Goal: Task Accomplishment & Management: Use online tool/utility

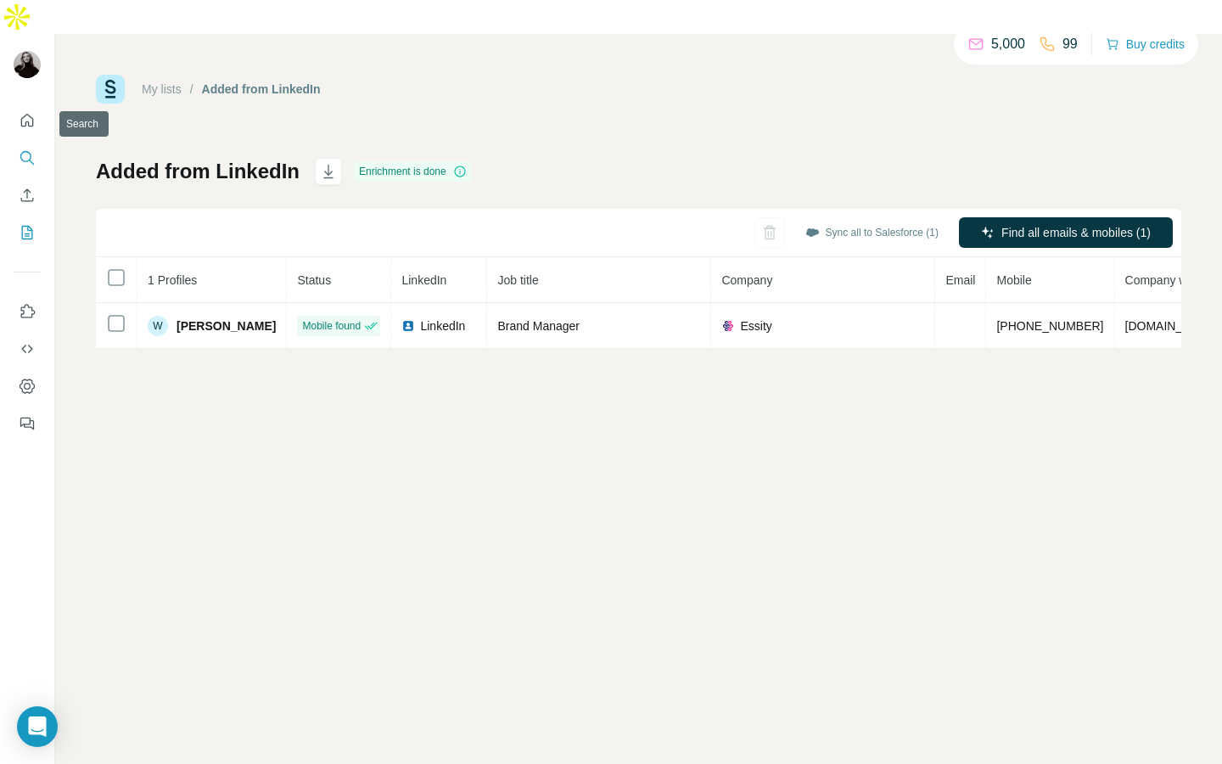
click at [32, 149] on icon "Search" at bounding box center [27, 157] width 17 height 17
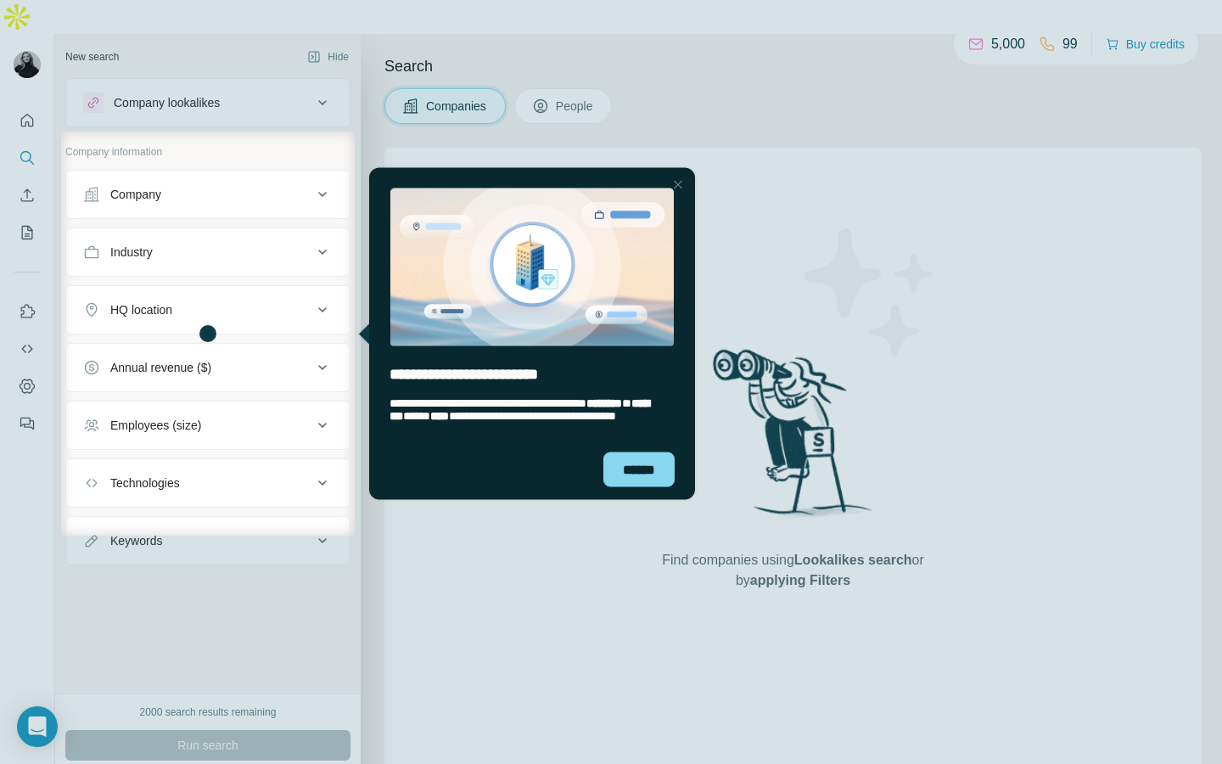
click at [692, 171] on div "entering tooltip" at bounding box center [532, 255] width 326 height 179
click at [677, 174] on div at bounding box center [678, 184] width 20 height 20
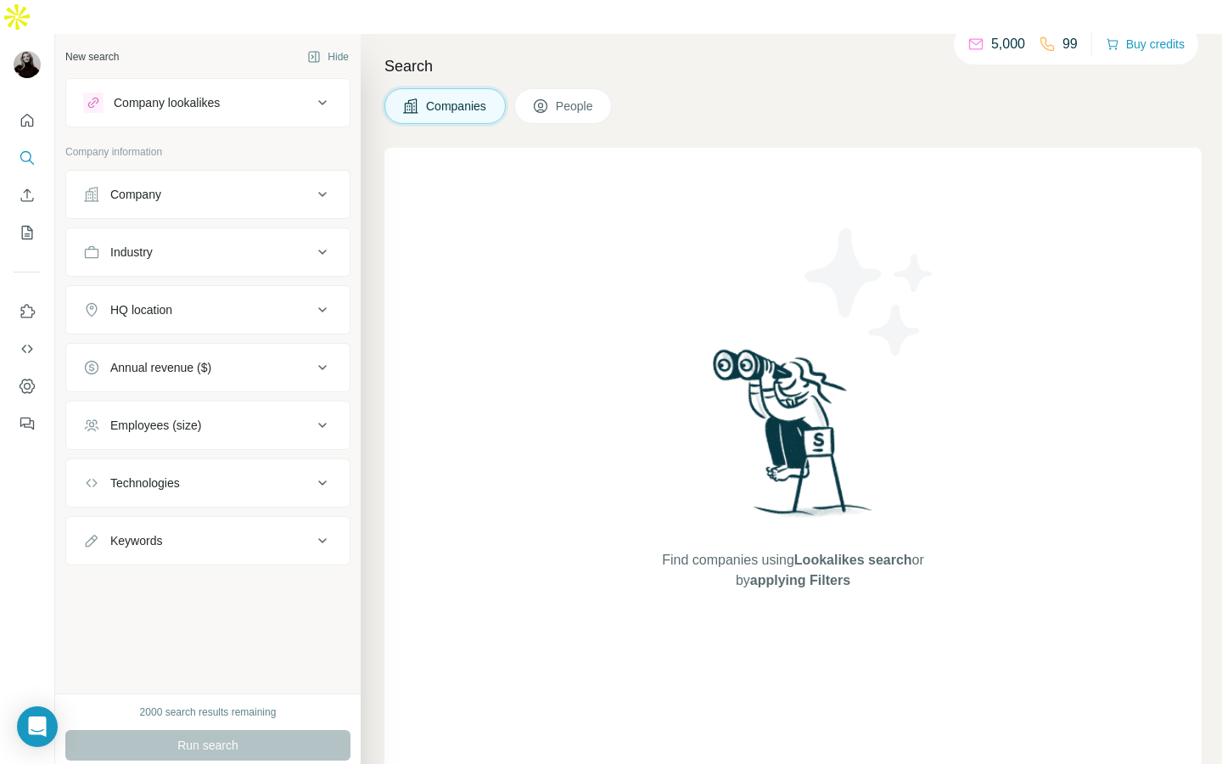
click at [201, 234] on button "Industry" at bounding box center [207, 252] width 283 height 41
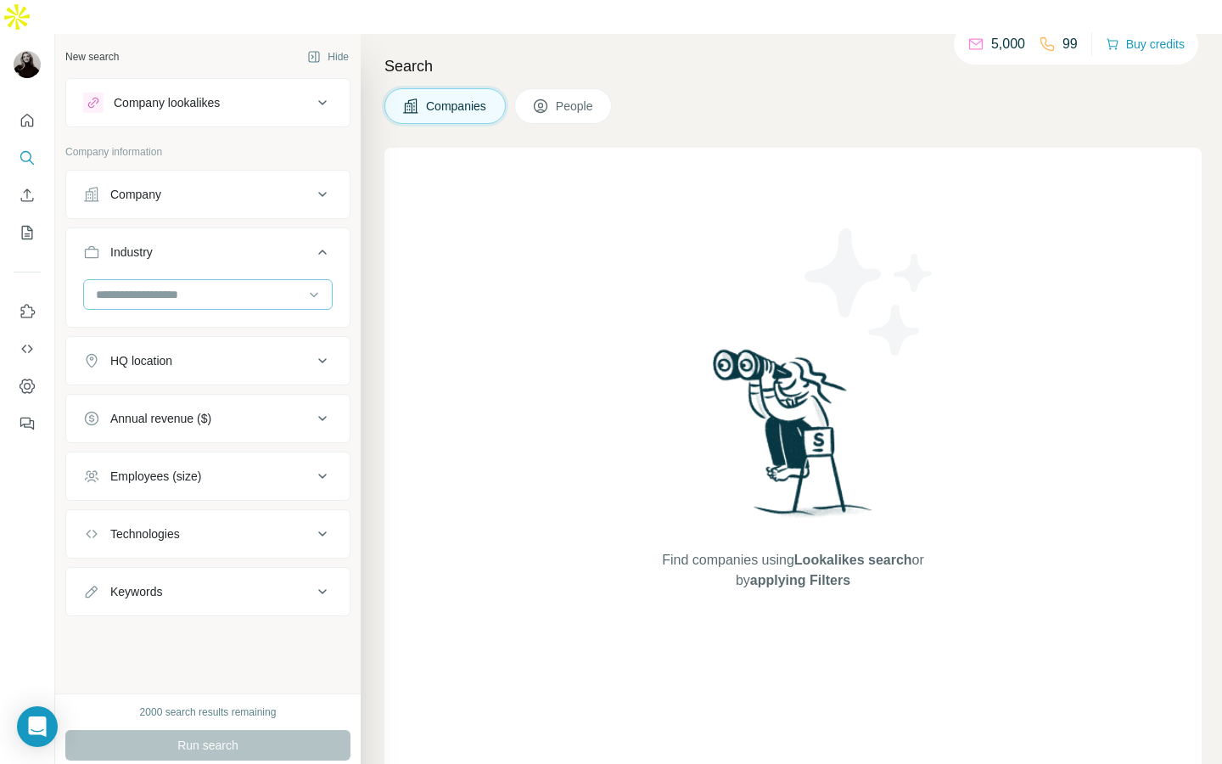
click at [208, 285] on input at bounding box center [199, 294] width 210 height 19
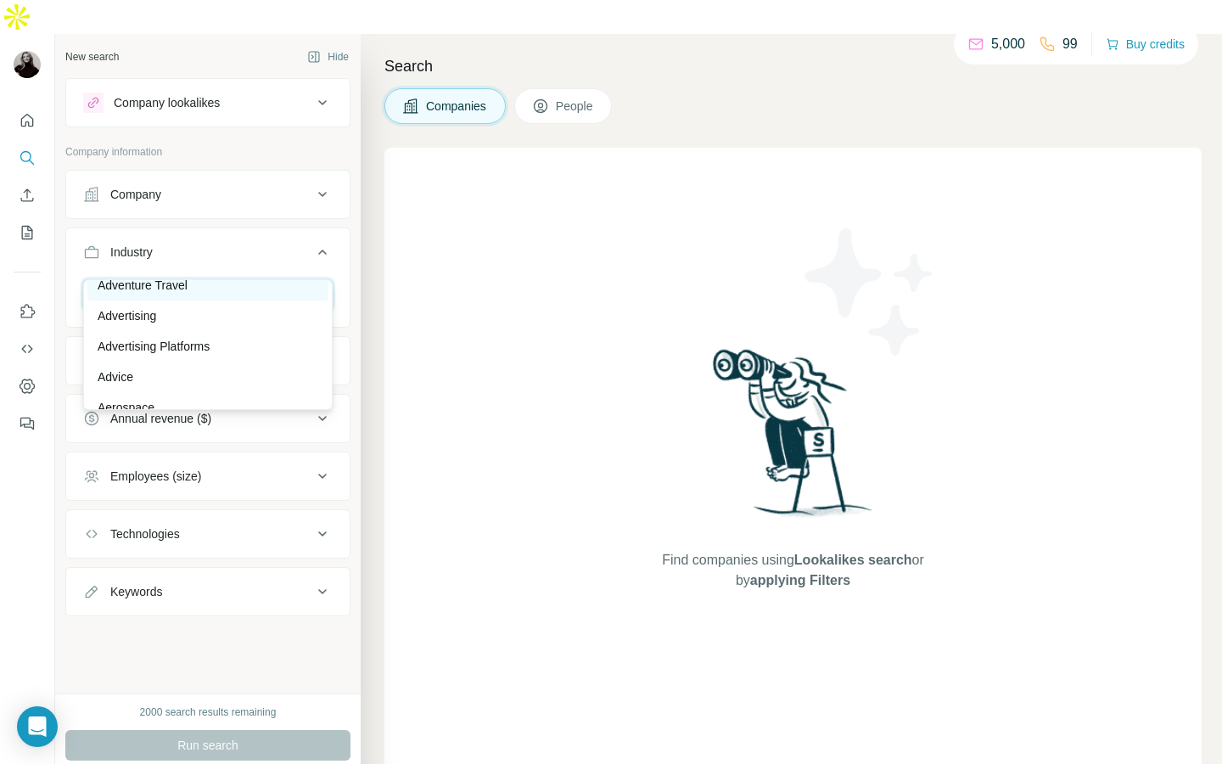
scroll to position [203, 0]
click at [243, 285] on input at bounding box center [199, 294] width 210 height 19
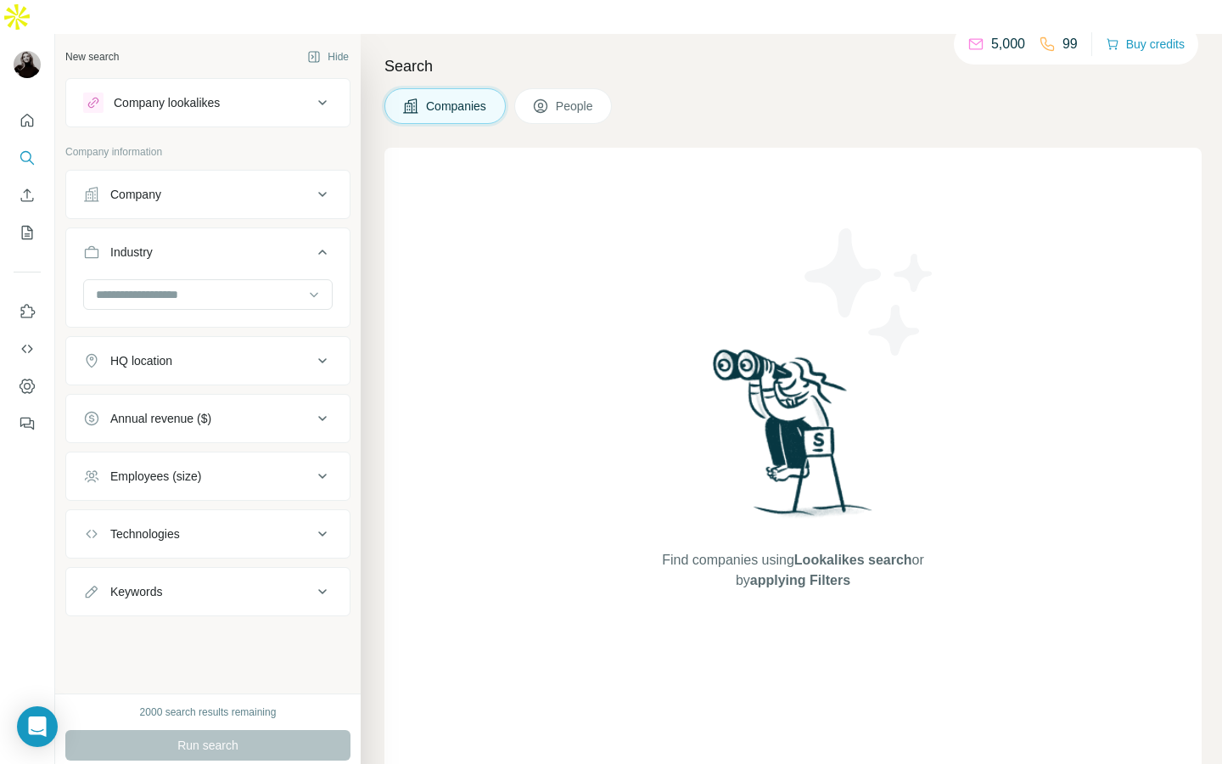
click at [582, 88] on button "People" at bounding box center [563, 106] width 98 height 36
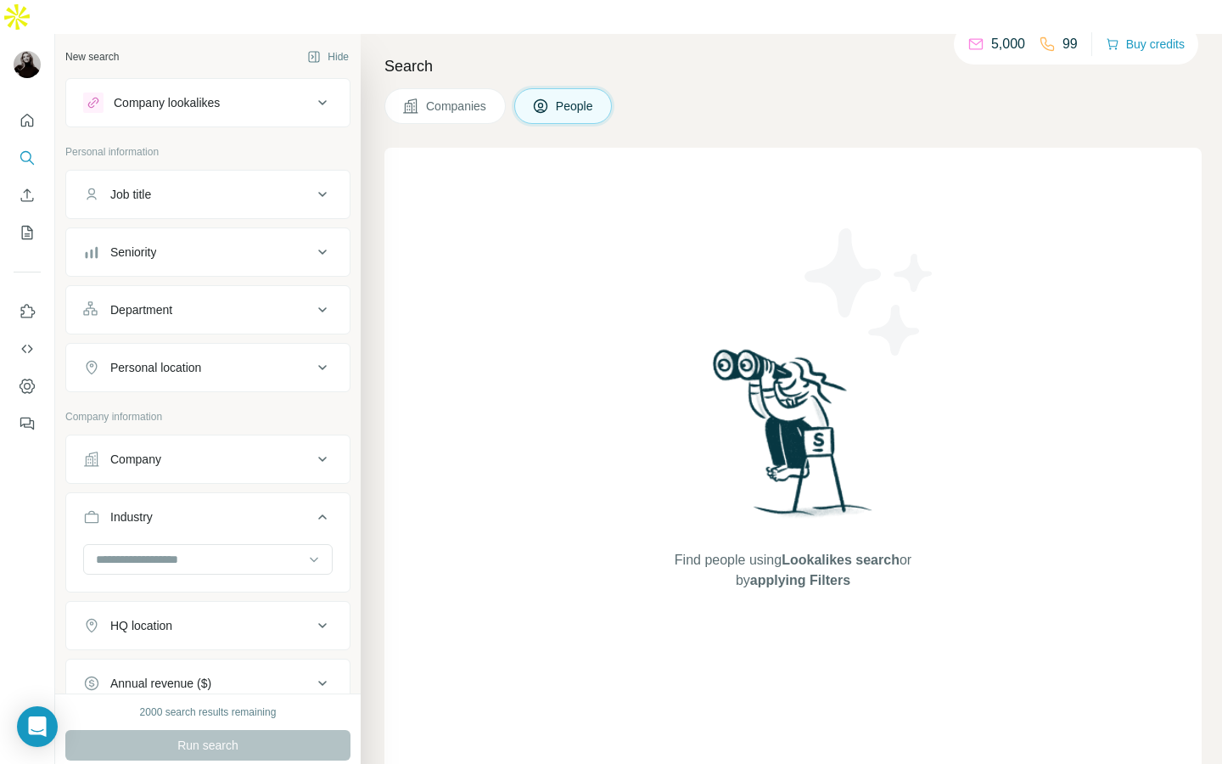
scroll to position [50, 0]
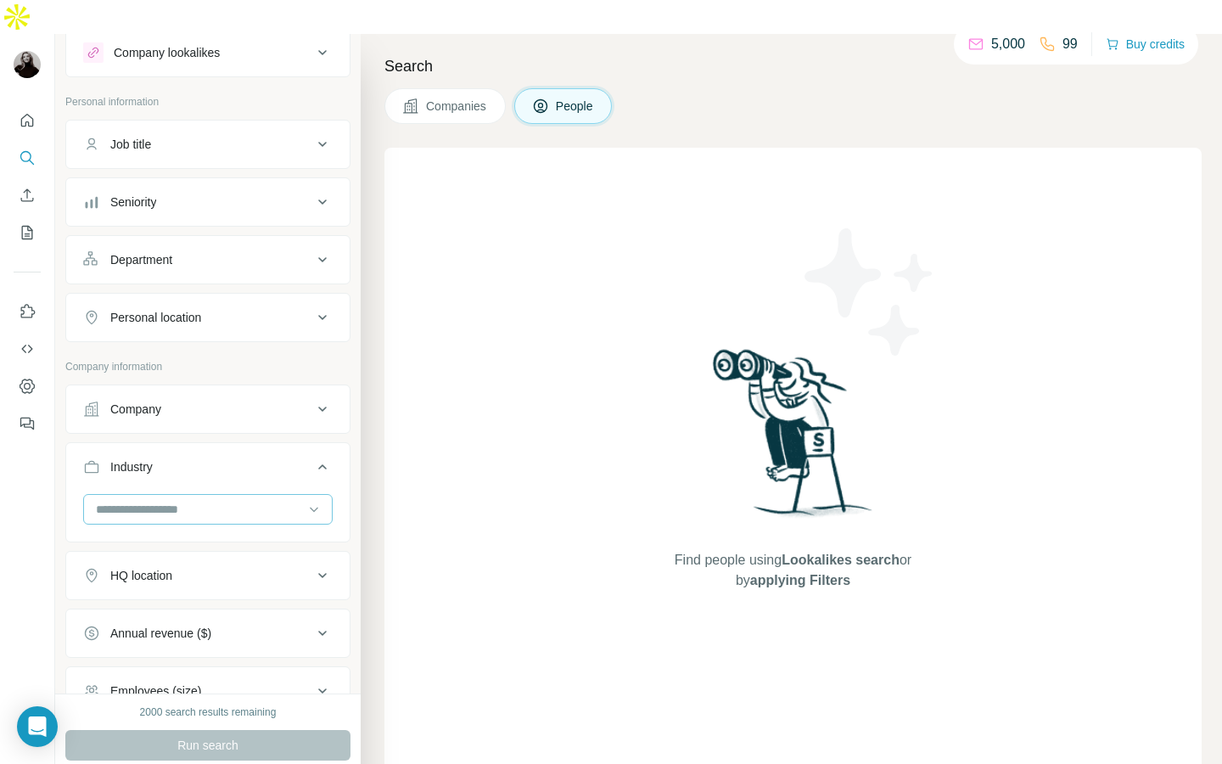
click at [199, 500] on input at bounding box center [199, 509] width 210 height 19
click at [197, 533] on div "Advertising" at bounding box center [207, 524] width 241 height 31
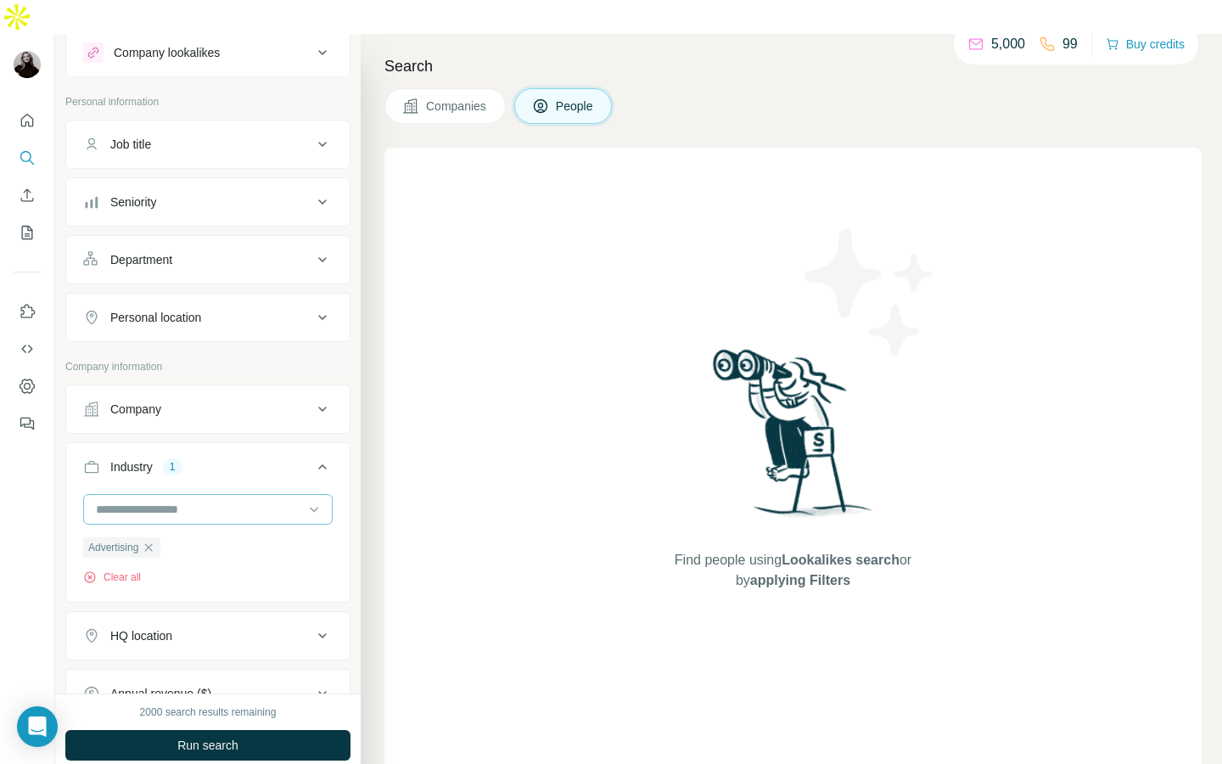
click at [218, 500] on input at bounding box center [199, 509] width 210 height 19
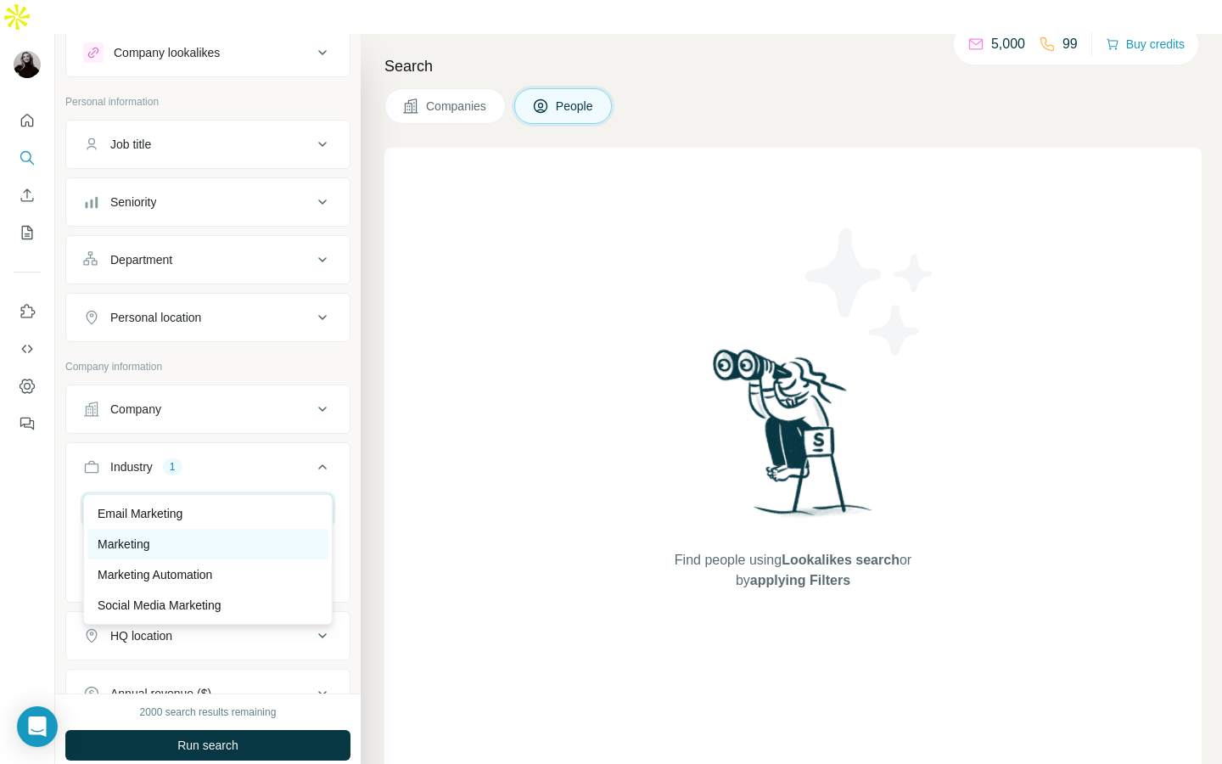
type input "*********"
click at [198, 553] on div "Marketing" at bounding box center [207, 544] width 241 height 31
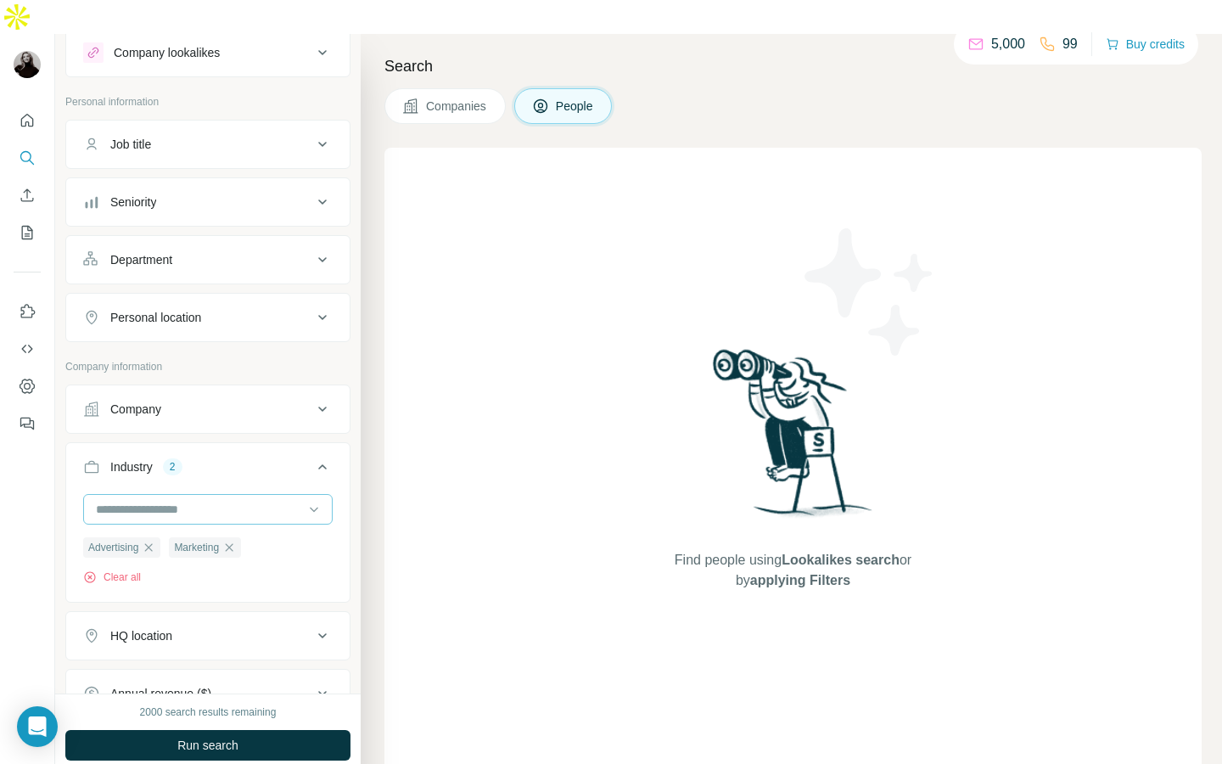
click at [227, 500] on input at bounding box center [199, 509] width 210 height 19
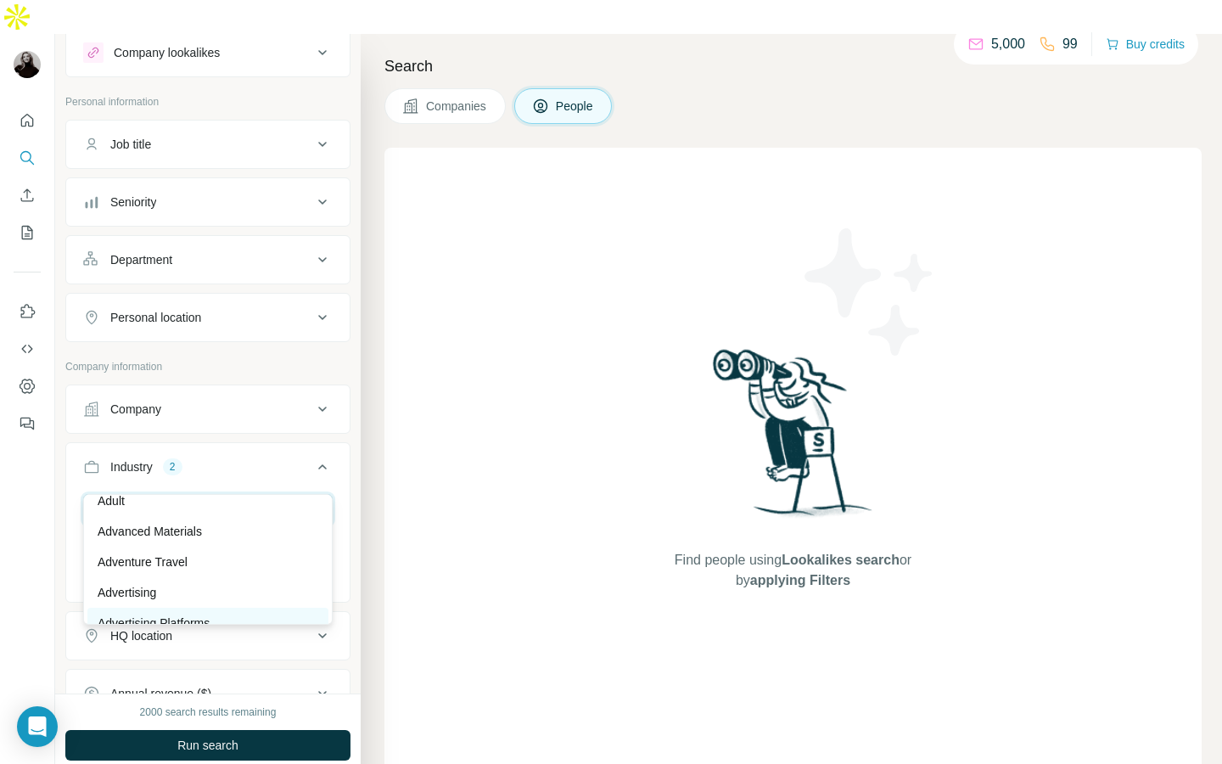
scroll to position [127, 0]
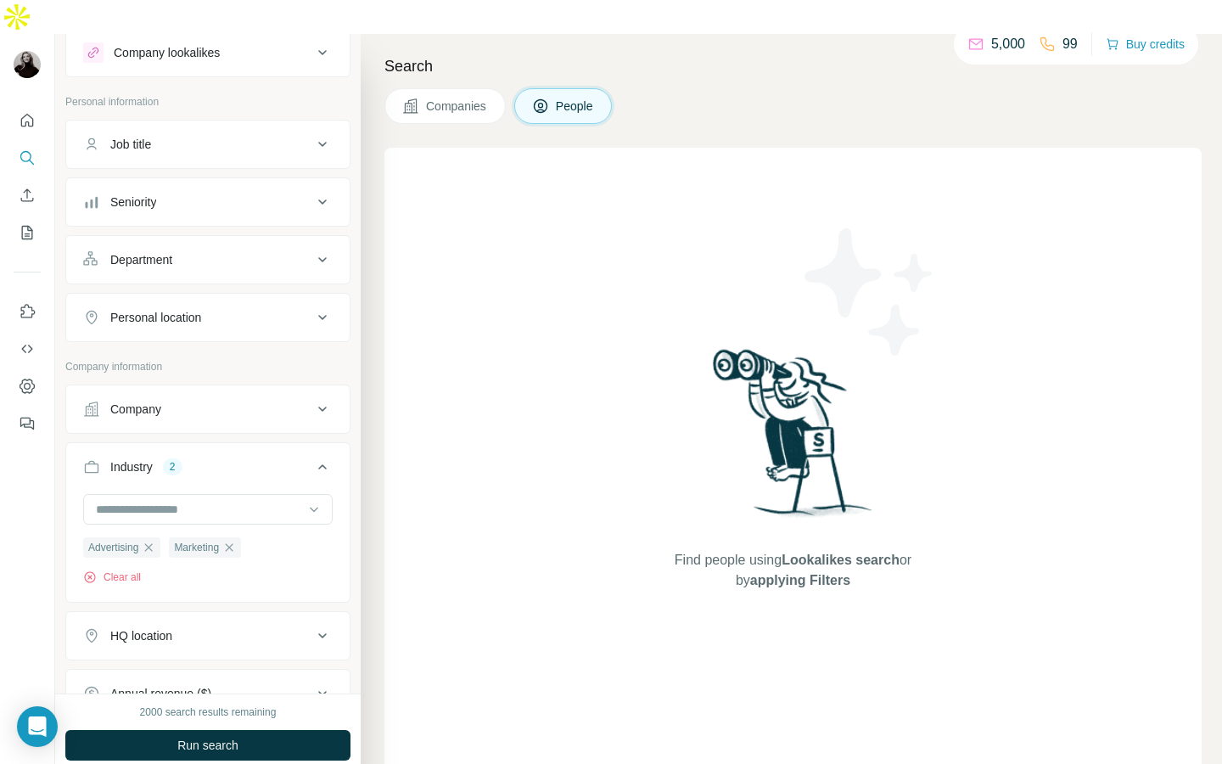
click at [228, 458] on div "Industry 2" at bounding box center [197, 466] width 229 height 17
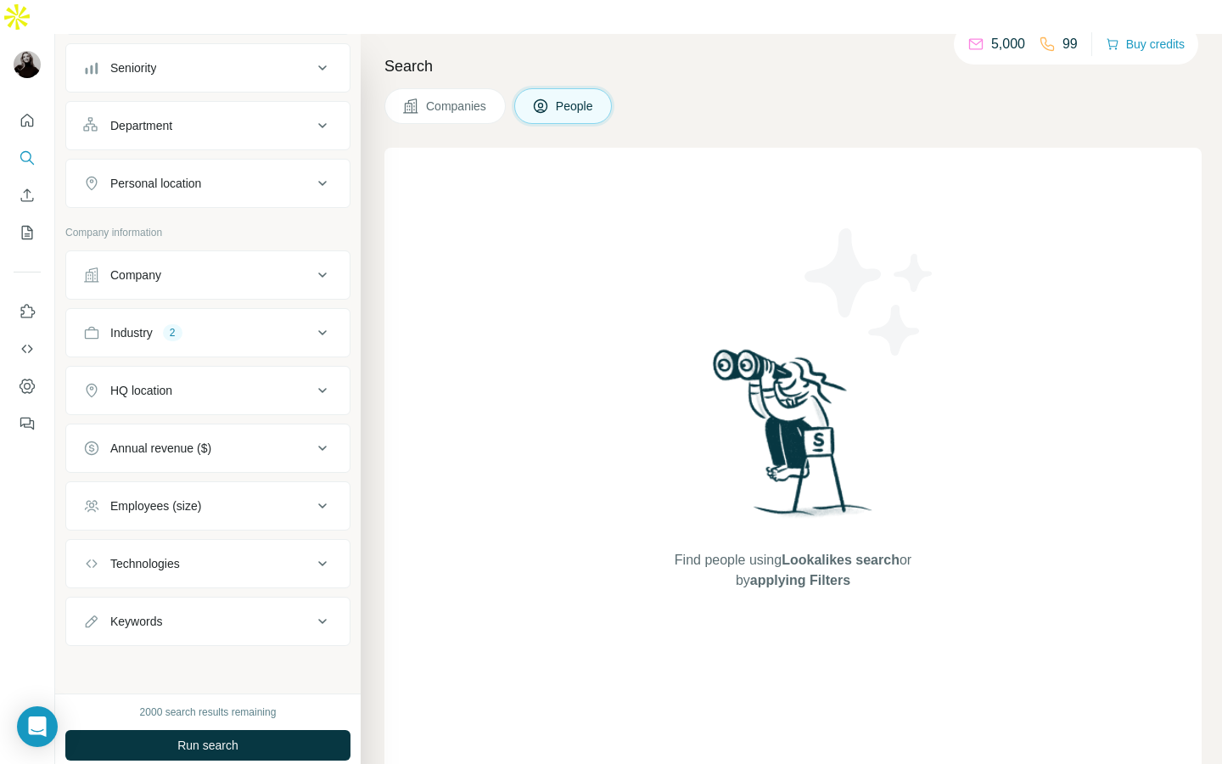
click at [228, 497] on div "Employees (size)" at bounding box center [197, 505] width 229 height 17
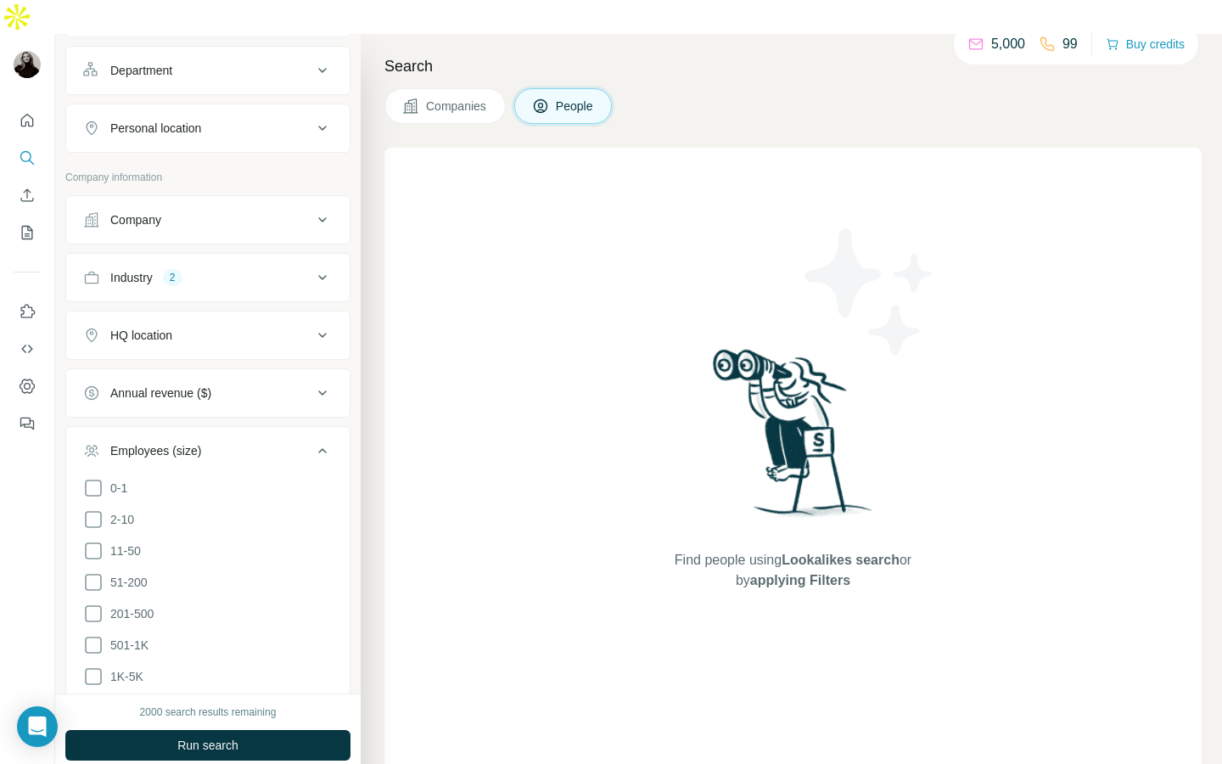
click at [212, 442] on div "Employees (size)" at bounding box center [197, 450] width 229 height 17
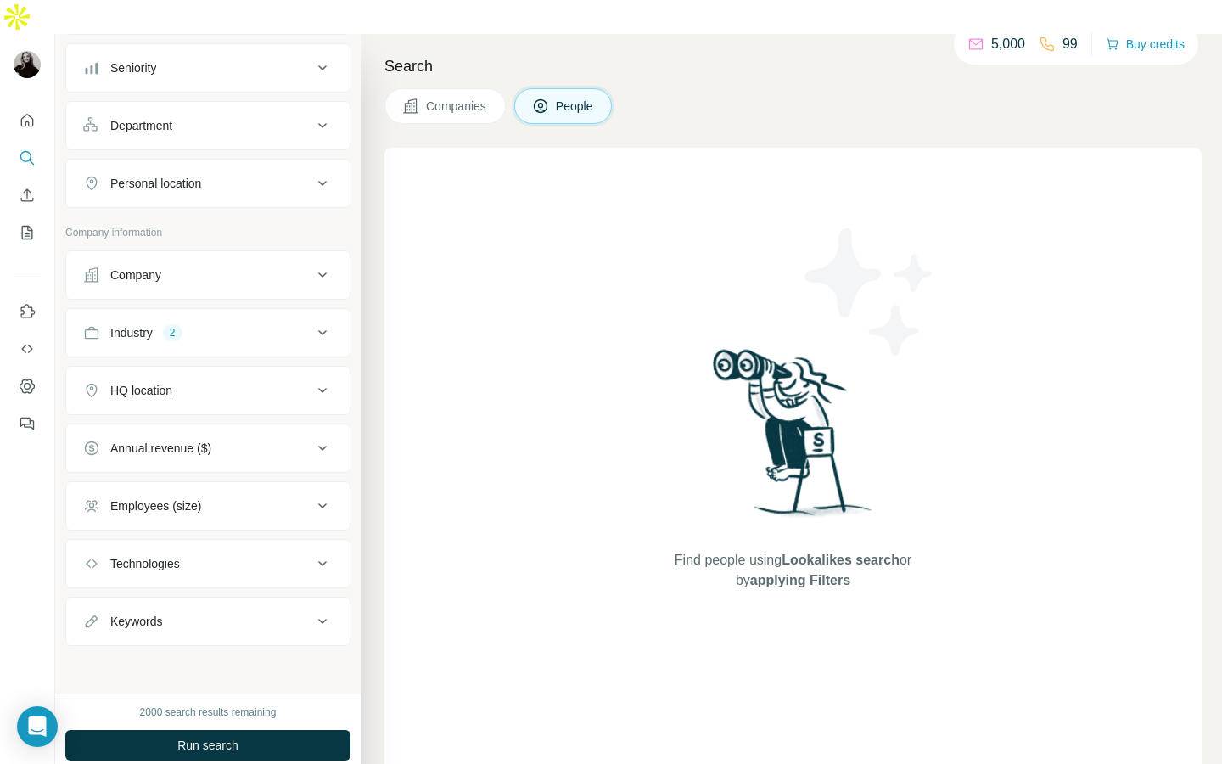
click at [200, 382] on div "HQ location" at bounding box center [197, 390] width 229 height 17
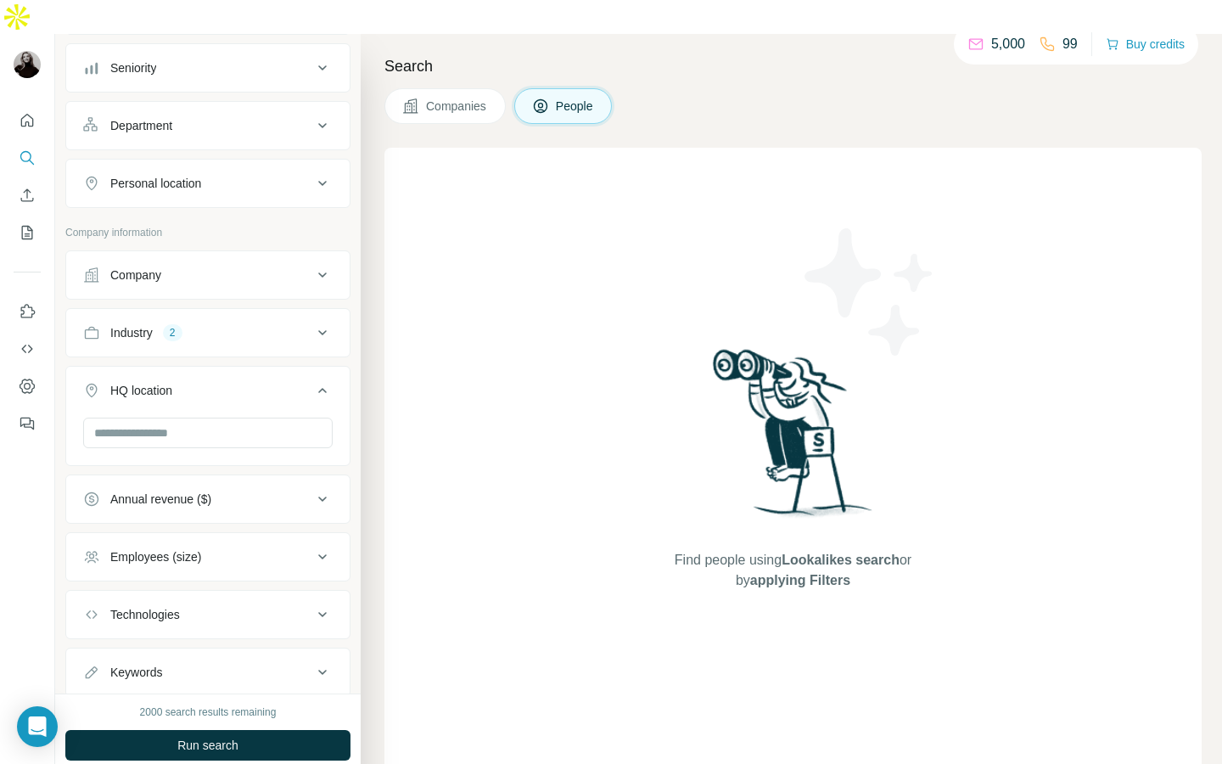
click at [199, 382] on div "HQ location" at bounding box center [197, 390] width 229 height 17
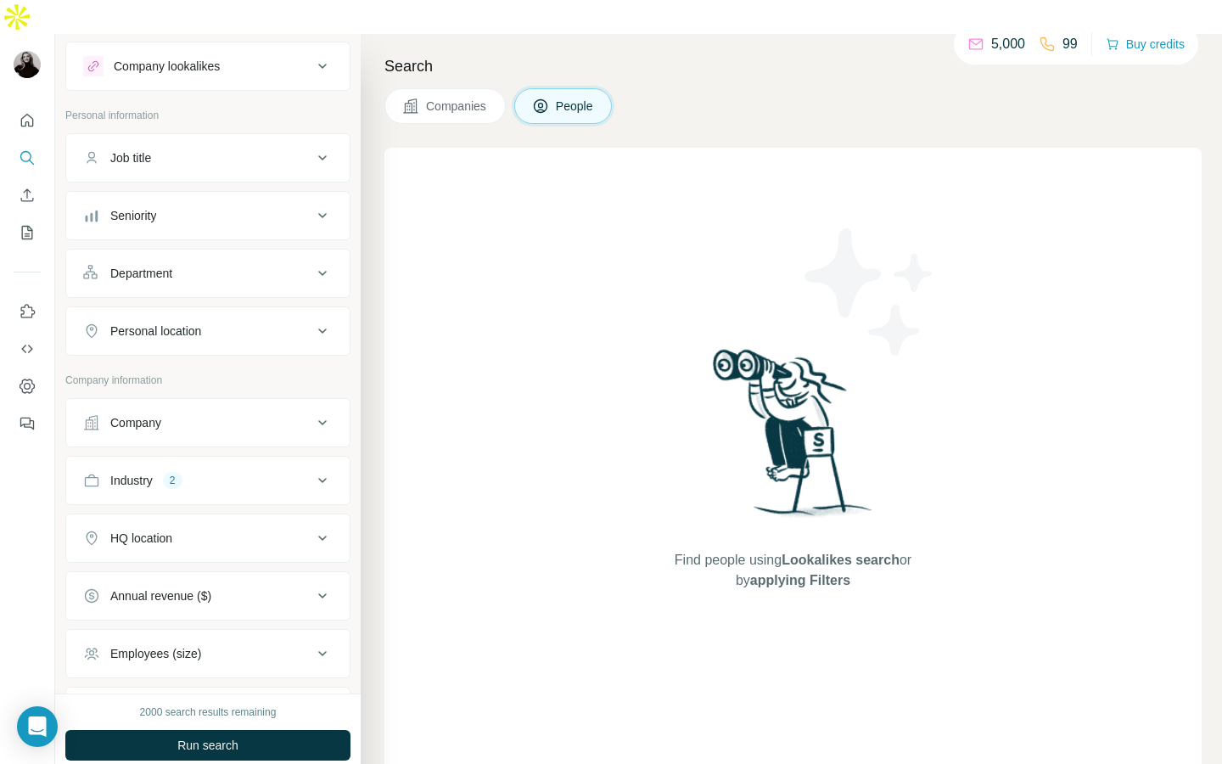
scroll to position [0, 0]
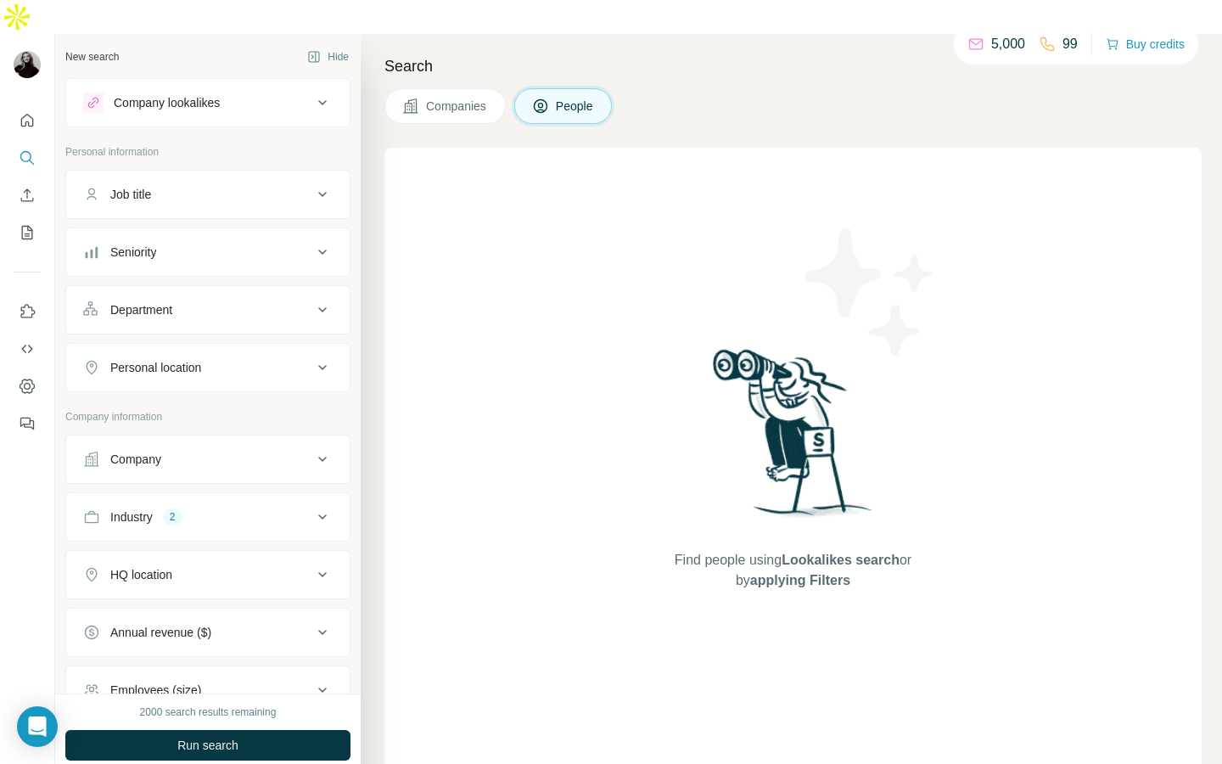
click at [218, 301] on div "Department" at bounding box center [197, 309] width 229 height 17
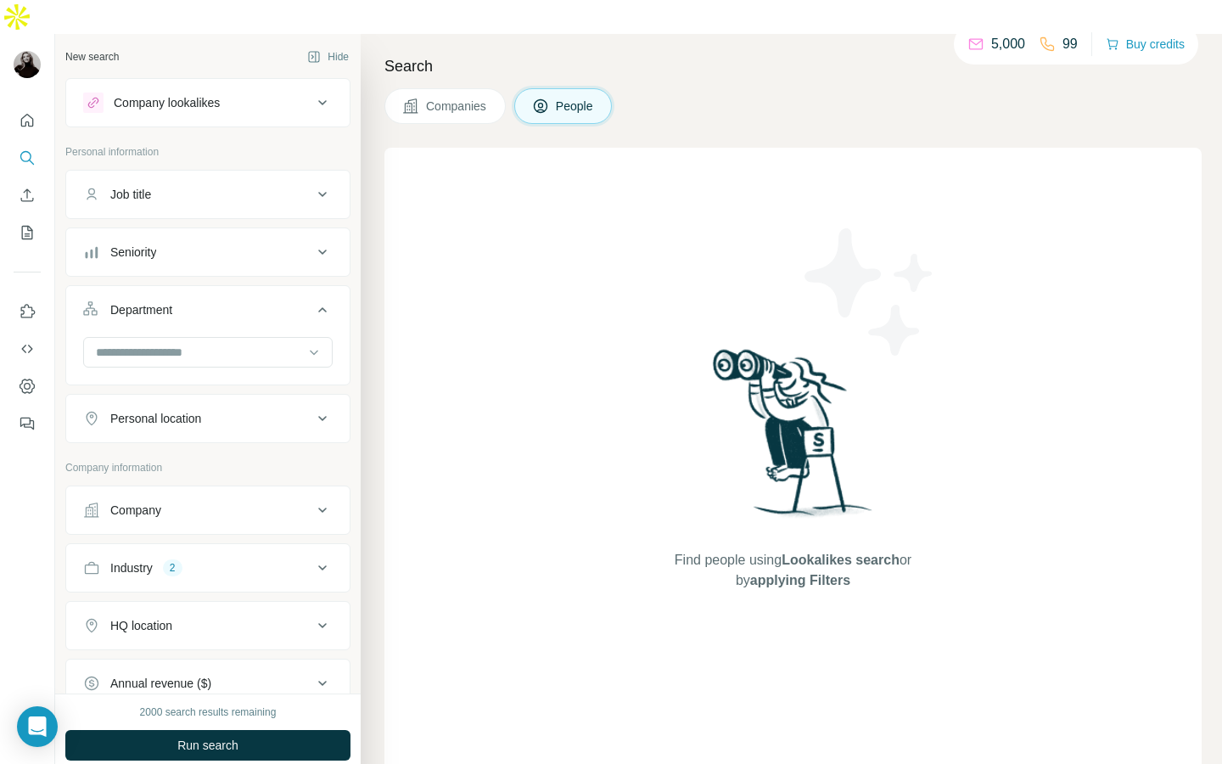
click at [218, 301] on div "Department" at bounding box center [197, 309] width 229 height 17
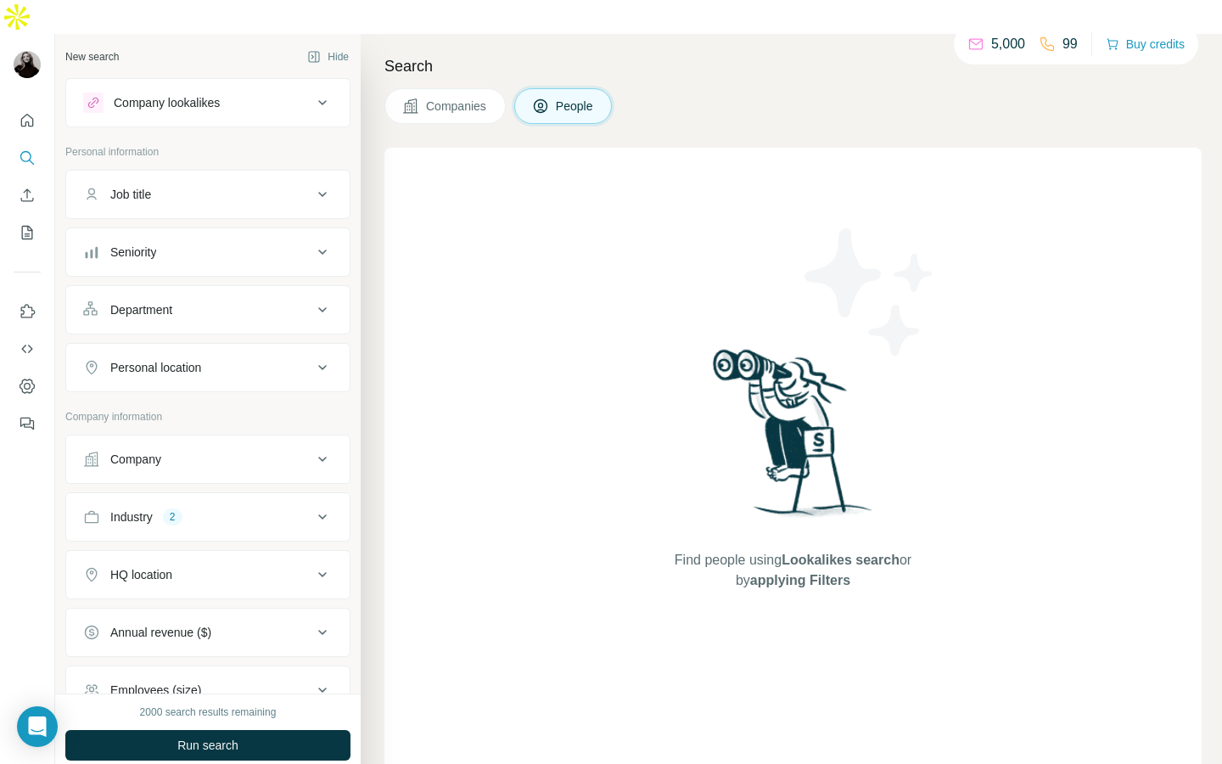
click at [221, 174] on button "Job title" at bounding box center [207, 194] width 283 height 41
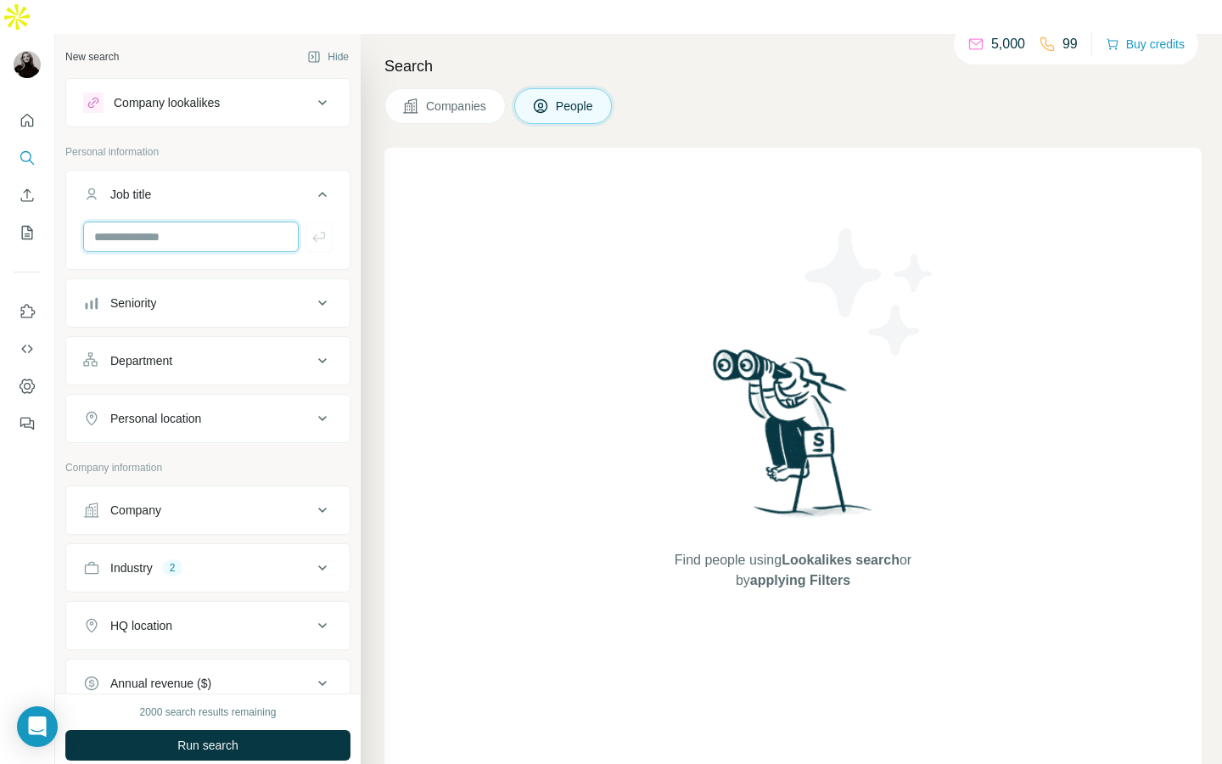
click at [200, 221] on input "text" at bounding box center [191, 236] width 216 height 31
type input "**********"
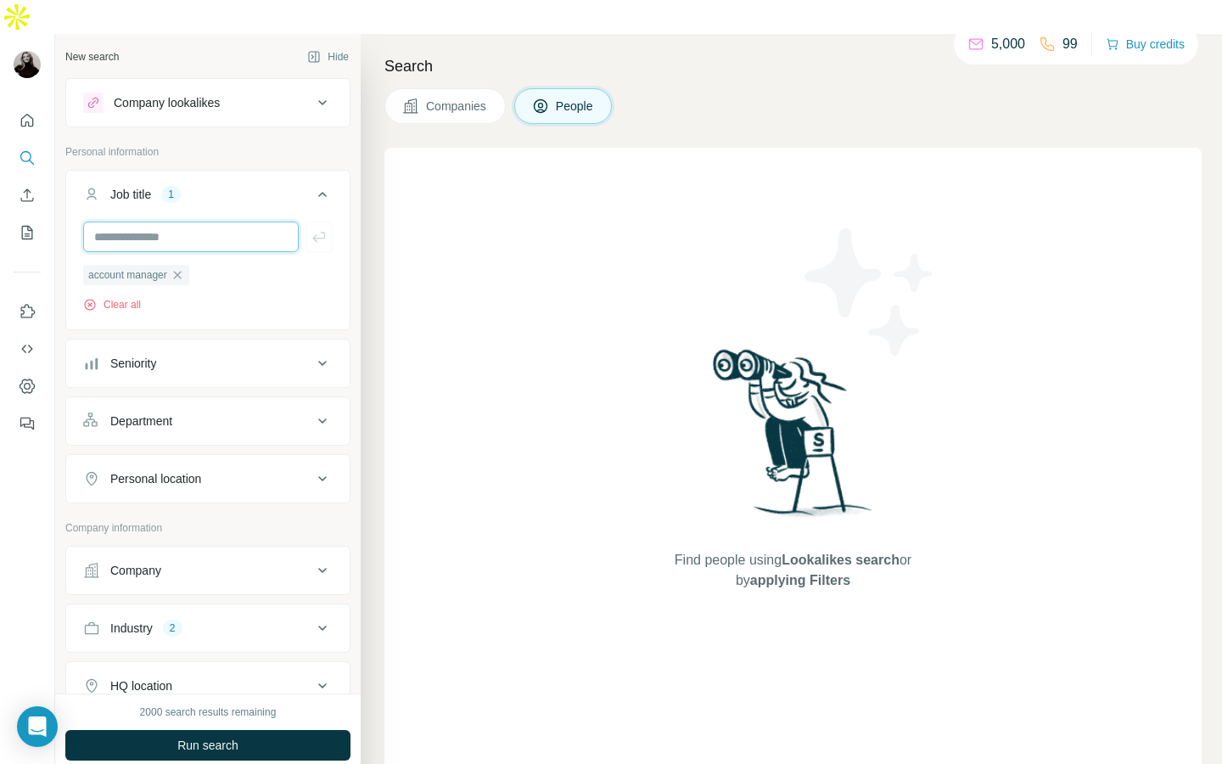
click at [176, 221] on input "text" at bounding box center [191, 236] width 216 height 31
type input "**********"
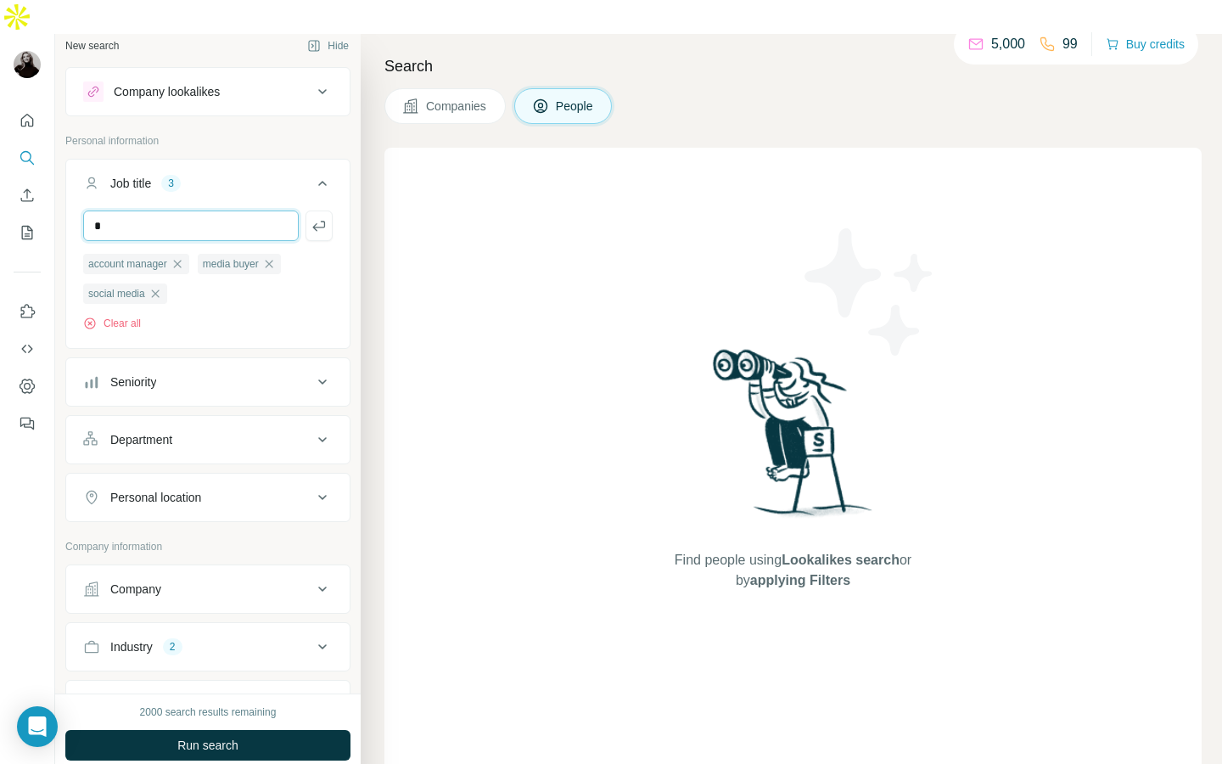
scroll to position [8, 0]
type input "*"
click at [193, 492] on div "Personal location" at bounding box center [155, 500] width 91 height 17
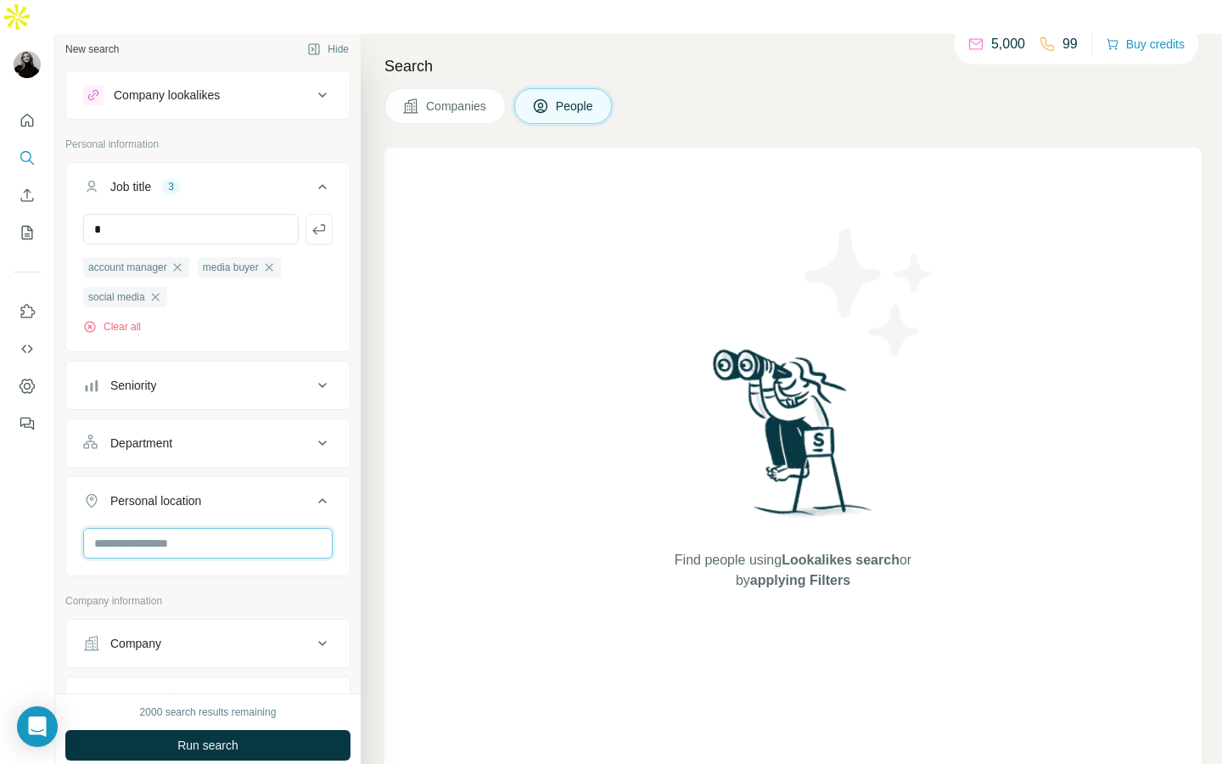
click at [178, 528] on input "text" at bounding box center [207, 543] width 249 height 31
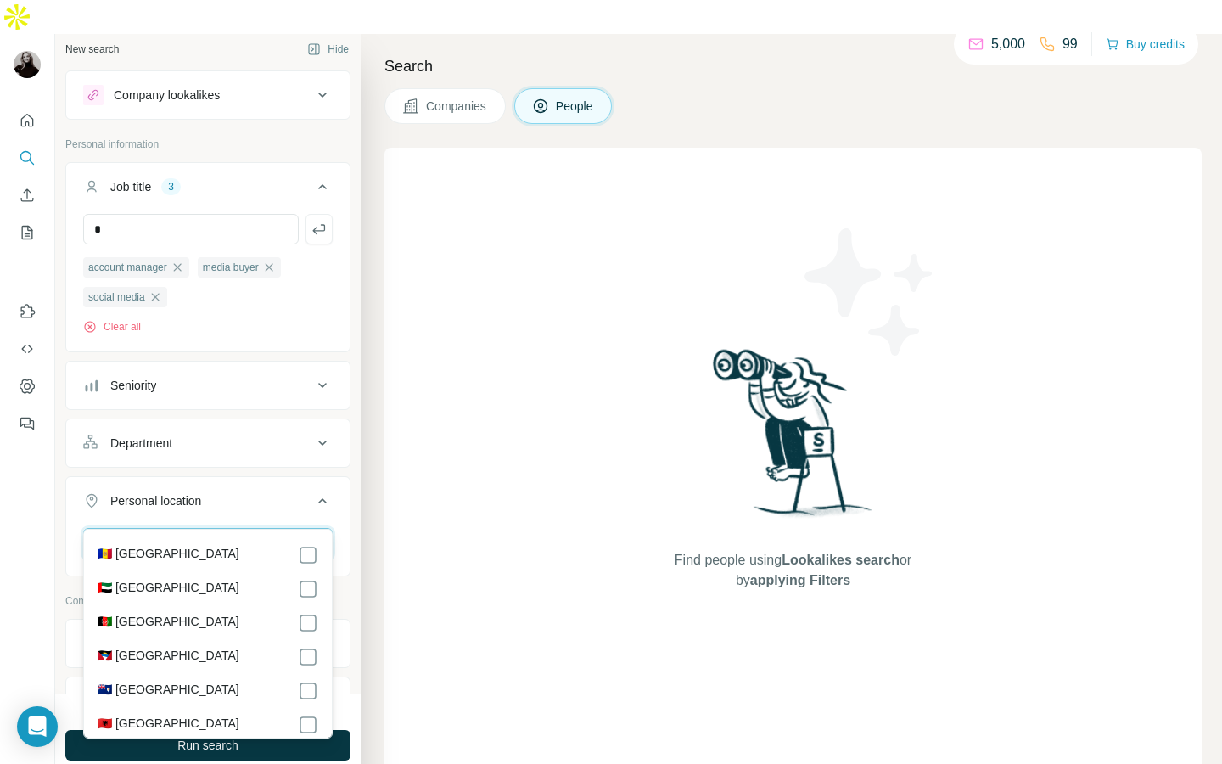
type input "*"
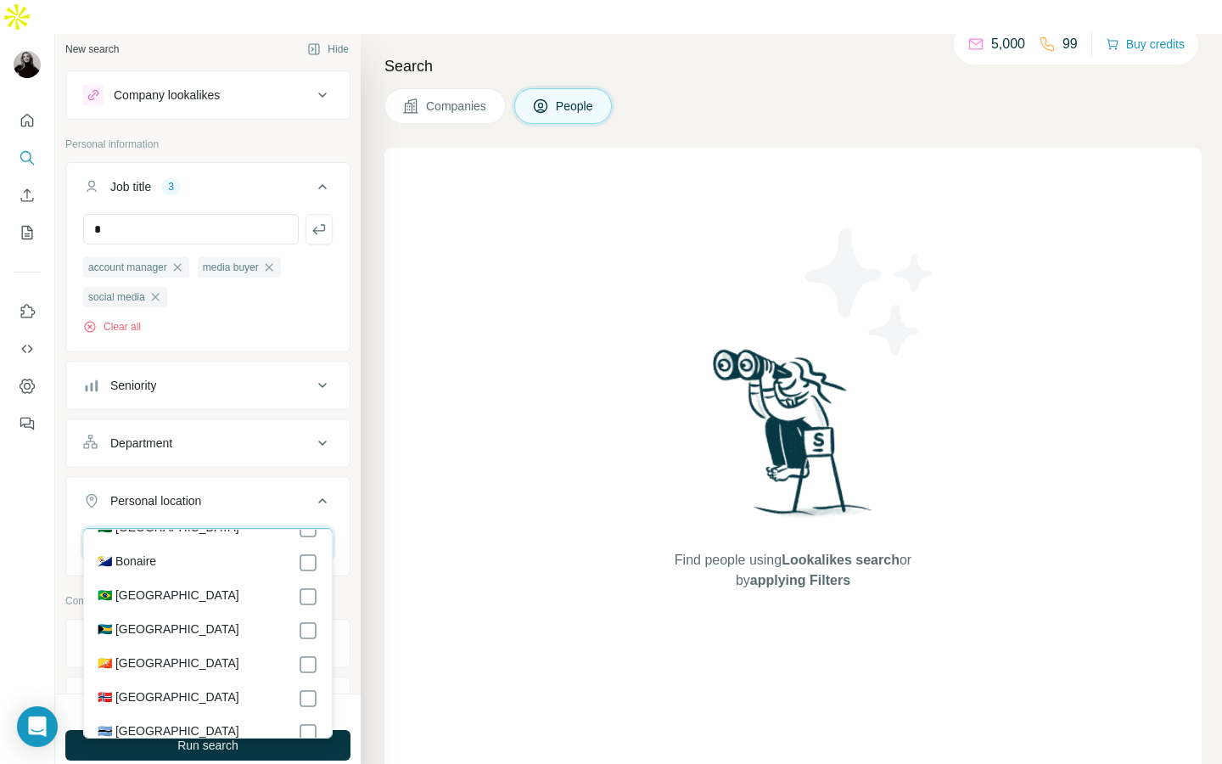
scroll to position [0, 0]
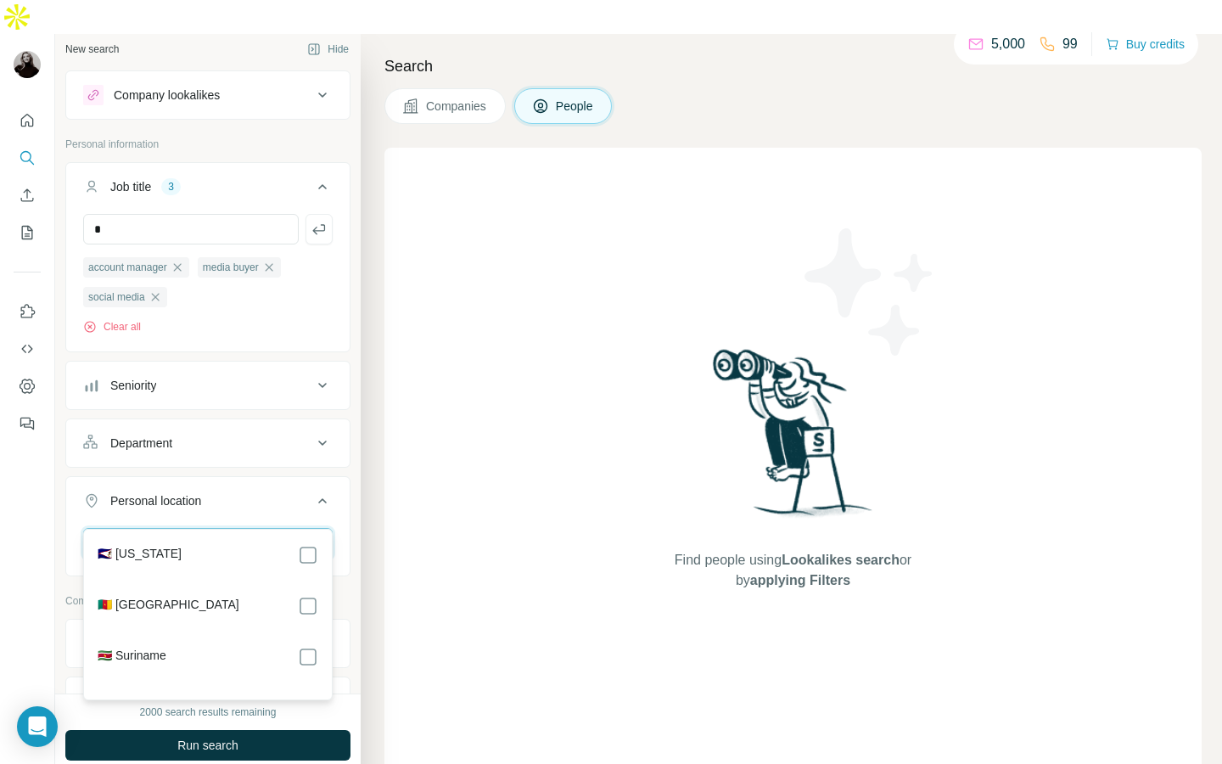
type input "*"
type input "******"
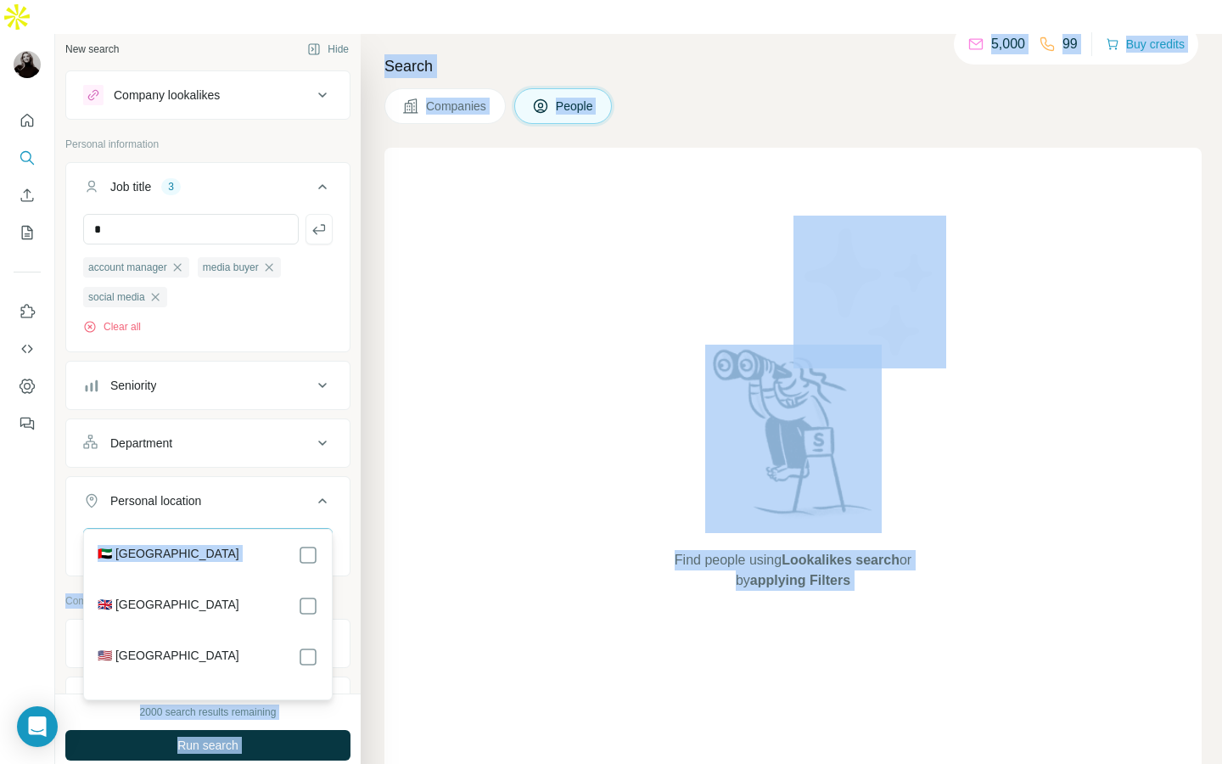
drag, startPoint x: 193, startPoint y: 589, endPoint x: 199, endPoint y: 513, distance: 75.7
click at [199, 514] on body "New search Hide Company lookalikes Personal information Job title 3 * account m…" at bounding box center [611, 399] width 1222 height 798
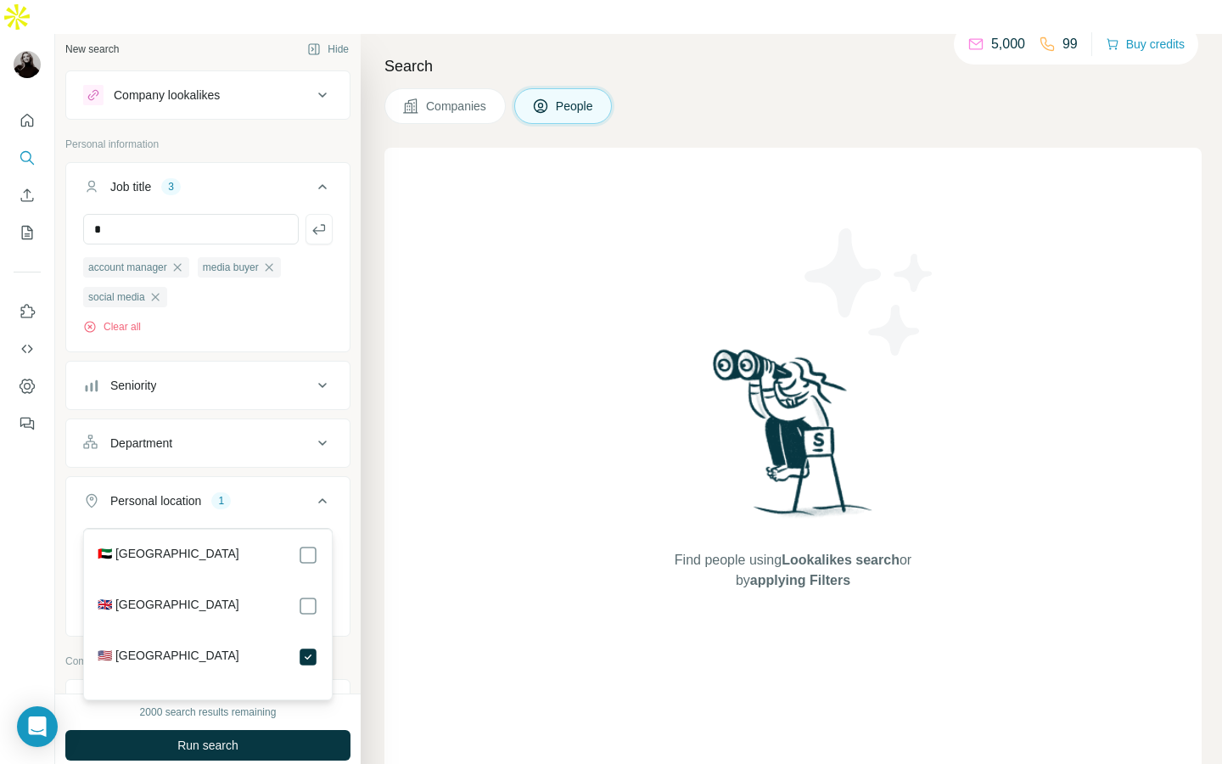
click at [352, 479] on div "New search Hide Company lookalikes Personal information Job title 3 * account m…" at bounding box center [207, 363] width 305 height 659
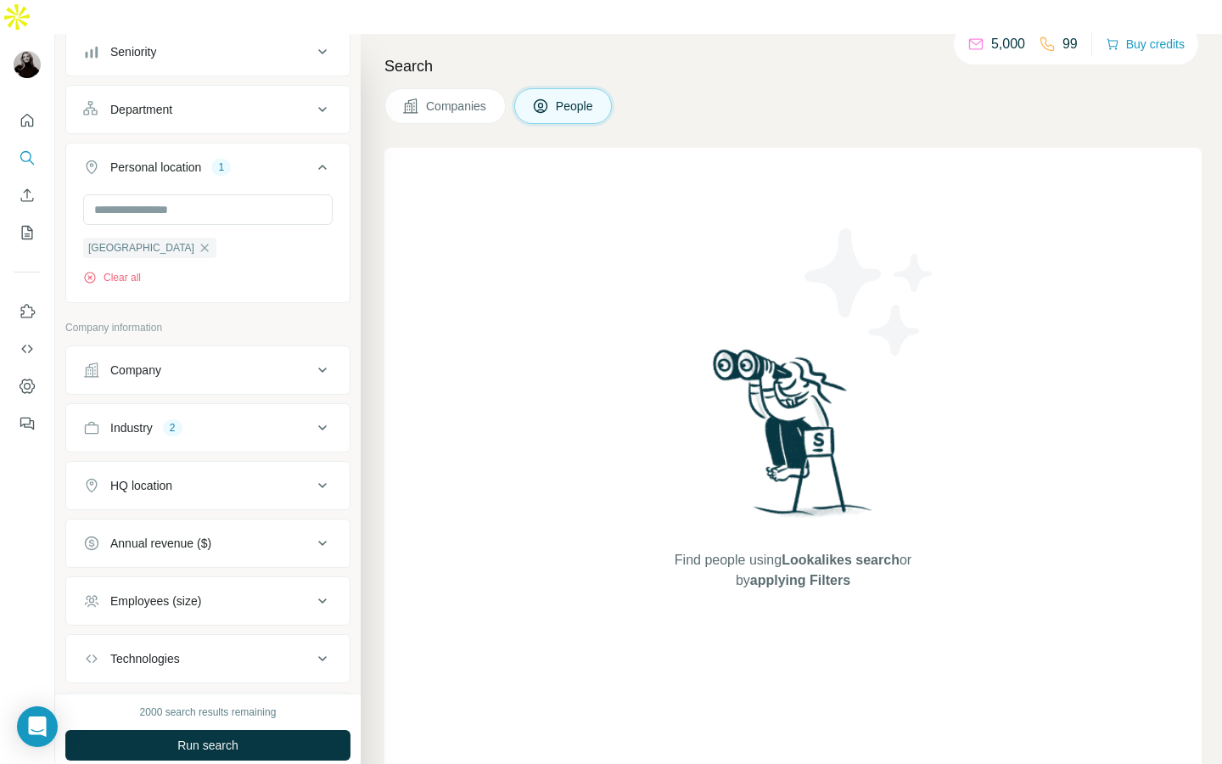
scroll to position [437, 0]
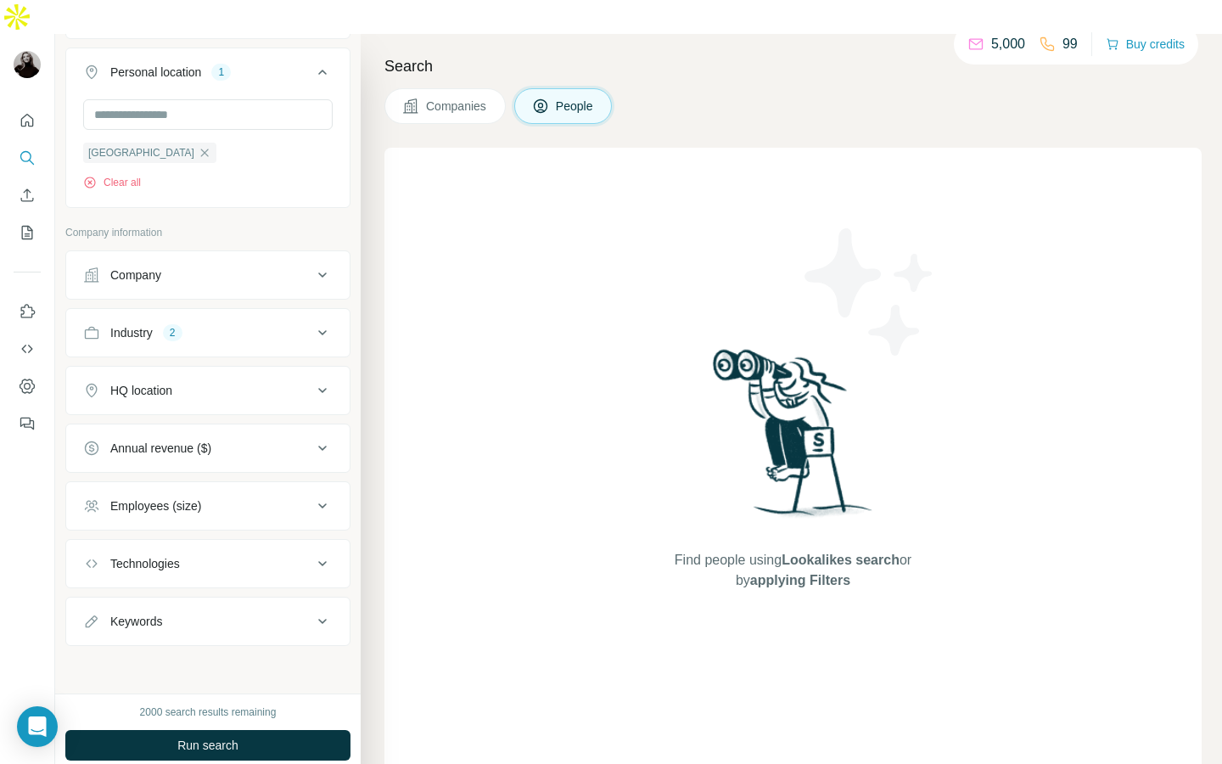
click at [205, 370] on button "HQ location" at bounding box center [207, 390] width 283 height 41
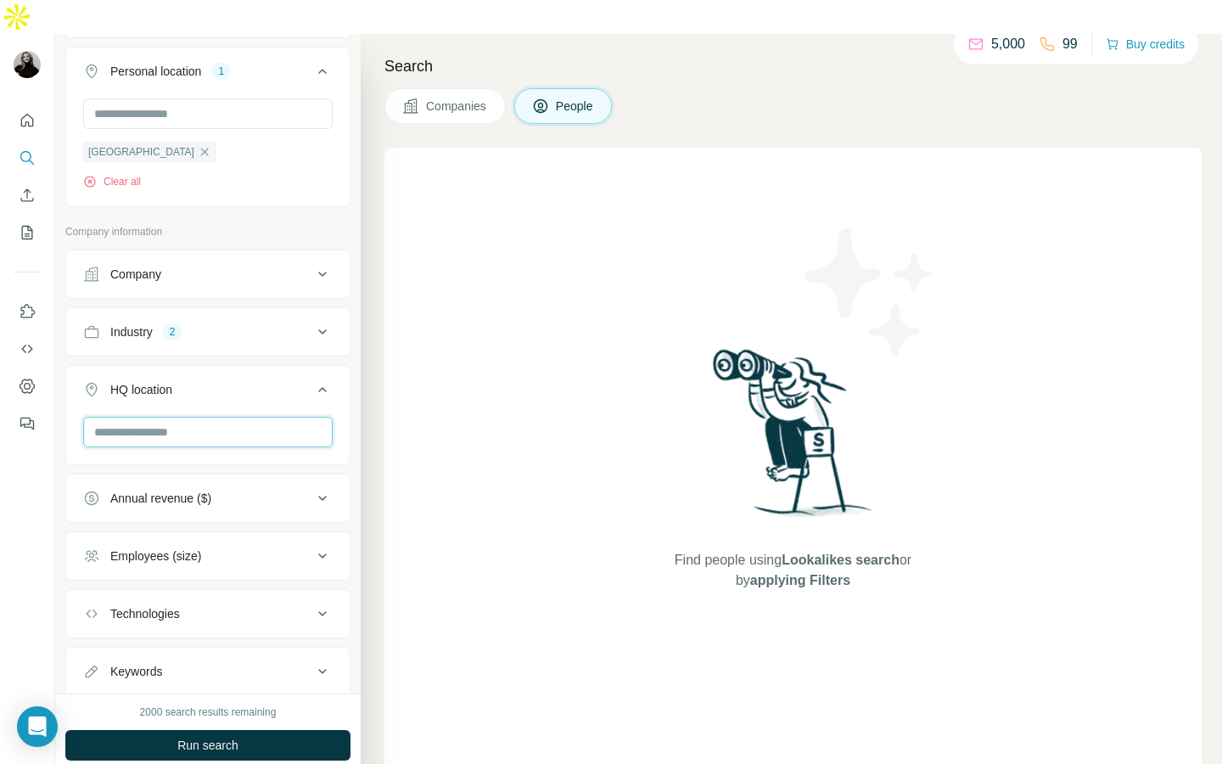
click at [191, 417] on input "text" at bounding box center [207, 432] width 249 height 31
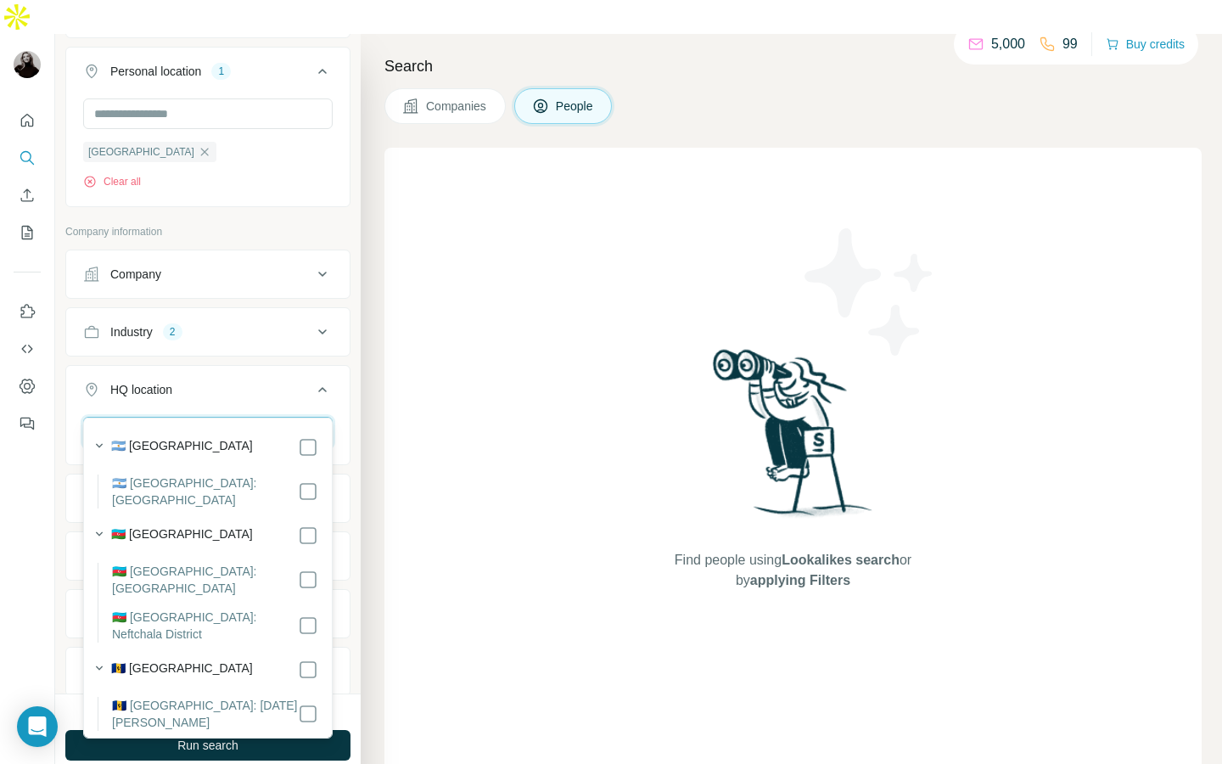
type input "*"
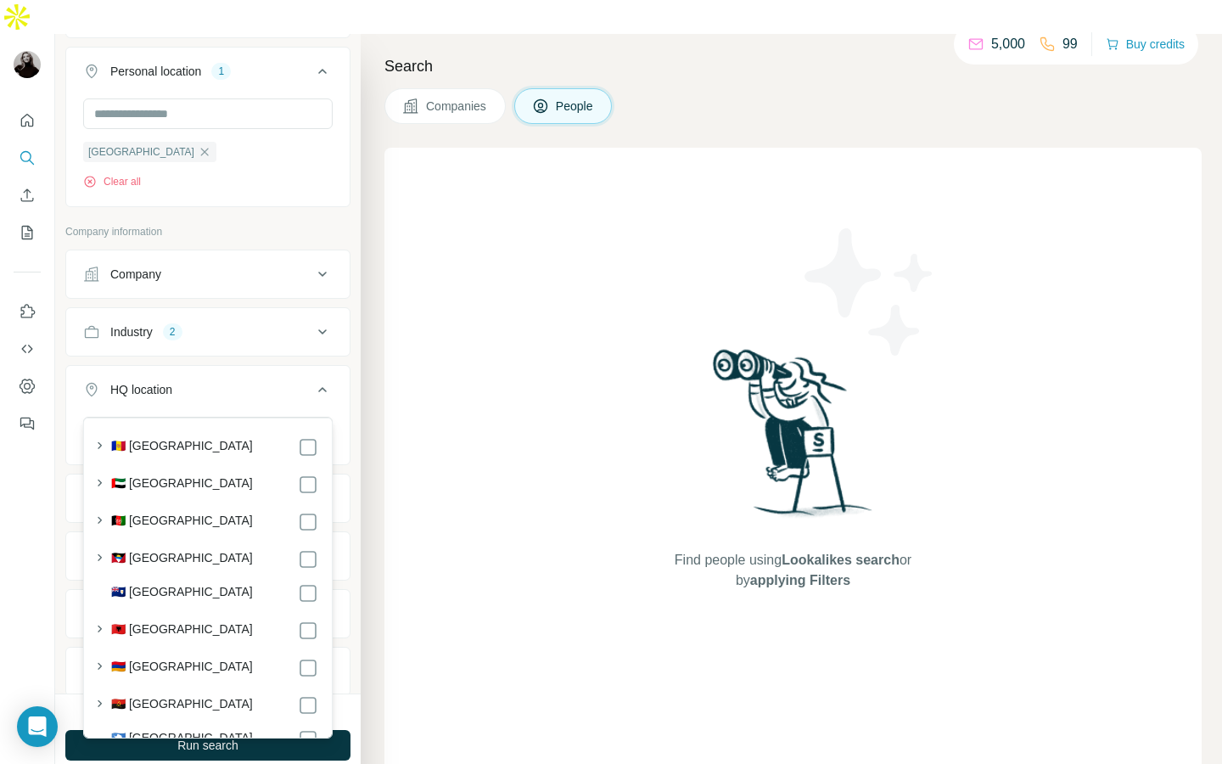
click at [194, 224] on p "Company information" at bounding box center [207, 231] width 285 height 15
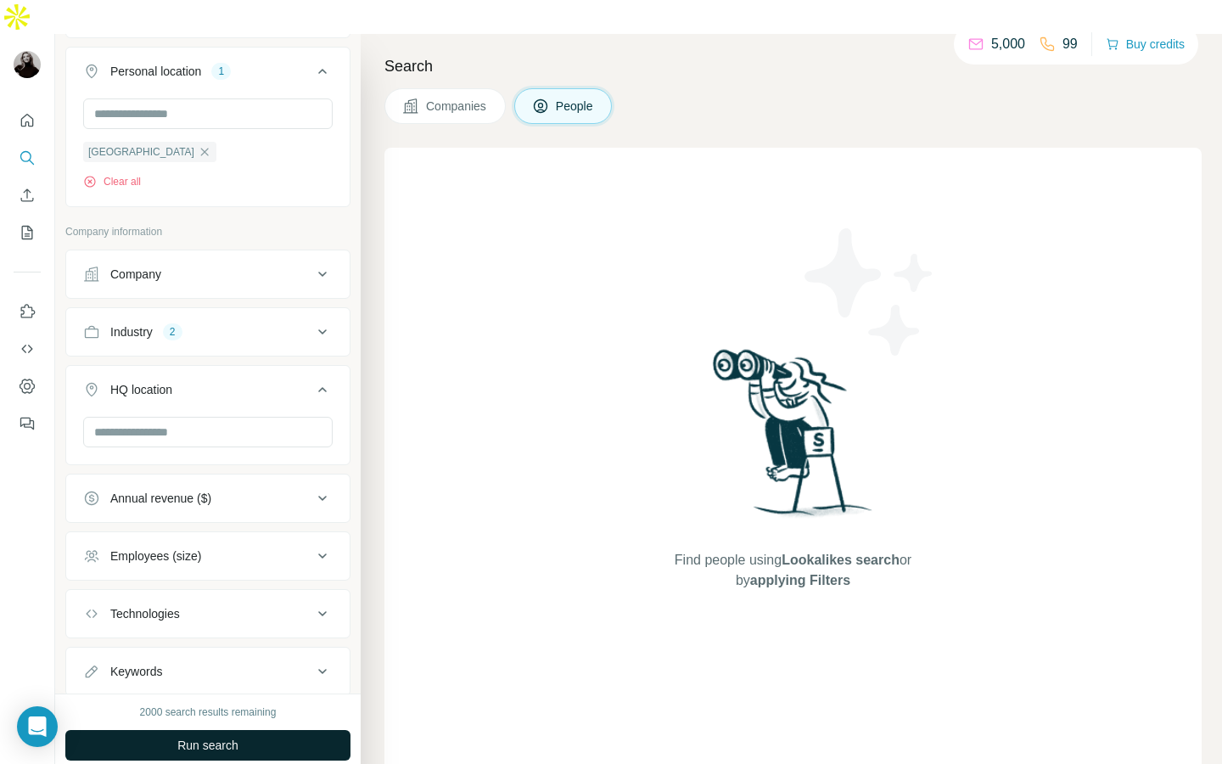
click at [254, 730] on button "Run search" at bounding box center [207, 745] width 285 height 31
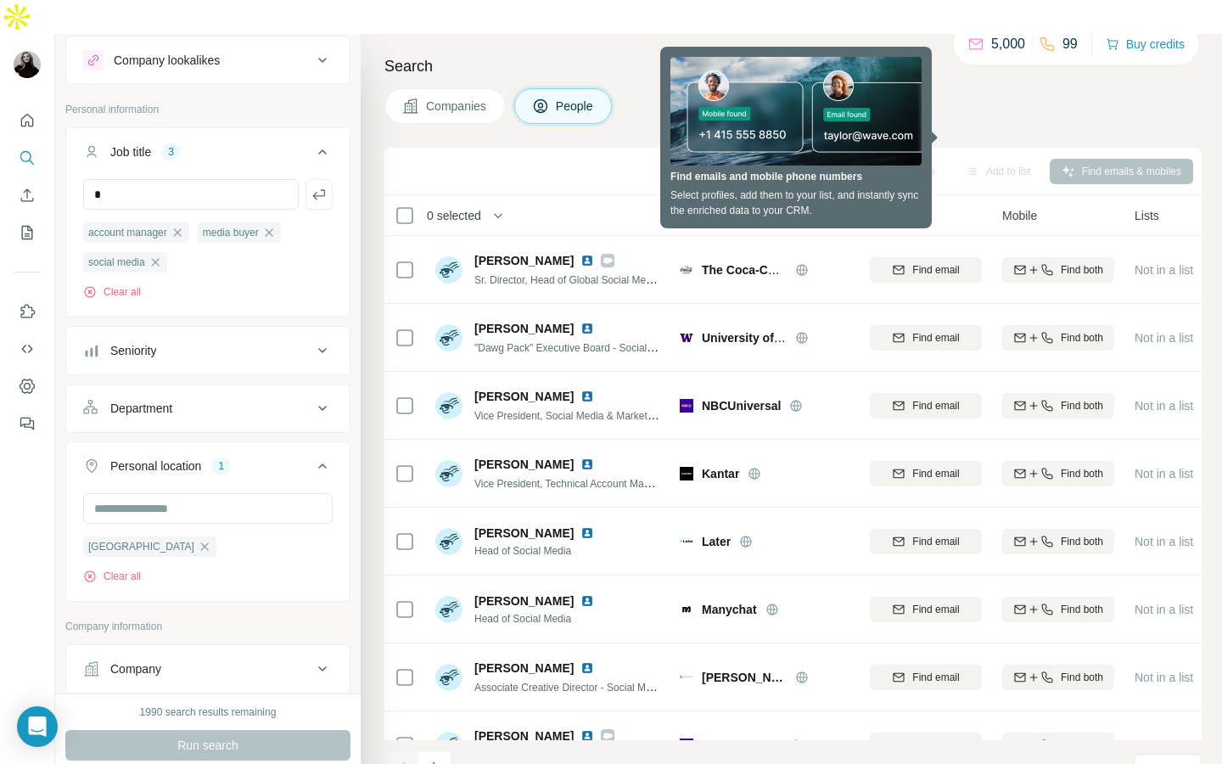
scroll to position [77, 0]
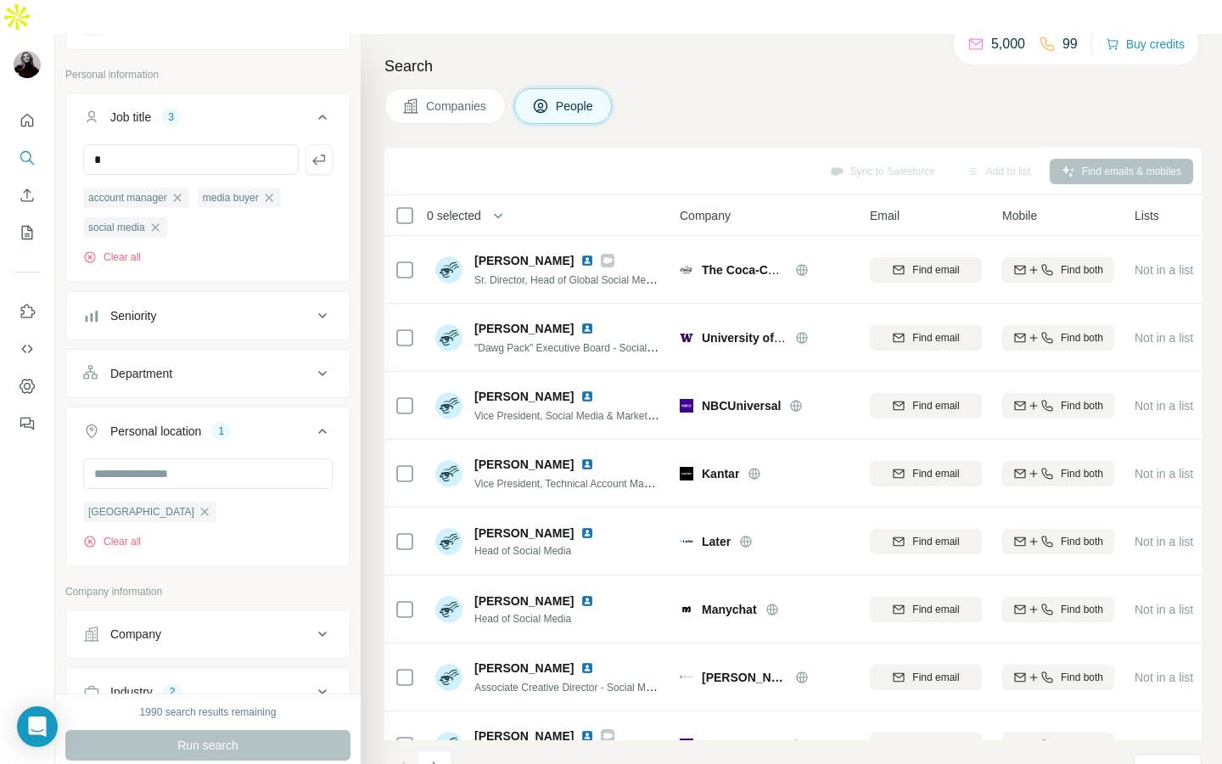
click at [199, 423] on div "Personal location" at bounding box center [155, 431] width 91 height 17
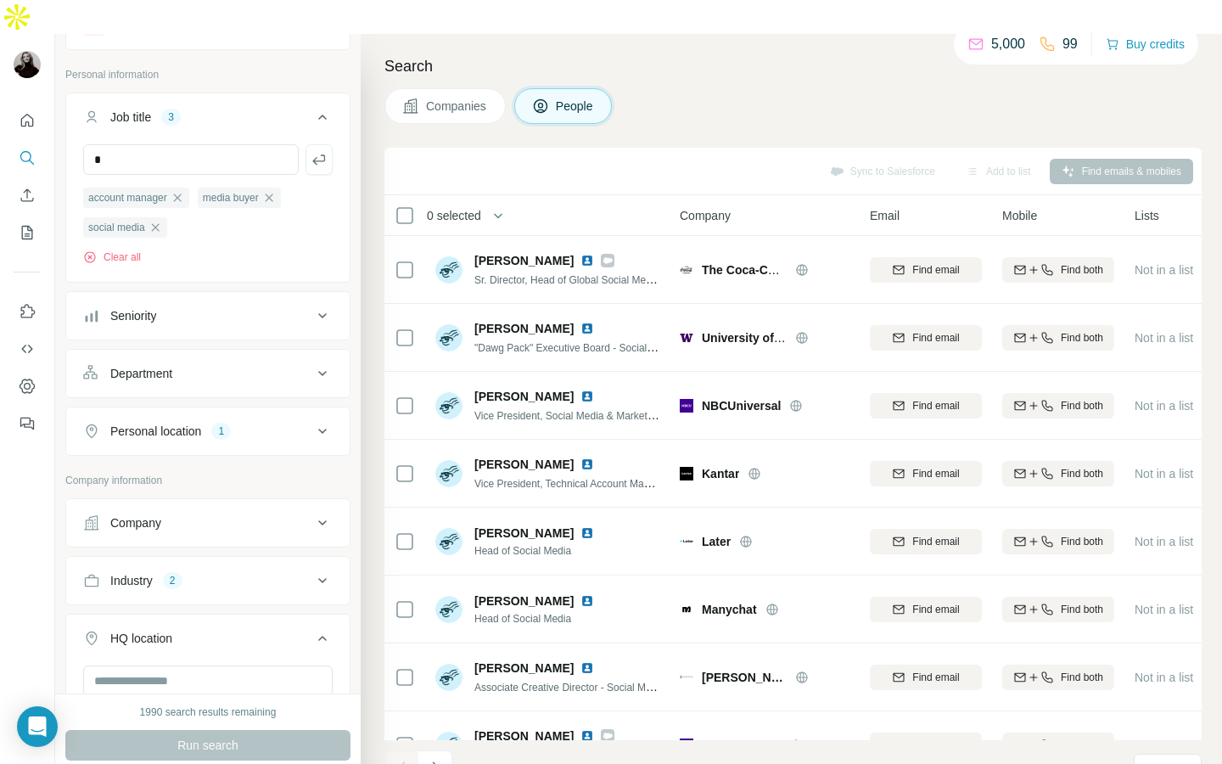
click at [199, 423] on div "Personal location" at bounding box center [155, 431] width 91 height 17
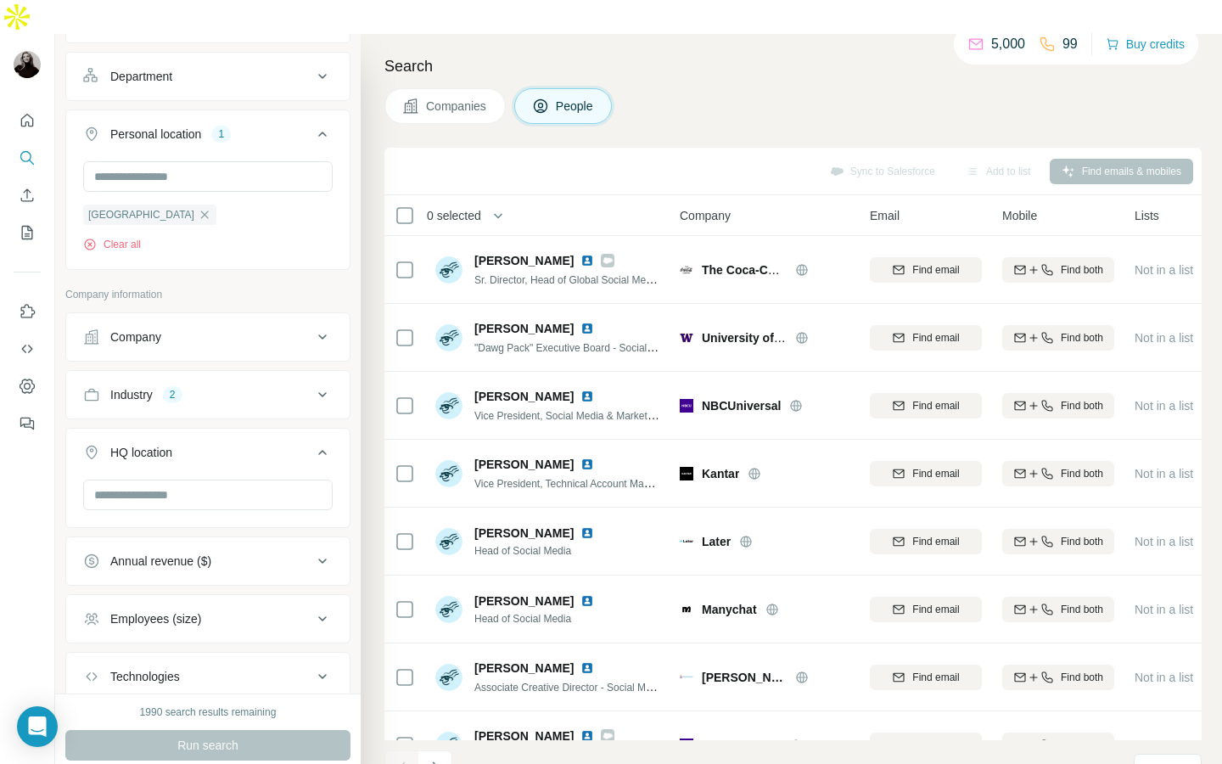
scroll to position [488, 0]
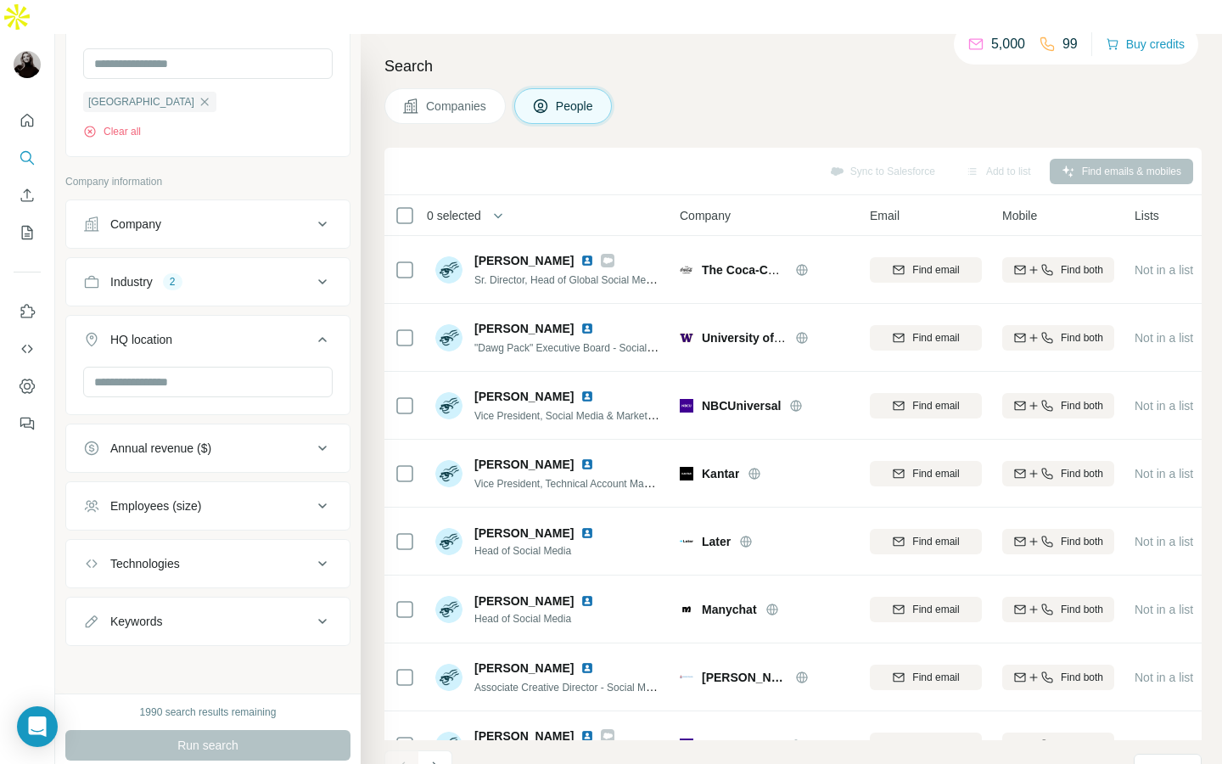
click at [170, 613] on div "Keywords" at bounding box center [197, 621] width 229 height 17
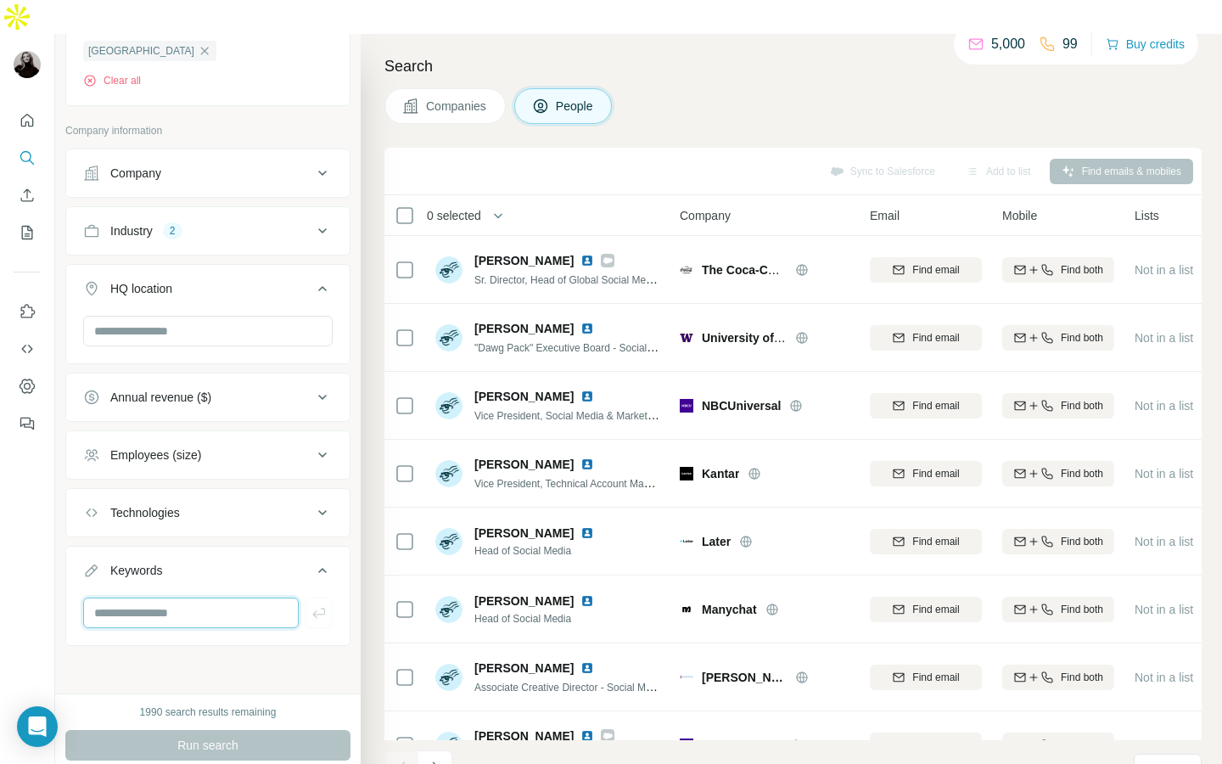
click at [168, 597] on input "text" at bounding box center [191, 612] width 216 height 31
type input "*********"
click at [208, 730] on div "Run search" at bounding box center [207, 745] width 285 height 31
click at [30, 224] on icon "My lists" at bounding box center [27, 232] width 17 height 17
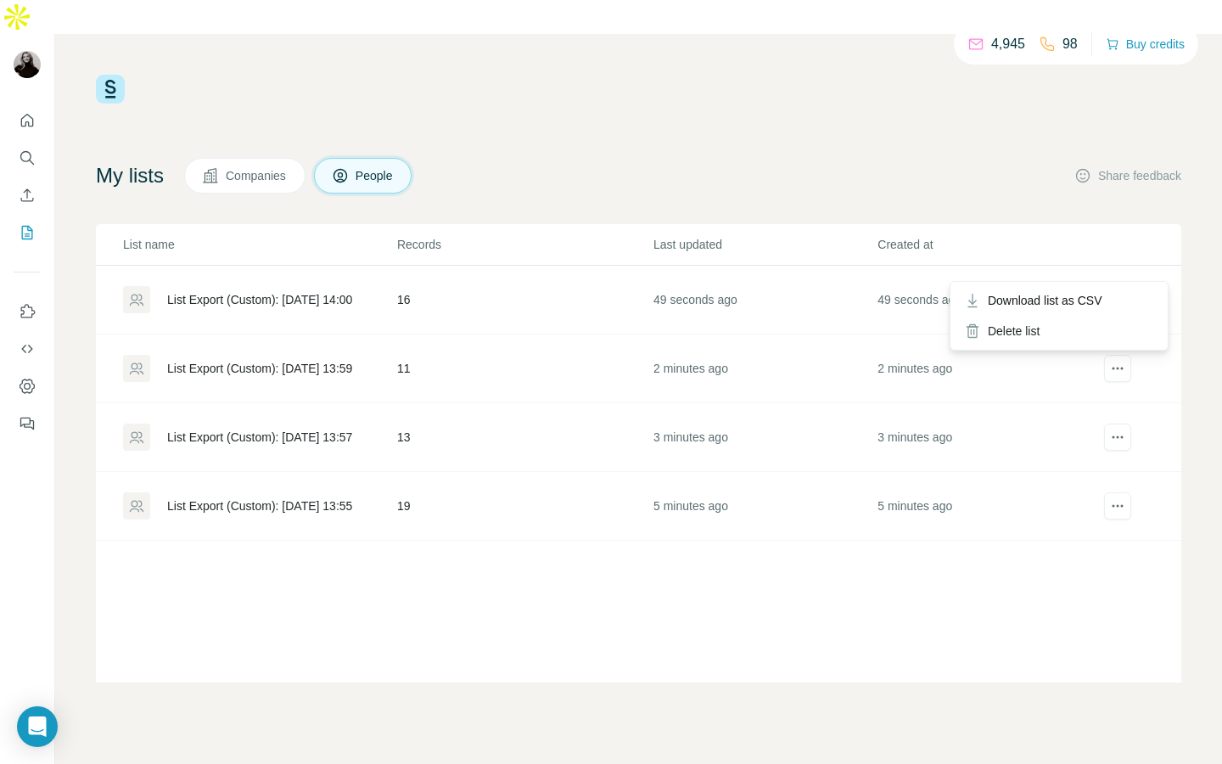
click at [1118, 299] on icon "actions" at bounding box center [1118, 300] width 3 height 3
click at [328, 291] on div "List Export (Custom): [DATE] 14:00" at bounding box center [259, 299] width 185 height 17
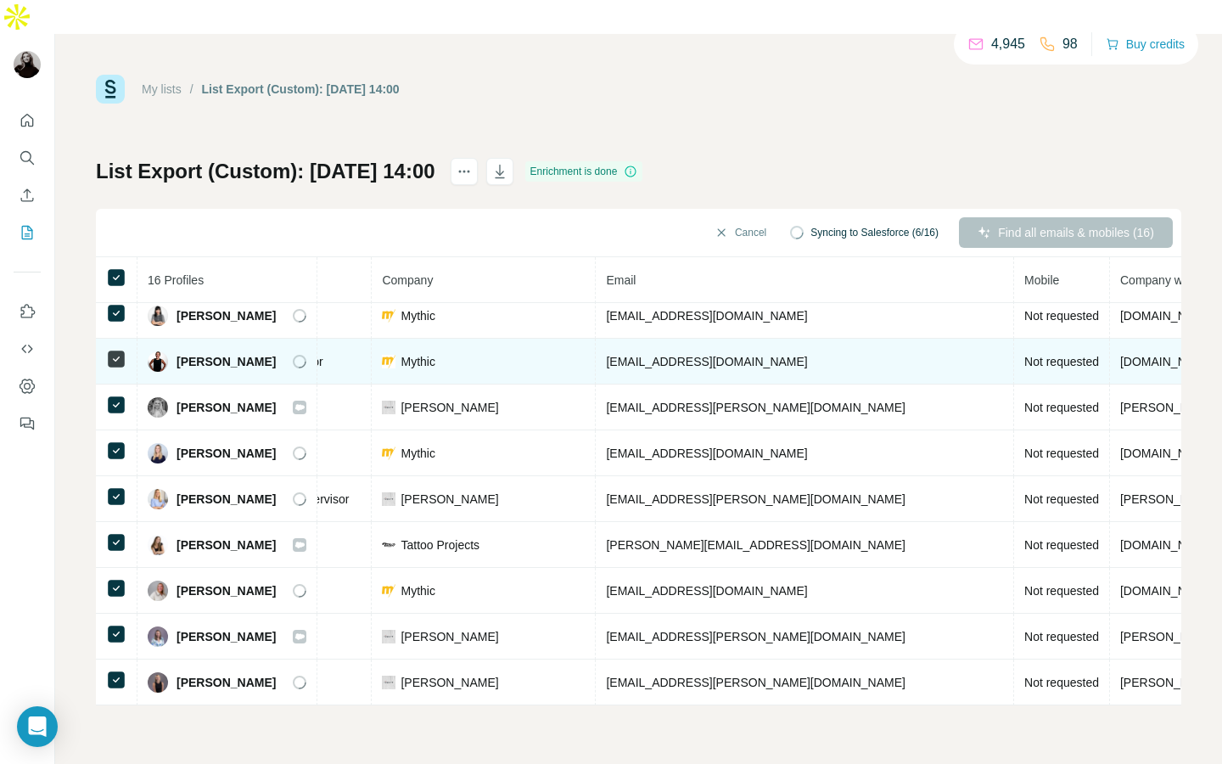
scroll to position [56, 0]
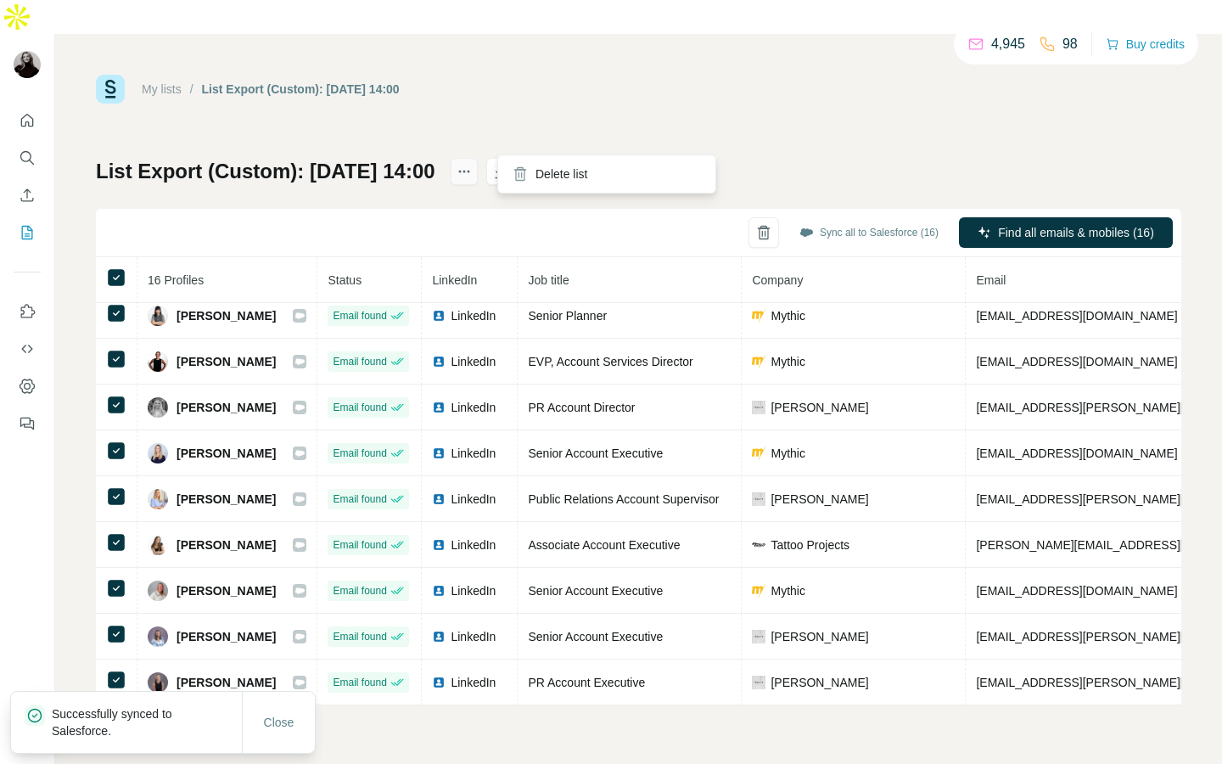
click at [473, 163] on icon "actions" at bounding box center [464, 171] width 17 height 17
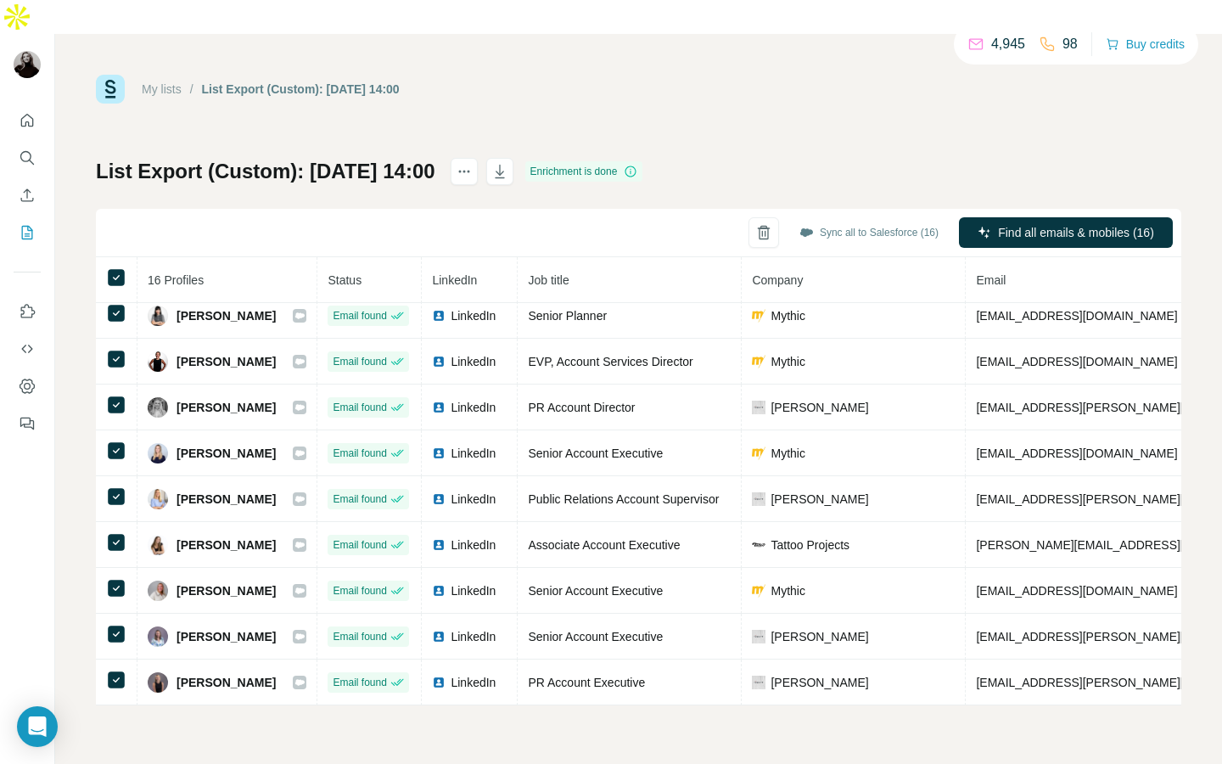
scroll to position [56, 370]
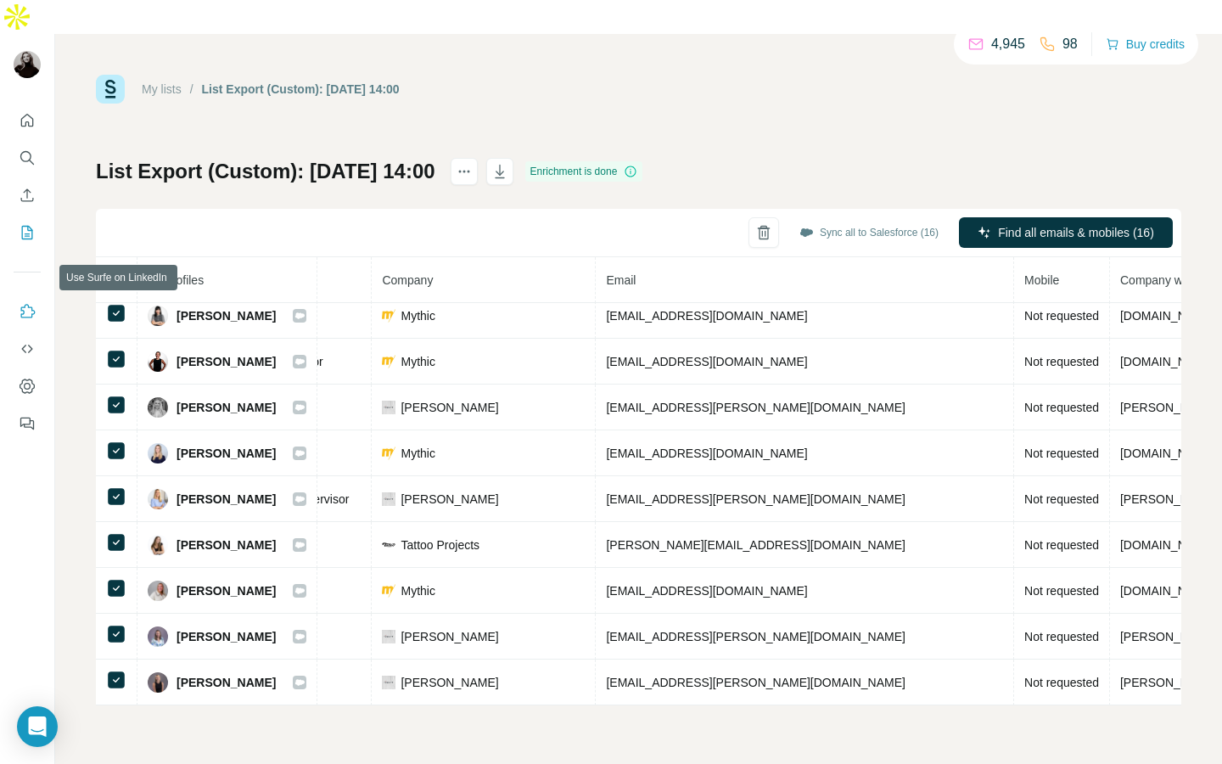
click at [26, 303] on icon "Use Surfe on LinkedIn" at bounding box center [27, 311] width 17 height 17
click at [25, 378] on icon "Dashboard" at bounding box center [27, 386] width 17 height 17
click at [461, 171] on icon "actions" at bounding box center [459, 172] width 3 height 3
click at [473, 163] on icon "actions" at bounding box center [464, 171] width 17 height 17
click at [40, 730] on icon "Open Intercom Messenger" at bounding box center [37, 726] width 22 height 22
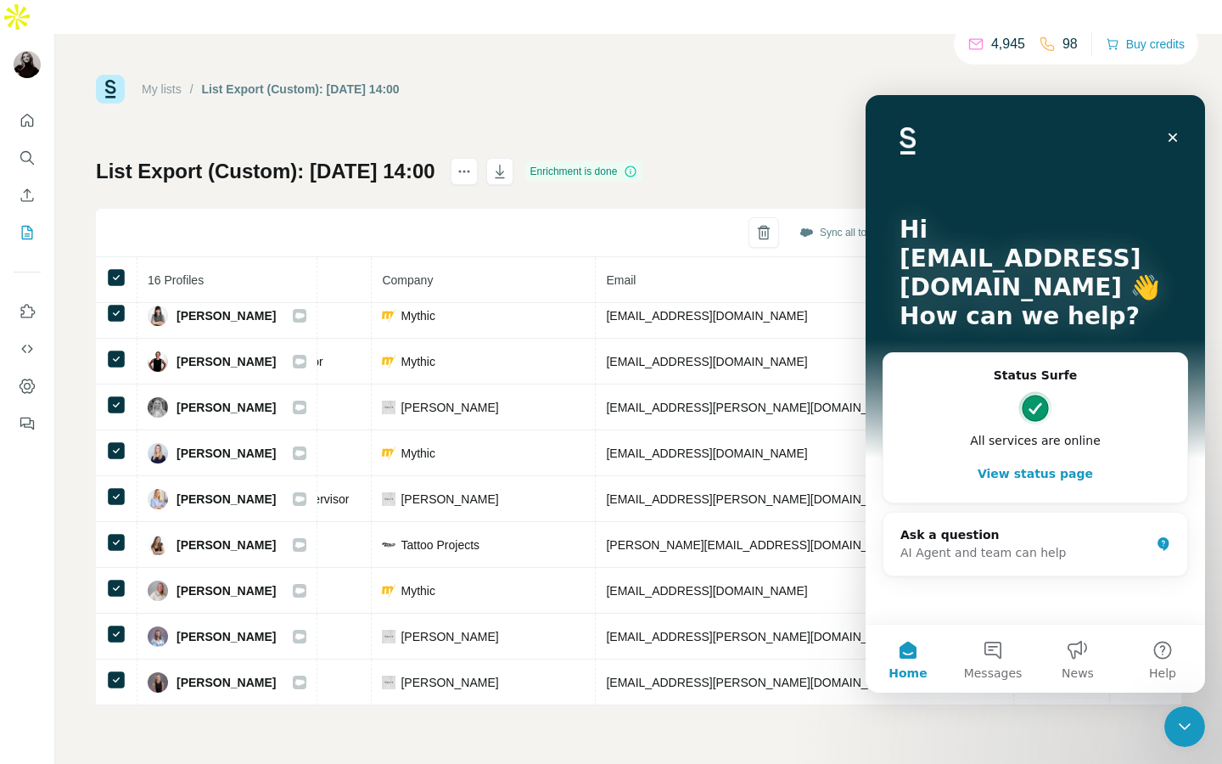
scroll to position [0, 0]
click at [1009, 549] on div "AI Agent and team can help" at bounding box center [1024, 553] width 249 height 18
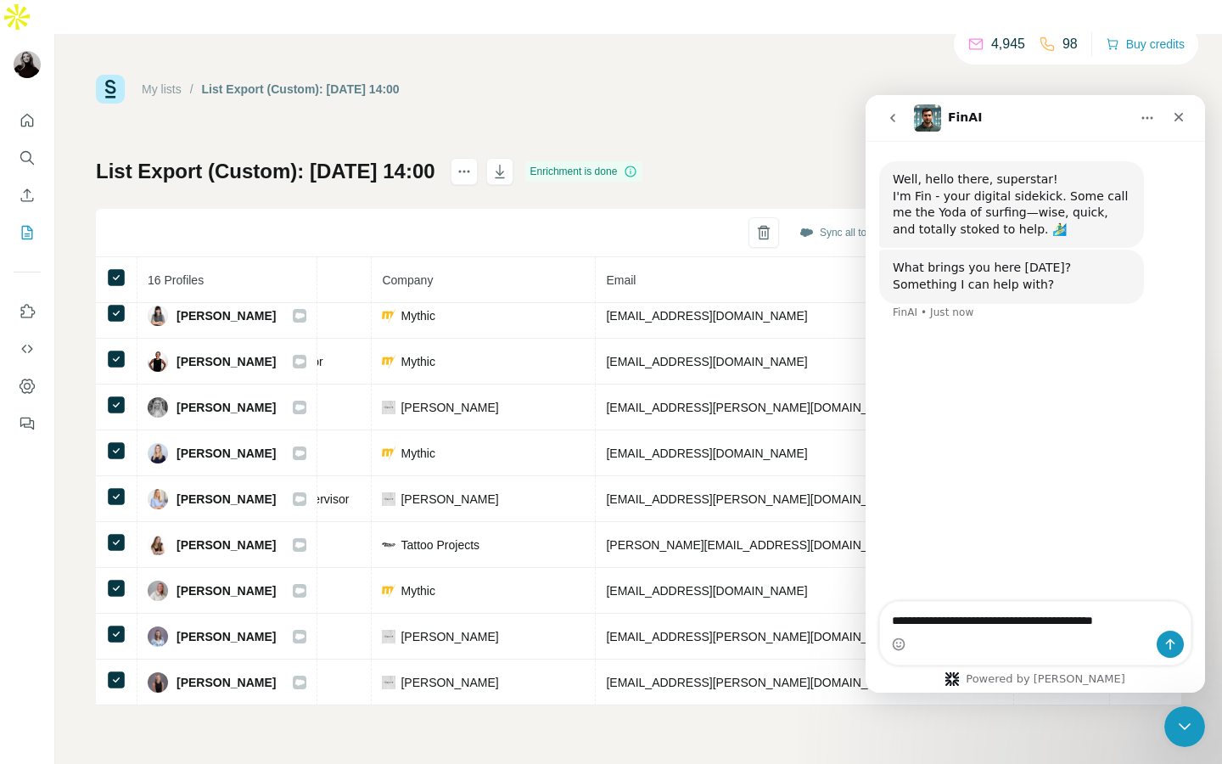
type textarea "**********"
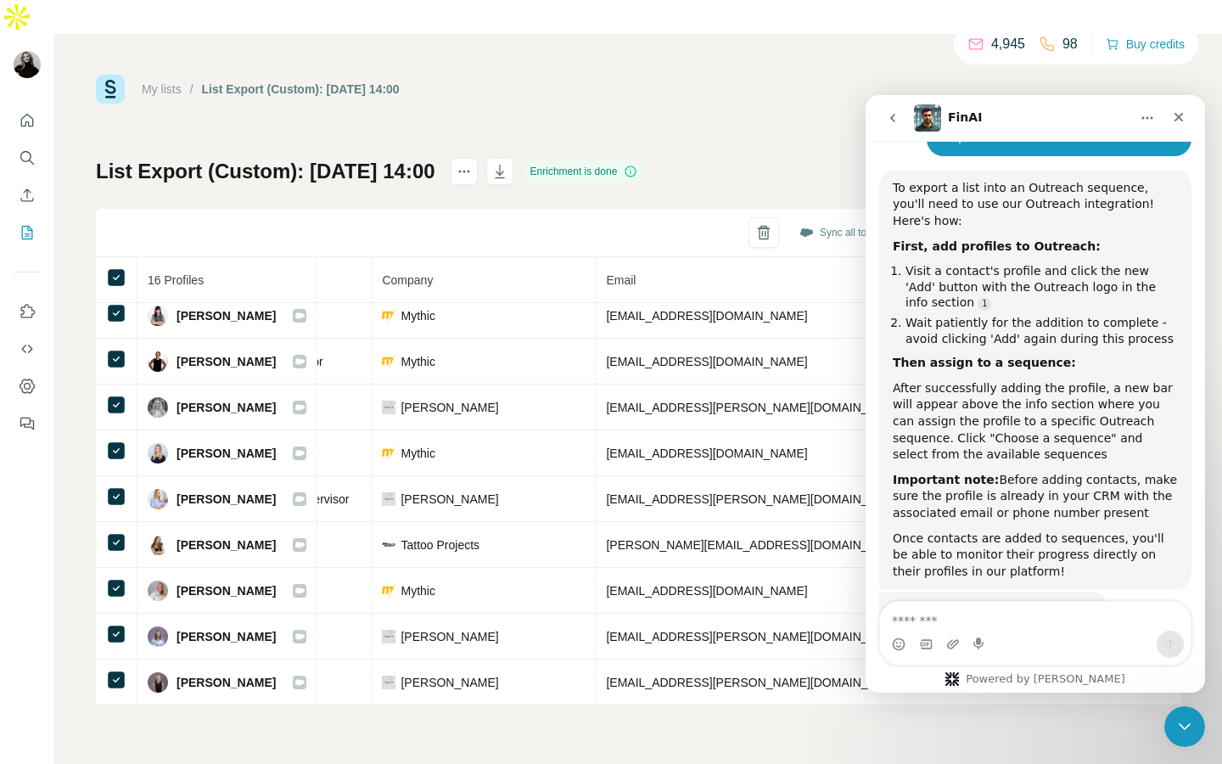
scroll to position [224, 0]
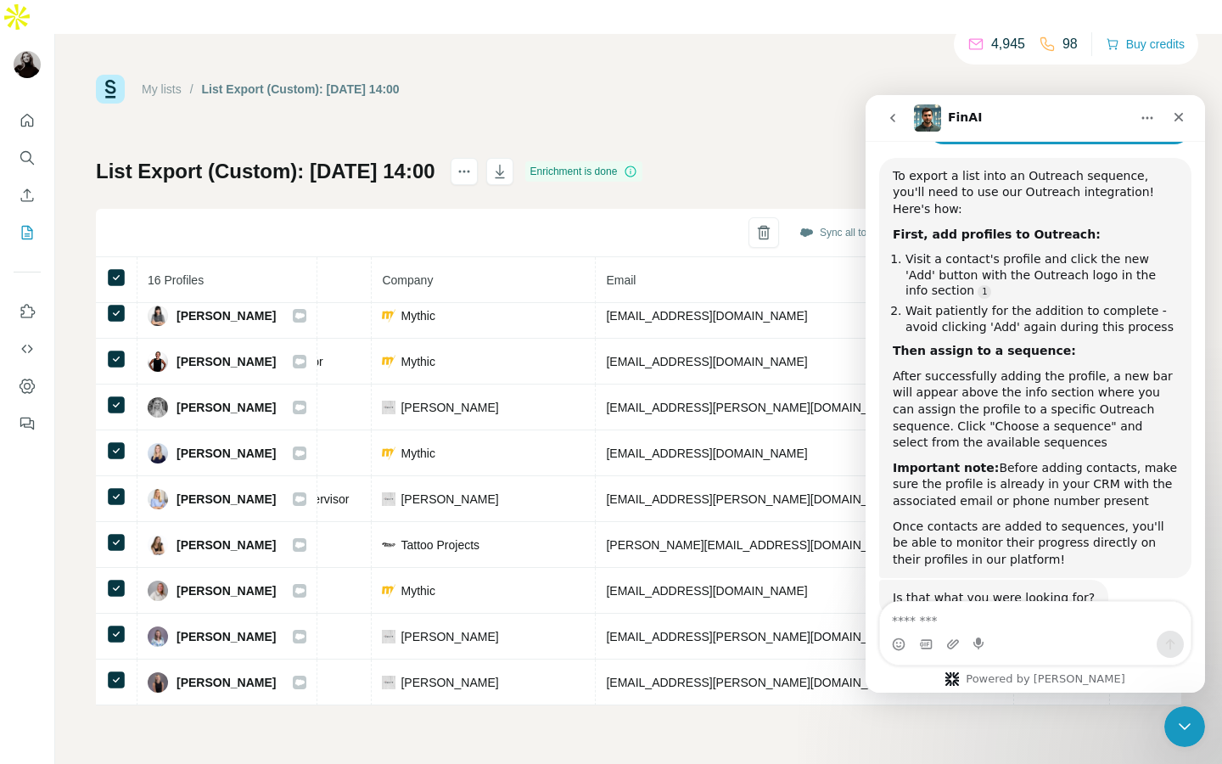
click at [1151, 122] on icon "Home" at bounding box center [1147, 118] width 14 height 14
click at [1151, 120] on icon "Home" at bounding box center [1147, 118] width 14 height 14
click at [1180, 127] on div "Close" at bounding box center [1178, 117] width 31 height 31
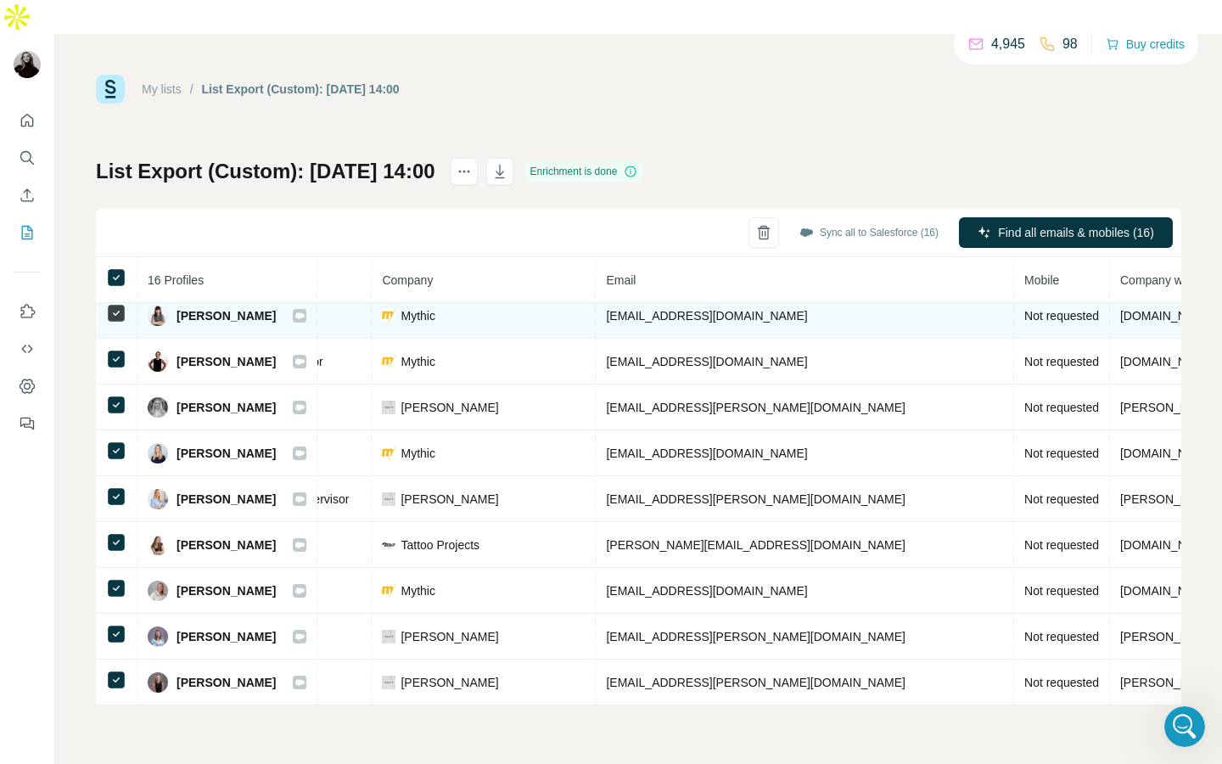
scroll to position [261, 0]
click at [202, 307] on span "Amy Xu" at bounding box center [225, 315] width 99 height 17
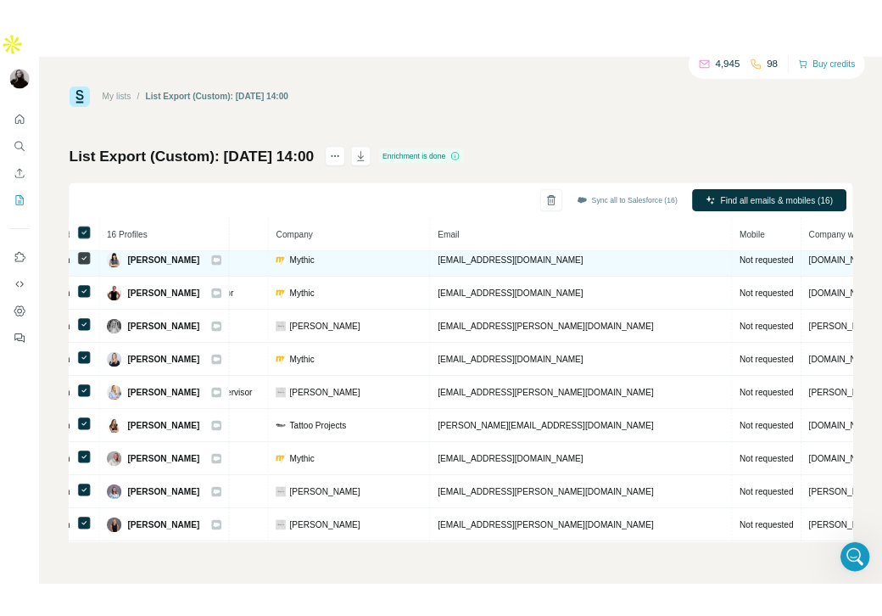
scroll to position [0, 370]
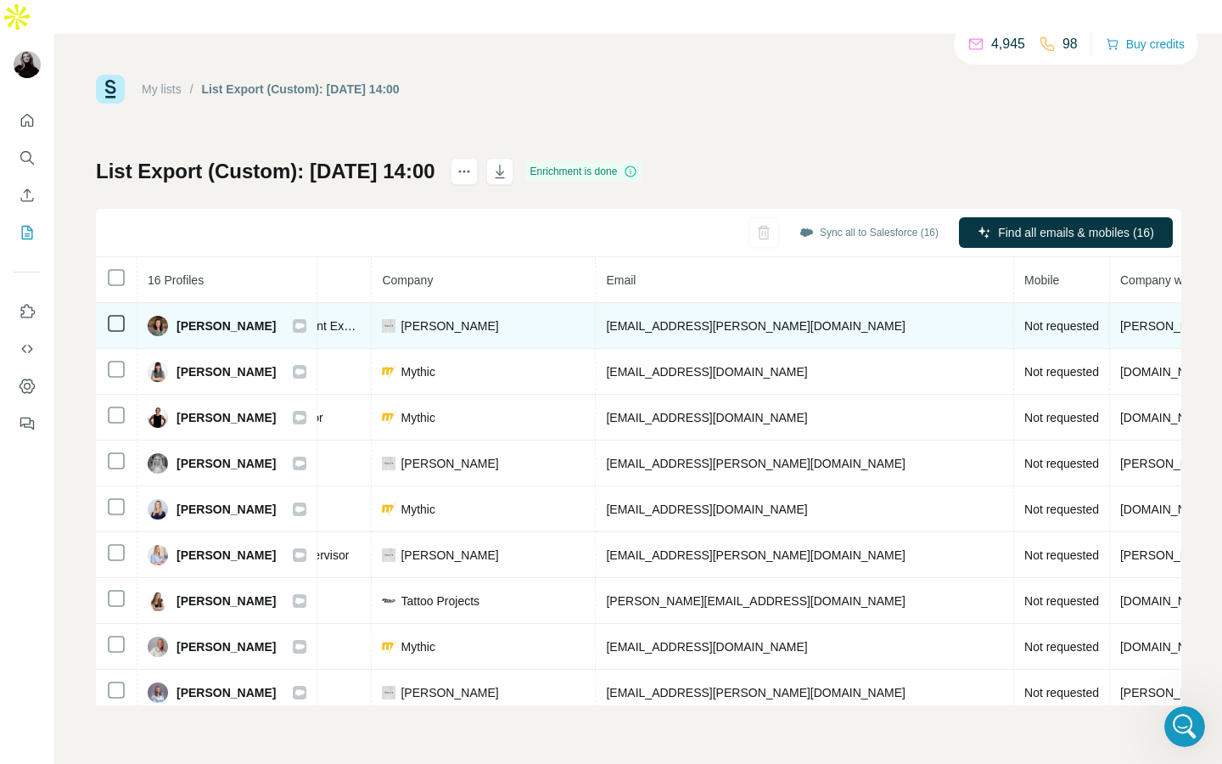
click at [192, 317] on span "Alana Stillitano" at bounding box center [225, 325] width 99 height 17
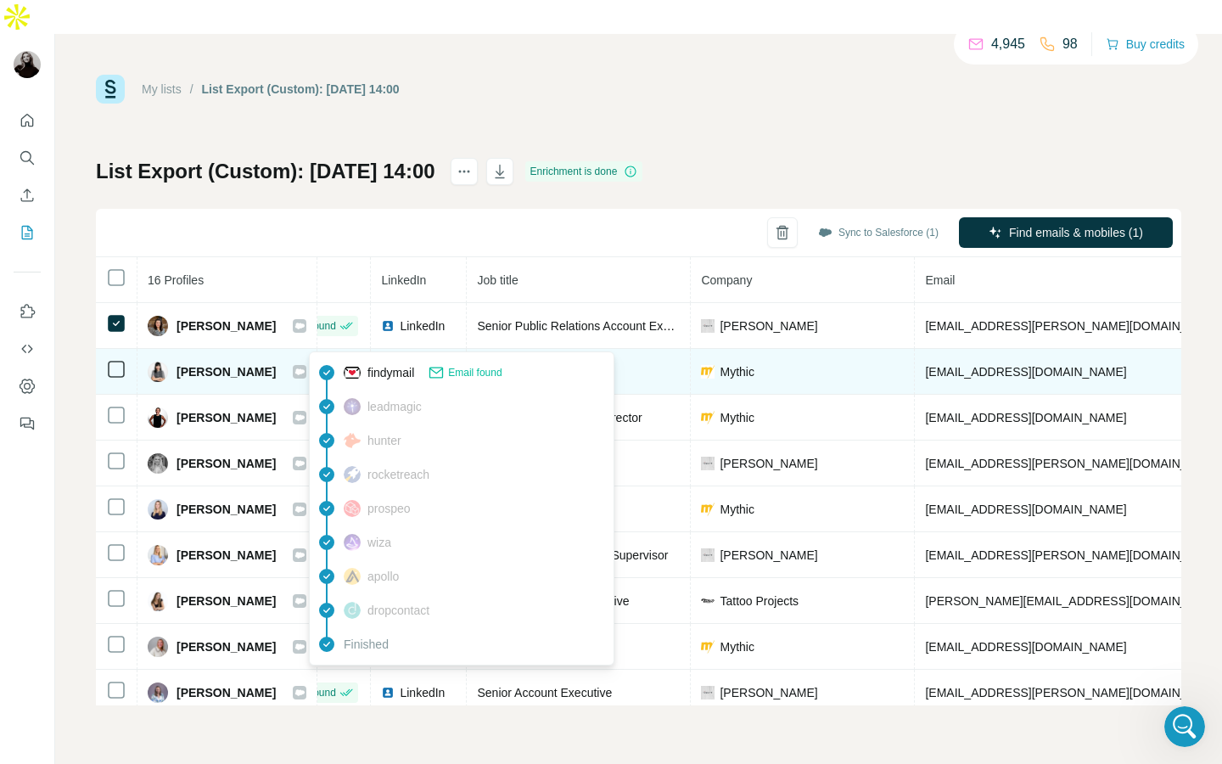
scroll to position [0, 0]
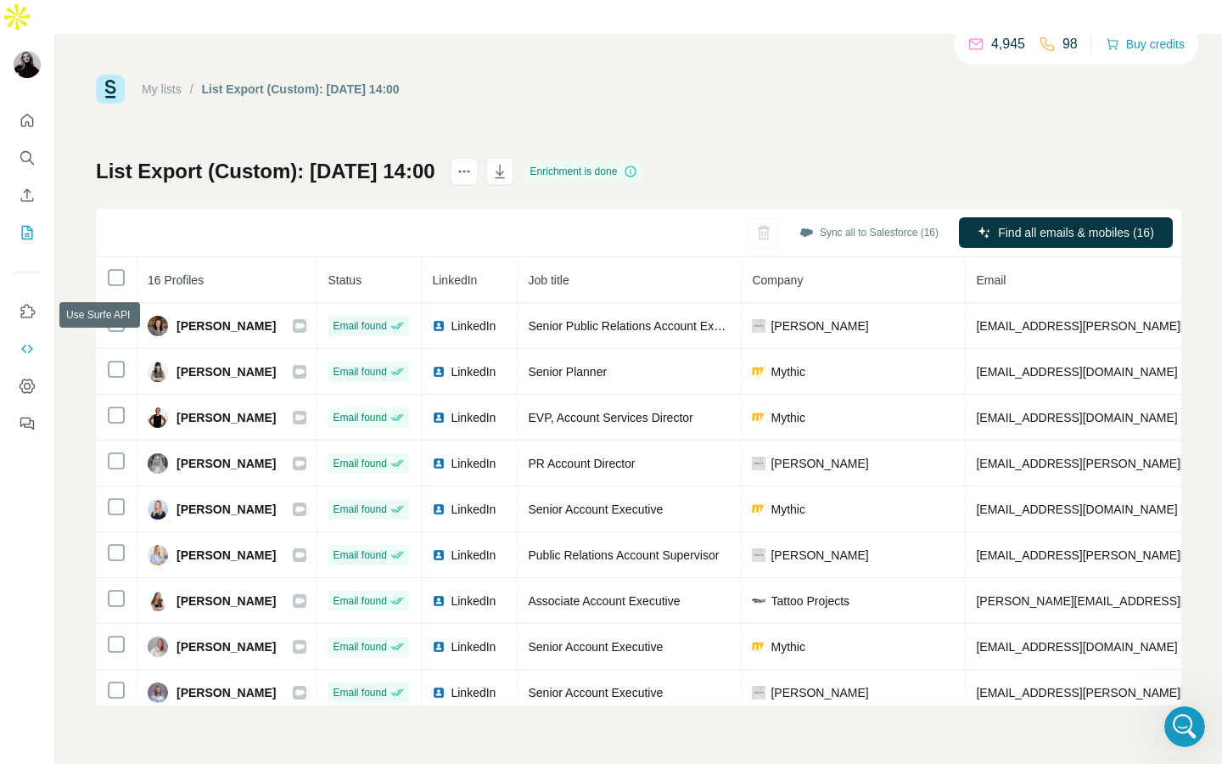
click at [32, 340] on icon "Use Surfe API" at bounding box center [27, 348] width 17 height 17
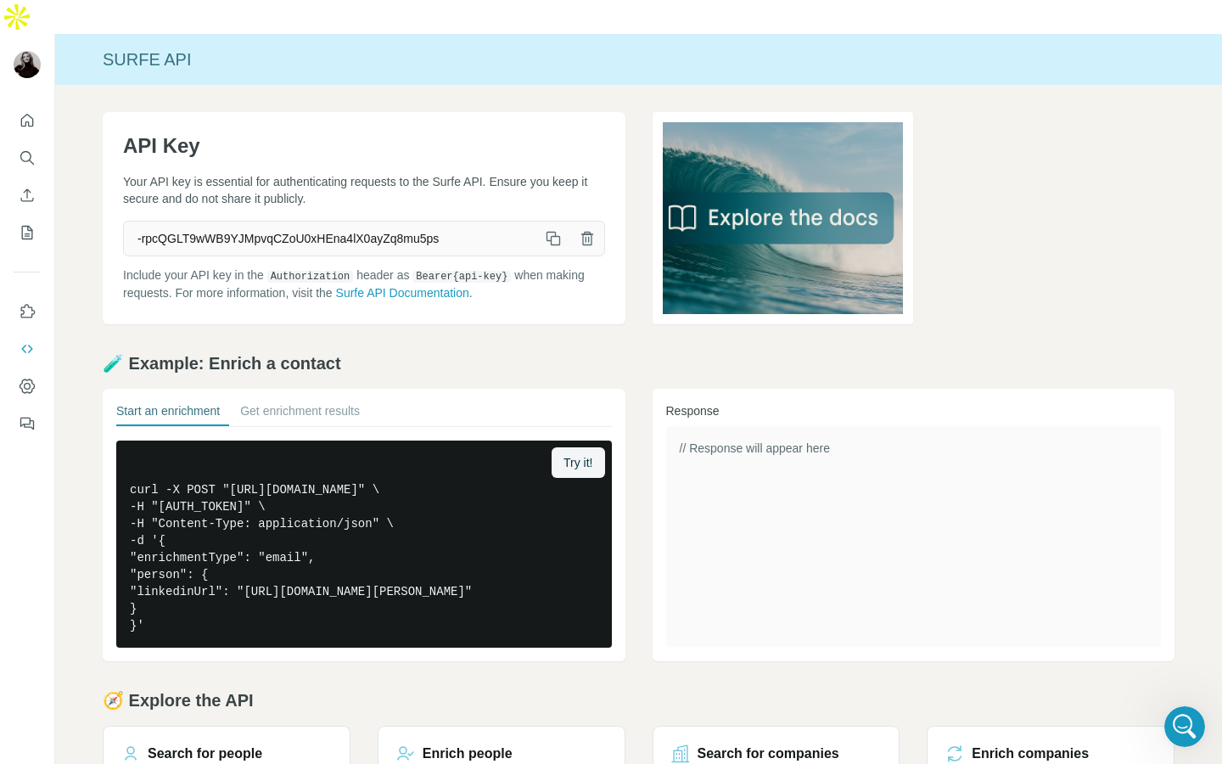
click at [553, 221] on button "button" at bounding box center [553, 238] width 34 height 34
click at [25, 303] on icon "Use Surfe on LinkedIn" at bounding box center [27, 311] width 17 height 17
click at [25, 378] on icon "Dashboard" at bounding box center [27, 386] width 17 height 17
click at [26, 187] on icon "Enrich CSV" at bounding box center [27, 195] width 17 height 17
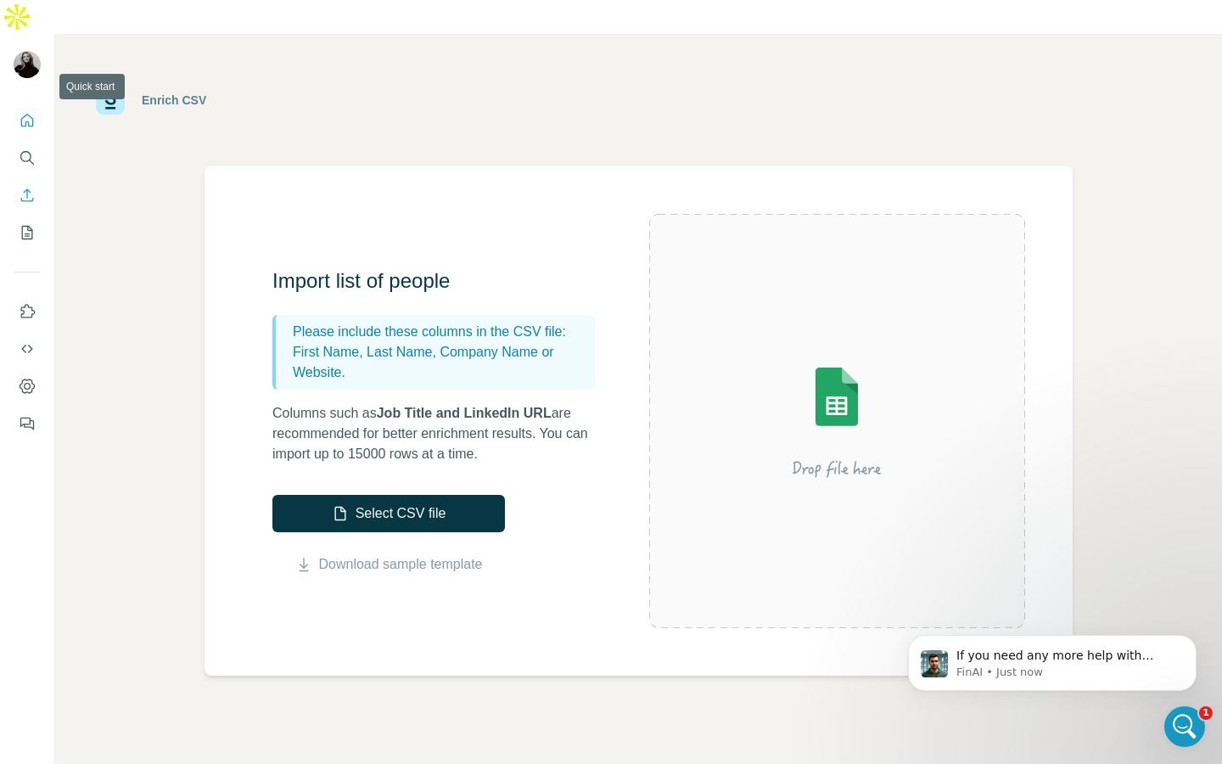
scroll to position [366, 0]
click at [29, 112] on icon "Quick start" at bounding box center [27, 120] width 17 height 17
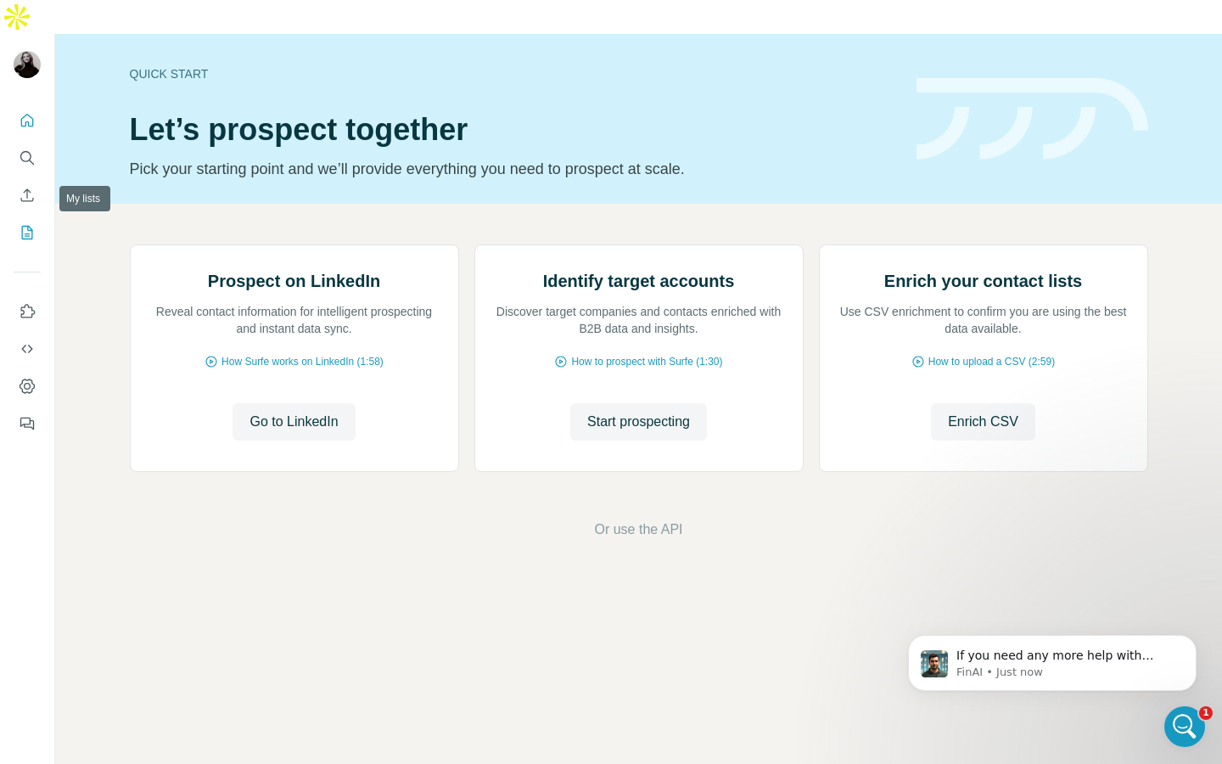
click at [29, 226] on icon "My lists" at bounding box center [29, 231] width 8 height 11
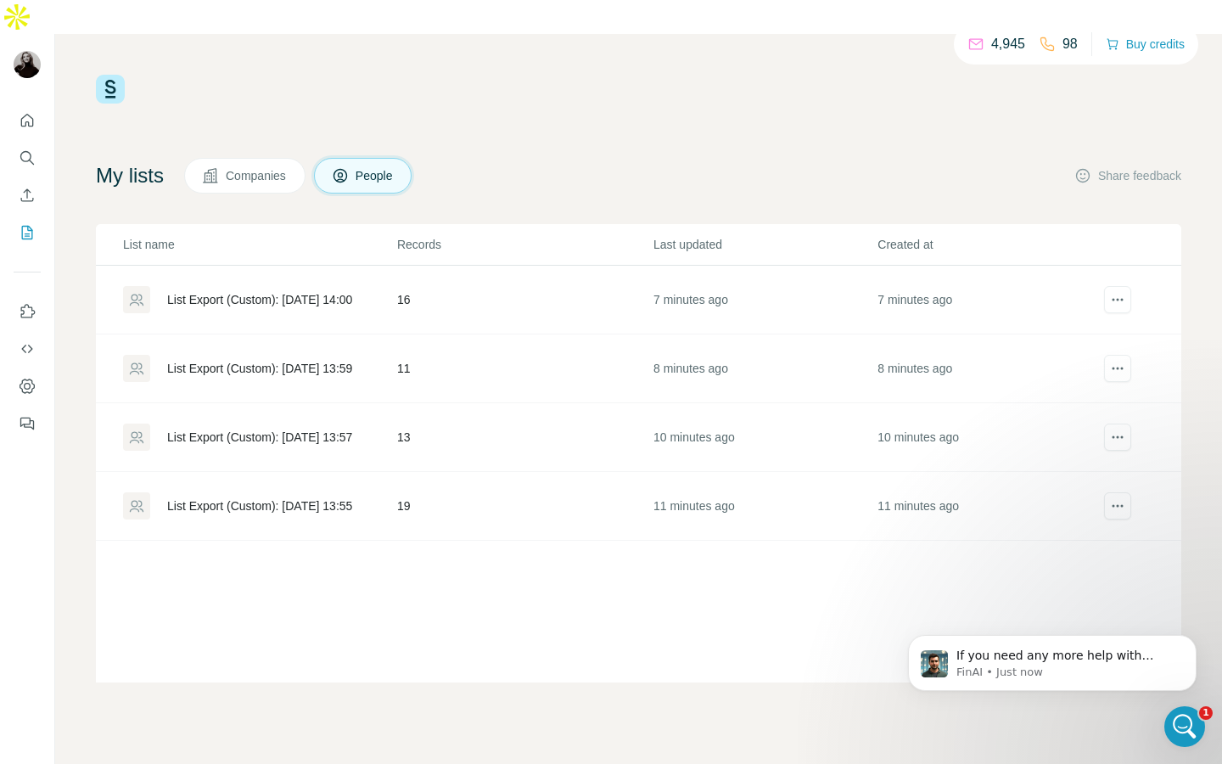
click at [1100, 266] on td "7 minutes ago" at bounding box center [989, 300] width 224 height 69
click at [1176, 719] on icon "Open Intercom Messenger" at bounding box center [1182, 724] width 28 height 28
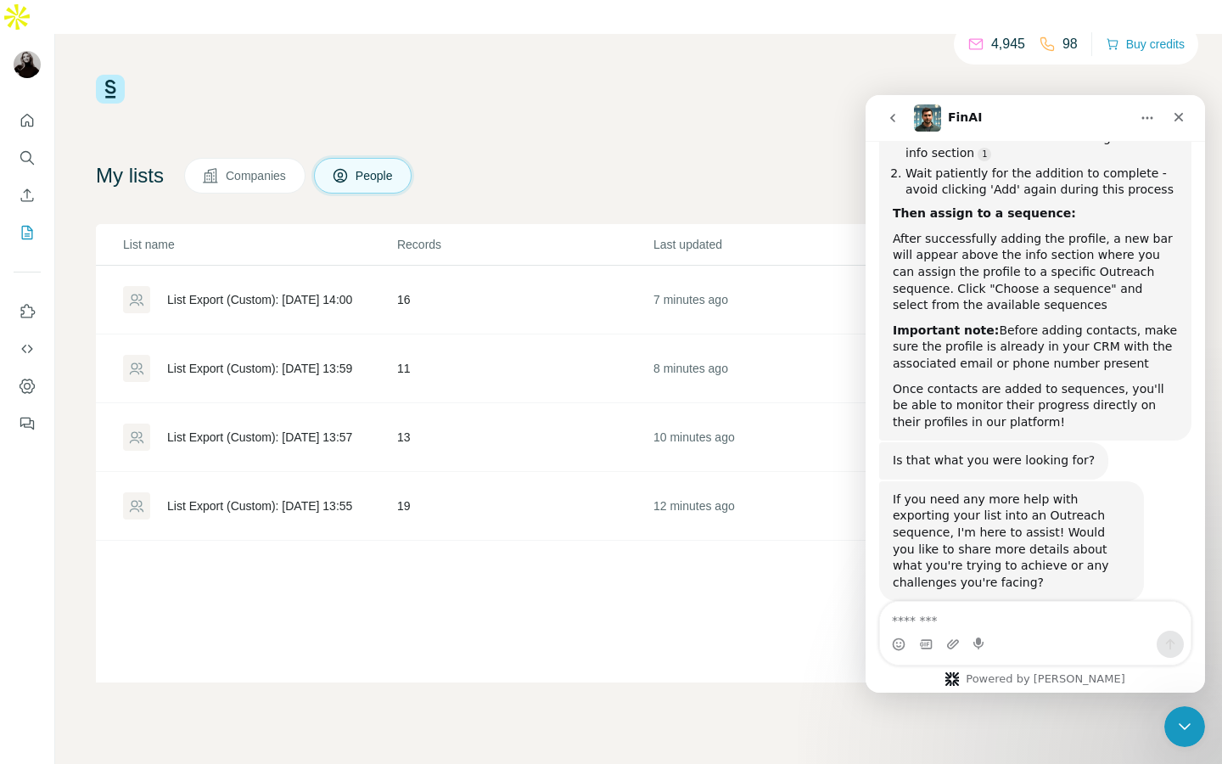
scroll to position [366, 0]
click at [980, 622] on textarea "Message…" at bounding box center [1035, 616] width 311 height 29
type textarea "**********"
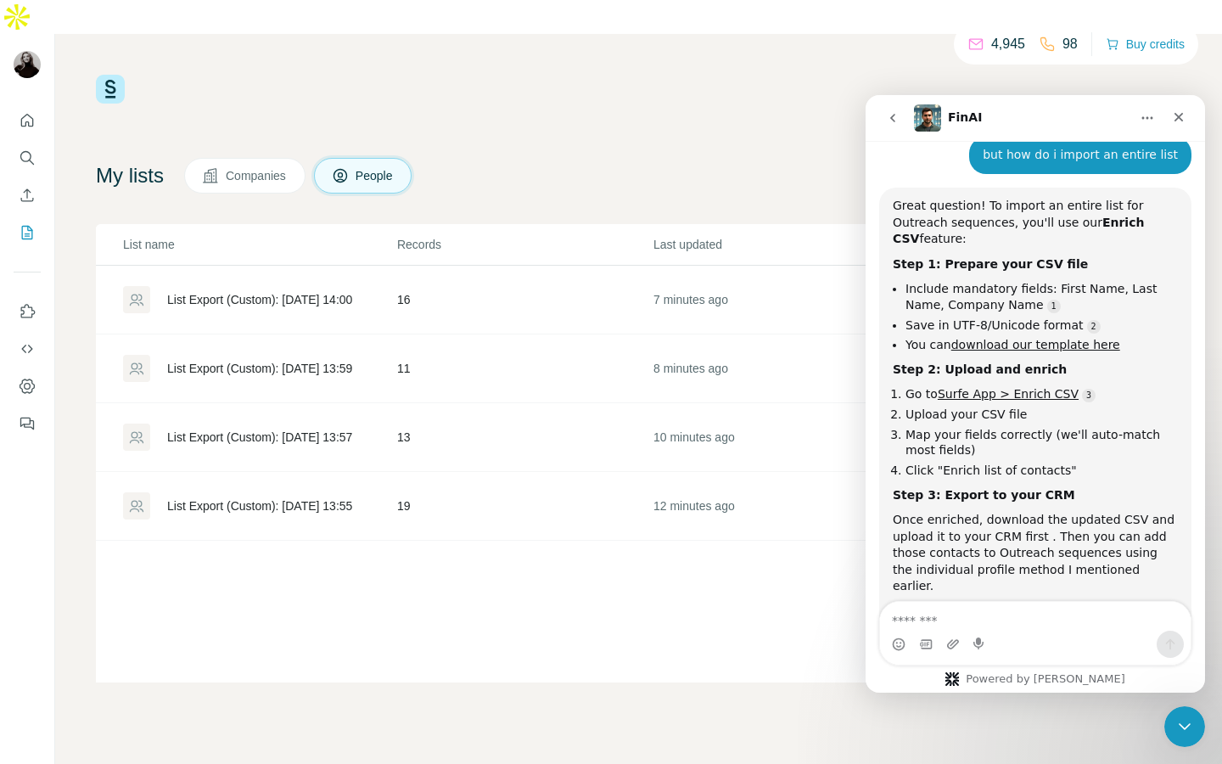
scroll to position [894, 0]
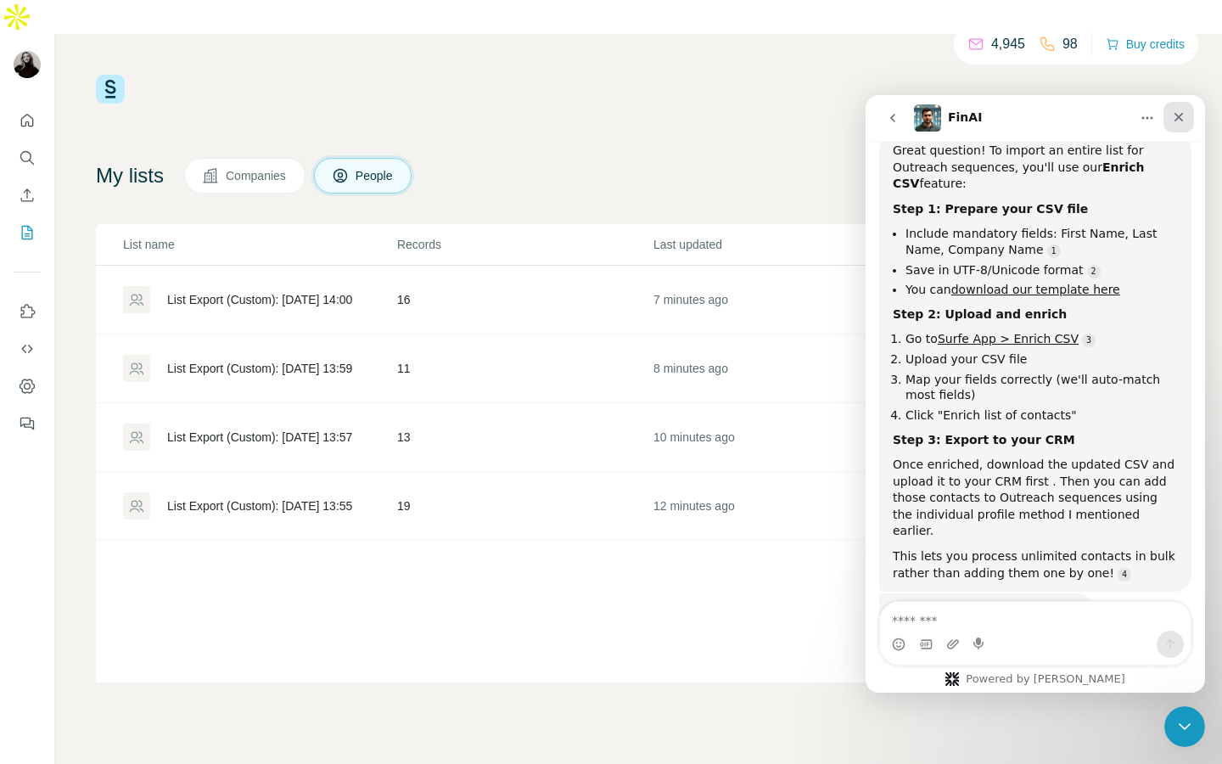
click at [1179, 124] on div "Close" at bounding box center [1178, 117] width 31 height 31
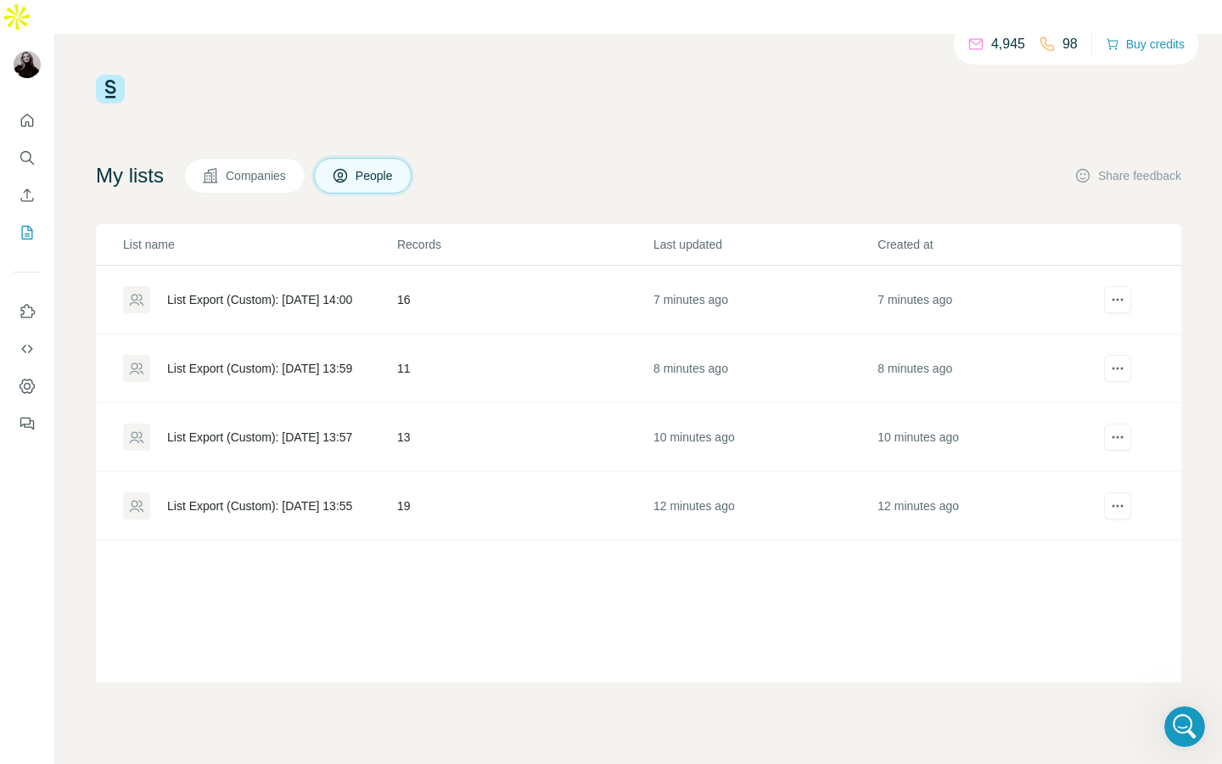
click at [339, 291] on div "List Export (Custom): 18/09/2025 14:00" at bounding box center [259, 299] width 185 height 17
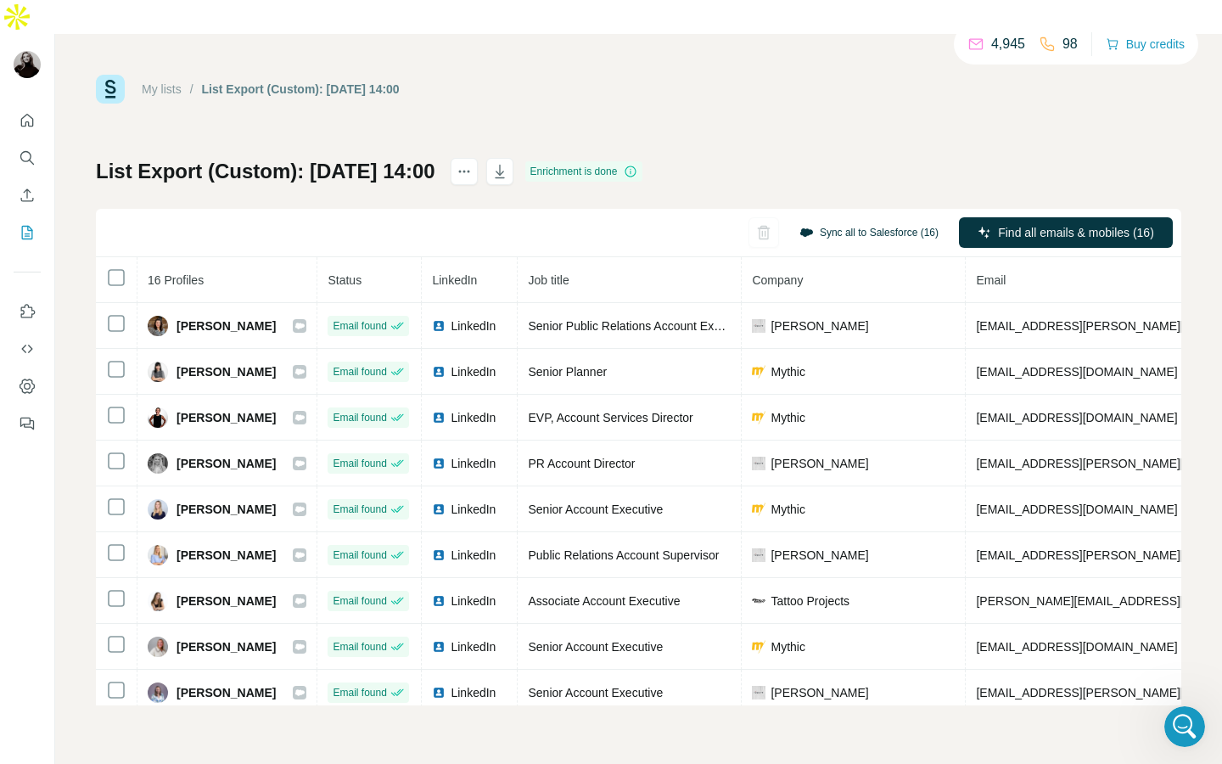
click at [857, 220] on button "Sync all to Salesforce (16)" at bounding box center [868, 232] width 163 height 25
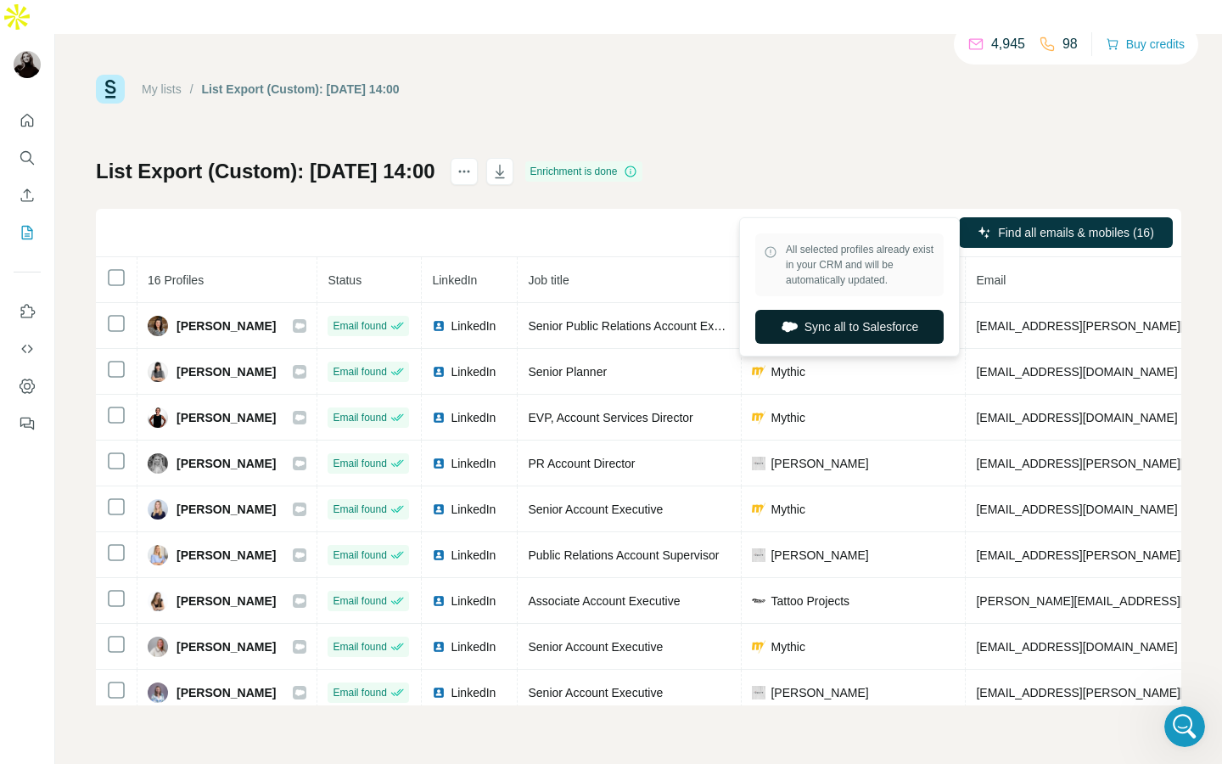
click at [875, 333] on button "Sync all to Salesforce" at bounding box center [849, 327] width 188 height 34
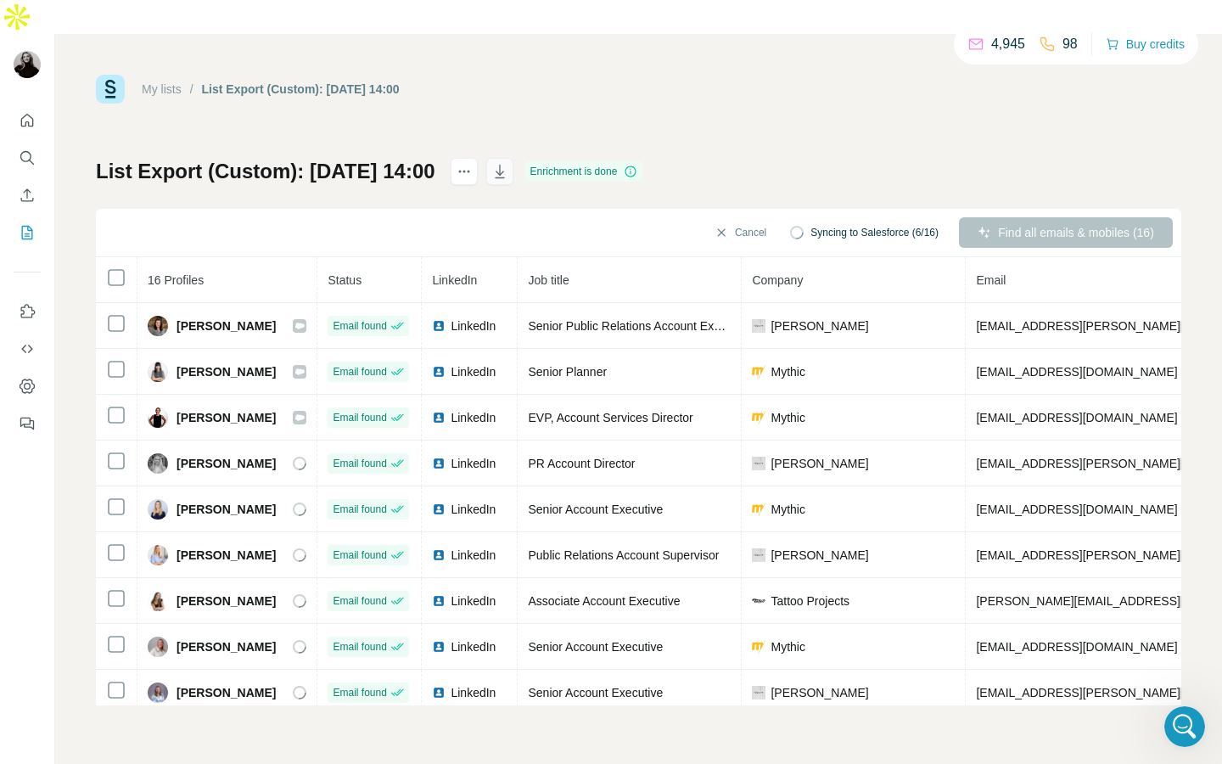
click at [508, 163] on icon "button" at bounding box center [499, 171] width 17 height 17
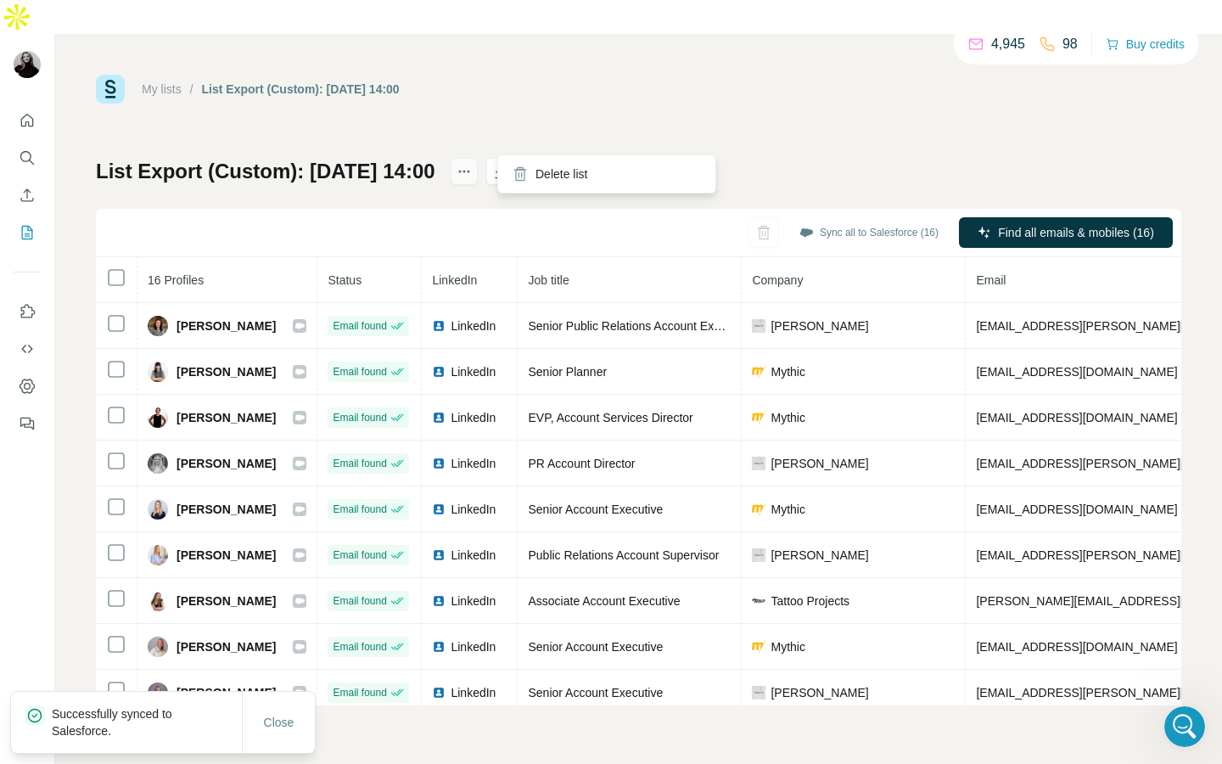
click at [473, 163] on icon "actions" at bounding box center [464, 171] width 17 height 17
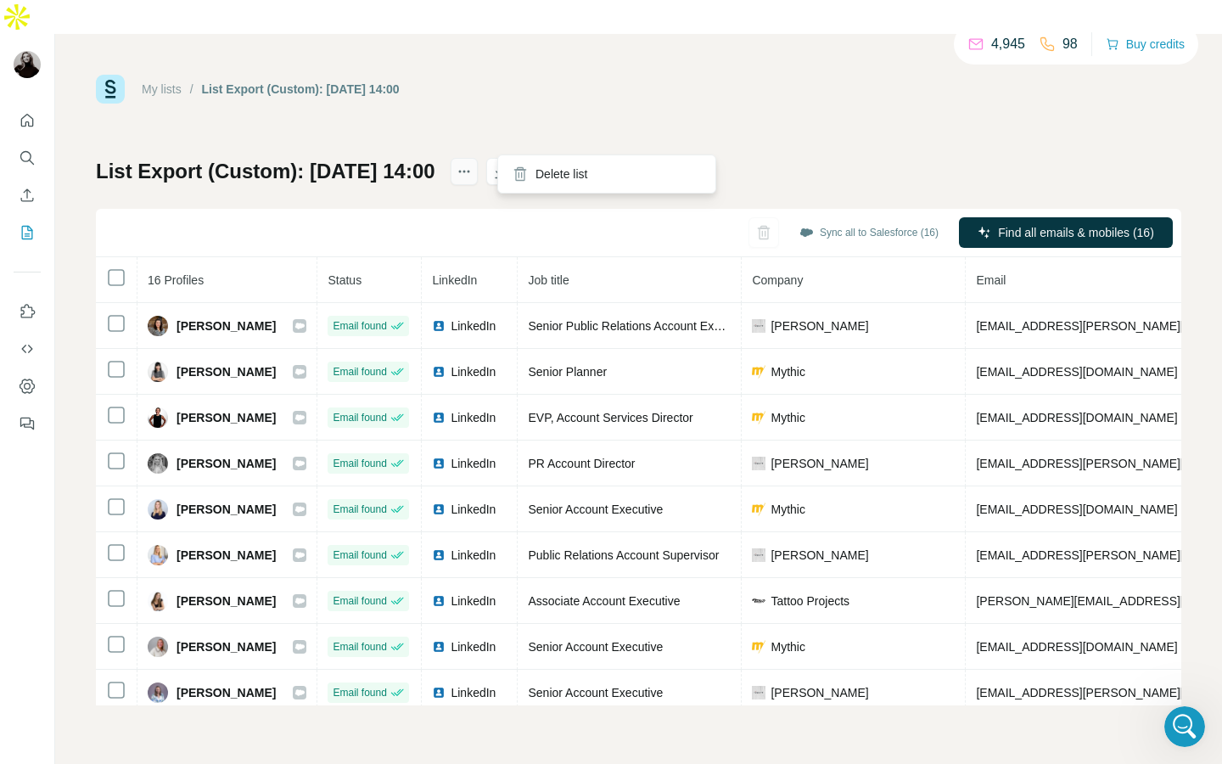
click at [473, 163] on icon "actions" at bounding box center [464, 171] width 17 height 17
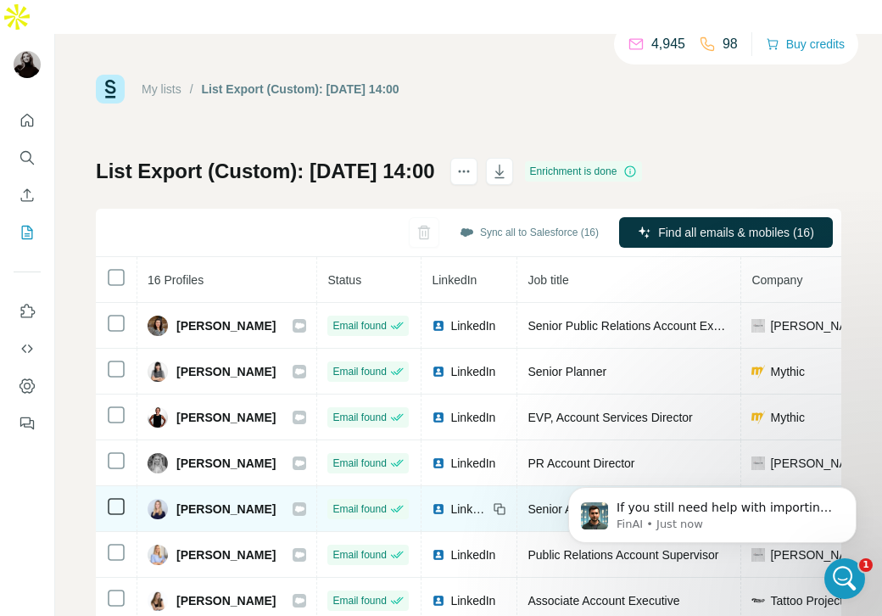
scroll to position [1086, 0]
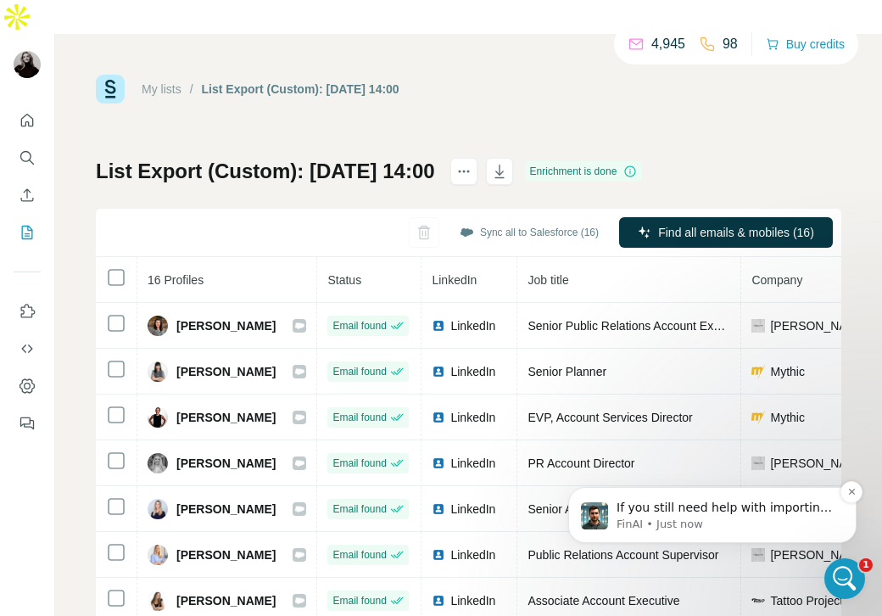
click at [699, 512] on p "If you still need help with importing your entire list into Outreach sequences,…" at bounding box center [726, 508] width 219 height 17
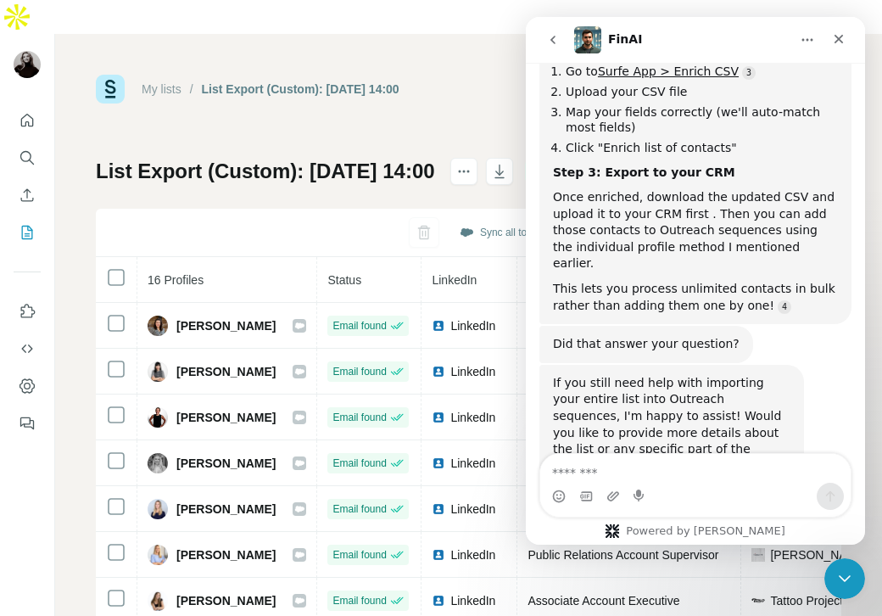
click at [657, 473] on textarea "Message…" at bounding box center [696, 468] width 311 height 29
type textarea "**********"
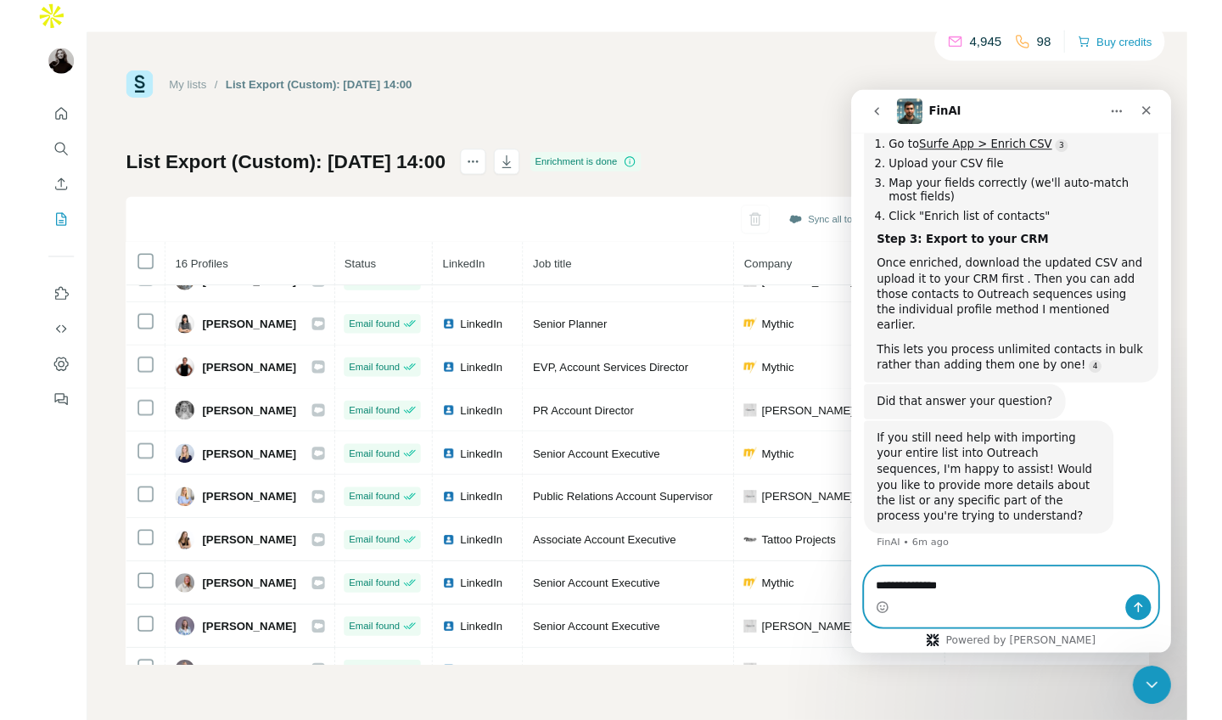
scroll to position [1017, 0]
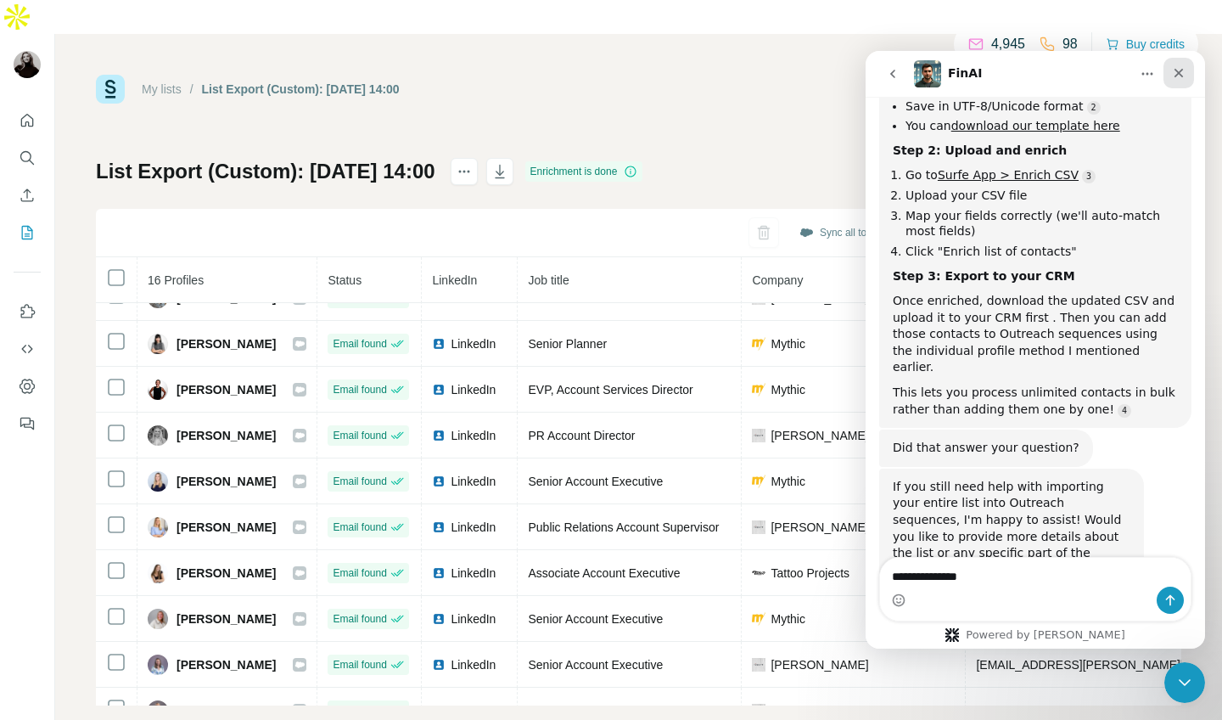
click at [1179, 64] on div "Close" at bounding box center [1178, 73] width 31 height 31
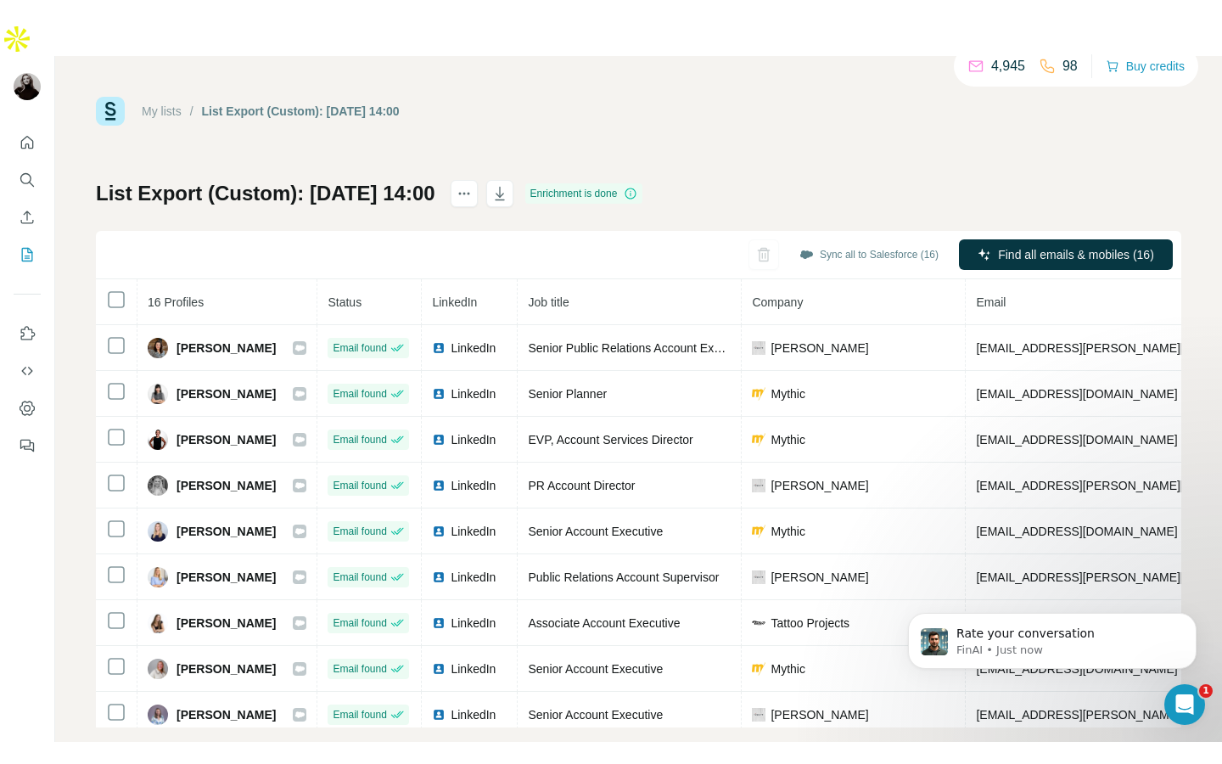
scroll to position [1229, 0]
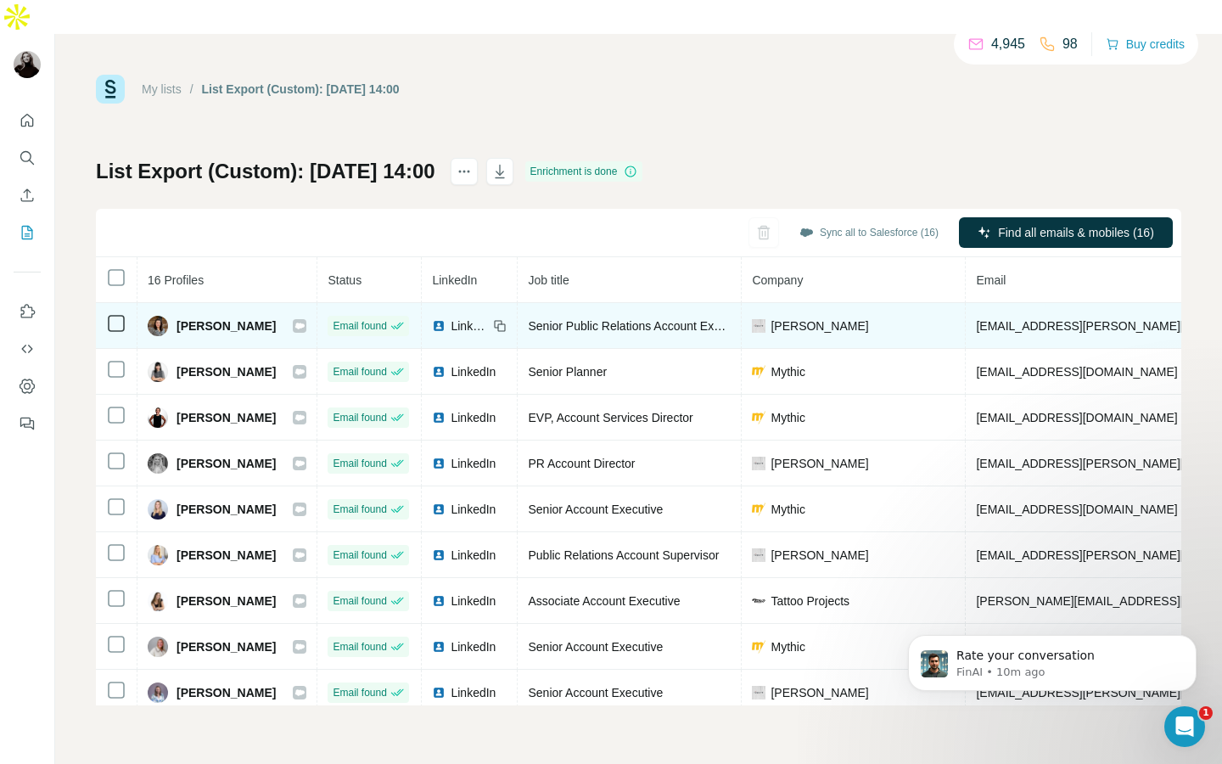
click at [493, 319] on icon at bounding box center [500, 326] width 14 height 14
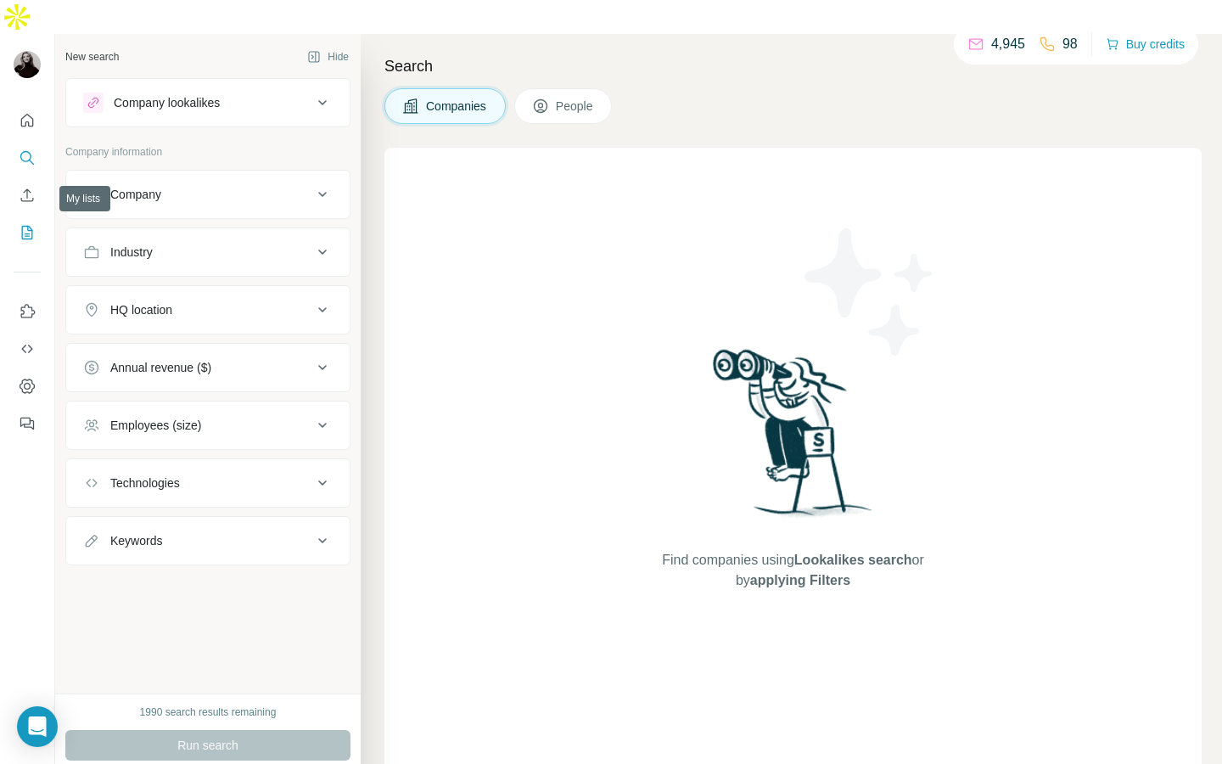
click at [31, 224] on icon "My lists" at bounding box center [27, 232] width 17 height 17
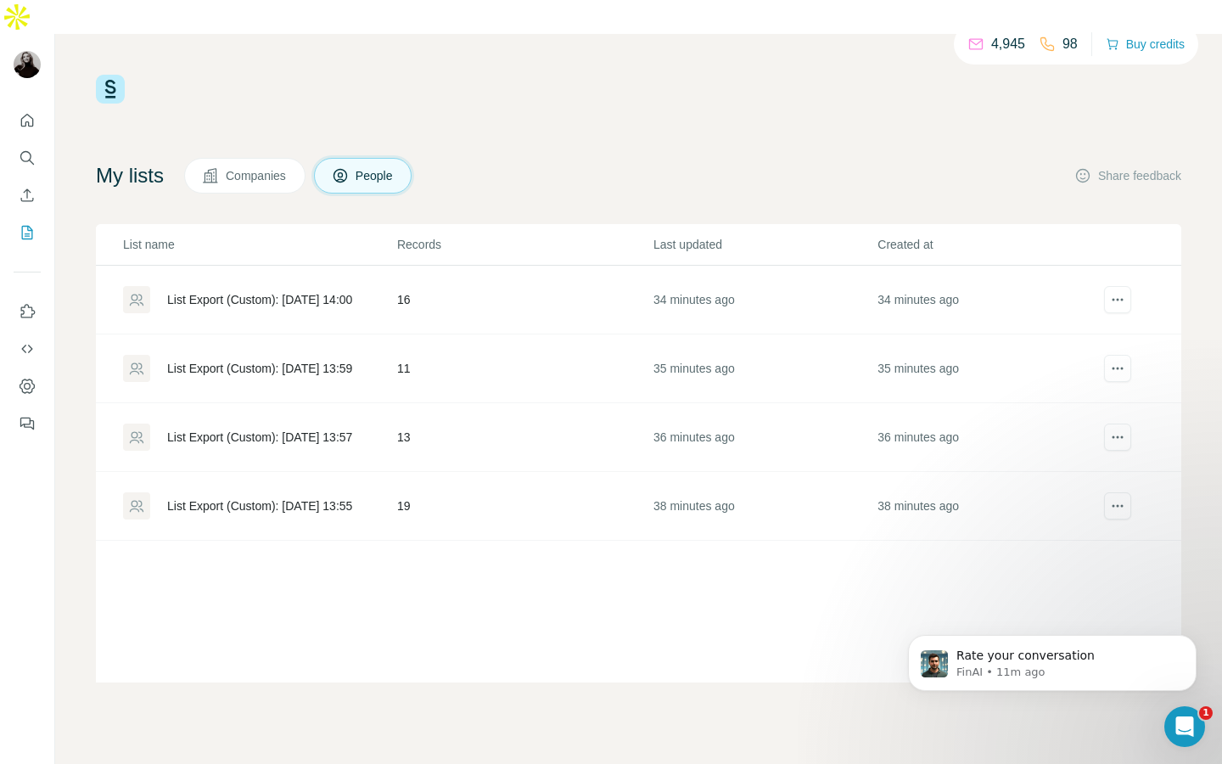
click at [304, 291] on div "List Export (Custom): [DATE] 14:00" at bounding box center [259, 299] width 185 height 17
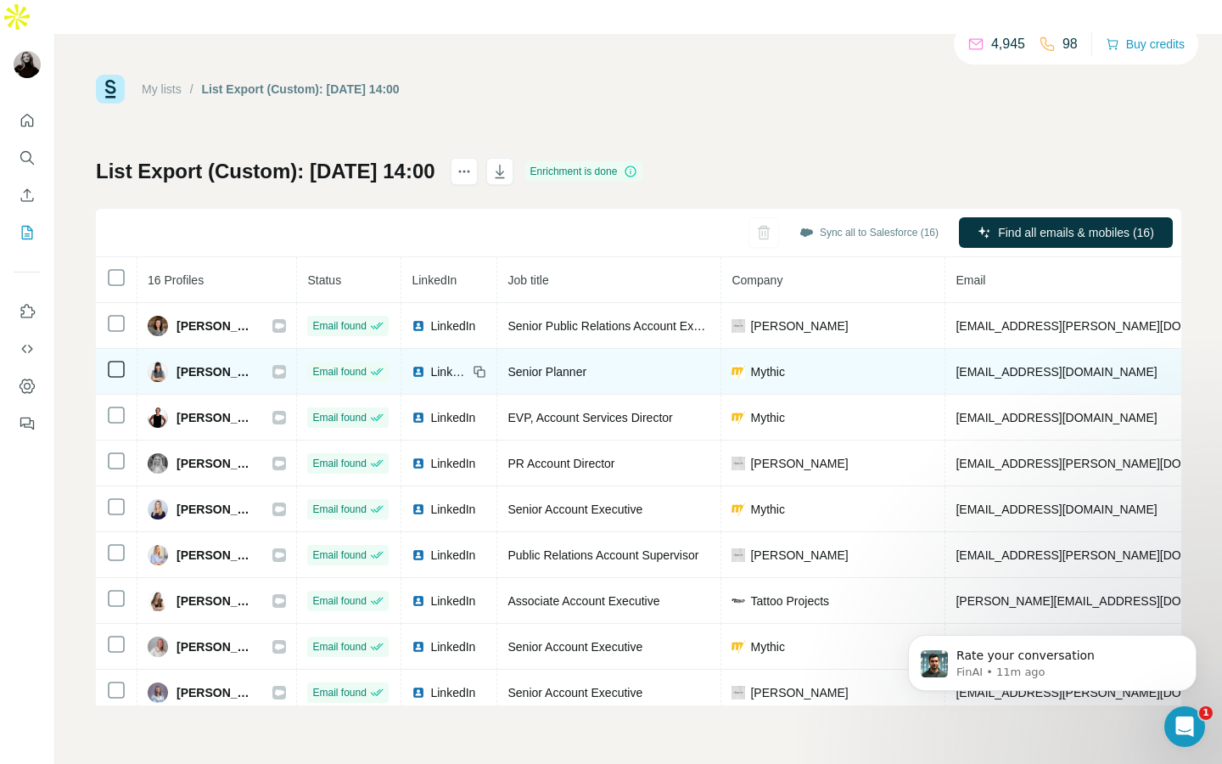
click at [478, 365] on icon at bounding box center [480, 372] width 14 height 14
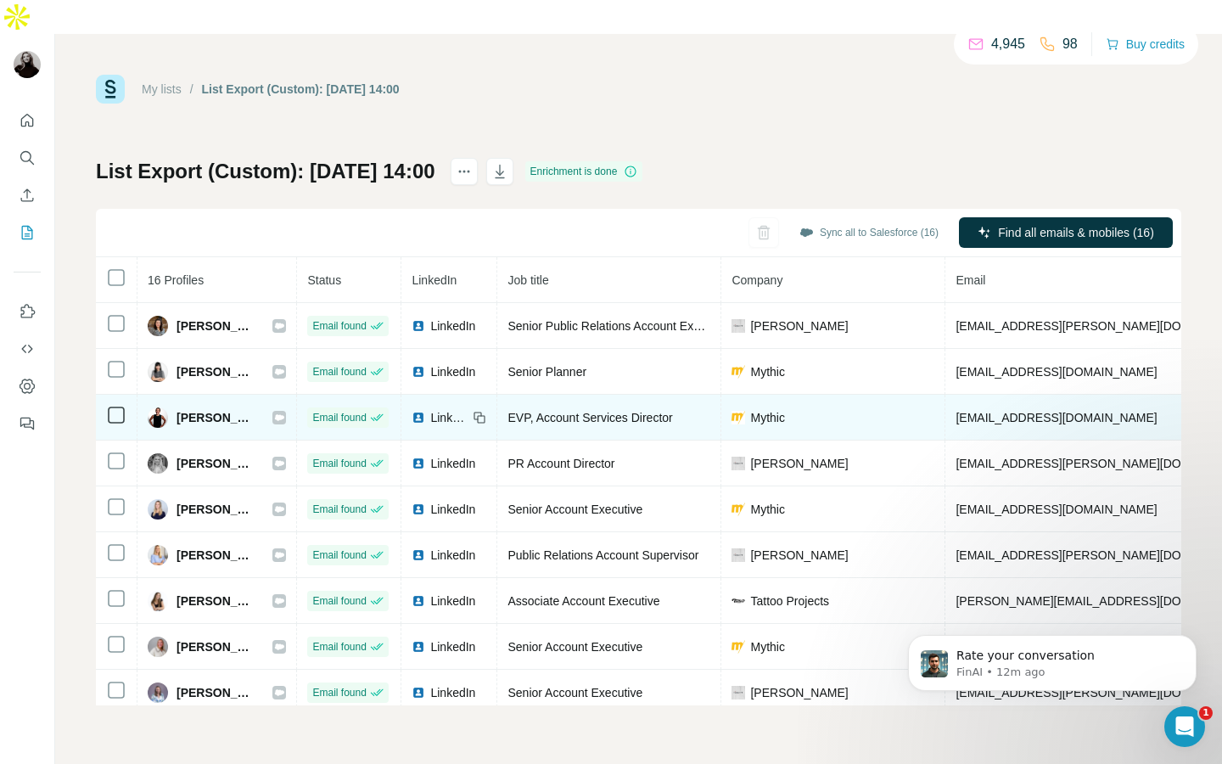
click at [480, 415] on icon at bounding box center [482, 419] width 8 height 8
click at [479, 411] on icon at bounding box center [480, 418] width 14 height 14
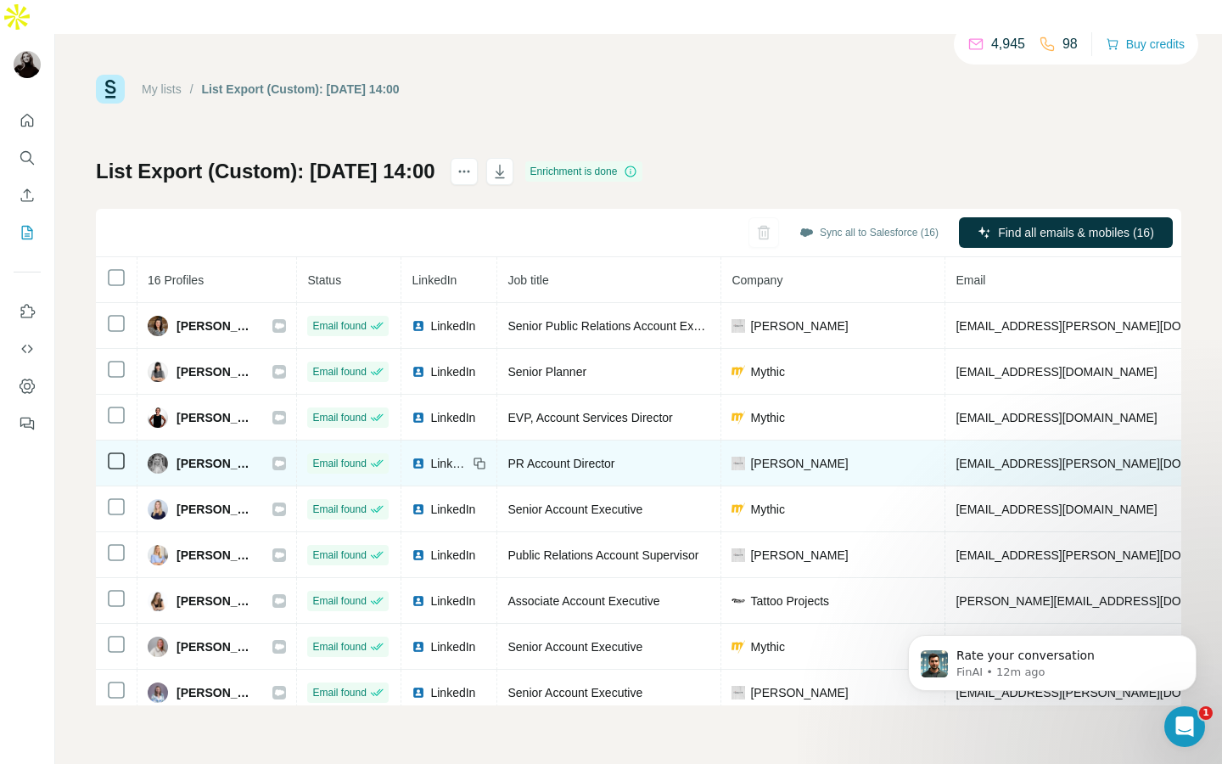
click at [479, 457] on icon at bounding box center [480, 464] width 14 height 14
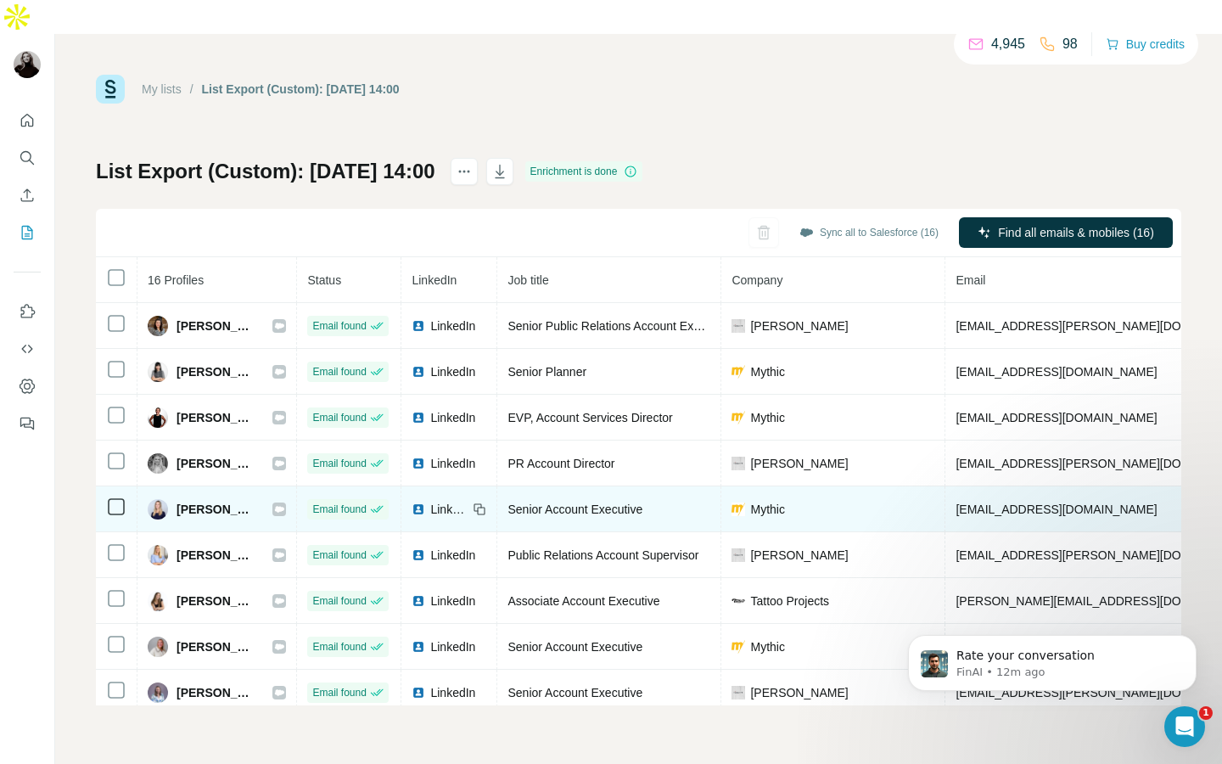
click at [487, 486] on td "LinkedIn" at bounding box center [449, 509] width 96 height 46
click at [479, 502] on icon at bounding box center [480, 509] width 14 height 14
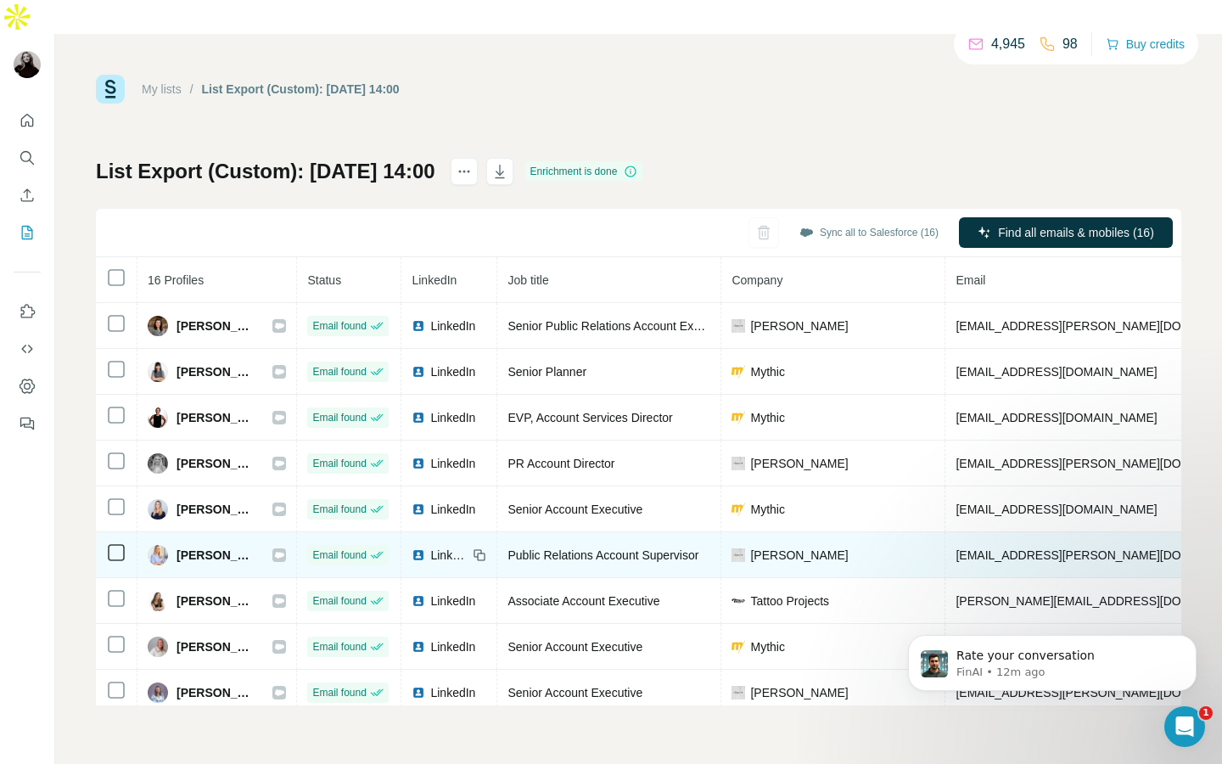
click at [485, 548] on icon at bounding box center [480, 555] width 14 height 14
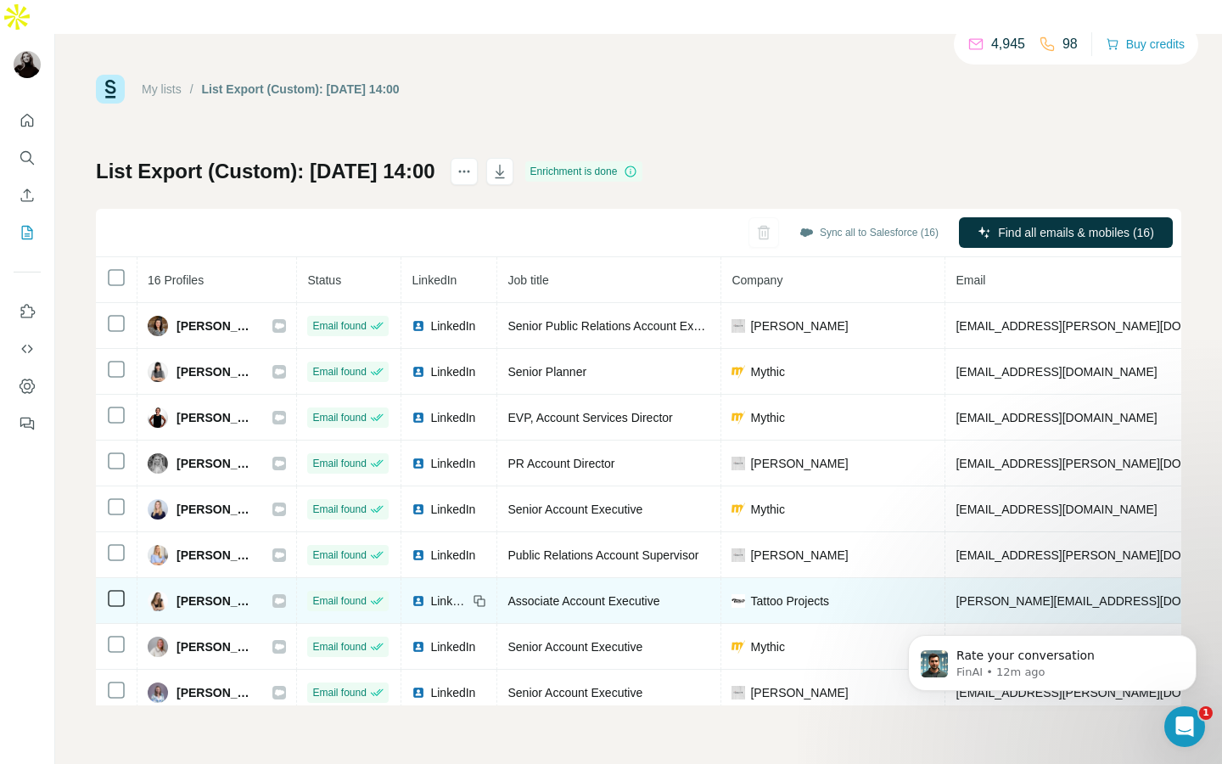
click at [484, 594] on icon at bounding box center [480, 601] width 14 height 14
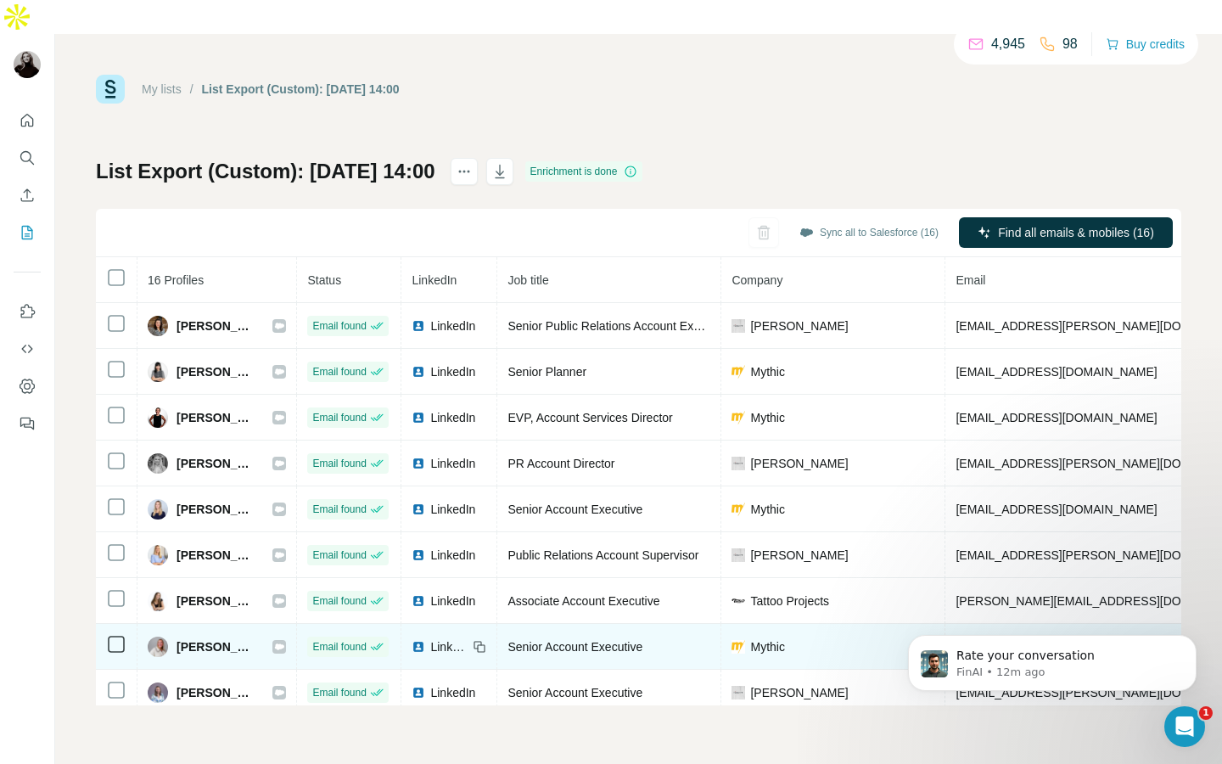
click at [484, 640] on icon at bounding box center [480, 647] width 14 height 14
click at [479, 640] on icon at bounding box center [480, 647] width 14 height 14
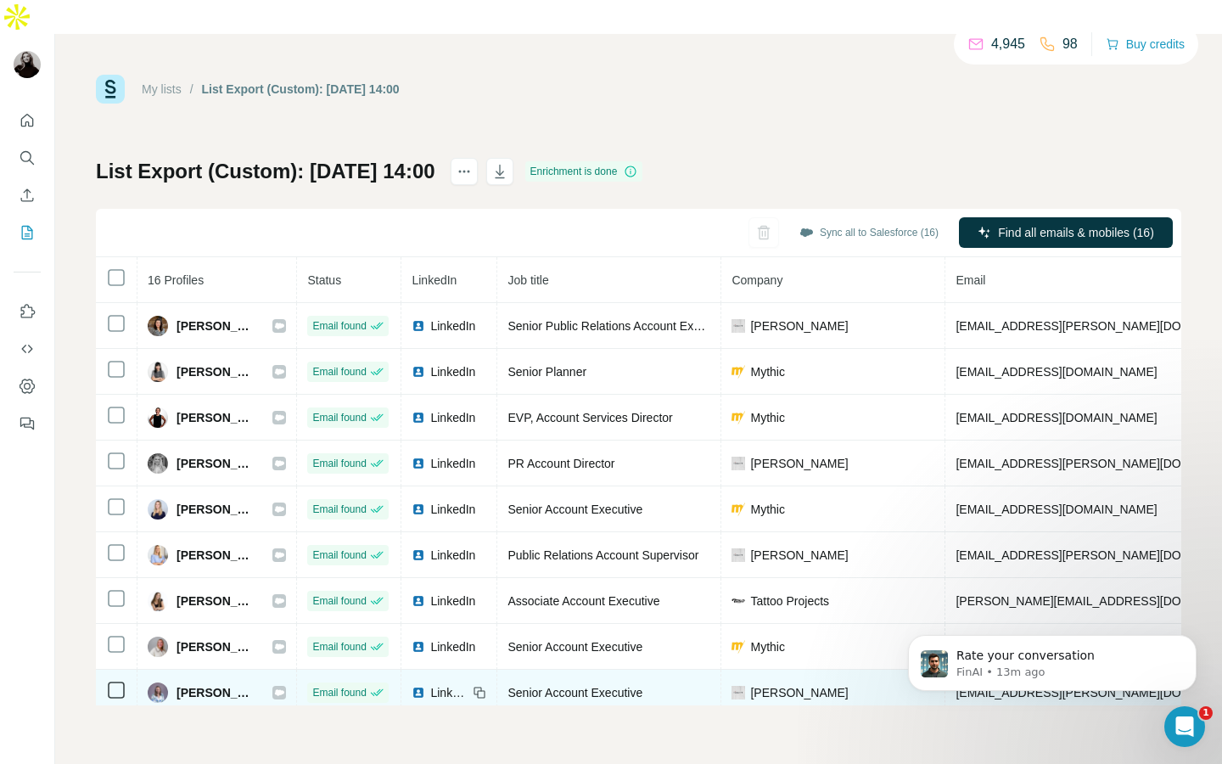
click at [480, 686] on icon at bounding box center [480, 693] width 14 height 14
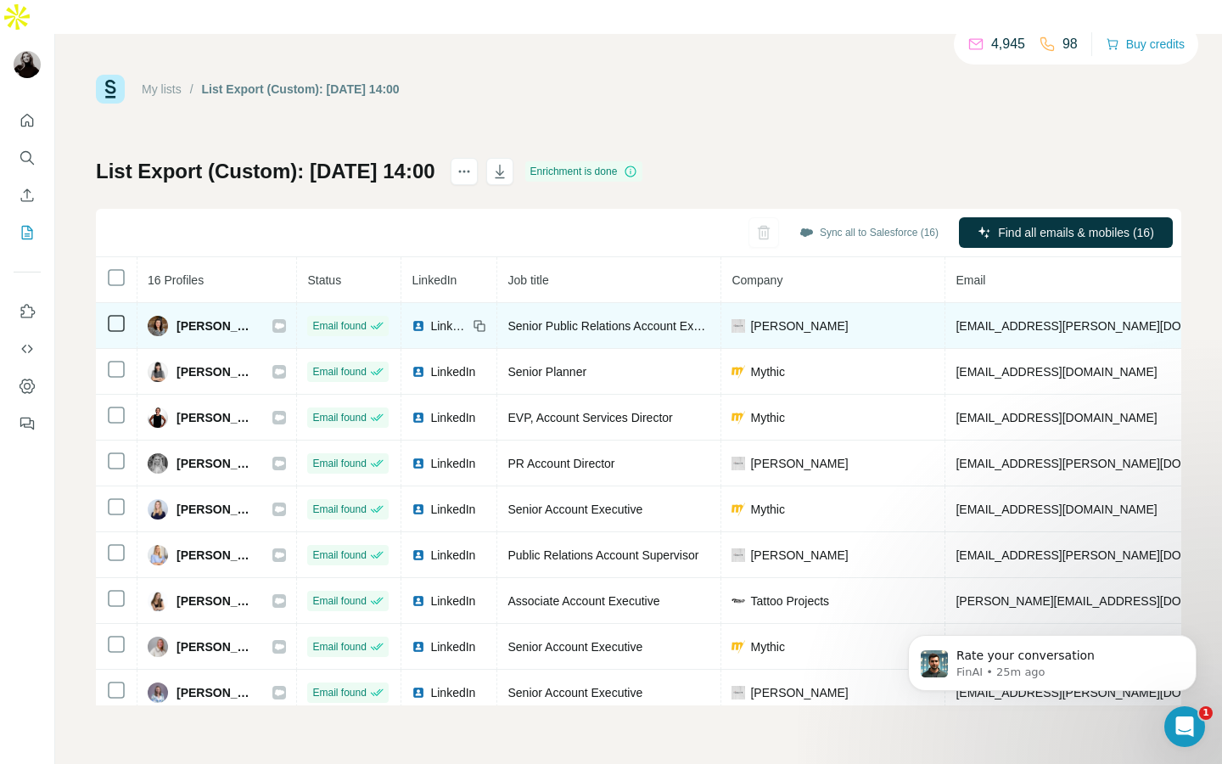
click at [479, 323] on icon at bounding box center [482, 327] width 8 height 8
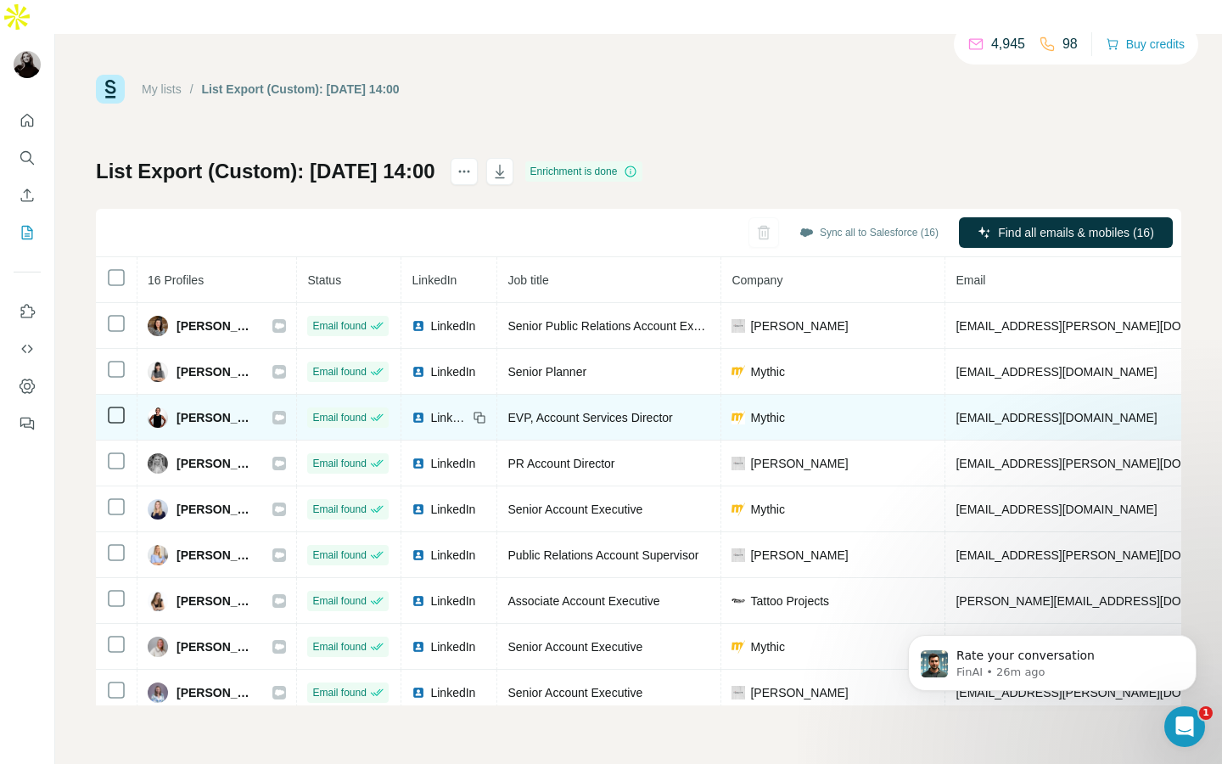
scroll to position [56, 0]
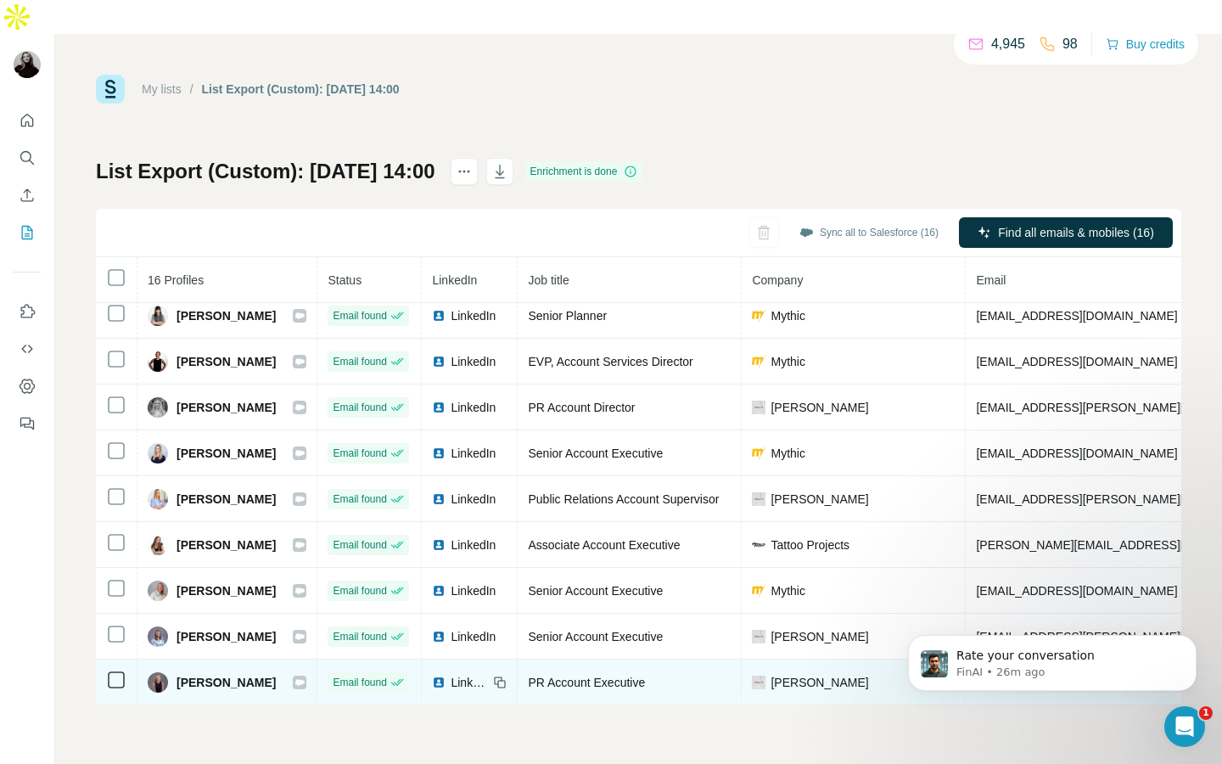
click at [498, 680] on icon at bounding box center [502, 684] width 8 height 8
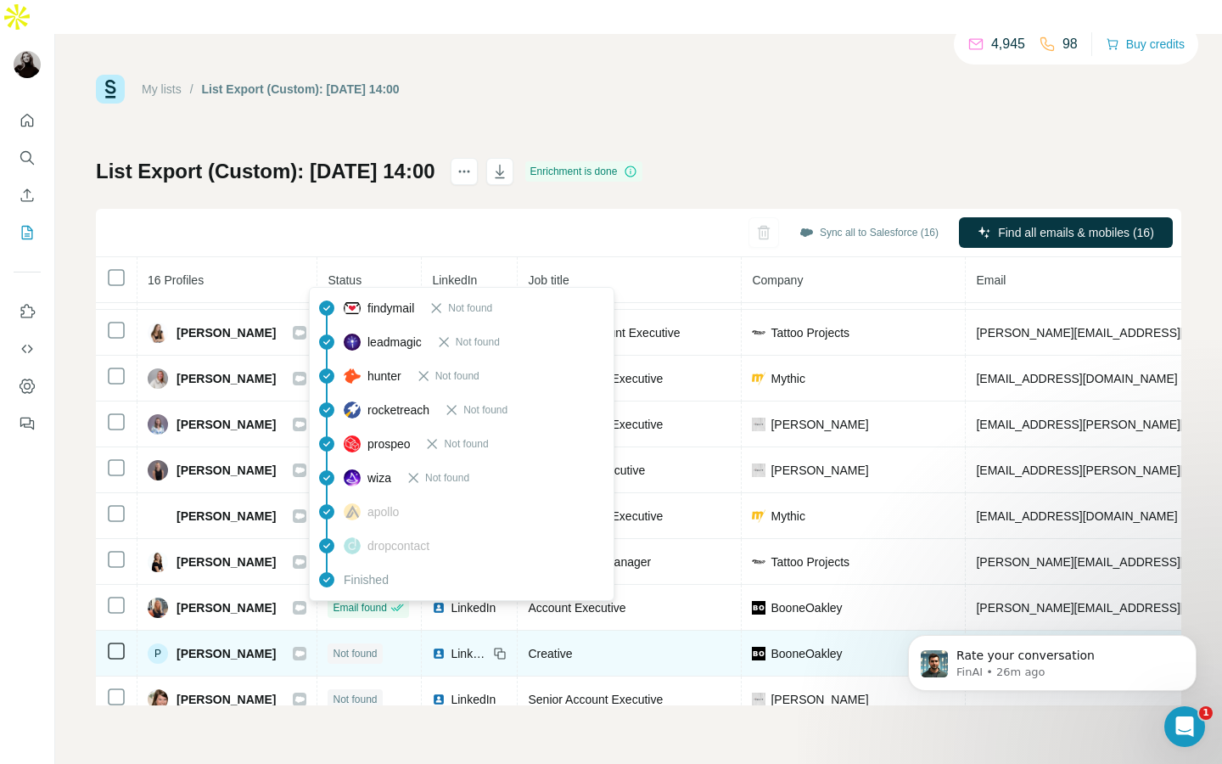
scroll to position [331, 0]
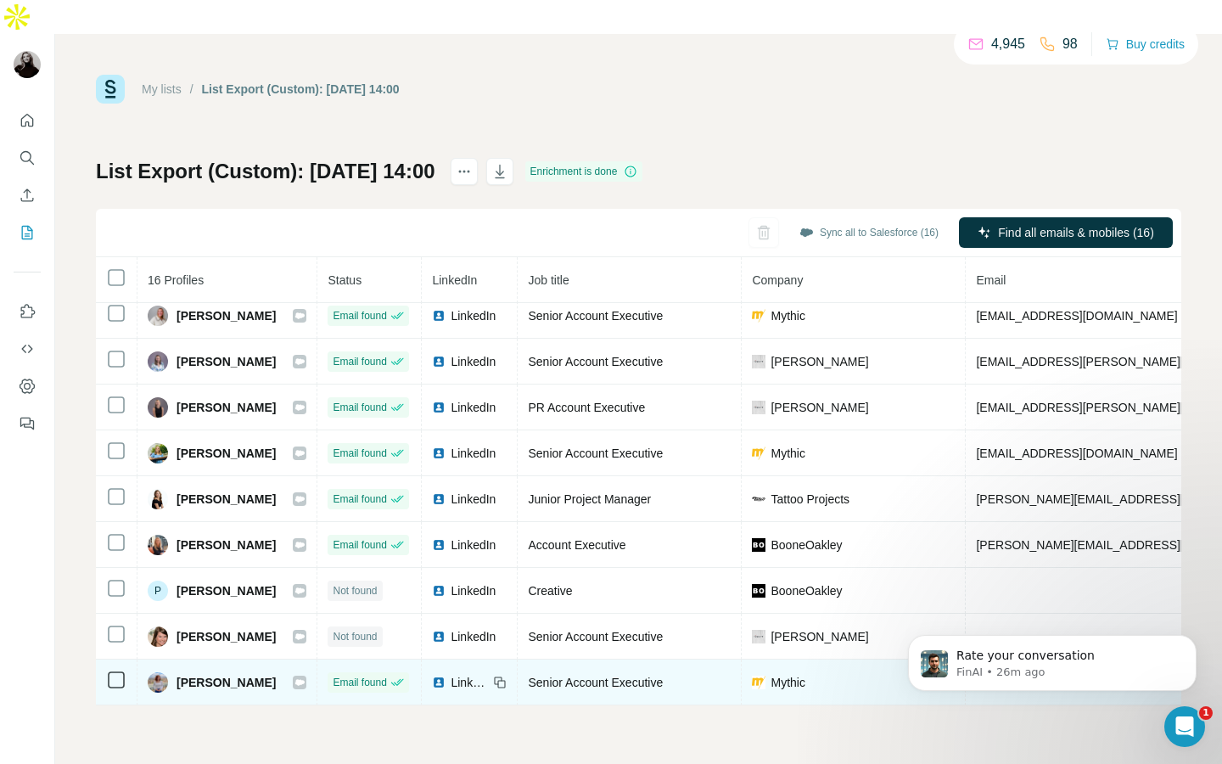
click at [495, 676] on icon at bounding box center [499, 680] width 8 height 8
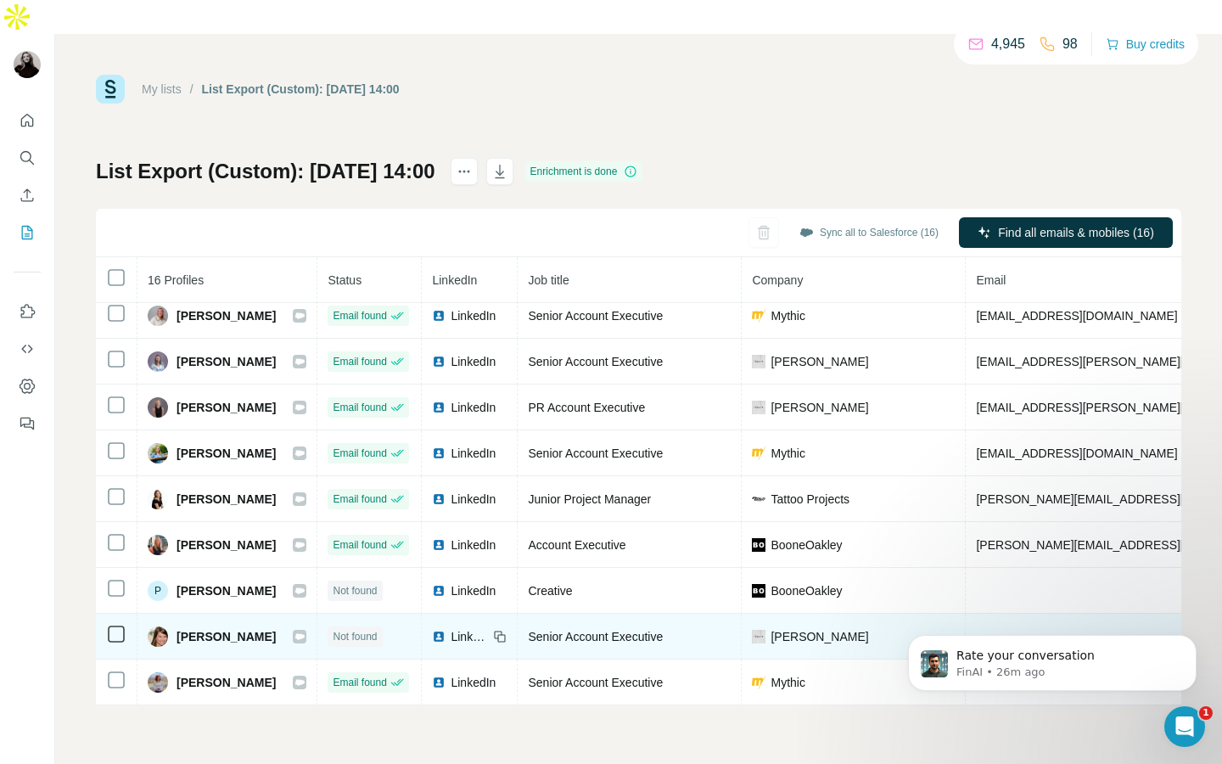
click at [493, 630] on icon at bounding box center [500, 637] width 14 height 14
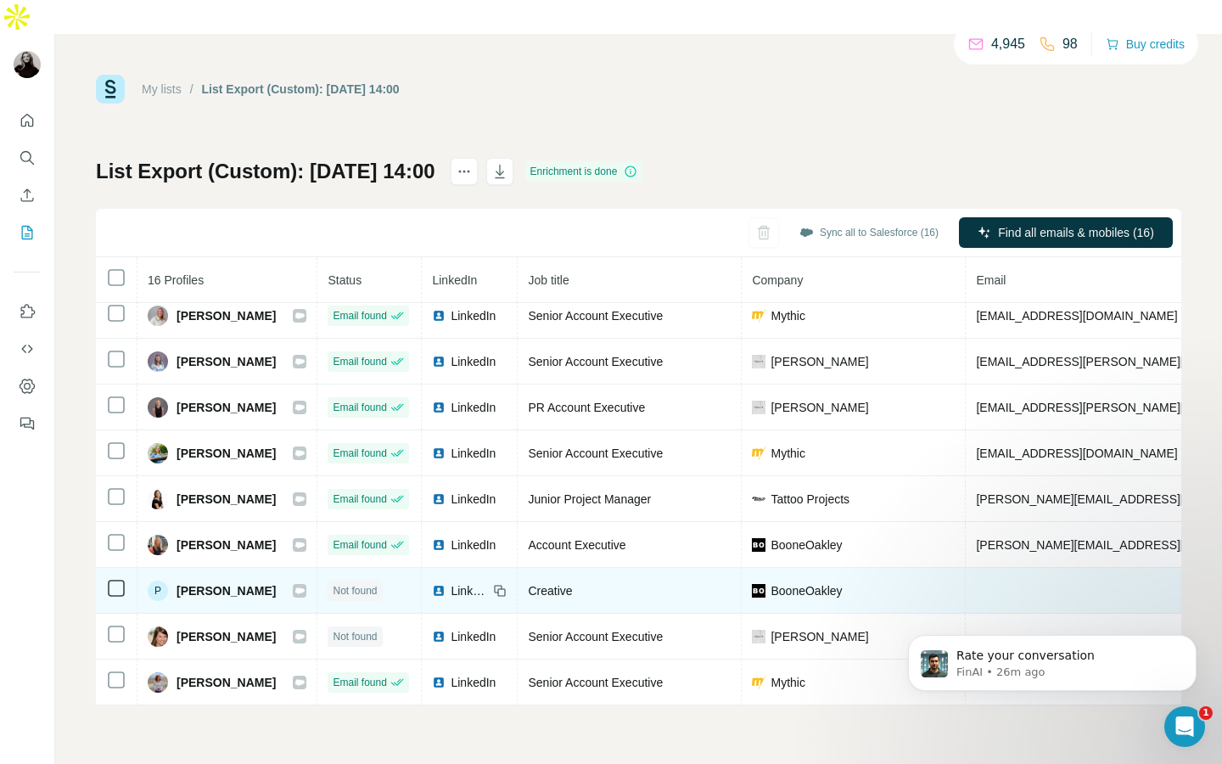
click at [493, 584] on icon at bounding box center [500, 591] width 14 height 14
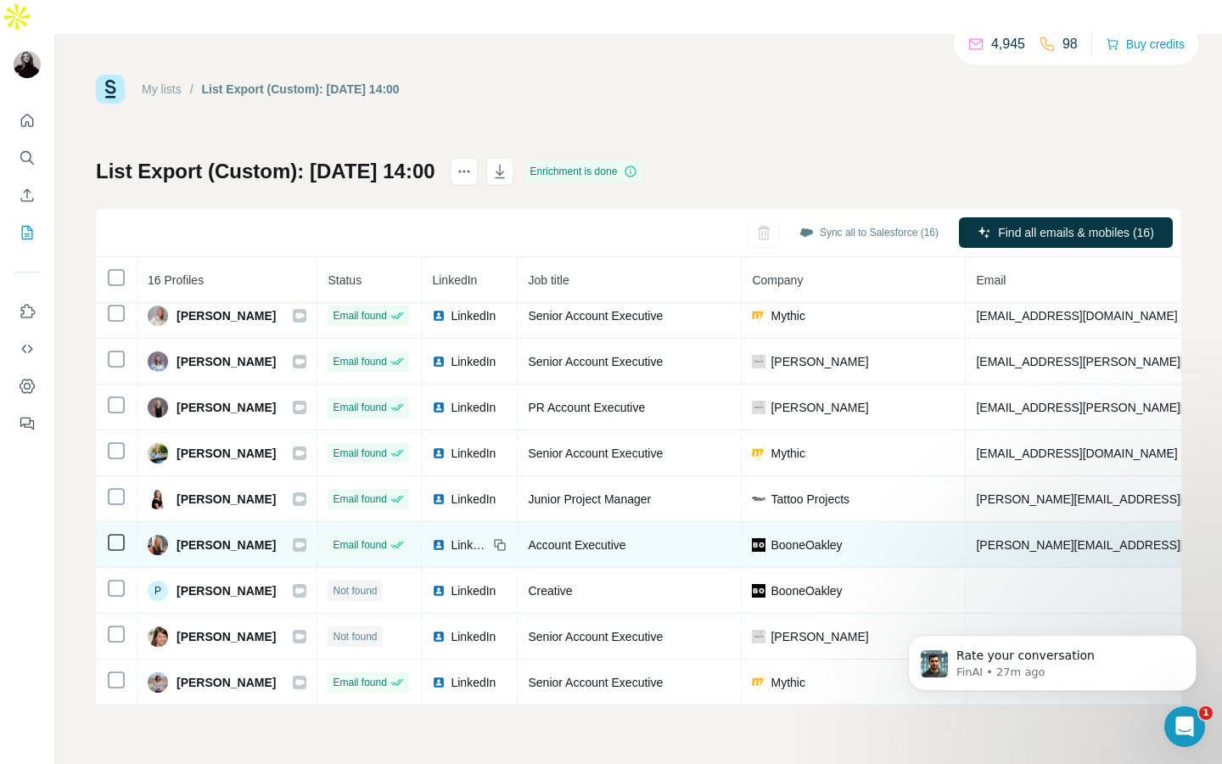
click at [493, 538] on icon at bounding box center [500, 545] width 14 height 14
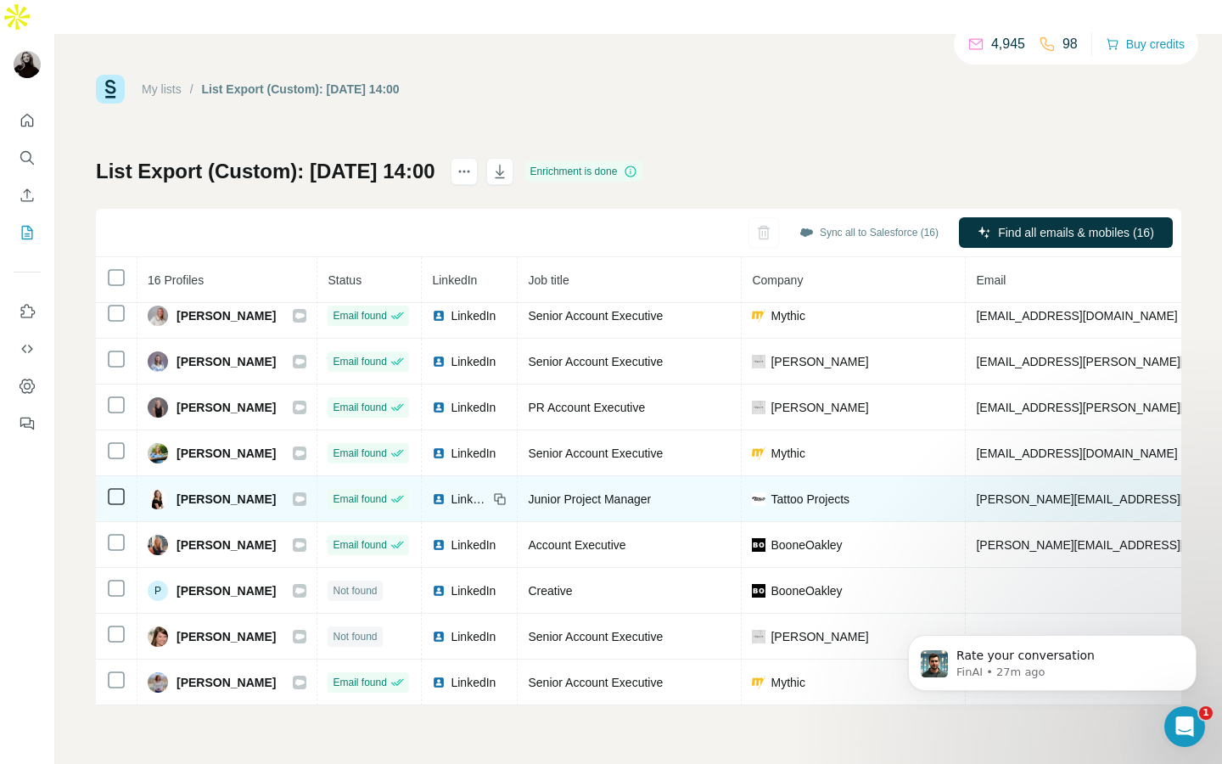
click at [498, 496] on icon at bounding box center [502, 500] width 8 height 8
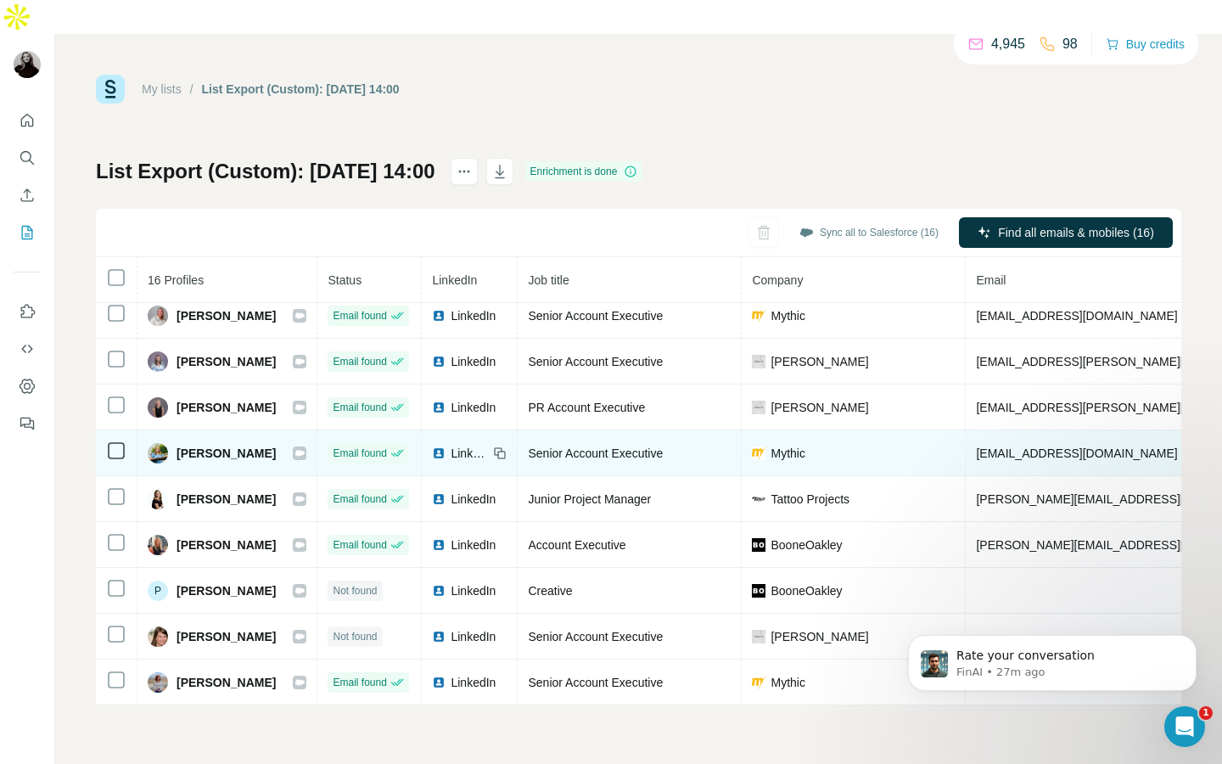
click at [493, 446] on icon at bounding box center [500, 453] width 14 height 14
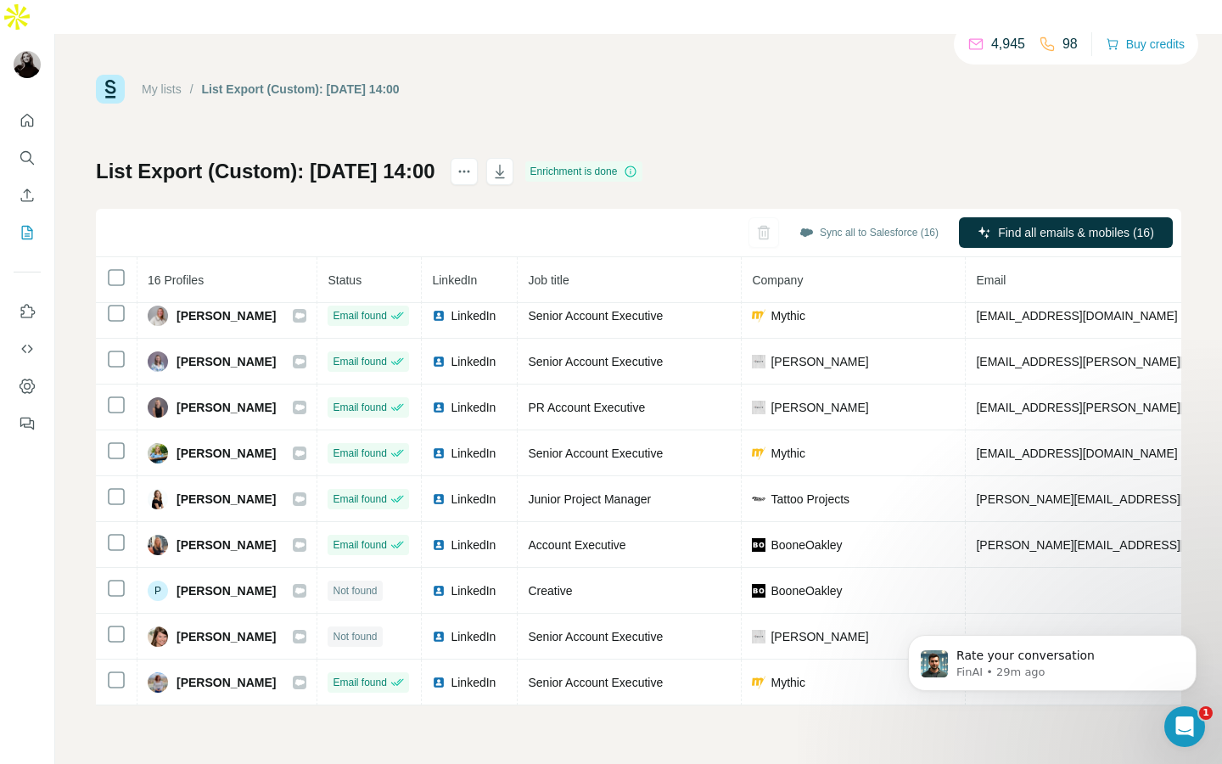
click at [165, 82] on link "My lists" at bounding box center [162, 89] width 40 height 14
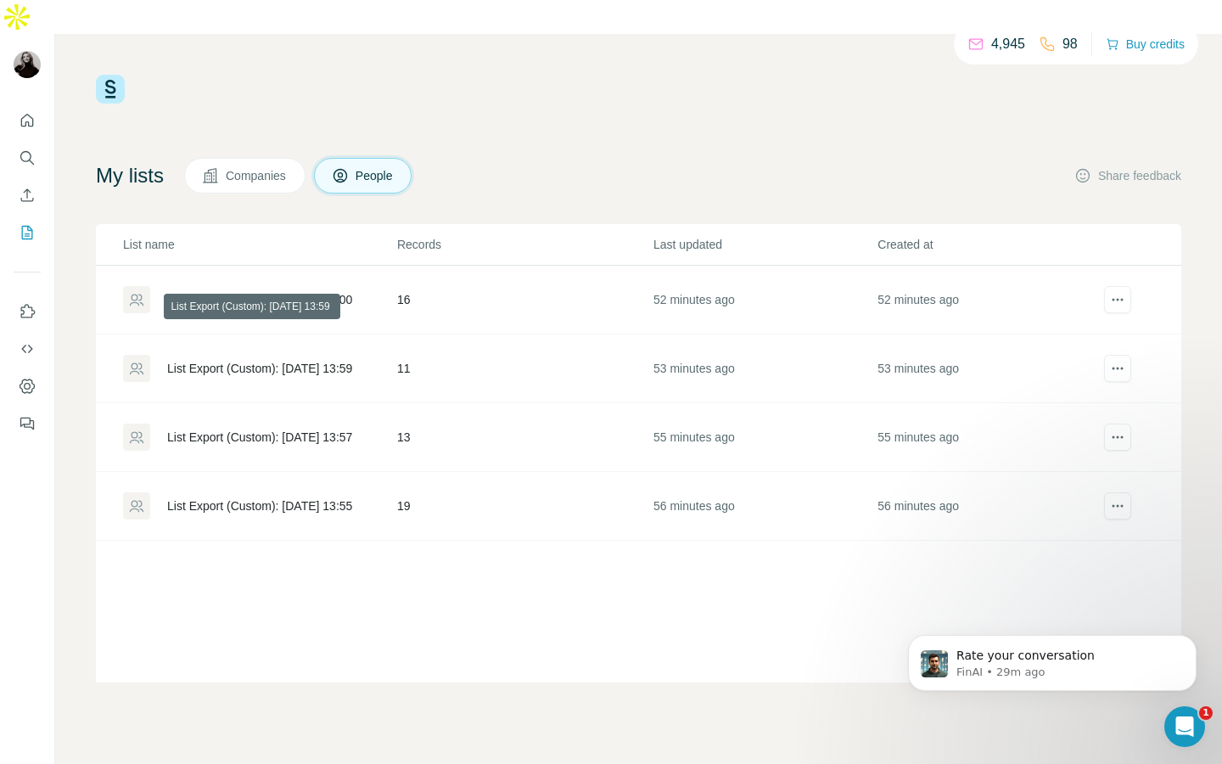
click at [184, 360] on div "List Export (Custom): [DATE] 13:59" at bounding box center [259, 368] width 185 height 17
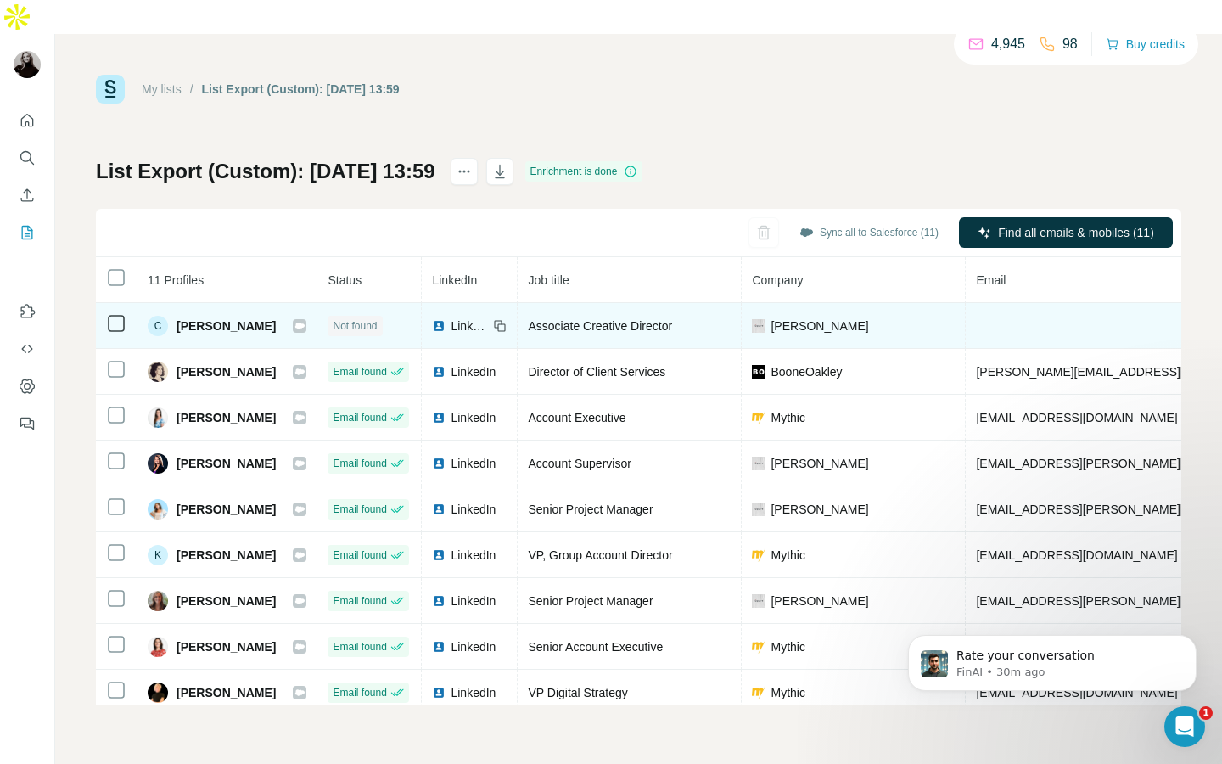
click at [506, 323] on icon at bounding box center [502, 327] width 8 height 8
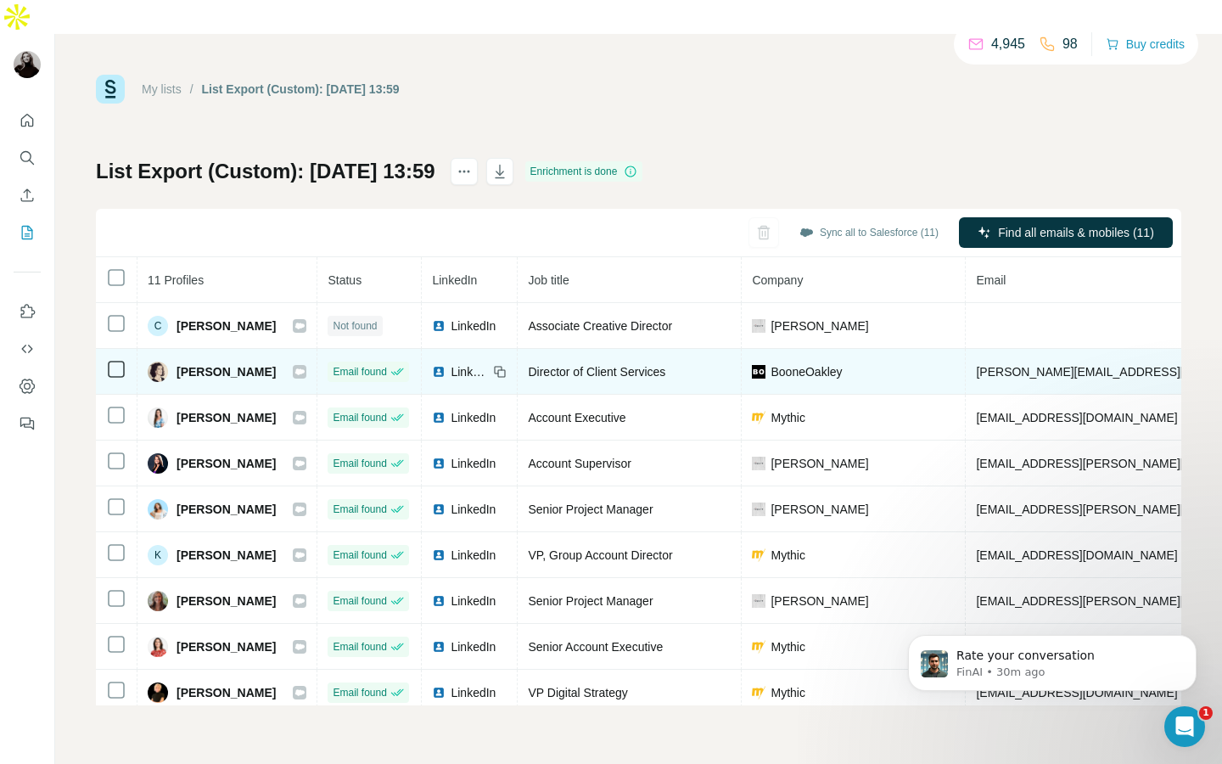
click at [507, 365] on icon at bounding box center [500, 372] width 14 height 14
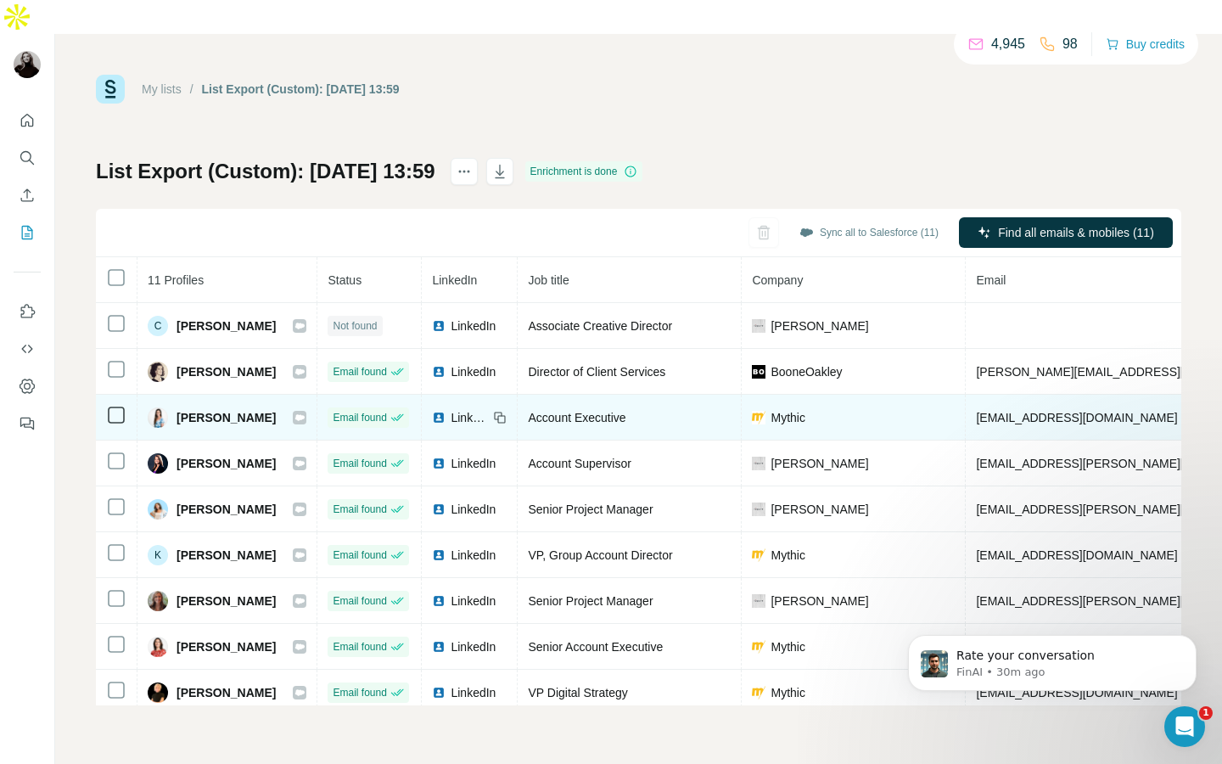
click at [507, 411] on icon at bounding box center [500, 418] width 14 height 14
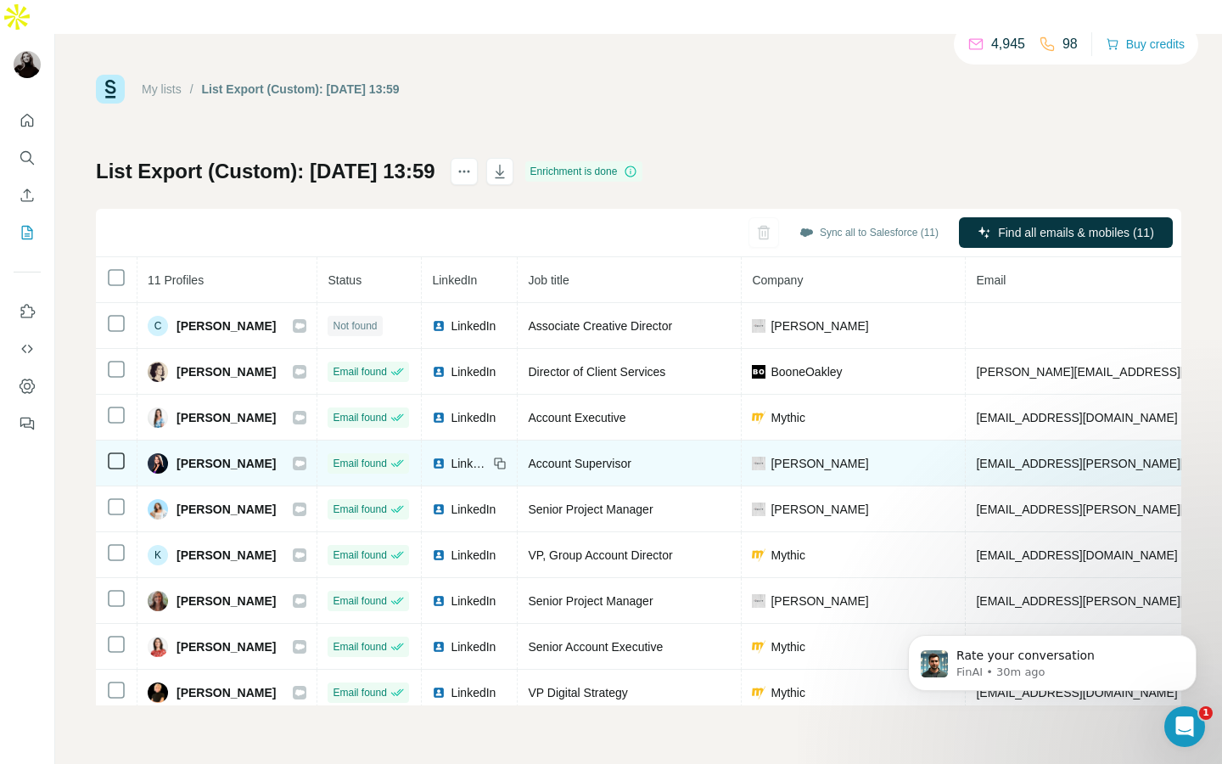
click at [506, 461] on icon at bounding box center [502, 465] width 8 height 8
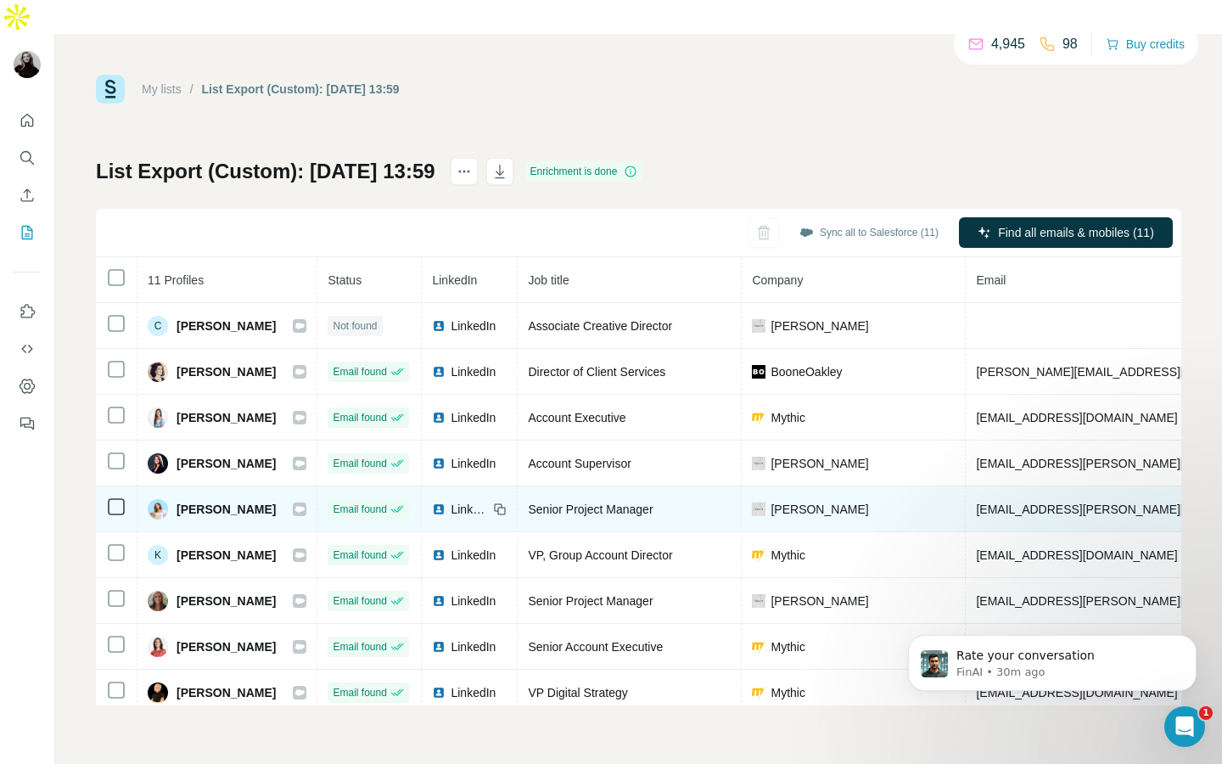
click at [507, 502] on icon at bounding box center [500, 509] width 14 height 14
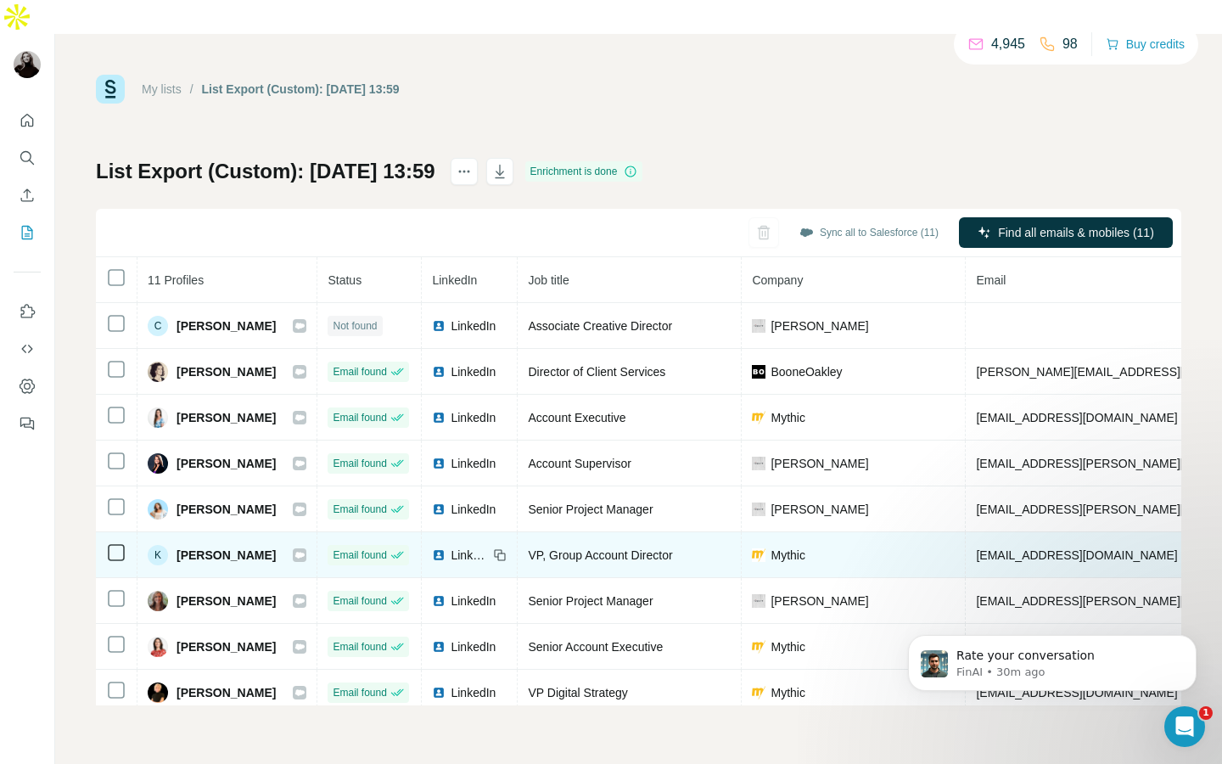
click at [506, 552] on icon at bounding box center [502, 556] width 8 height 8
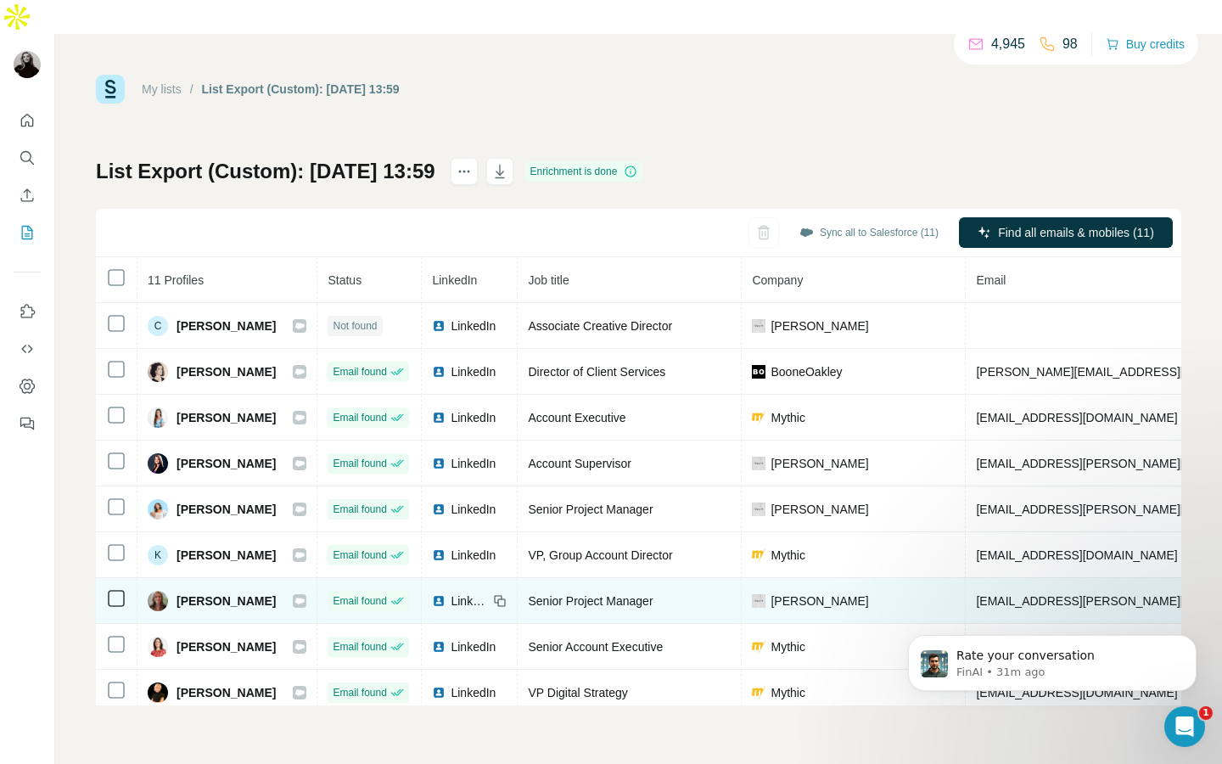
click at [507, 594] on icon at bounding box center [500, 601] width 14 height 14
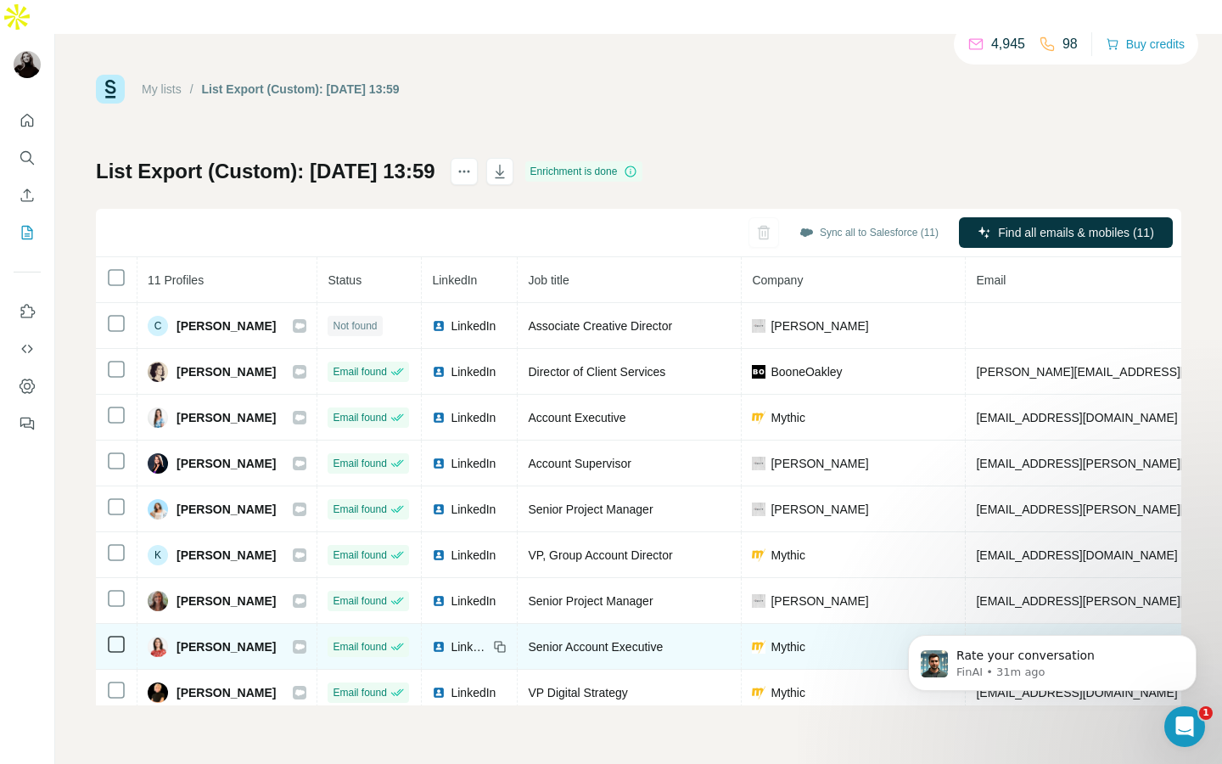
click at [507, 640] on icon at bounding box center [500, 647] width 14 height 14
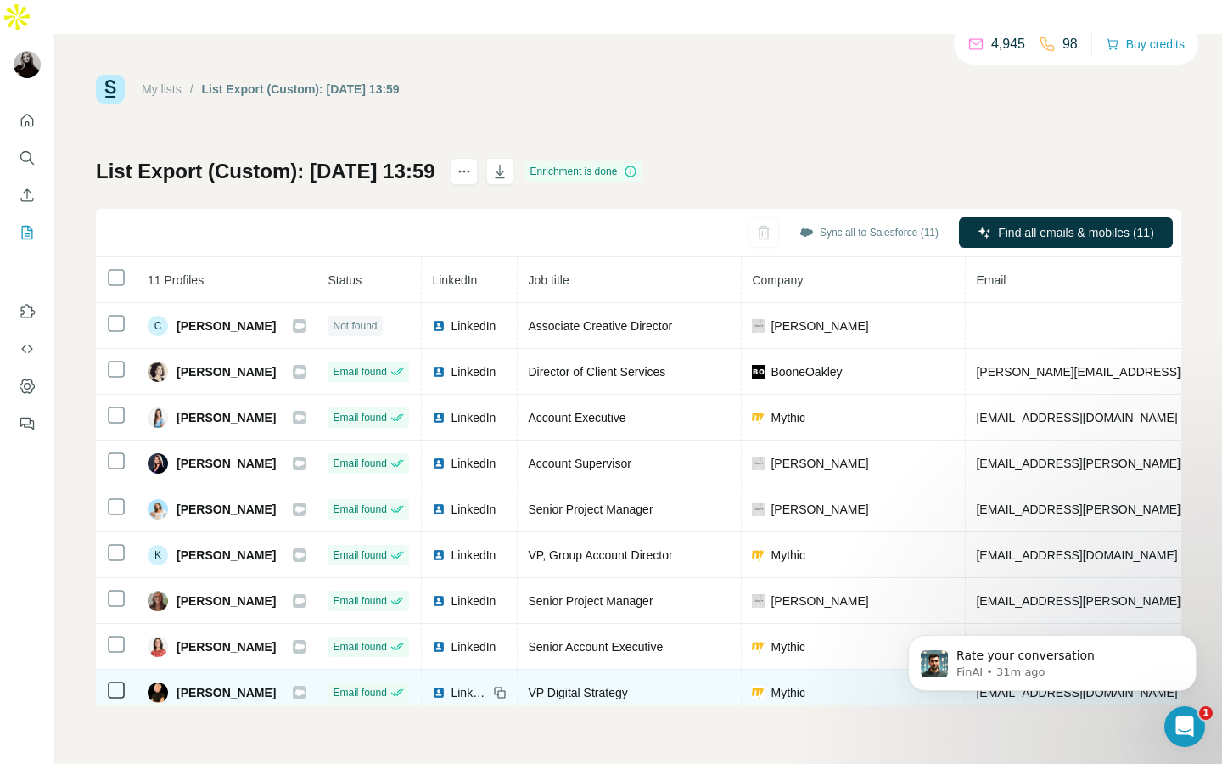
click at [507, 686] on icon at bounding box center [500, 693] width 14 height 14
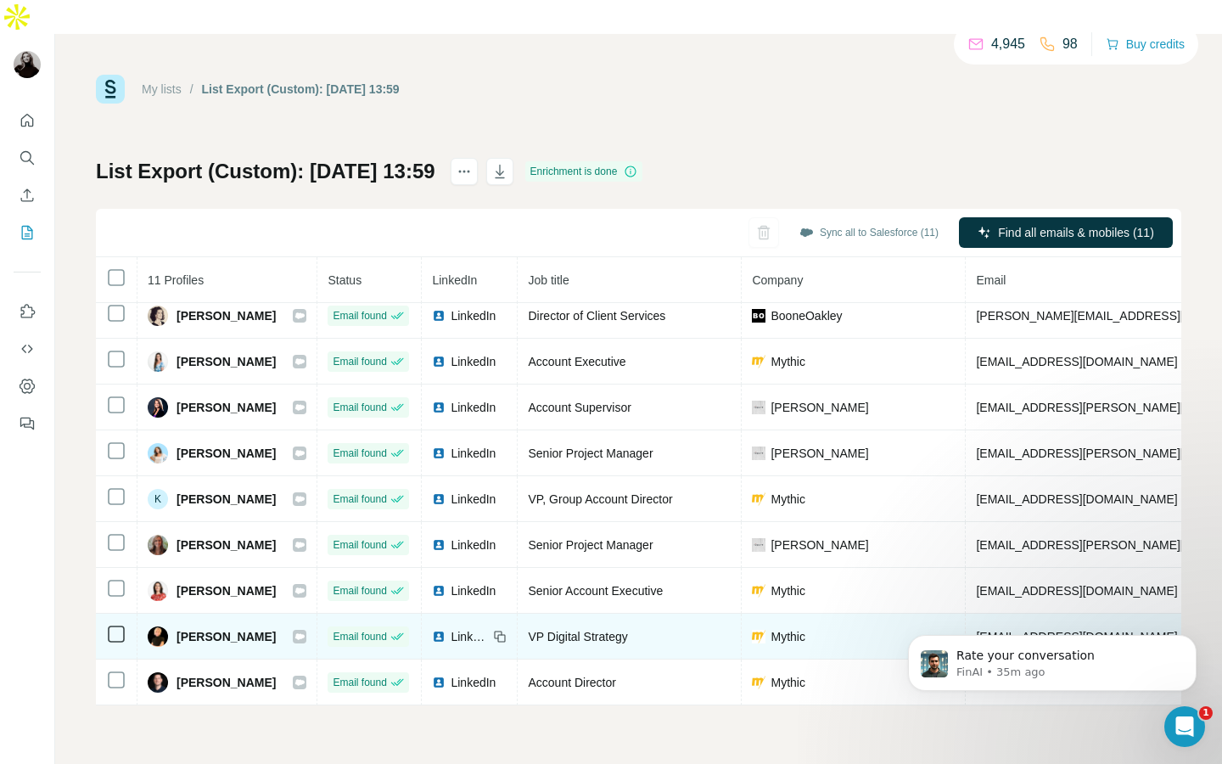
scroll to position [102, 0]
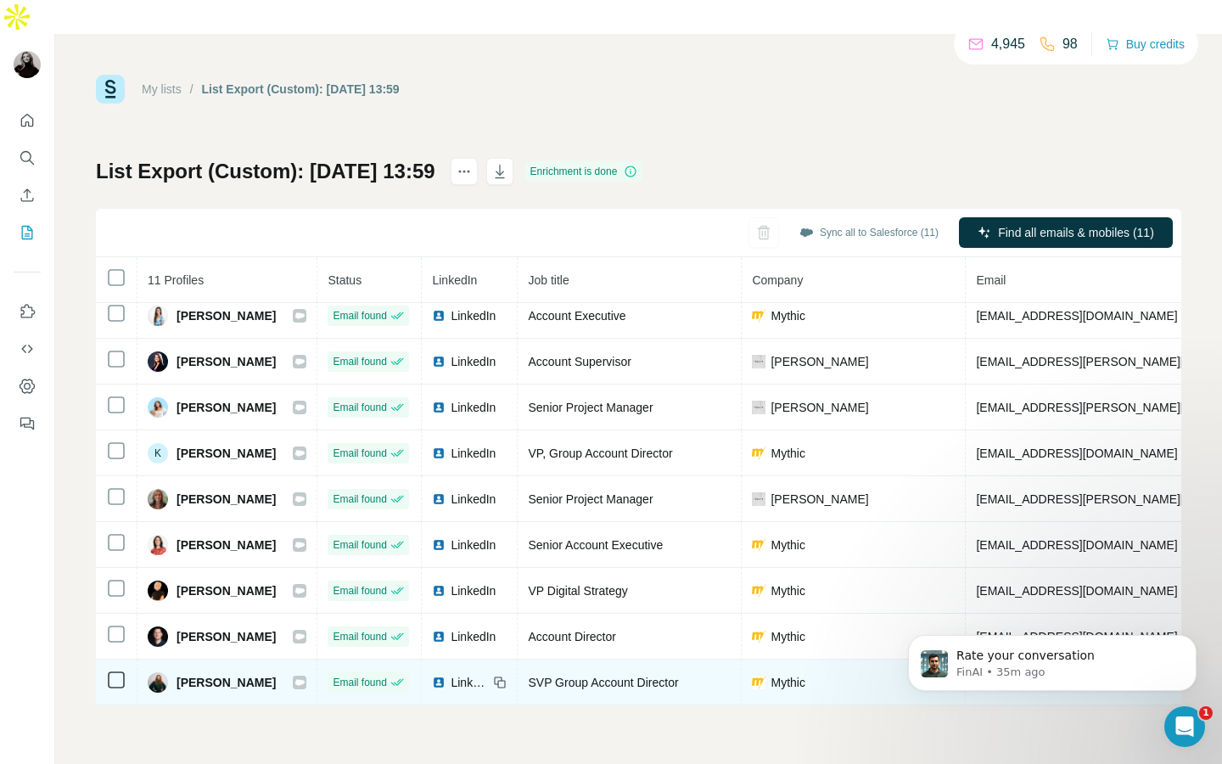
click at [507, 675] on icon at bounding box center [500, 682] width 14 height 14
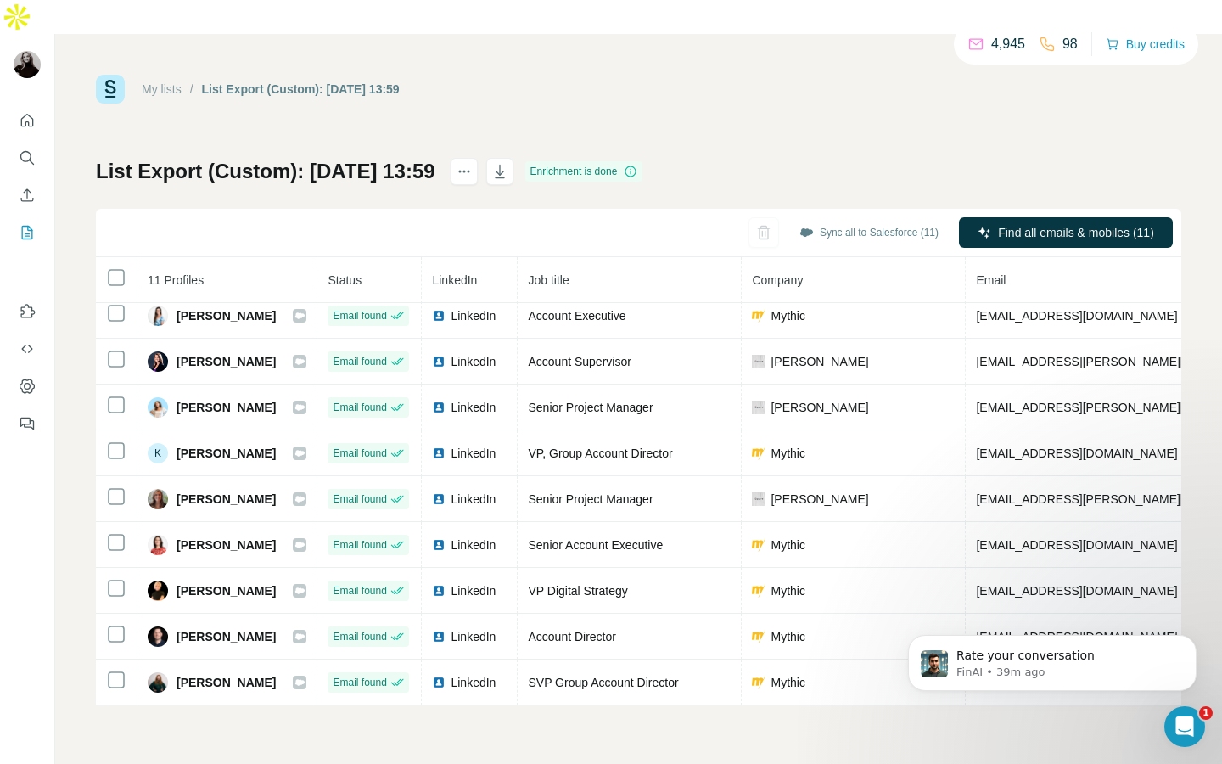
click at [163, 82] on link "My lists" at bounding box center [162, 89] width 40 height 14
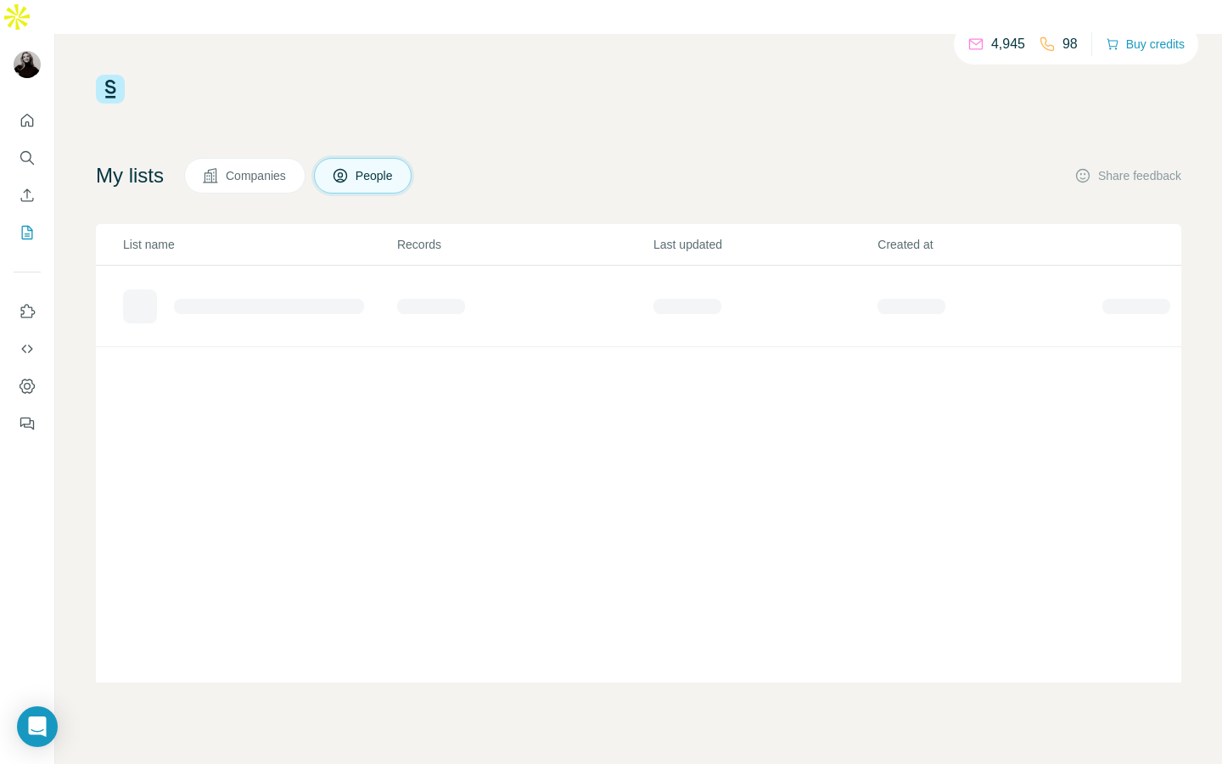
click at [289, 158] on button "Companies" at bounding box center [244, 176] width 121 height 36
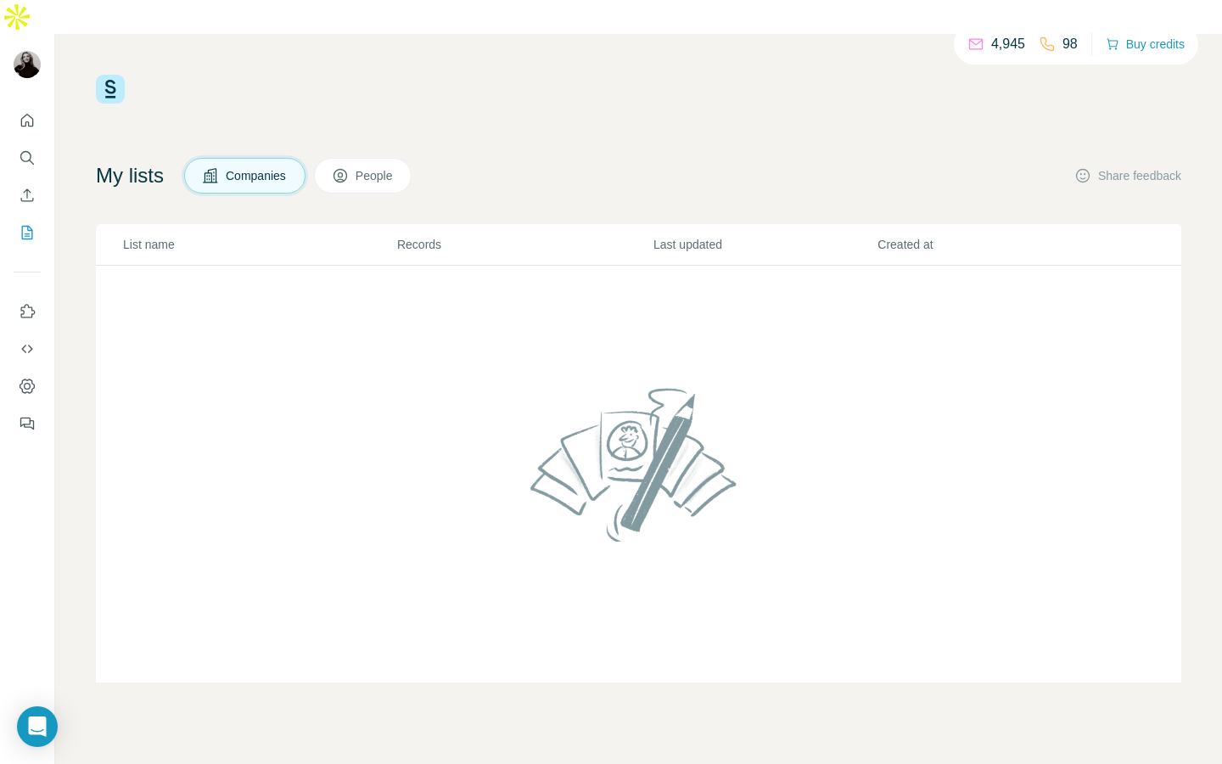
click at [397, 158] on button "People" at bounding box center [363, 176] width 98 height 36
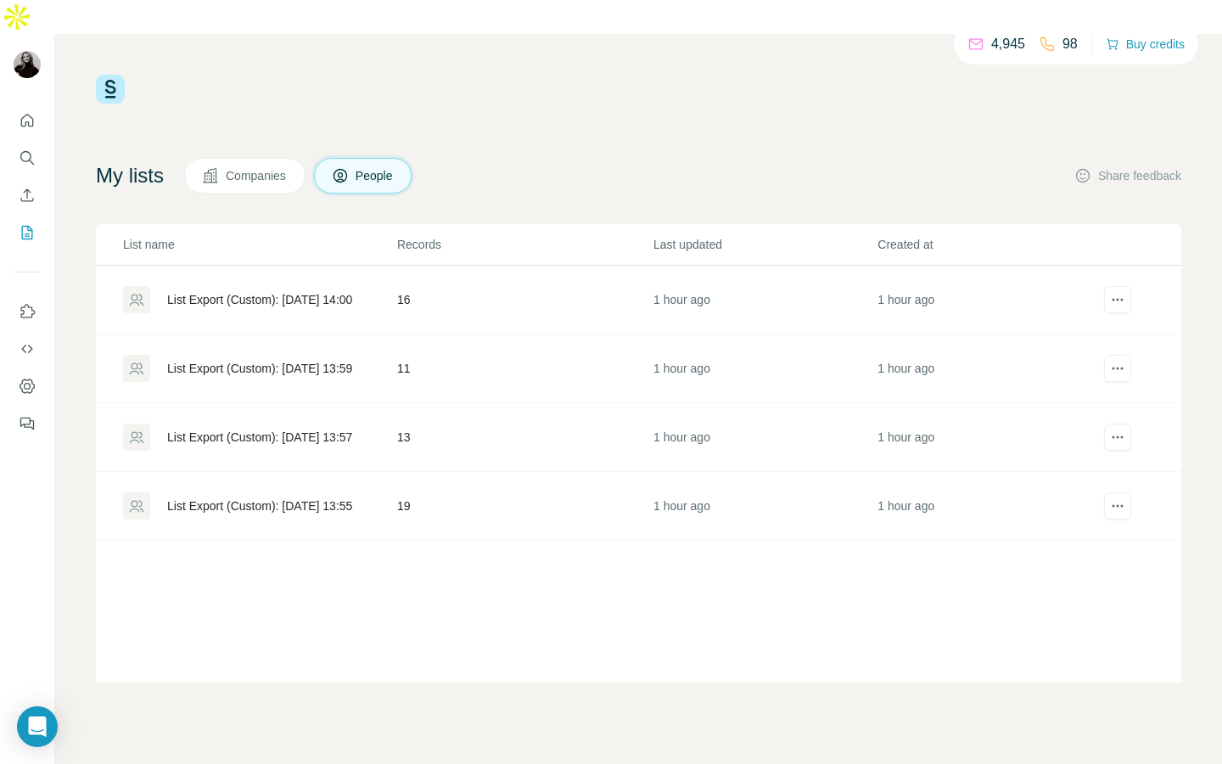
click at [283, 429] on div "List Export (Custom): [DATE] 13:57" at bounding box center [259, 437] width 185 height 17
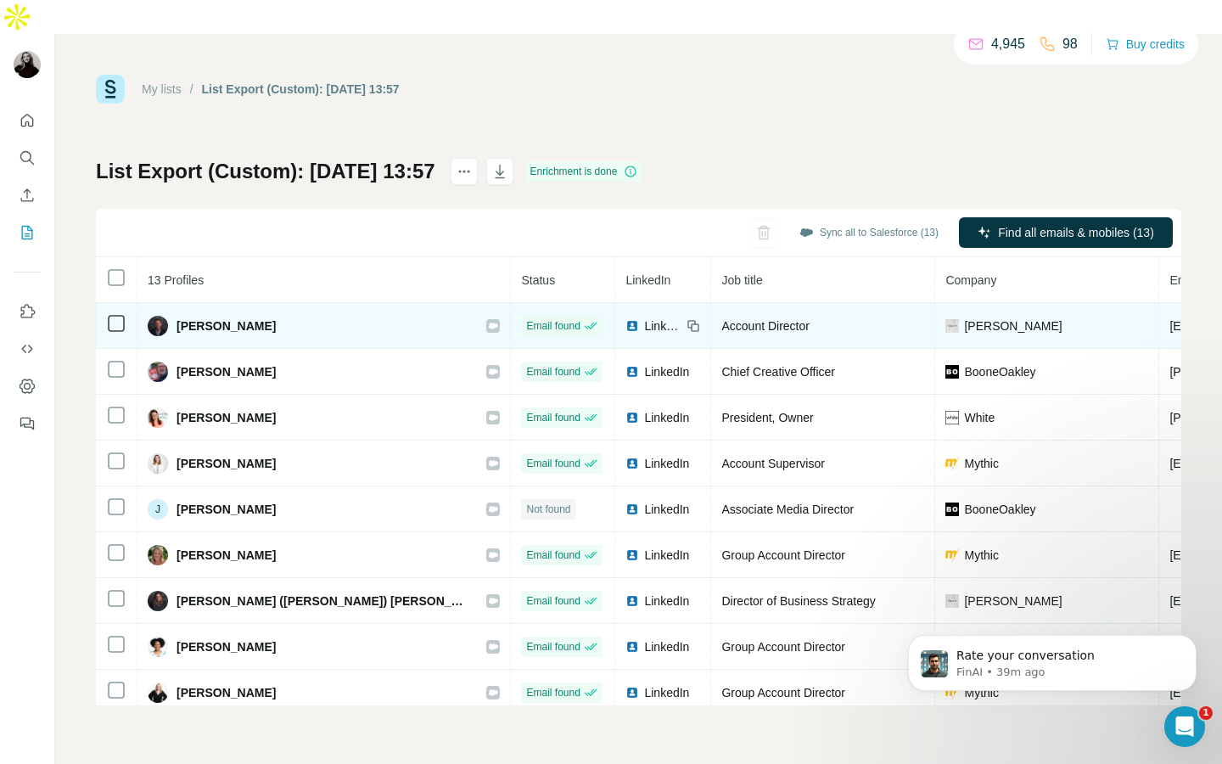
click at [686, 319] on icon at bounding box center [693, 326] width 14 height 14
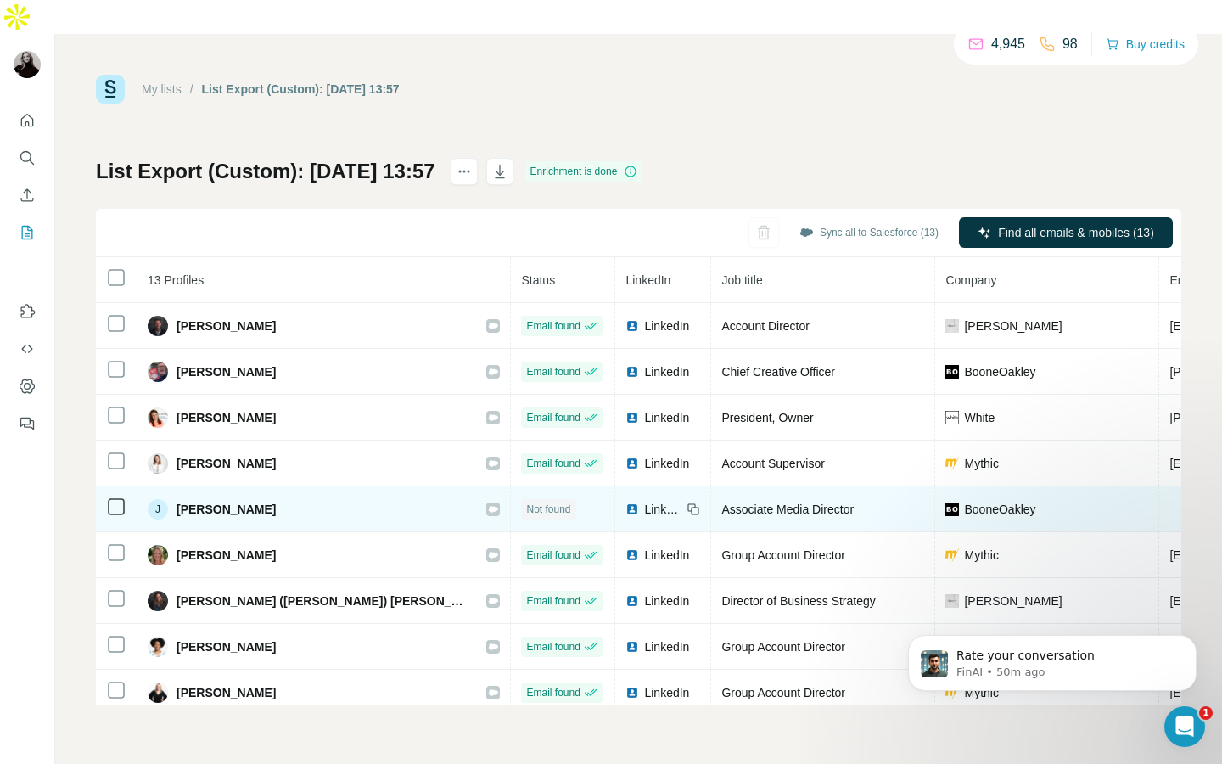
scroll to position [193, 0]
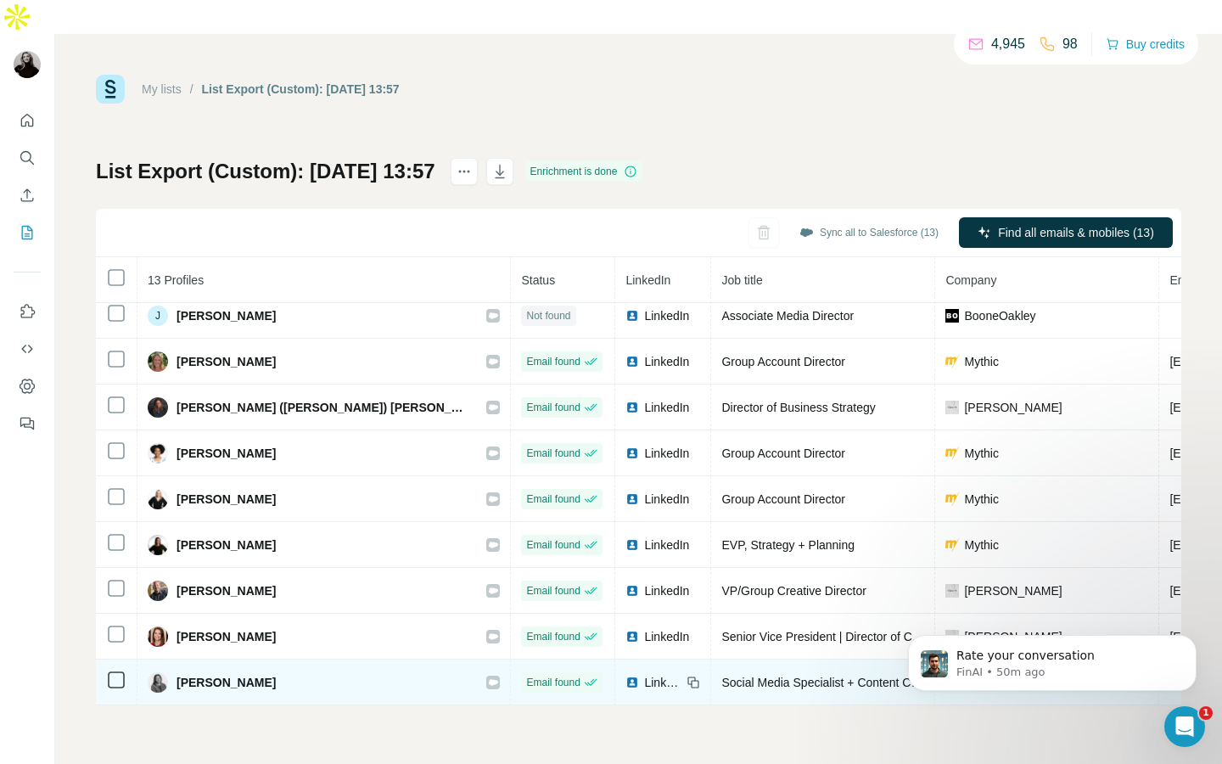
click at [686, 675] on icon at bounding box center [693, 682] width 14 height 14
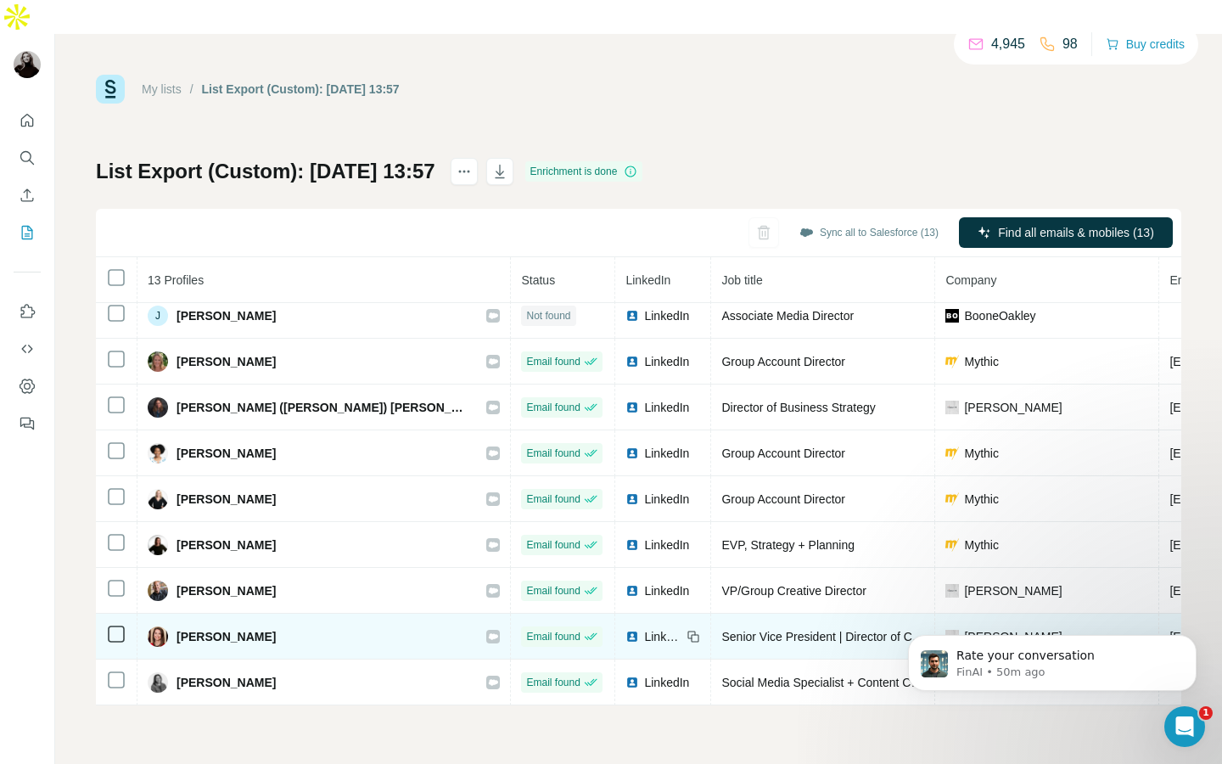
click at [686, 630] on icon at bounding box center [693, 637] width 14 height 14
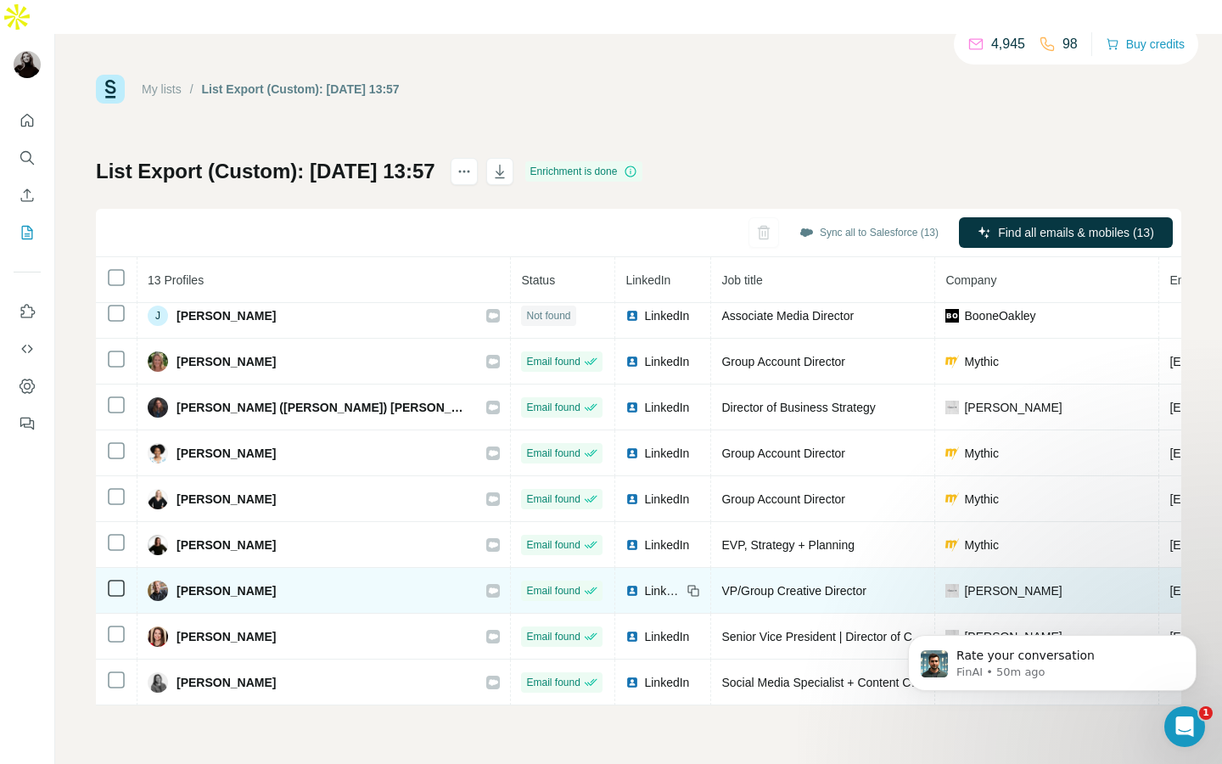
click at [686, 584] on icon at bounding box center [693, 591] width 14 height 14
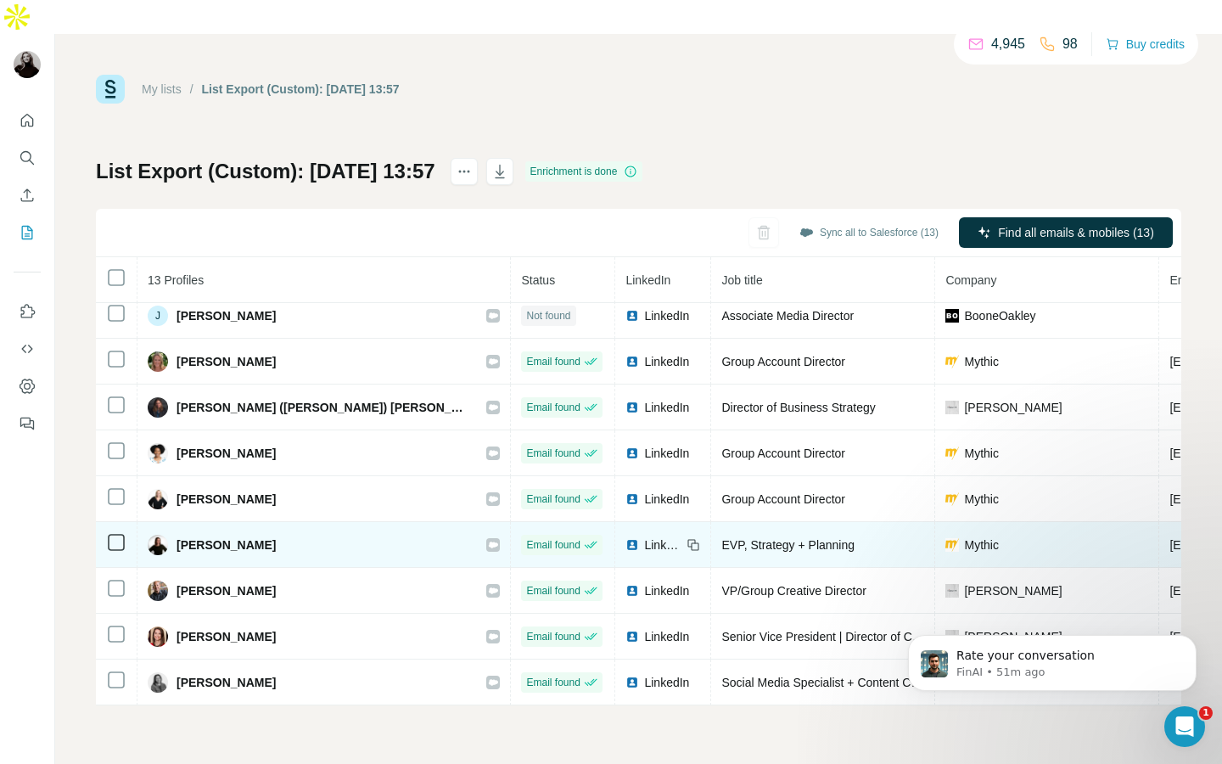
click at [692, 542] on icon at bounding box center [696, 546] width 8 height 8
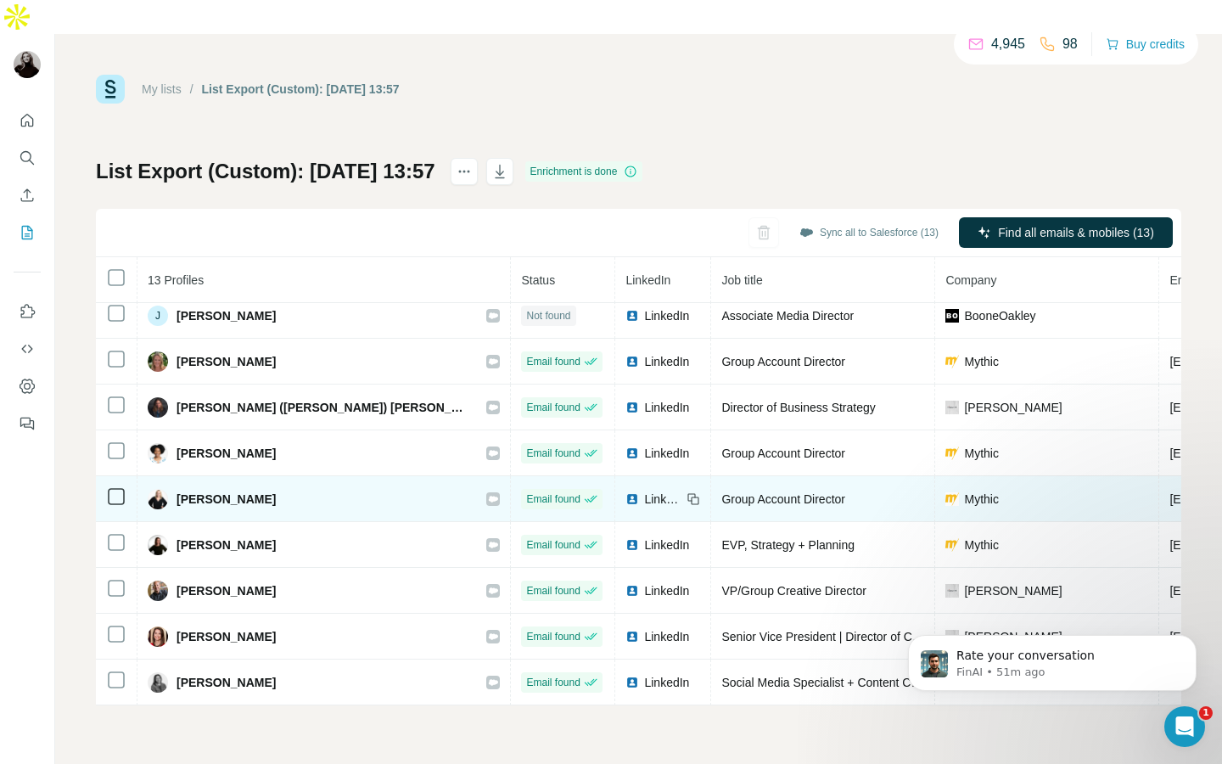
click at [686, 492] on icon at bounding box center [693, 499] width 14 height 14
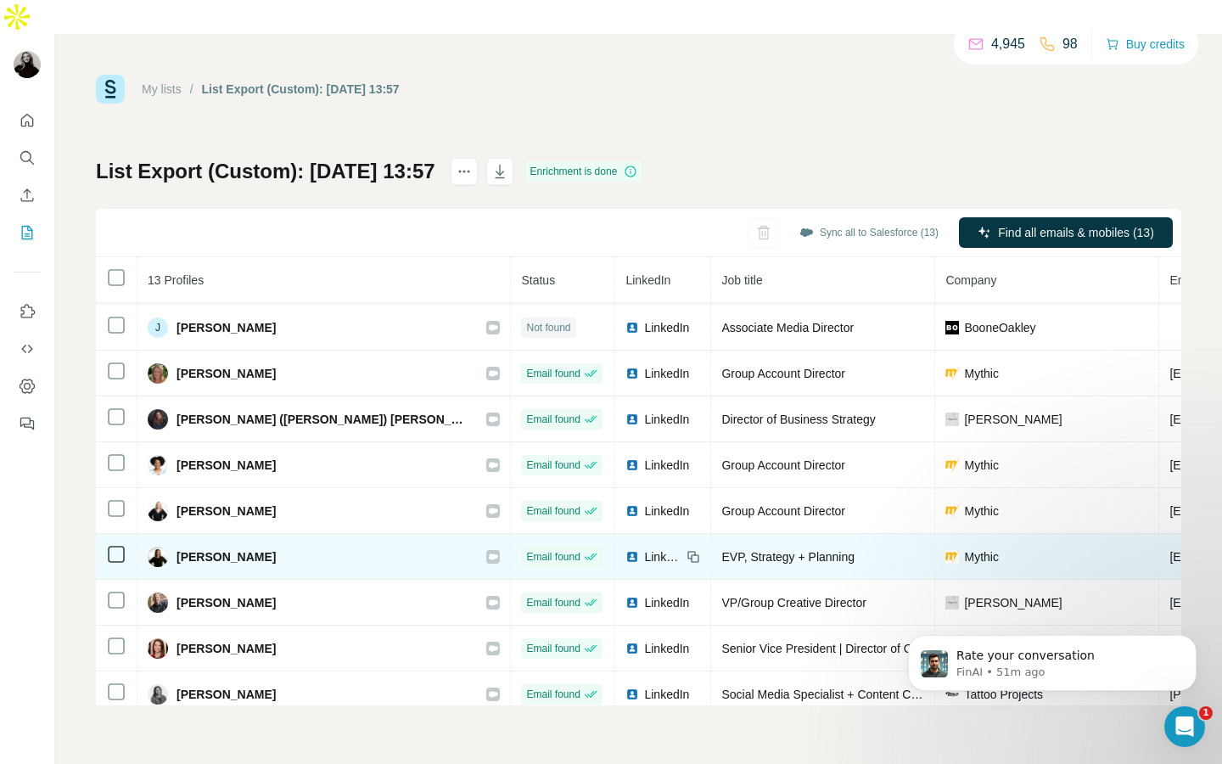
scroll to position [180, 0]
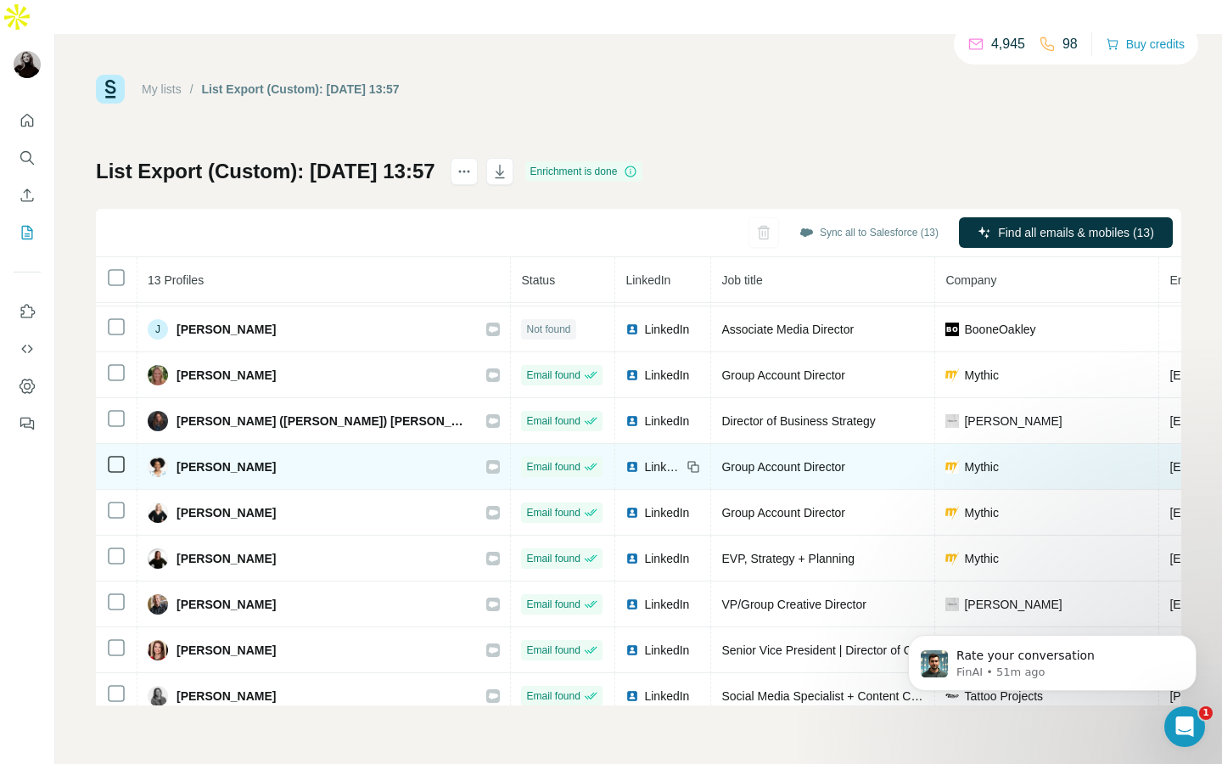
click at [692, 464] on icon at bounding box center [696, 468] width 8 height 8
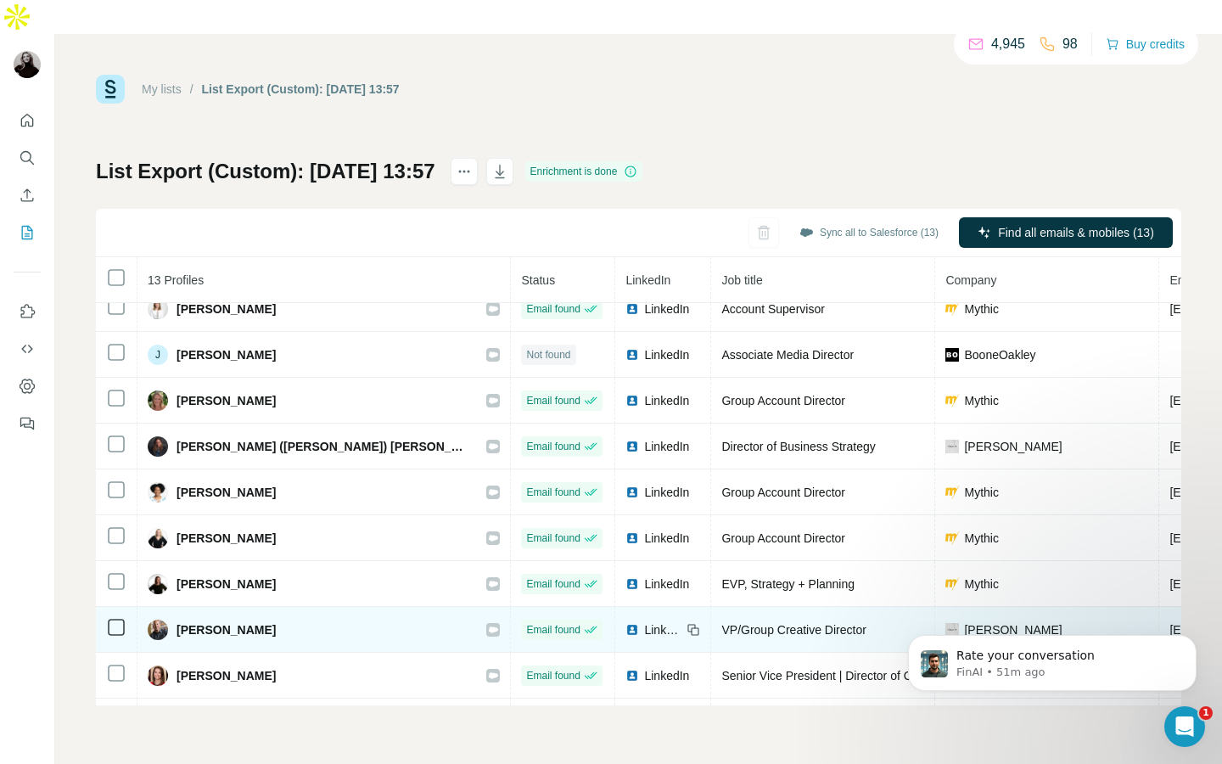
scroll to position [149, 0]
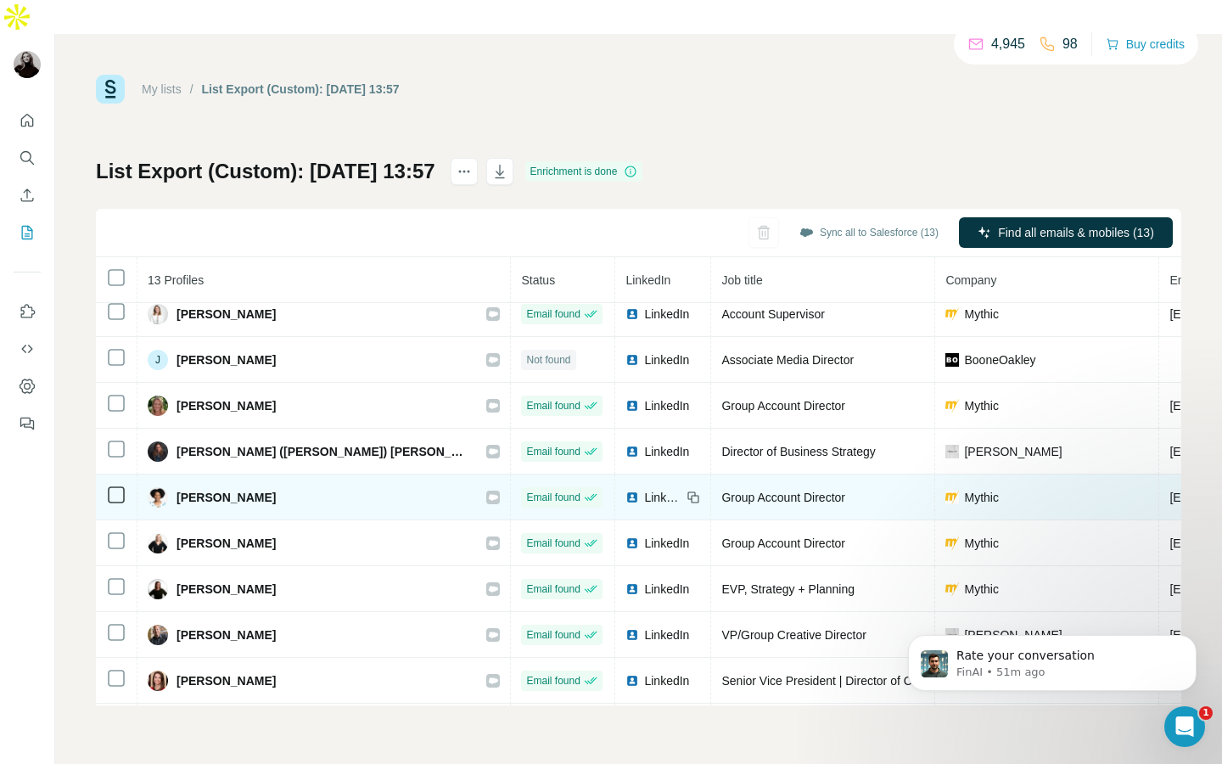
click at [686, 490] on icon at bounding box center [693, 497] width 14 height 14
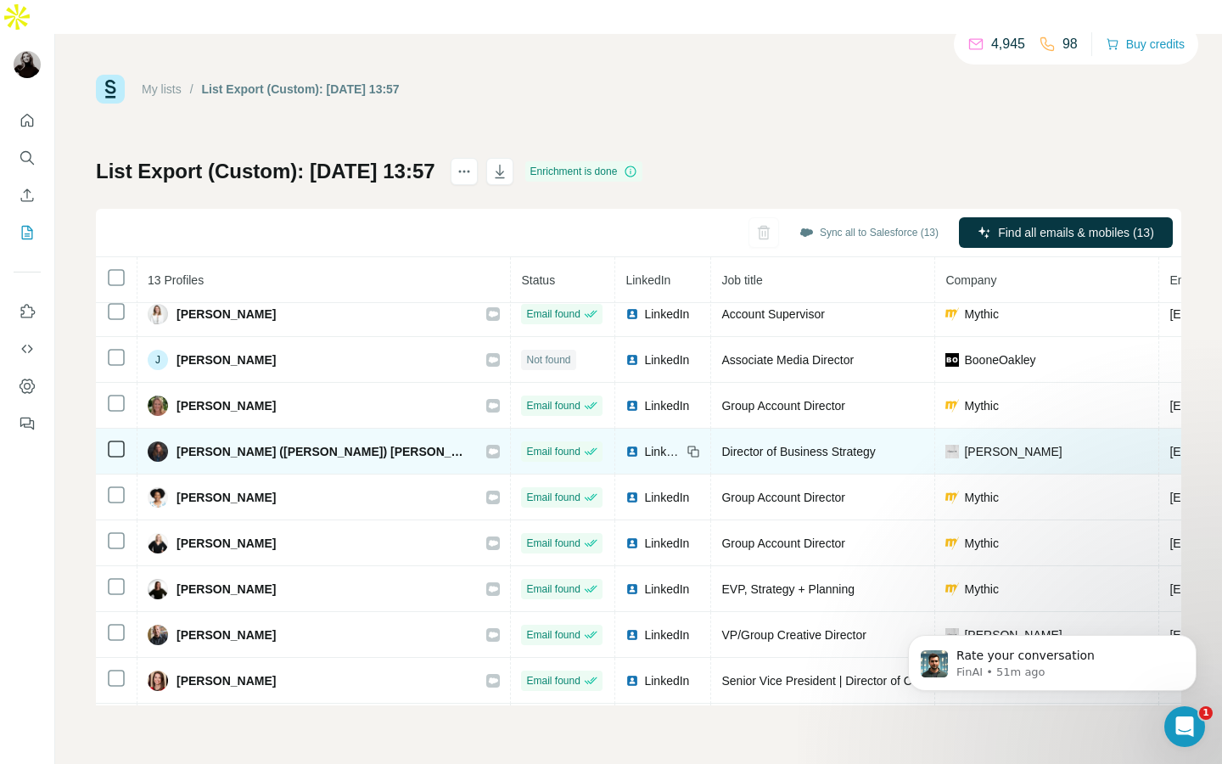
click at [686, 445] on icon at bounding box center [693, 452] width 14 height 14
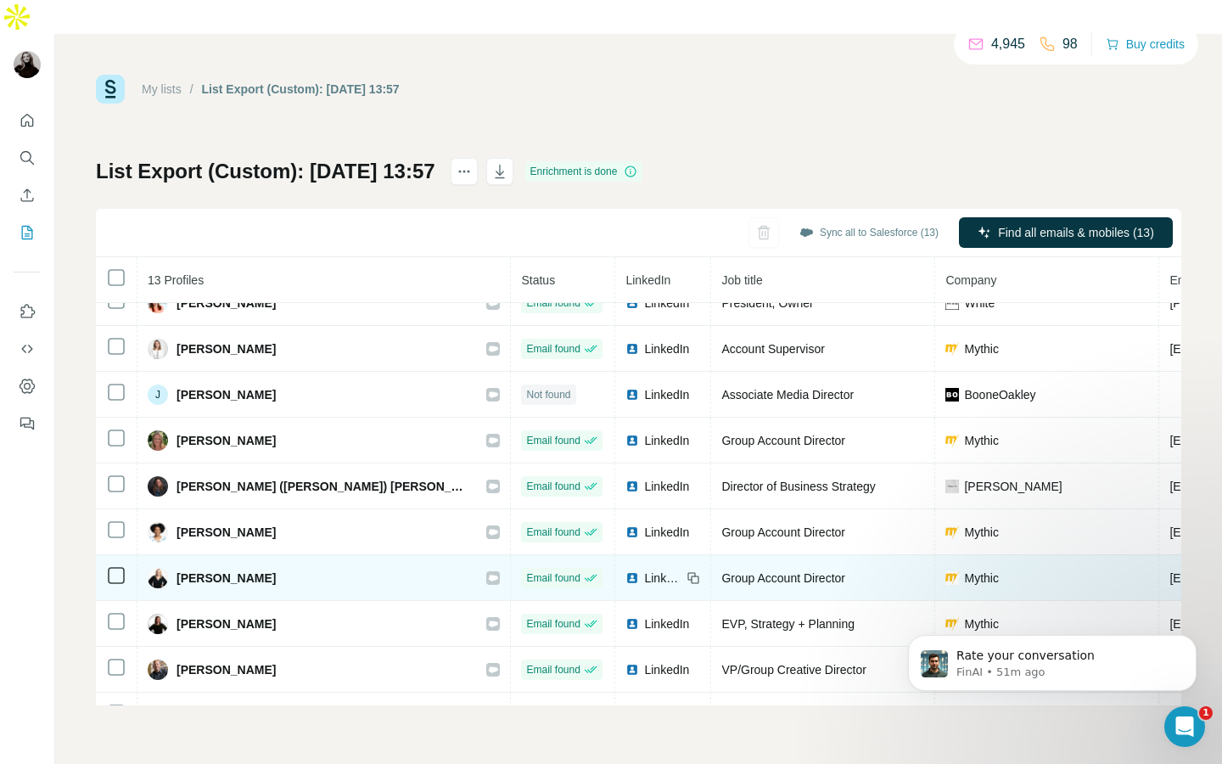
scroll to position [112, 0]
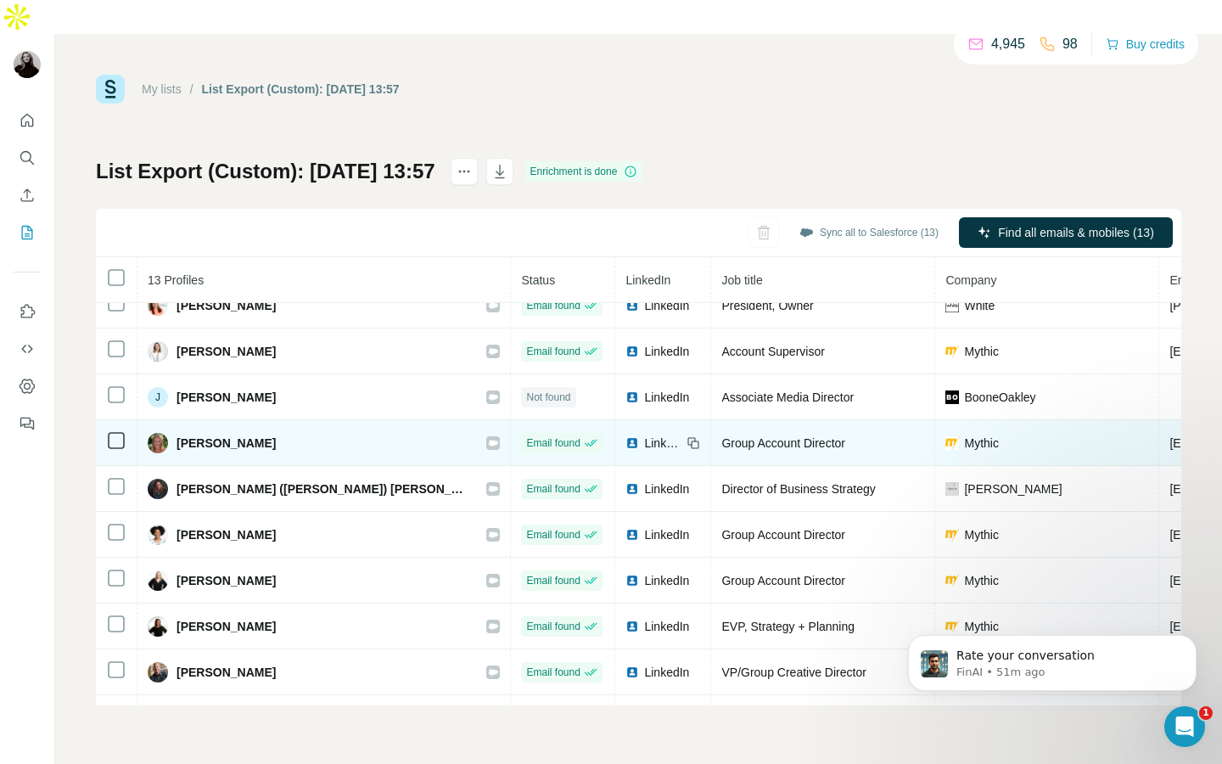
click at [688, 437] on icon at bounding box center [692, 441] width 8 height 8
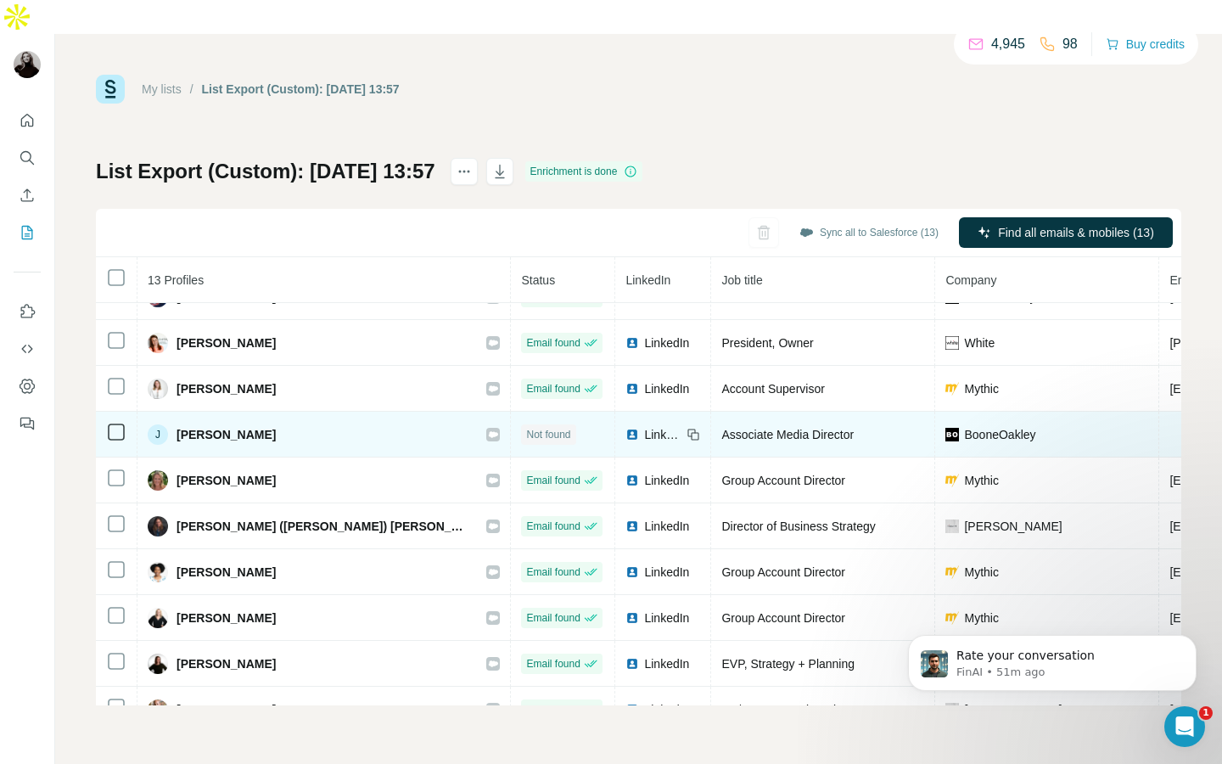
scroll to position [59, 0]
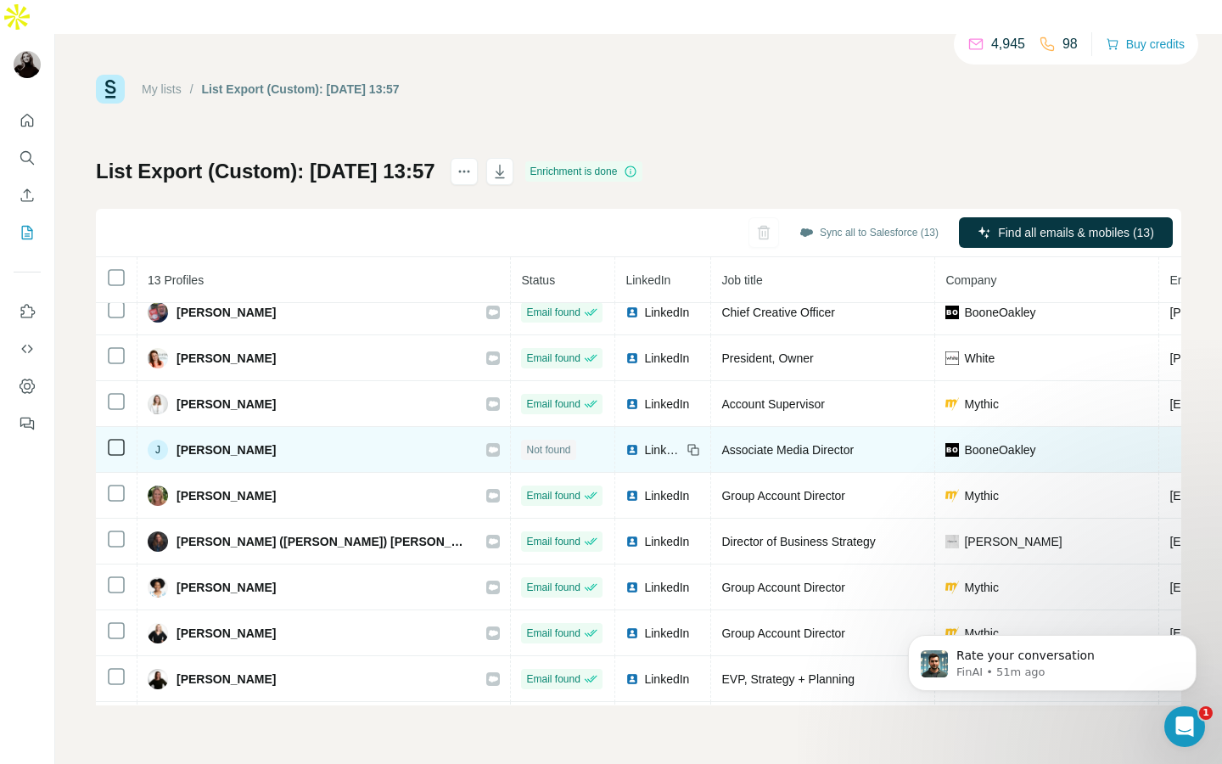
click at [686, 443] on icon at bounding box center [693, 450] width 14 height 14
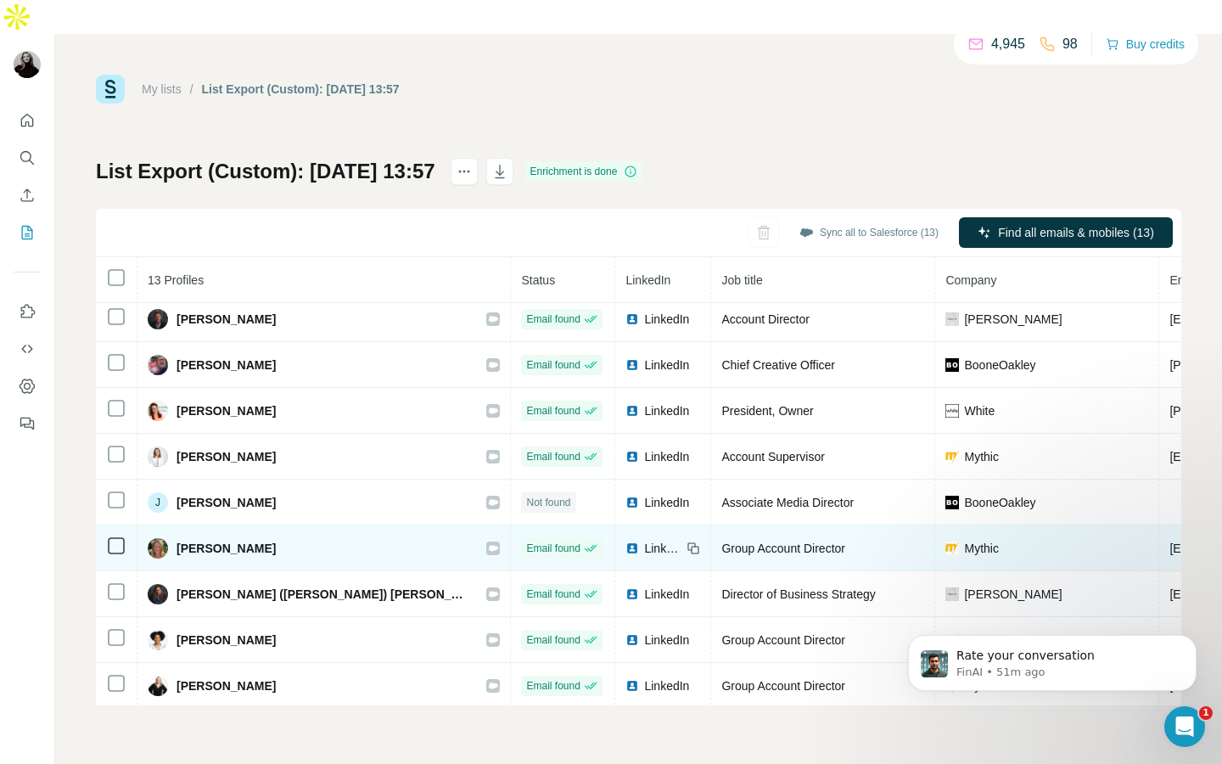
scroll to position [0, 0]
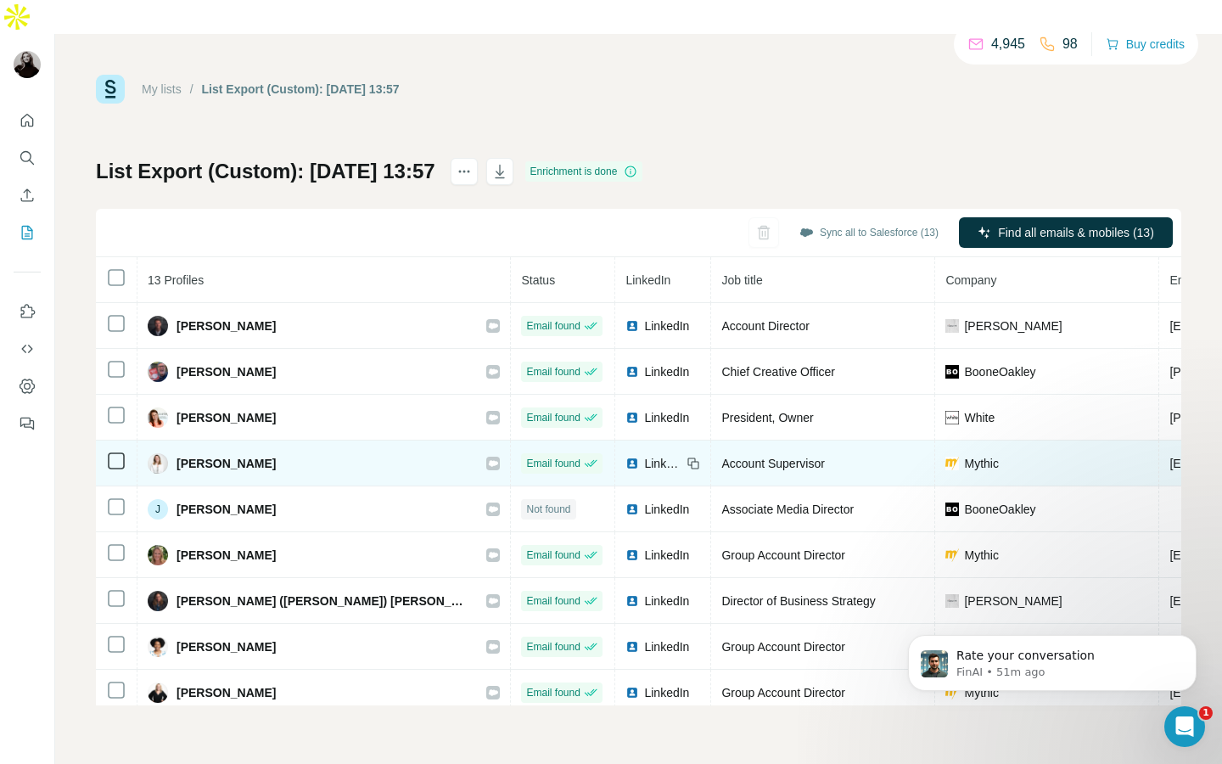
click at [686, 457] on icon at bounding box center [693, 464] width 14 height 14
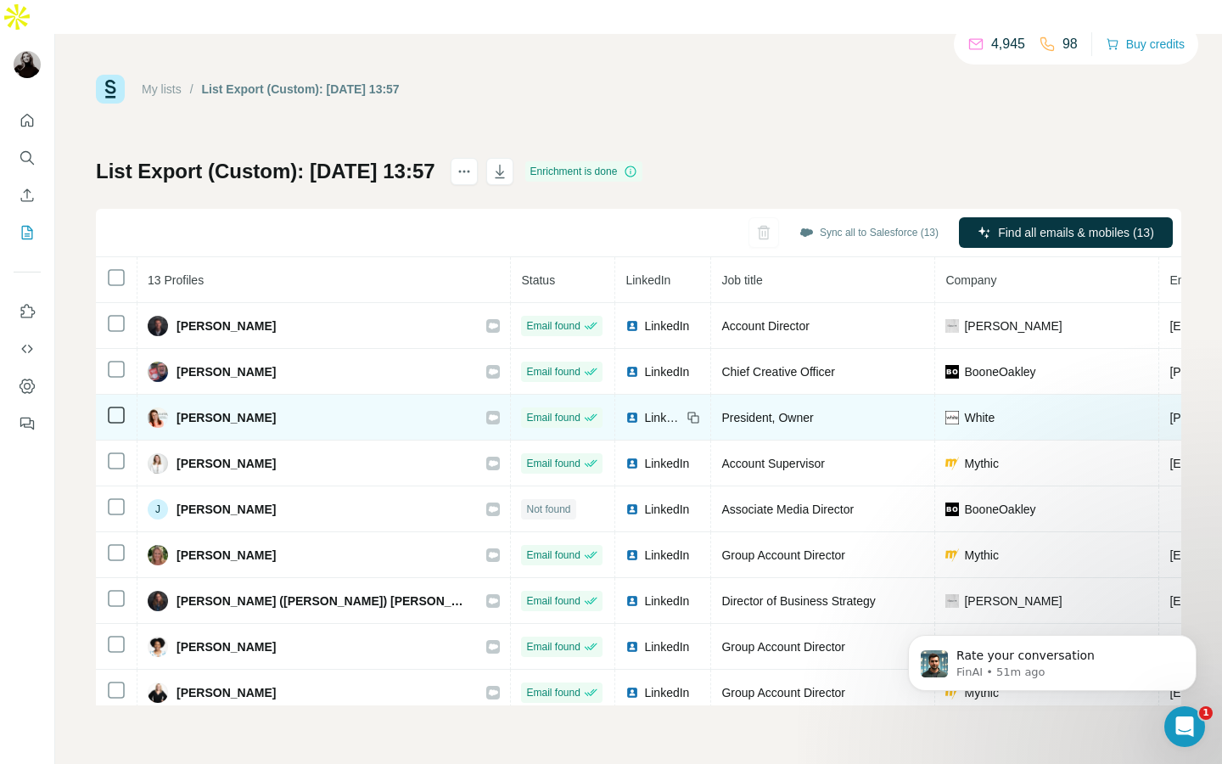
click at [686, 411] on icon at bounding box center [693, 418] width 14 height 14
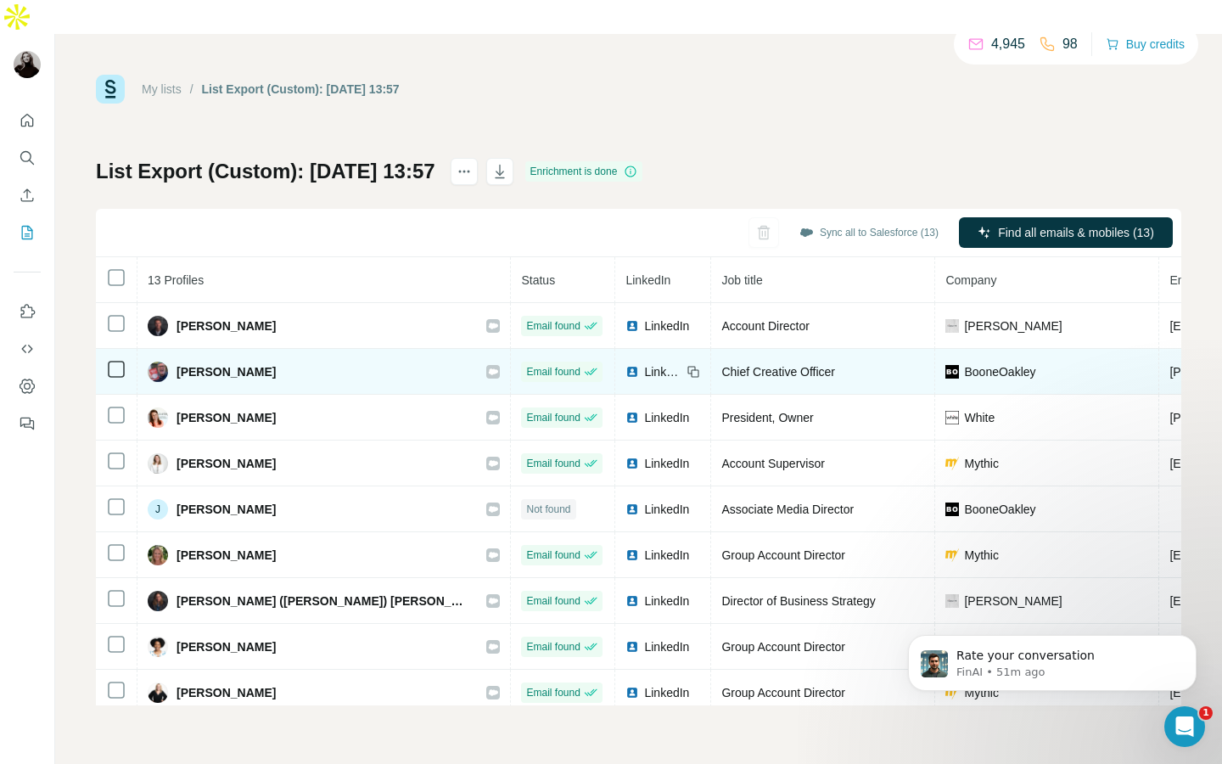
click at [686, 365] on icon at bounding box center [693, 372] width 14 height 14
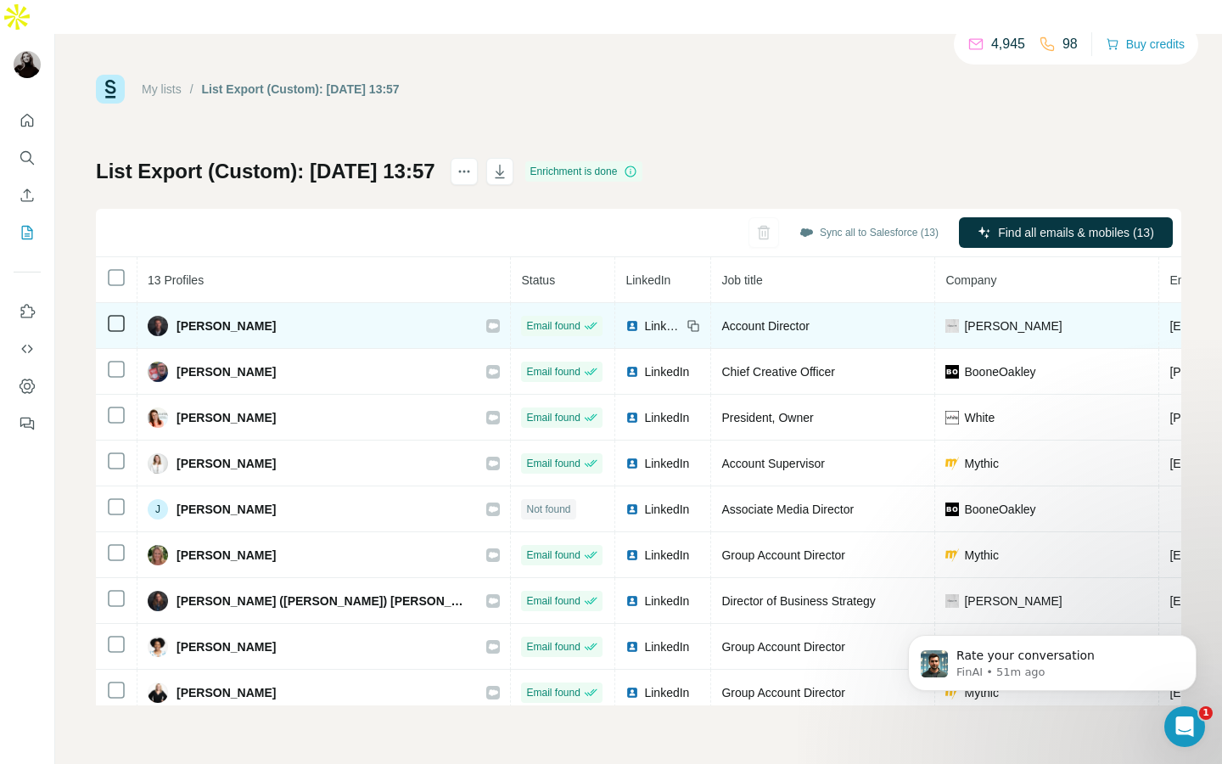
click at [686, 319] on icon at bounding box center [693, 326] width 14 height 14
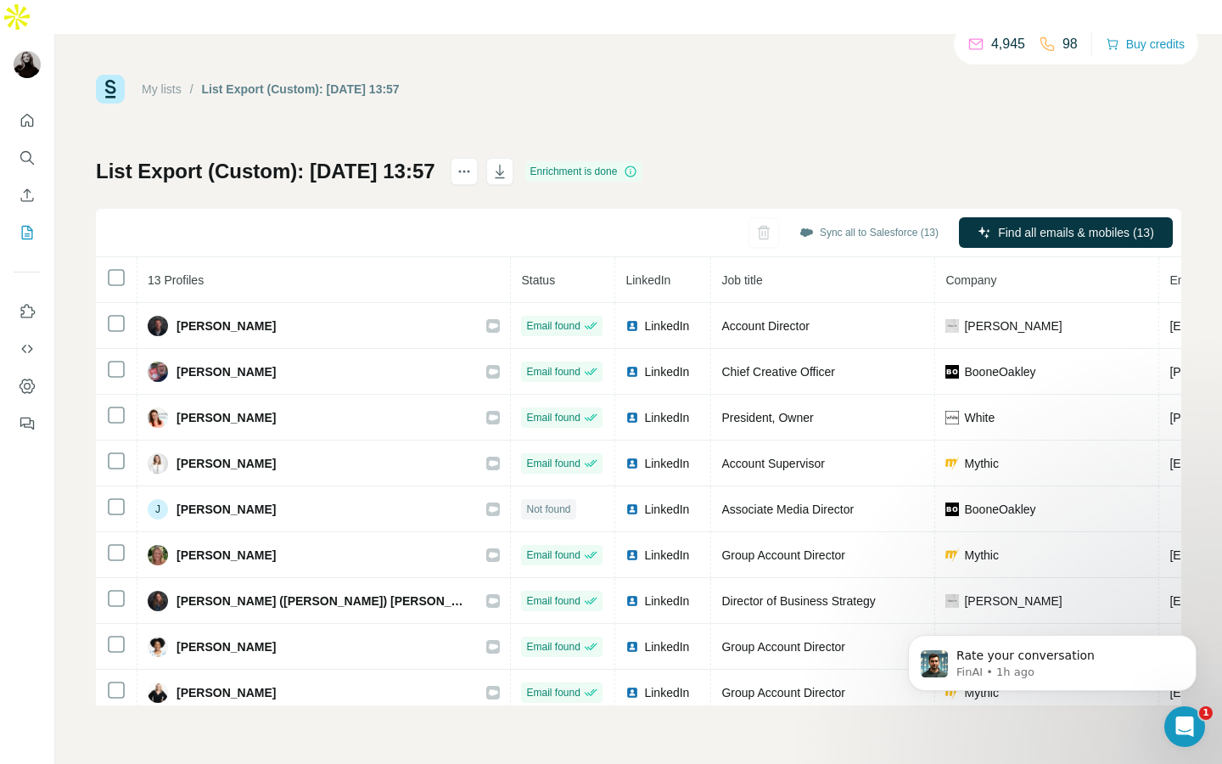
click at [165, 82] on link "My lists" at bounding box center [162, 89] width 40 height 14
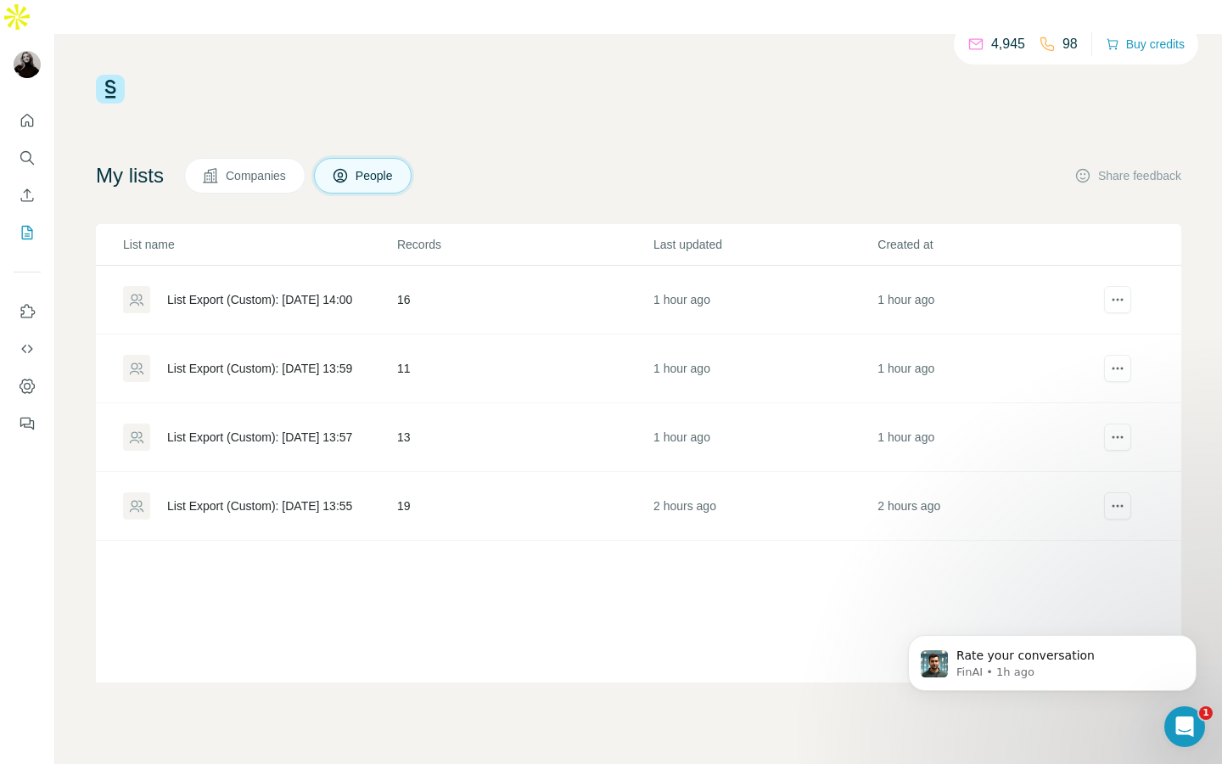
click at [317, 497] on div "List Export (Custom): [DATE] 13:55" at bounding box center [259, 505] width 185 height 17
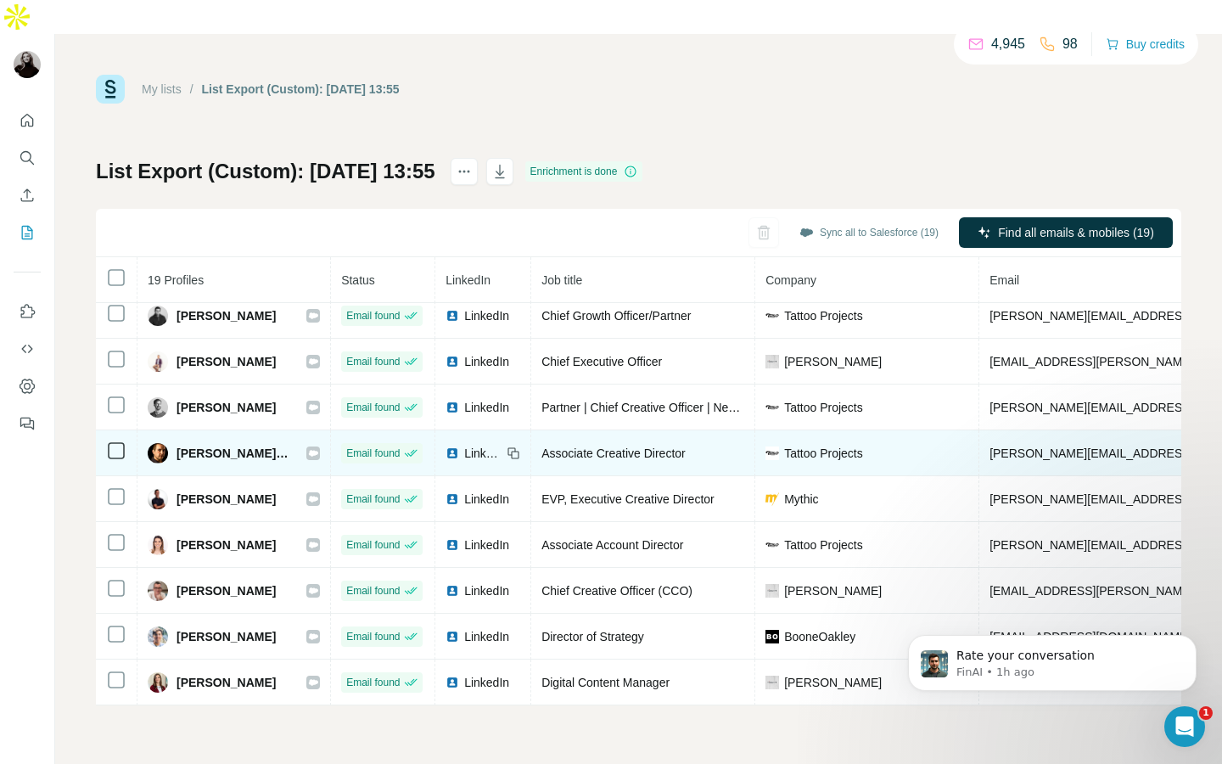
scroll to position [468, 0]
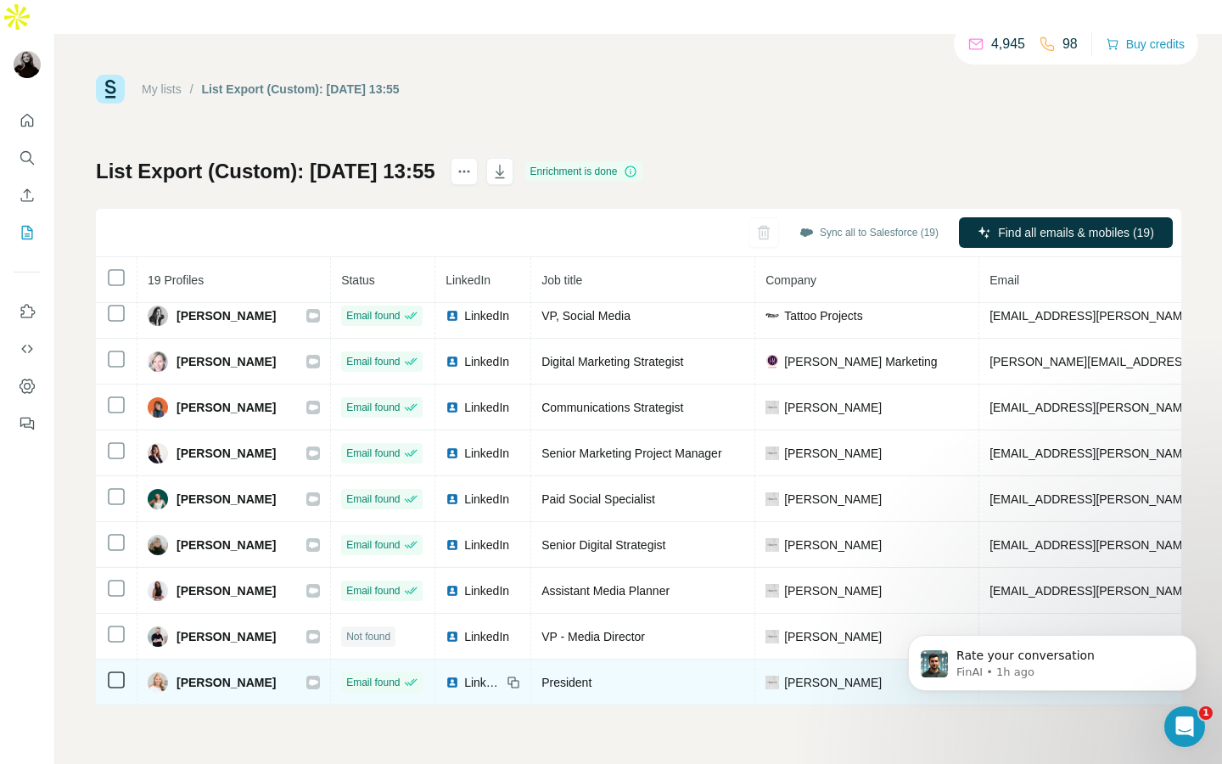
click at [519, 680] on icon at bounding box center [516, 684] width 8 height 8
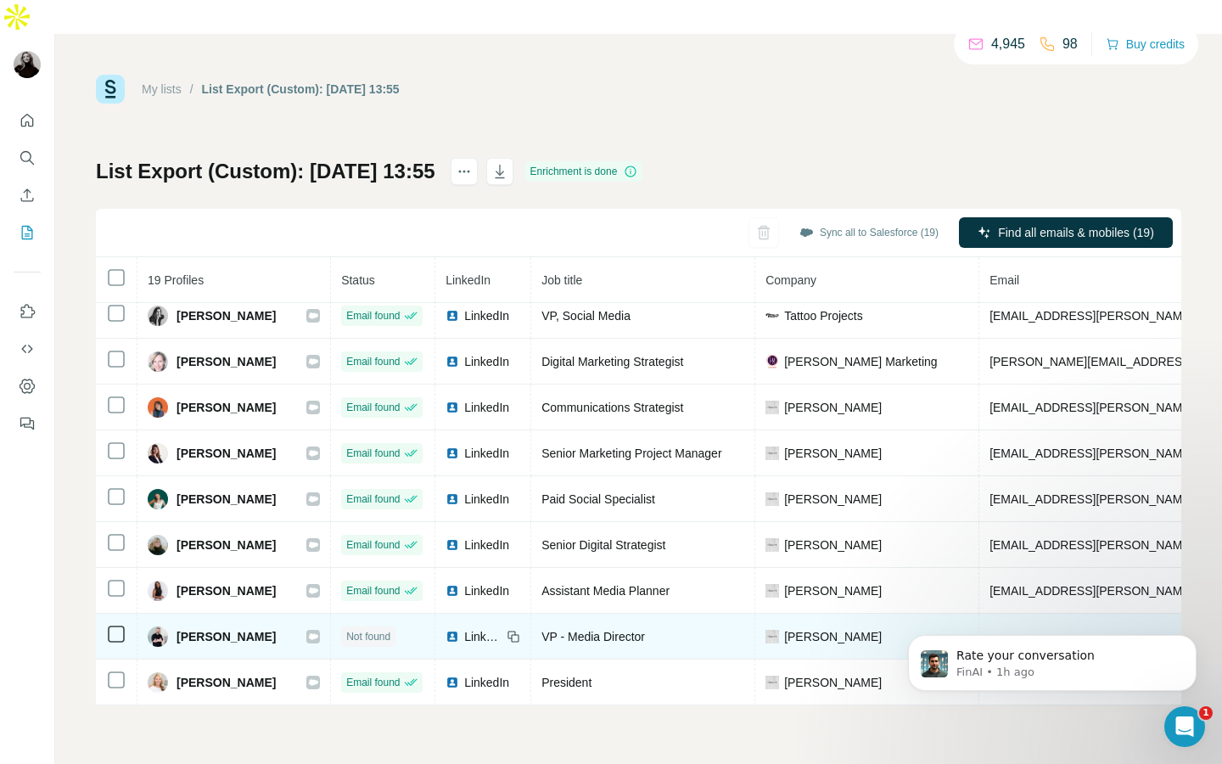
click at [519, 634] on icon at bounding box center [516, 638] width 8 height 8
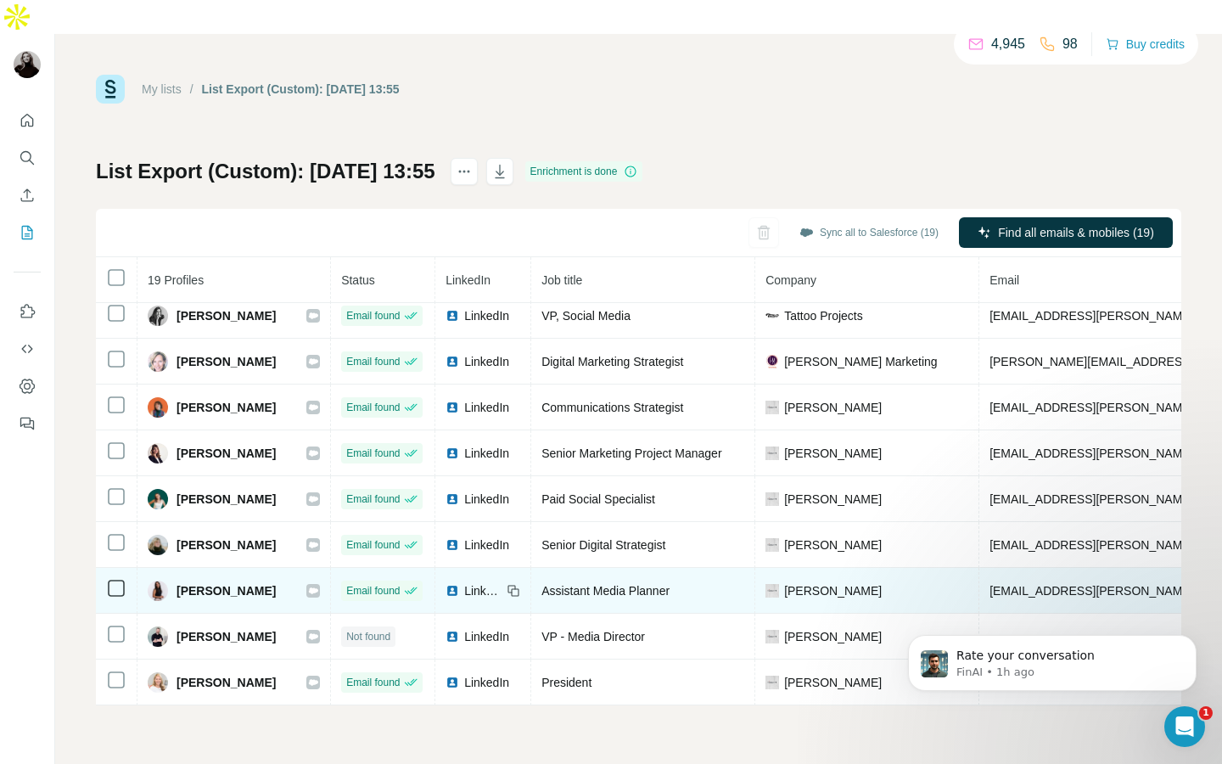
click at [520, 584] on icon at bounding box center [514, 591] width 14 height 14
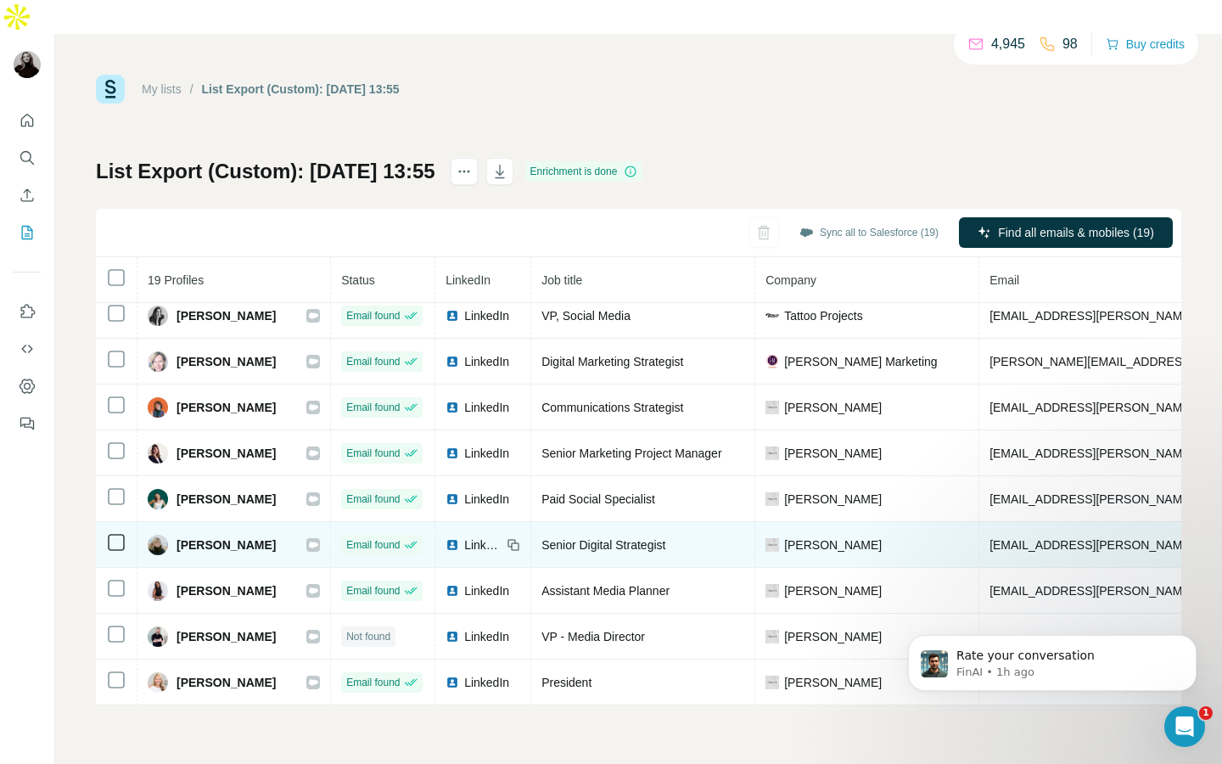
click at [520, 538] on icon at bounding box center [514, 545] width 14 height 14
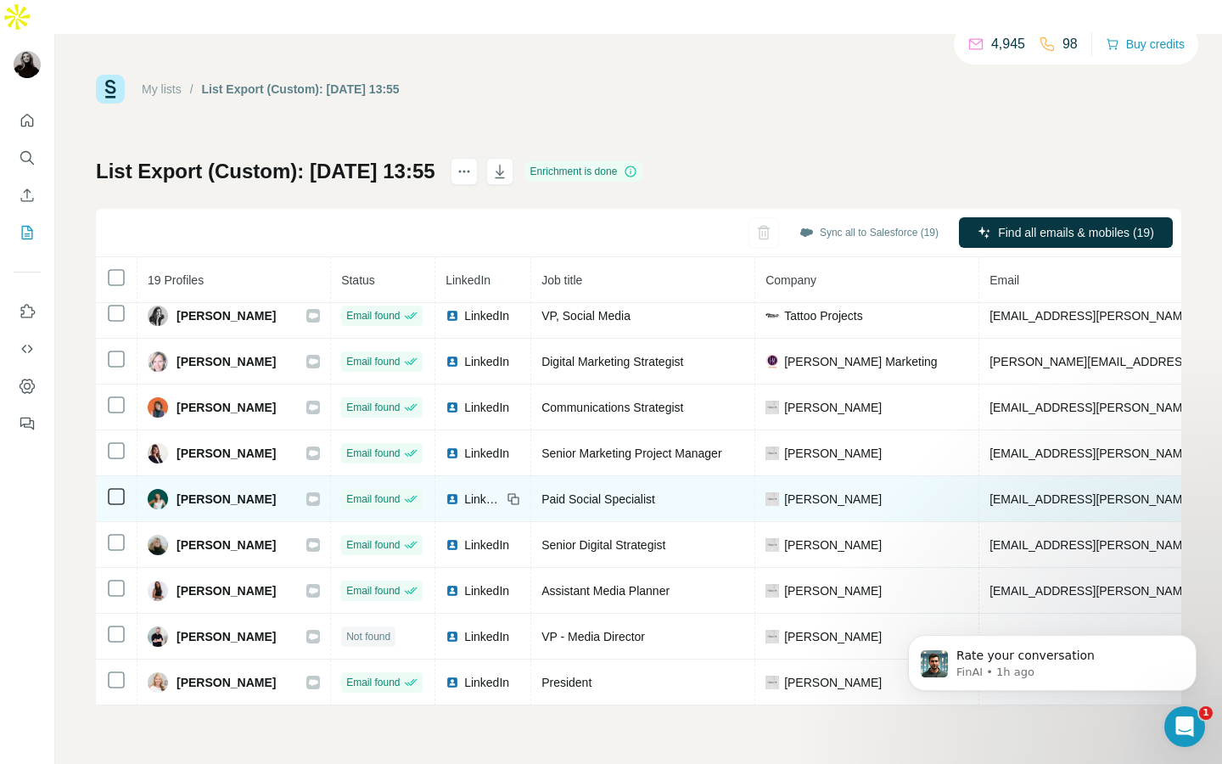
click at [520, 492] on icon at bounding box center [514, 499] width 14 height 14
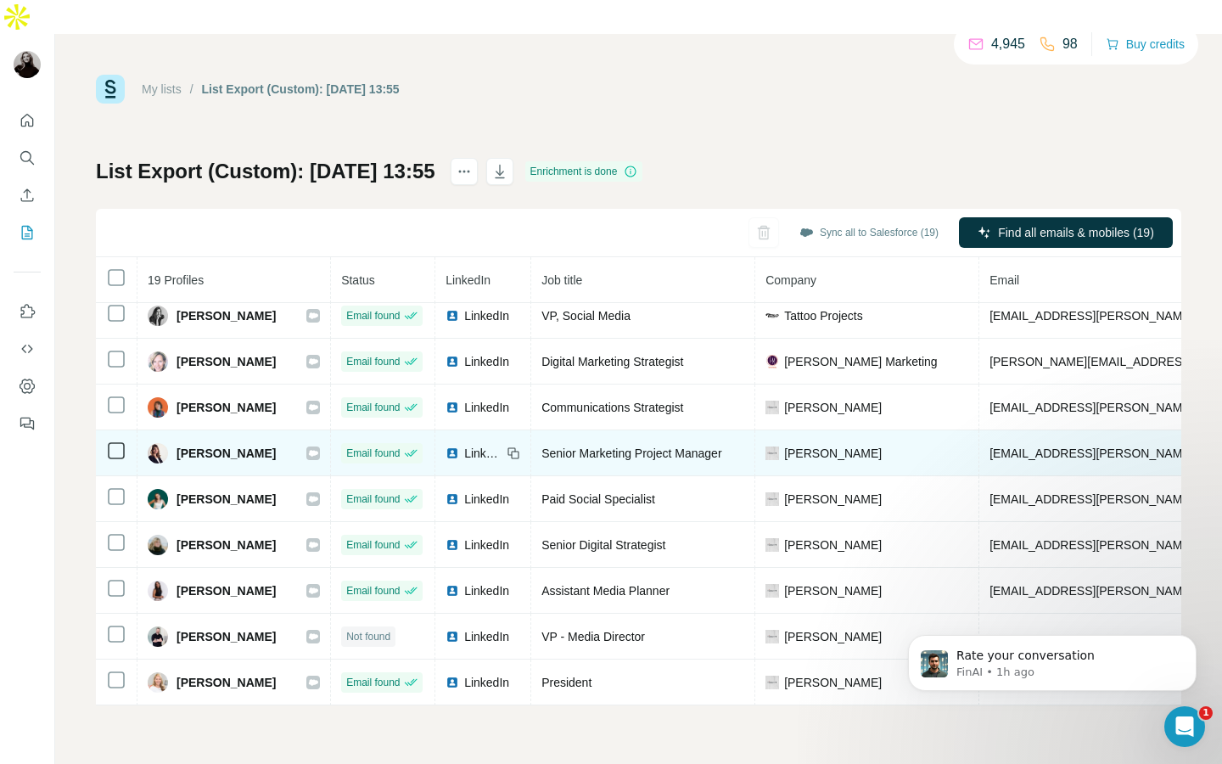
click at [520, 446] on icon at bounding box center [514, 453] width 14 height 14
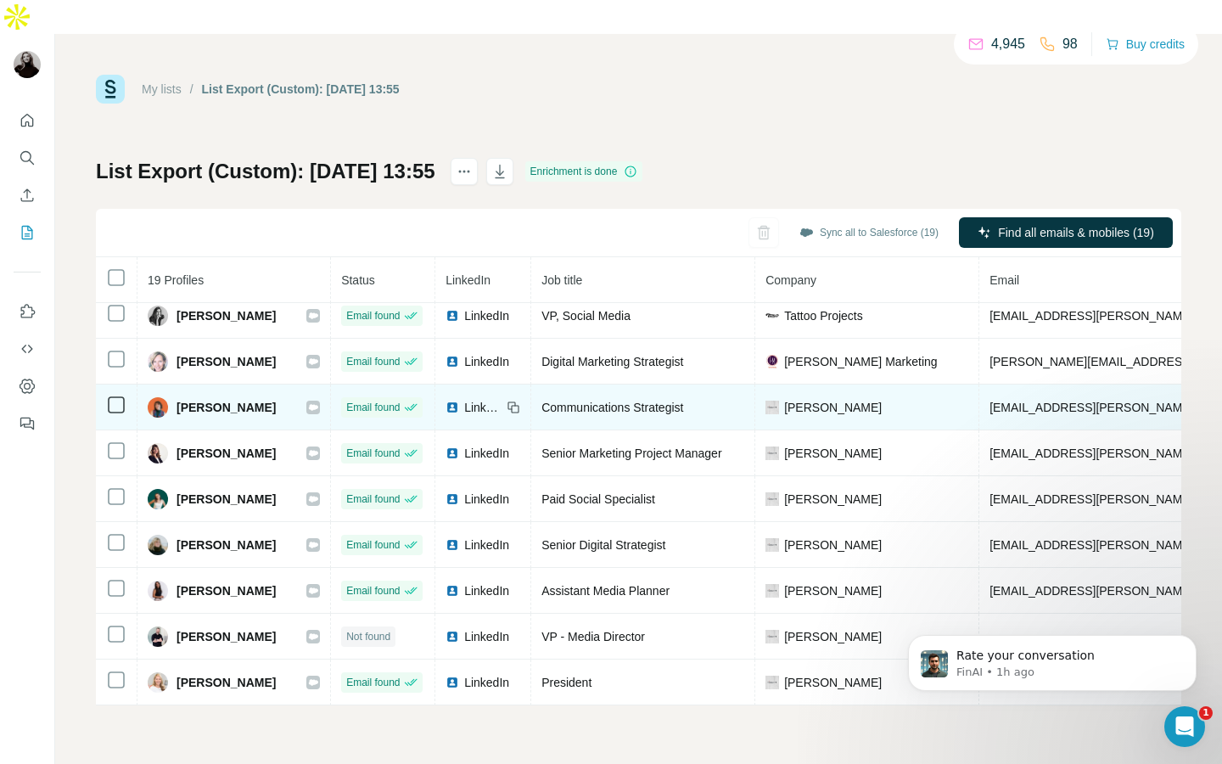
click at [520, 401] on icon at bounding box center [514, 408] width 14 height 14
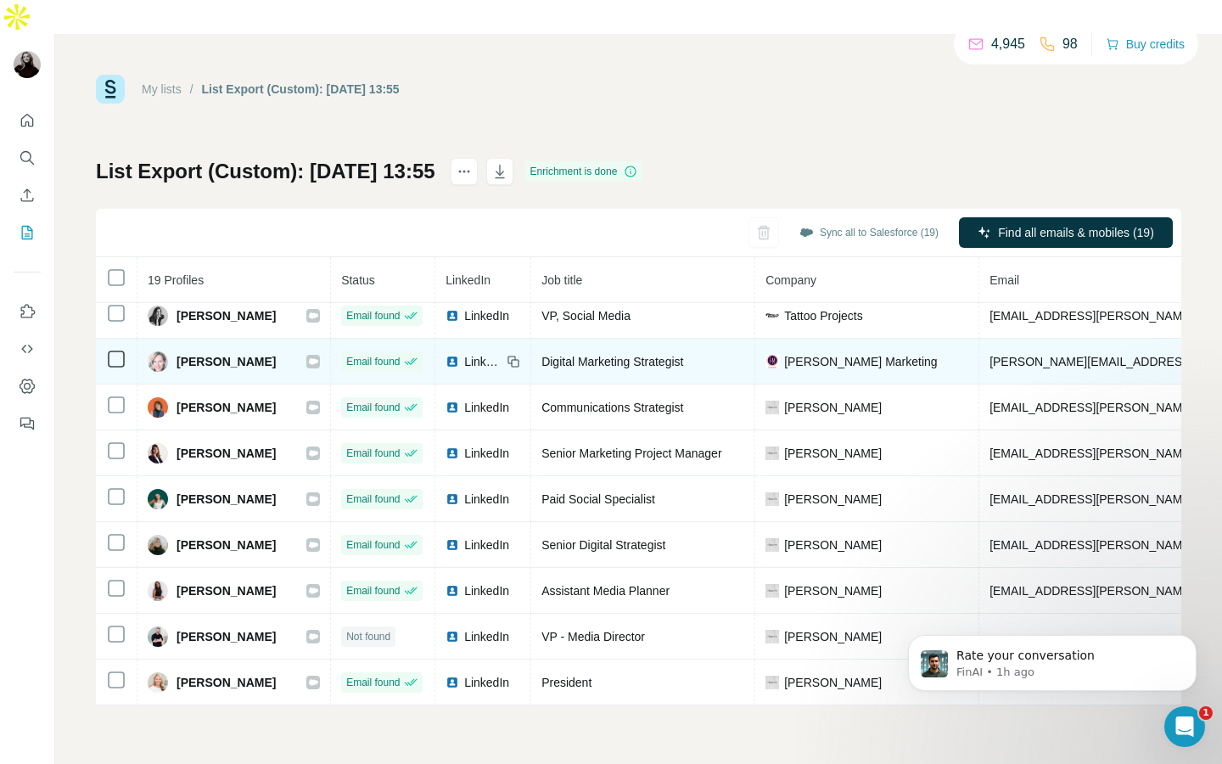
click at [520, 355] on icon at bounding box center [514, 362] width 14 height 14
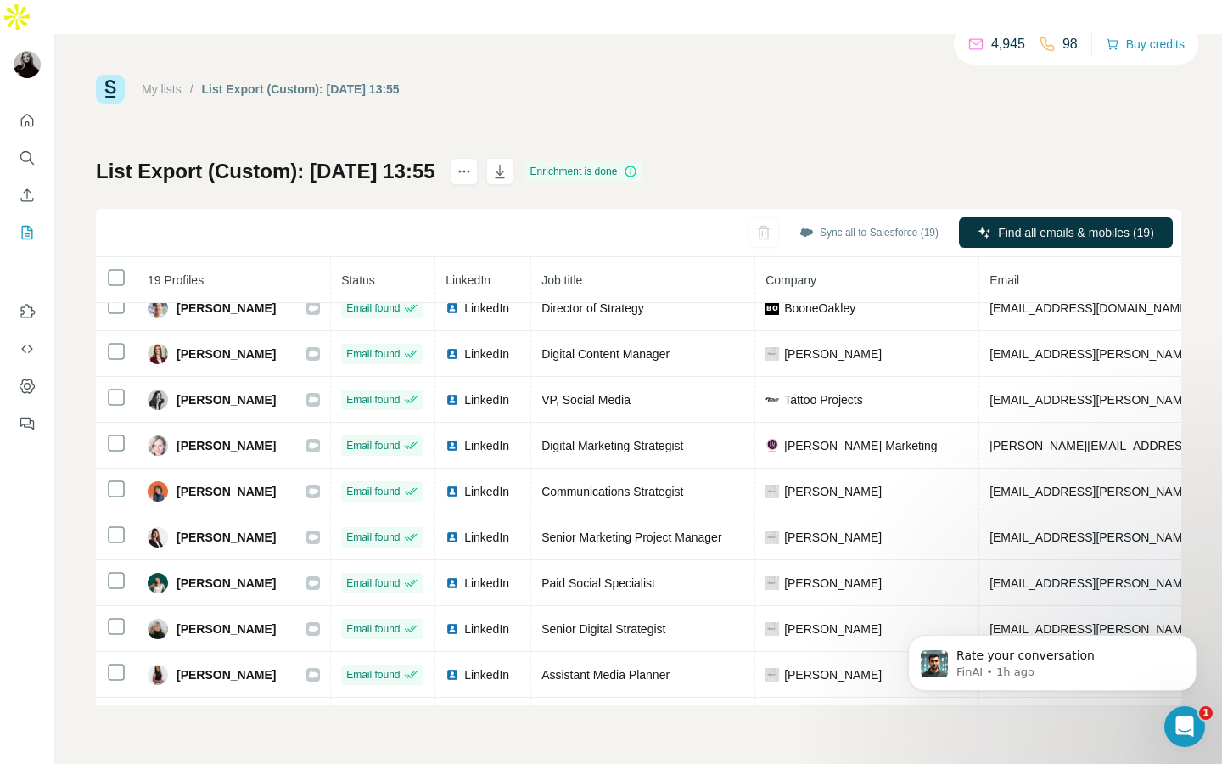
scroll to position [339, 0]
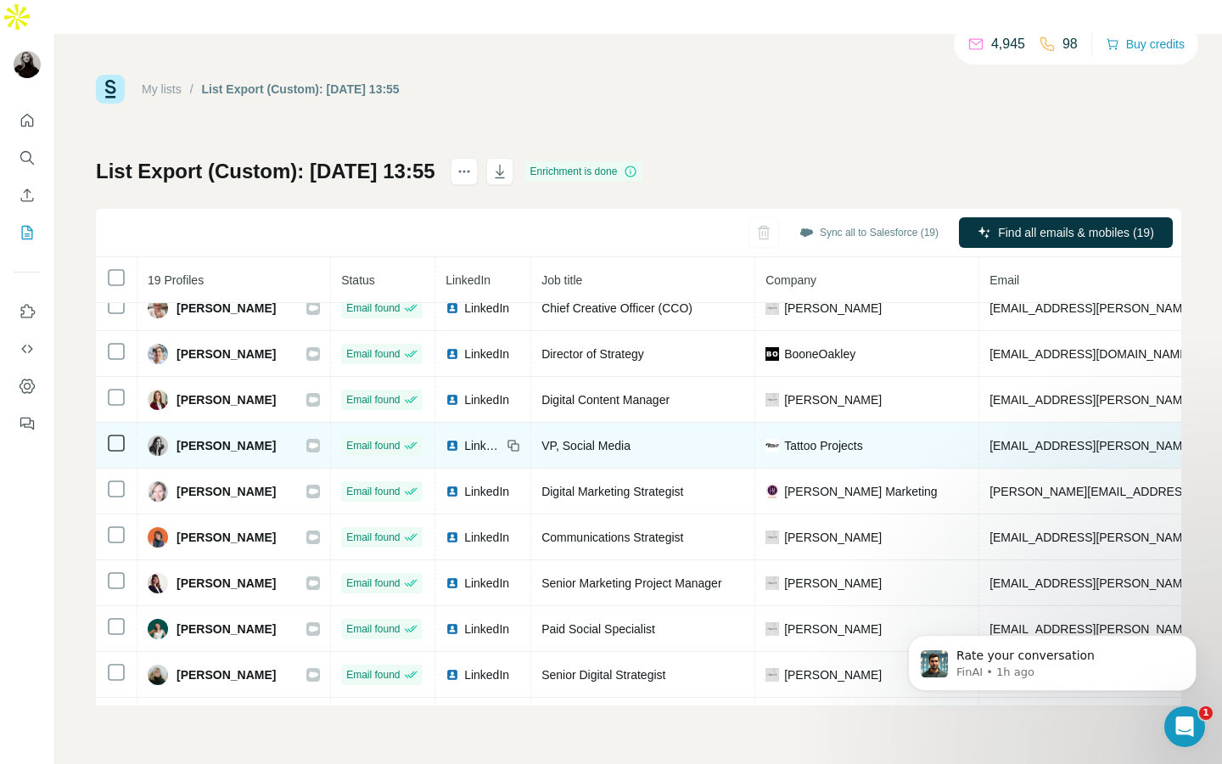
click at [516, 440] on icon at bounding box center [512, 444] width 8 height 8
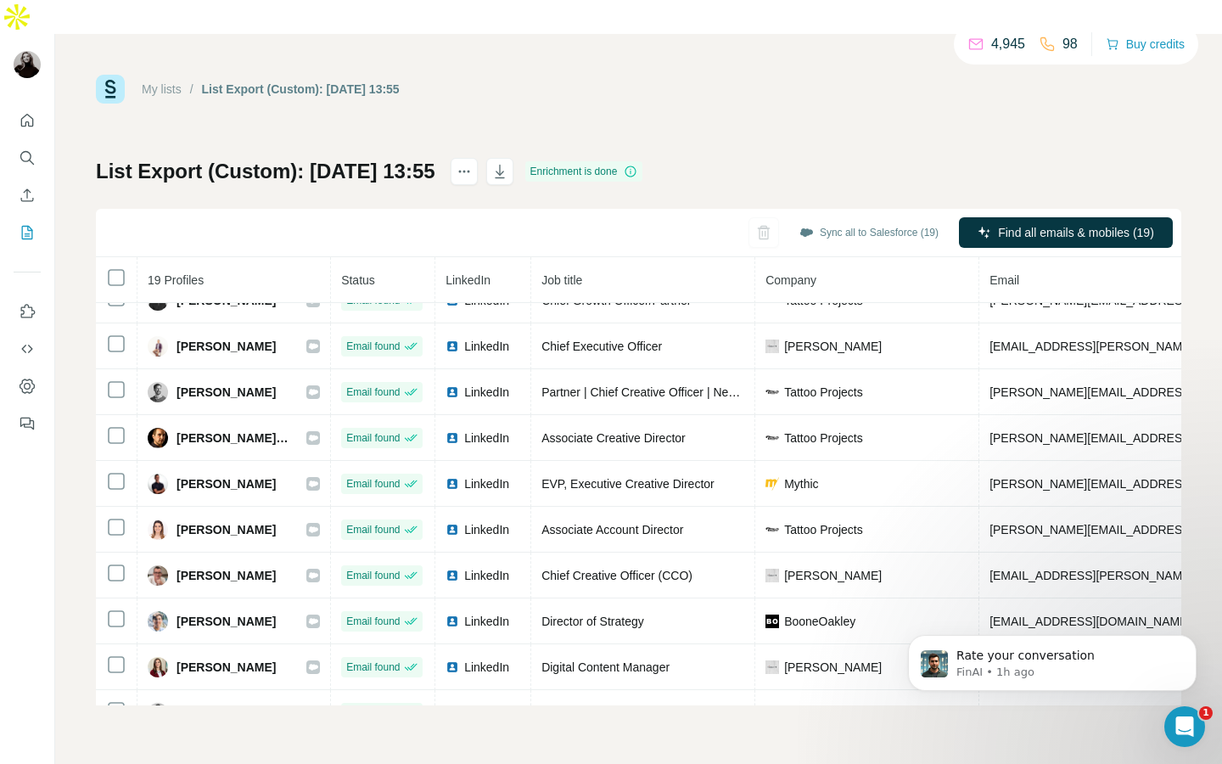
scroll to position [66, 0]
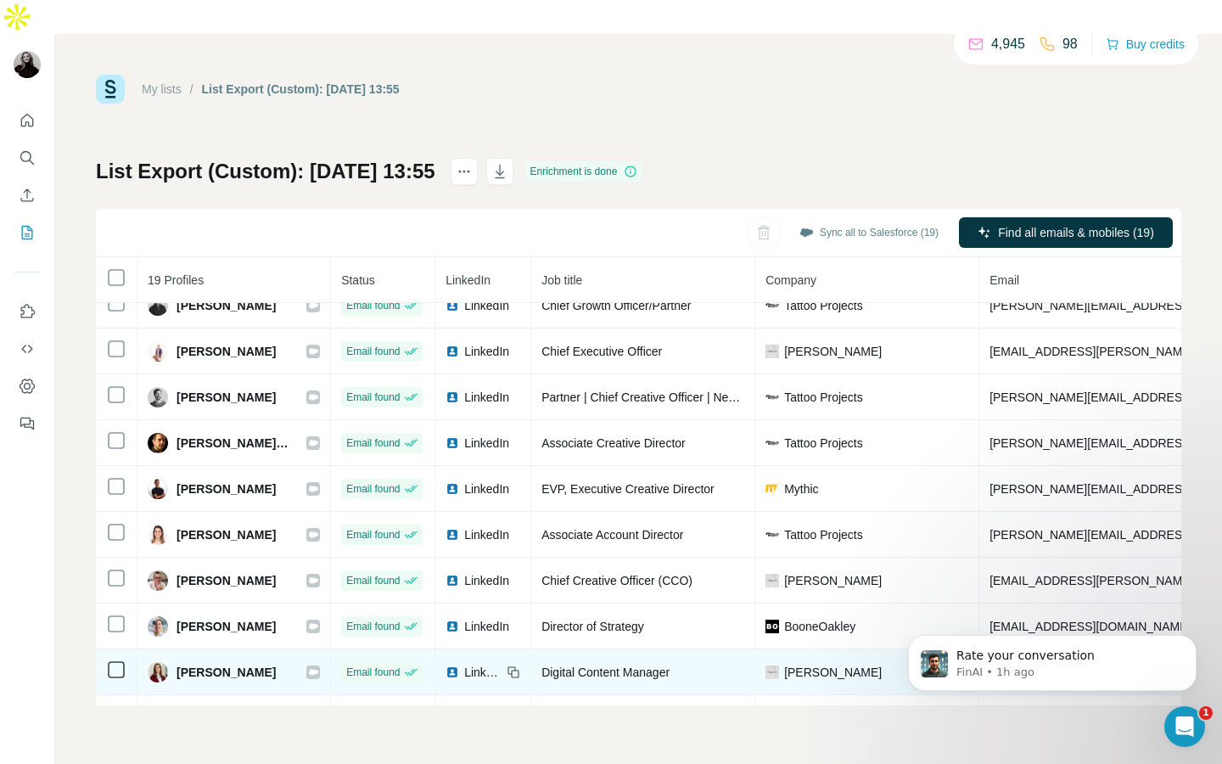
click at [520, 665] on icon at bounding box center [514, 672] width 14 height 14
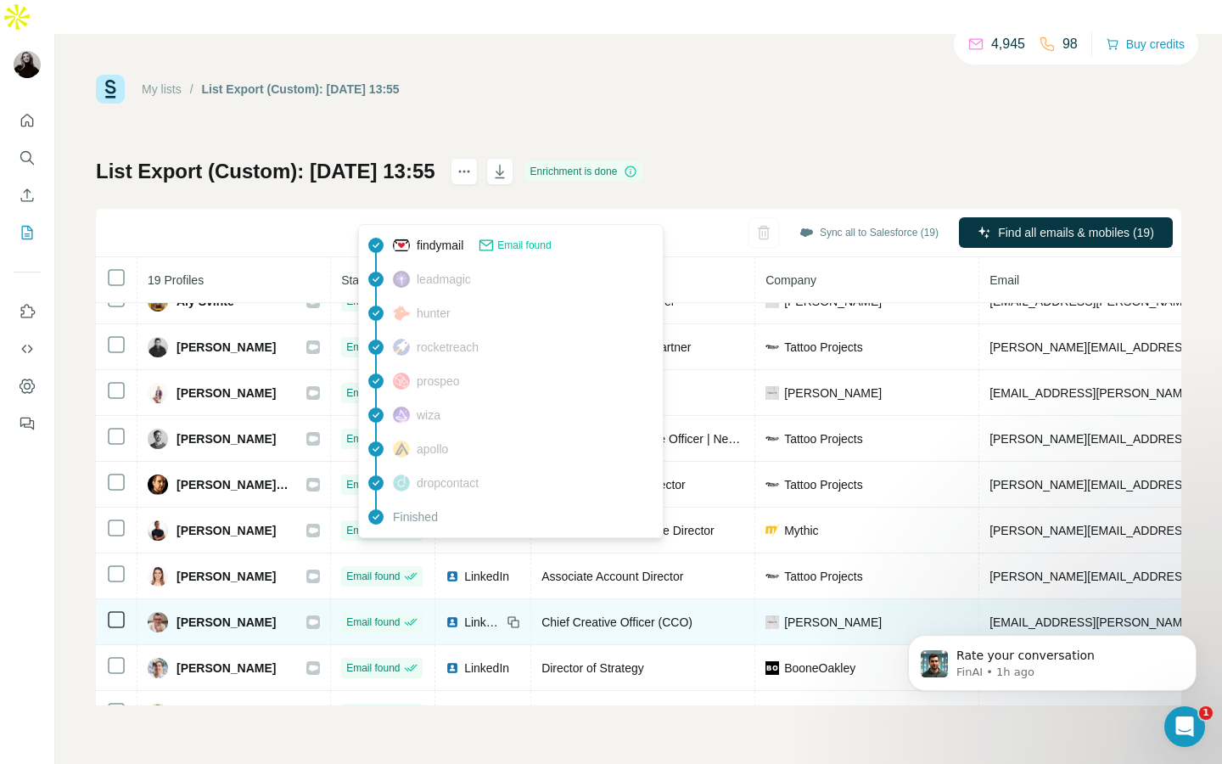
scroll to position [16, 0]
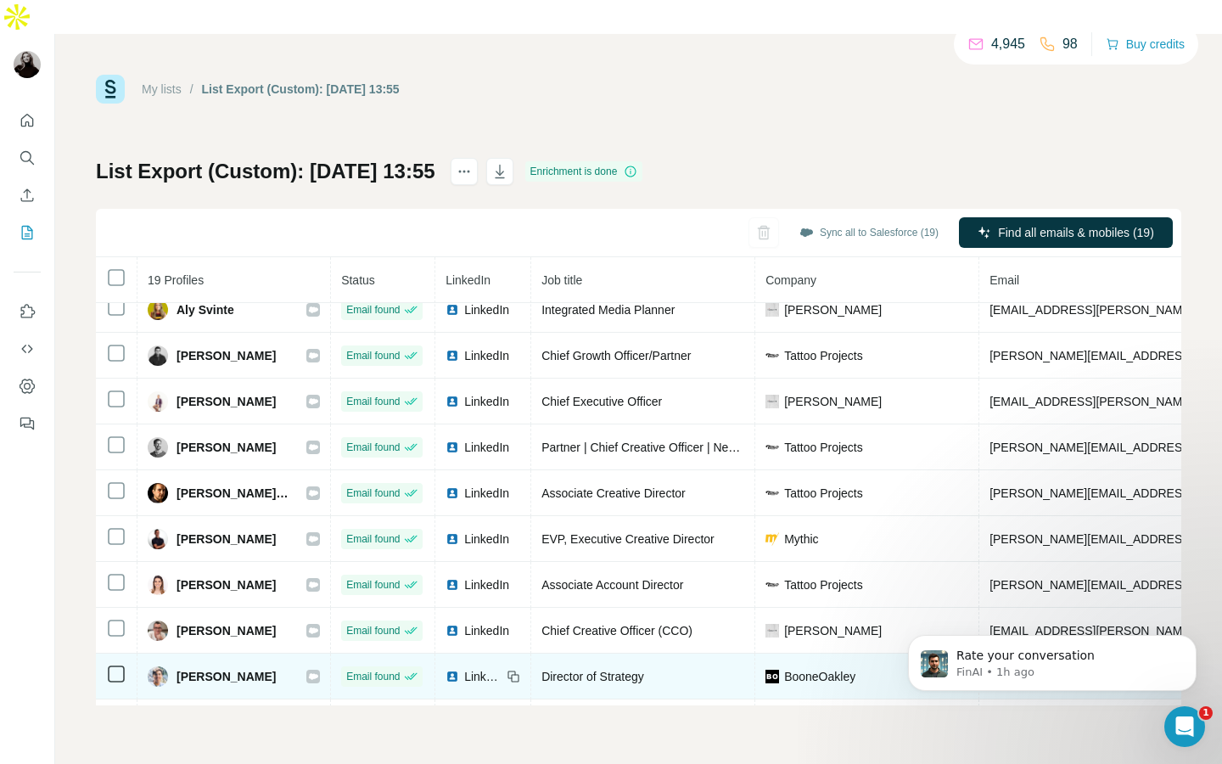
click at [520, 670] on icon at bounding box center [514, 677] width 14 height 14
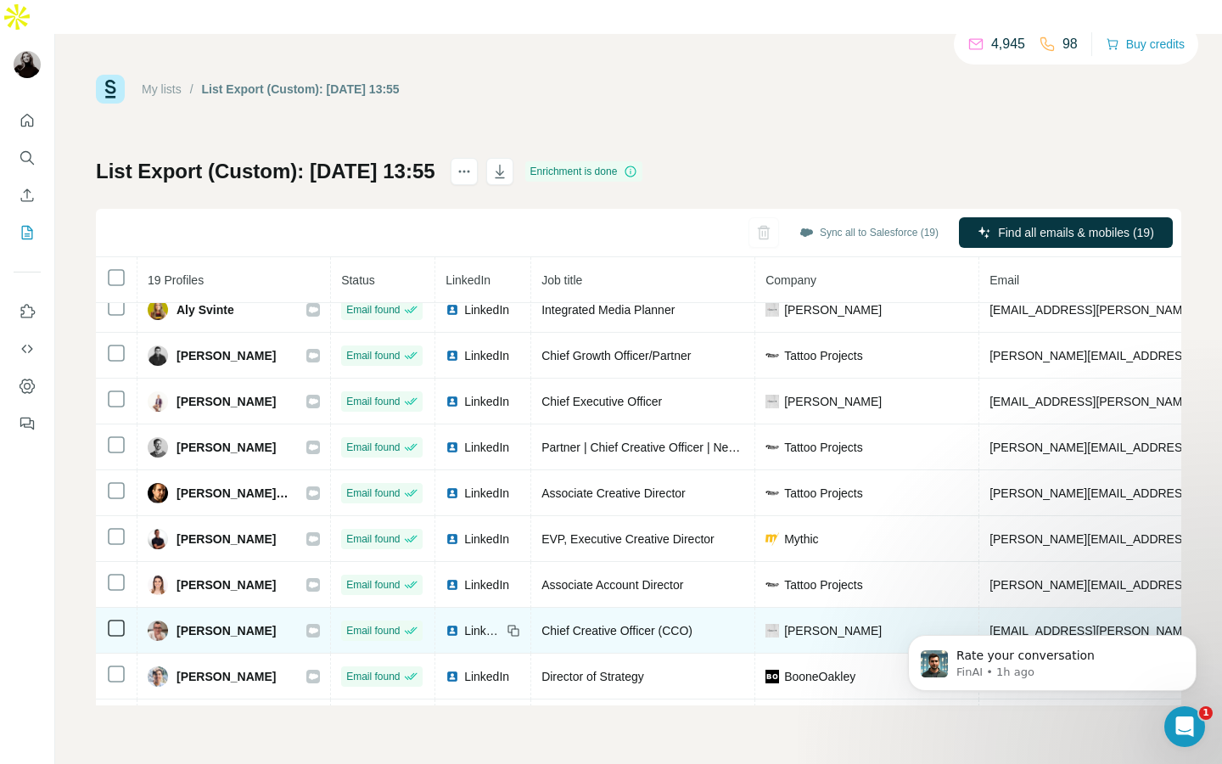
click at [520, 624] on icon at bounding box center [514, 631] width 14 height 14
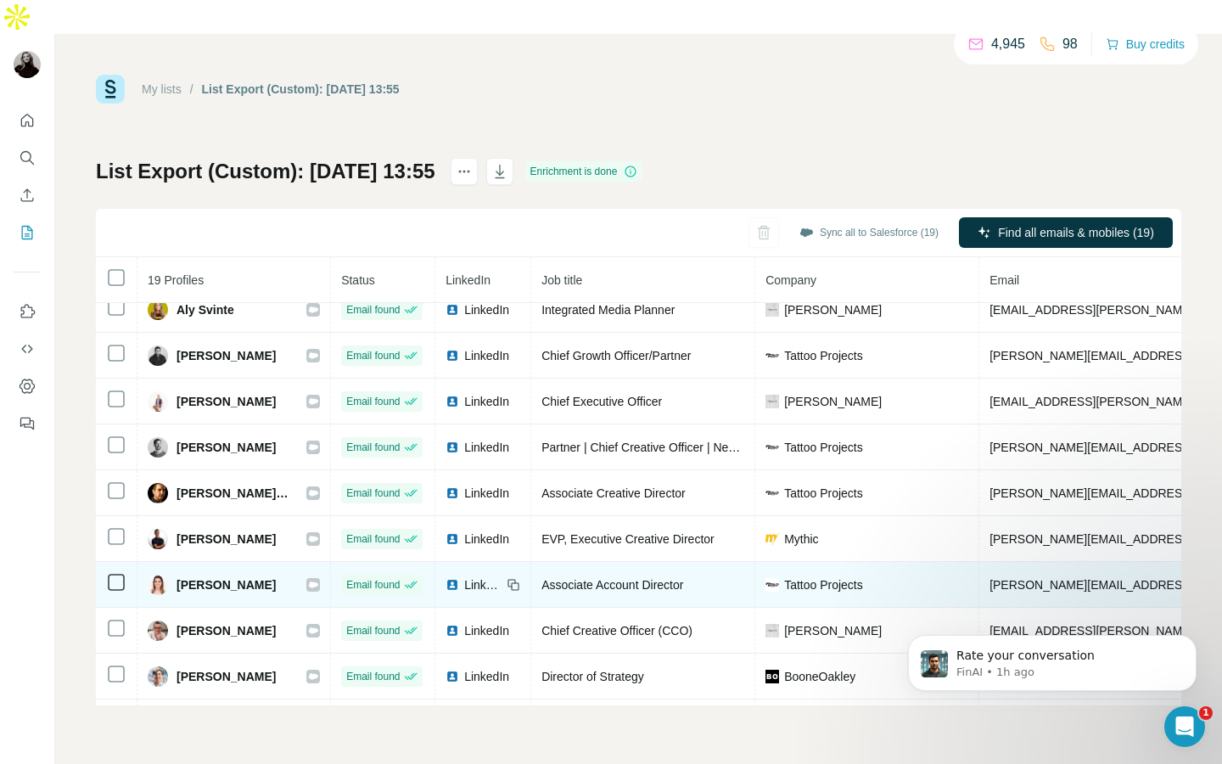
click at [520, 578] on icon at bounding box center [514, 585] width 14 height 14
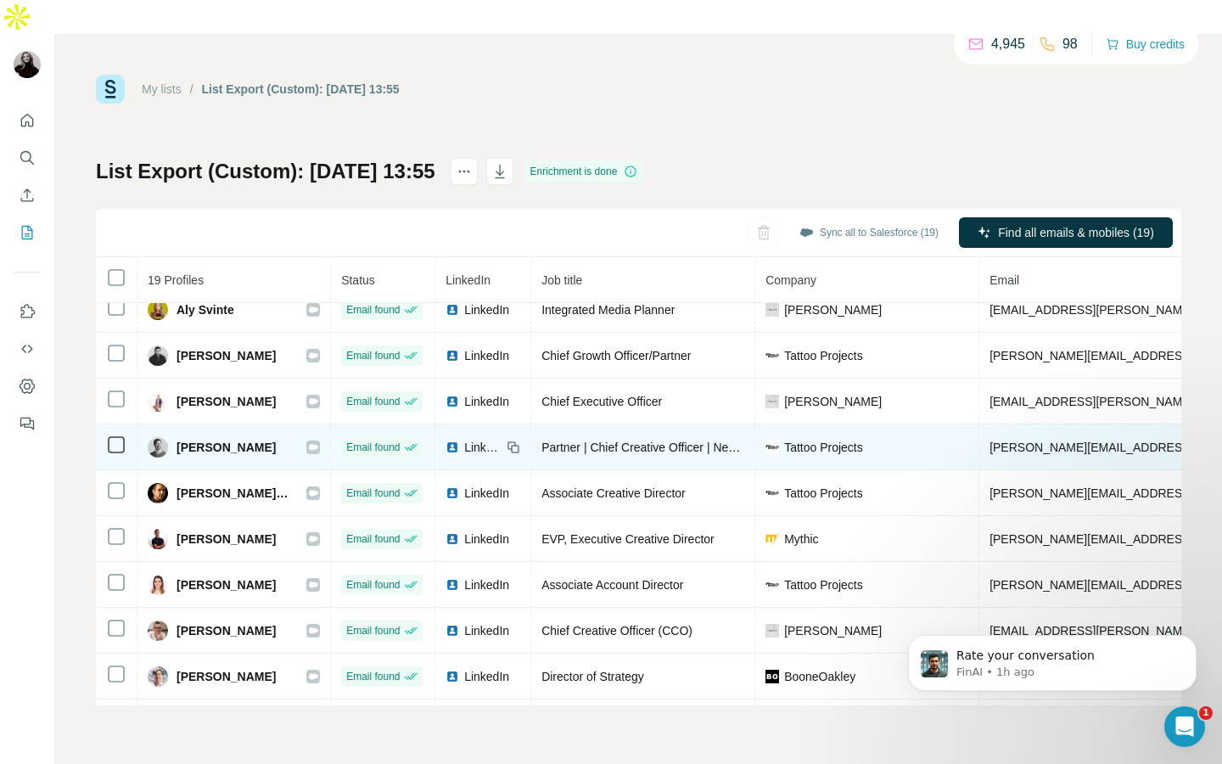
scroll to position [0, 0]
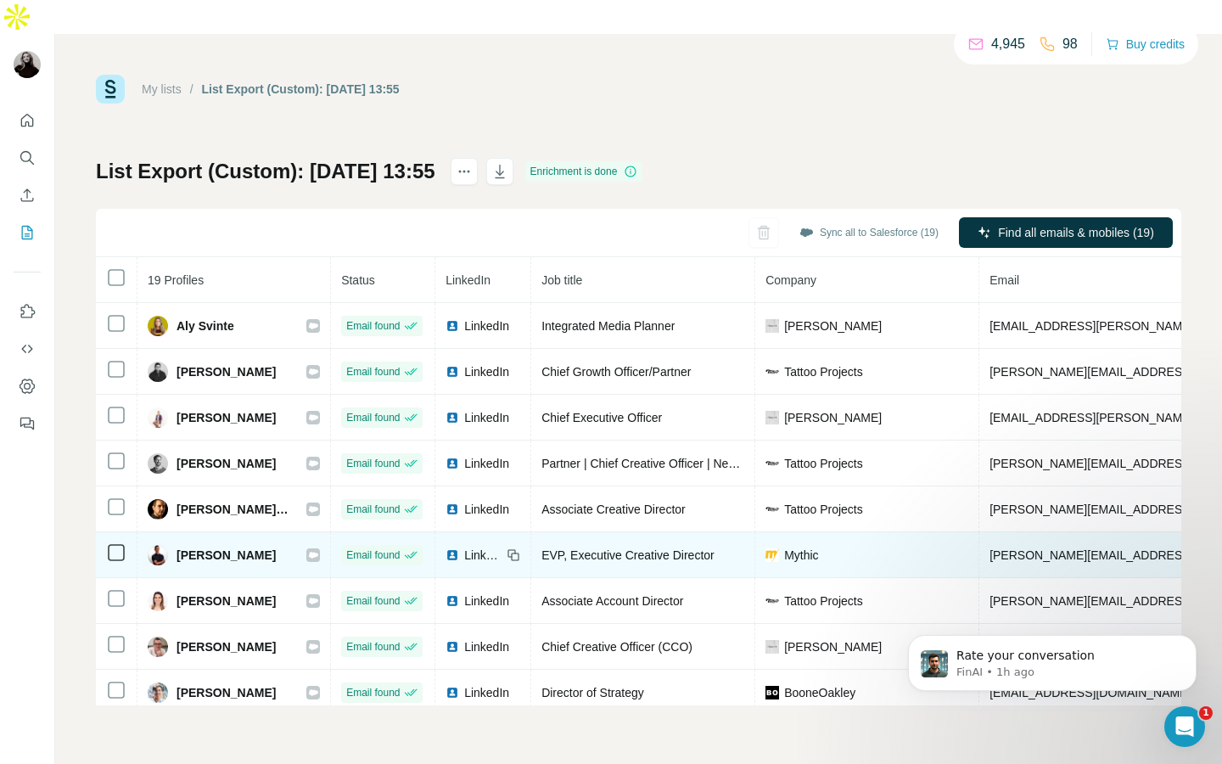
click at [520, 548] on icon at bounding box center [514, 555] width 14 height 14
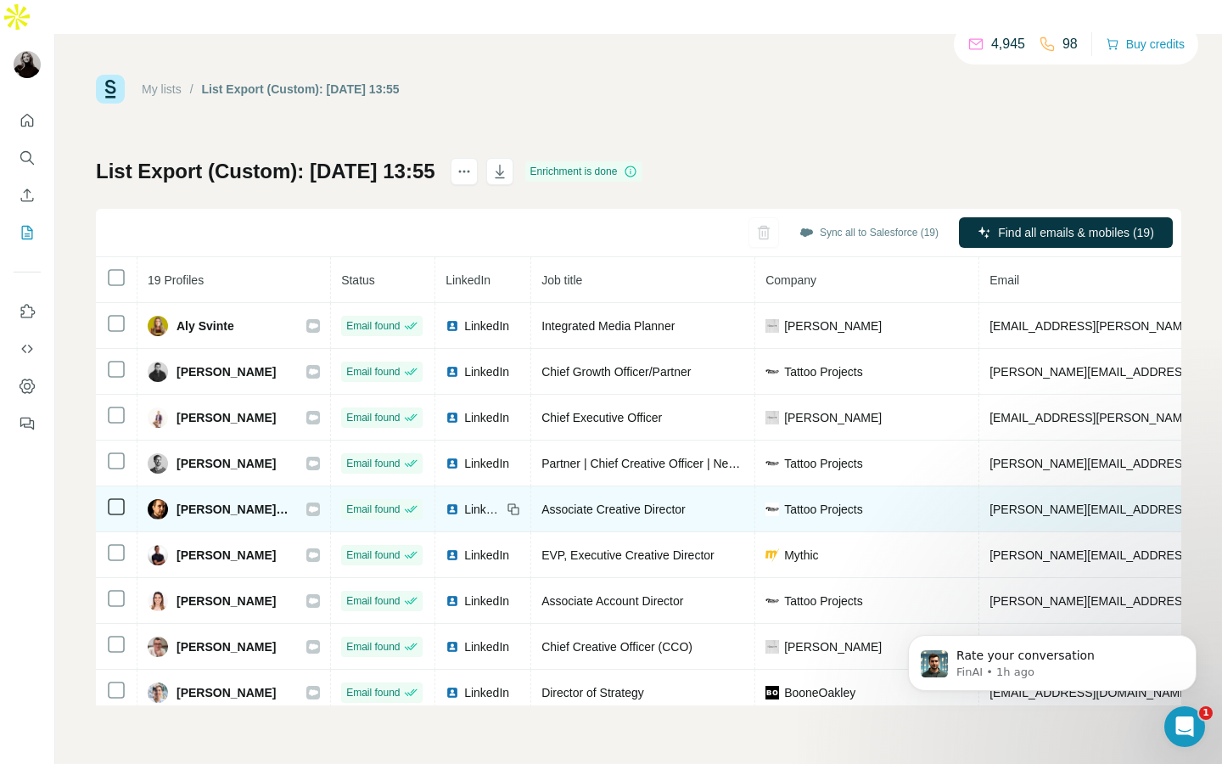
click at [520, 502] on icon at bounding box center [514, 509] width 14 height 14
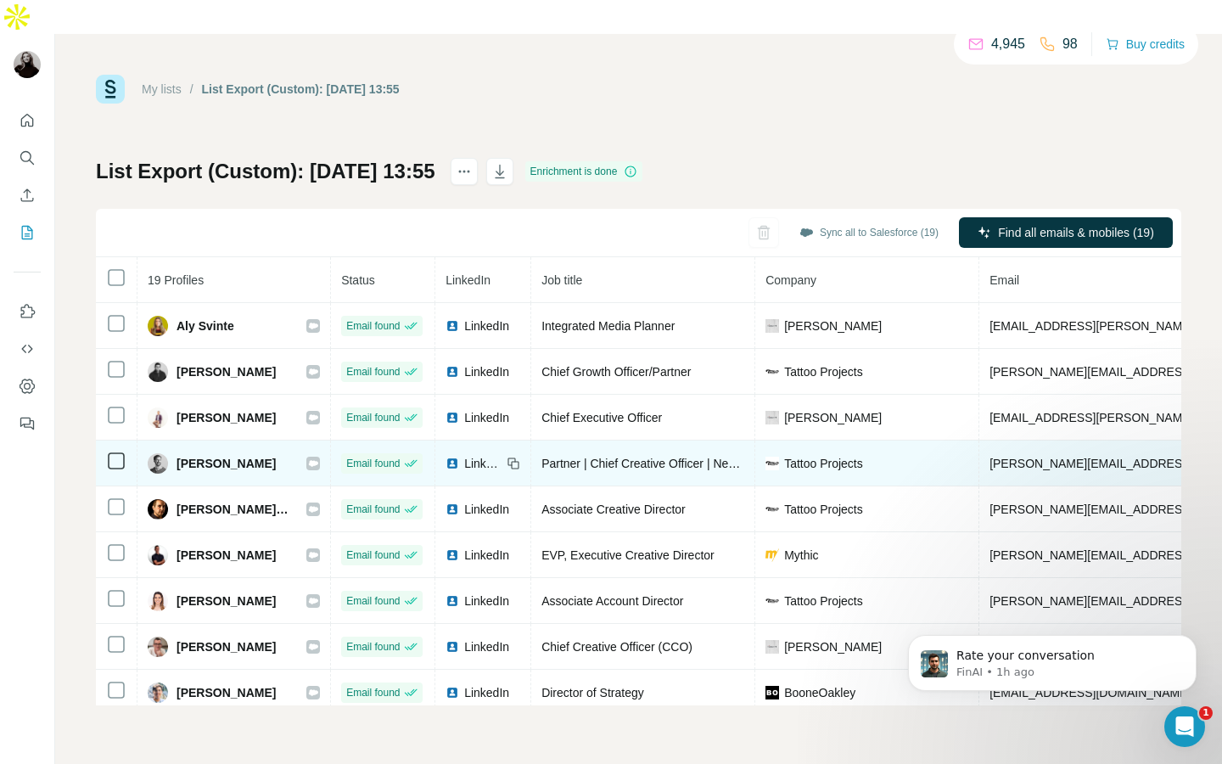
click at [520, 457] on icon at bounding box center [514, 464] width 14 height 14
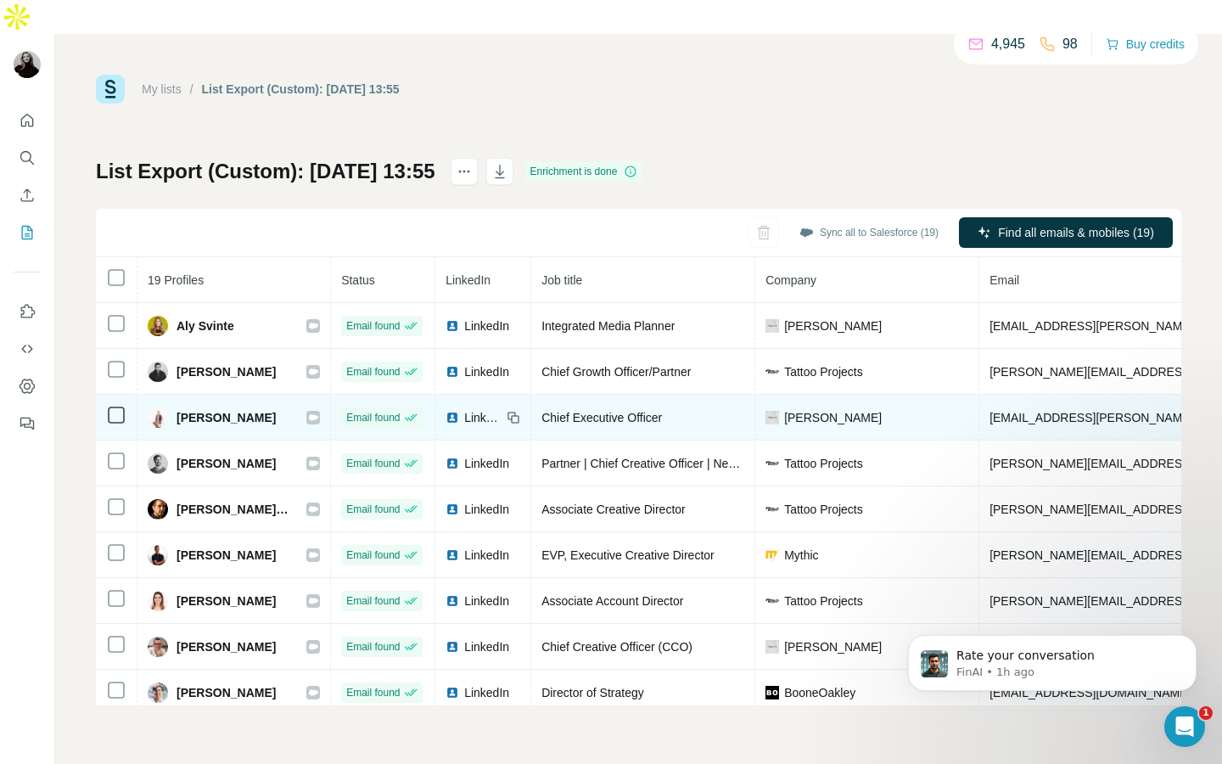
click at [520, 411] on icon at bounding box center [514, 418] width 14 height 14
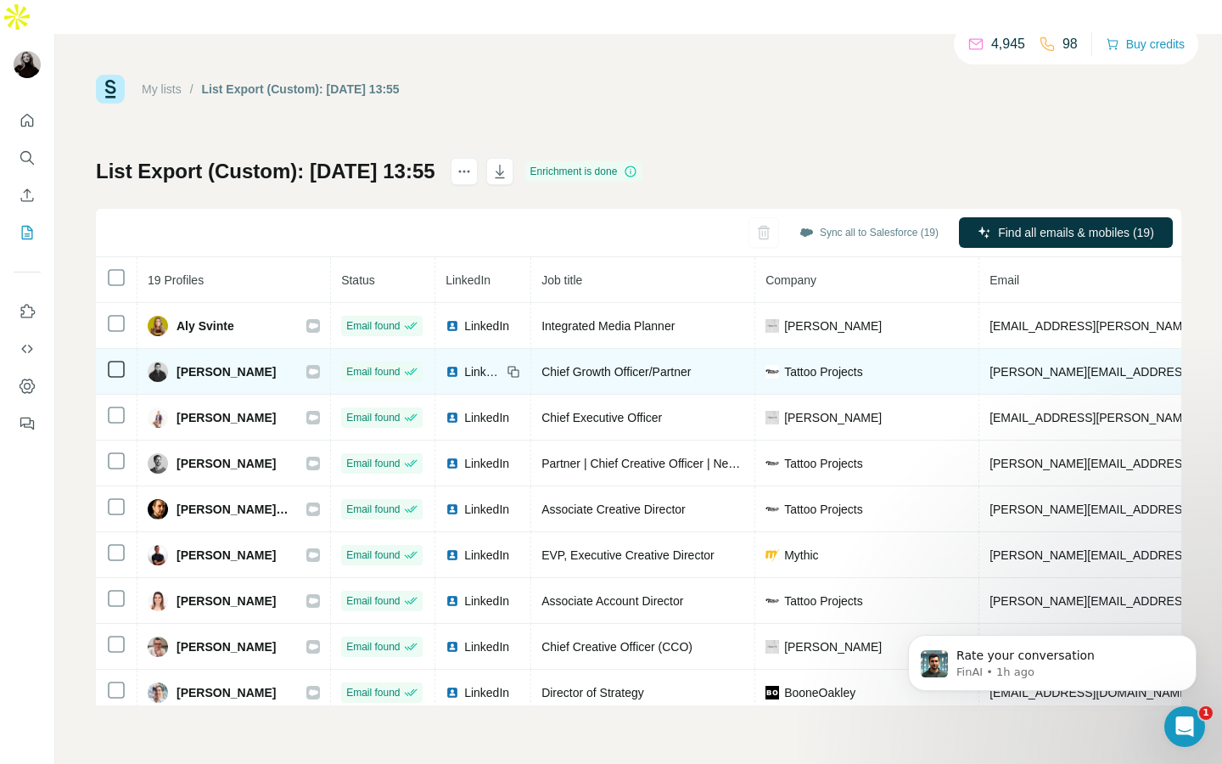
click at [519, 369] on icon at bounding box center [516, 373] width 8 height 8
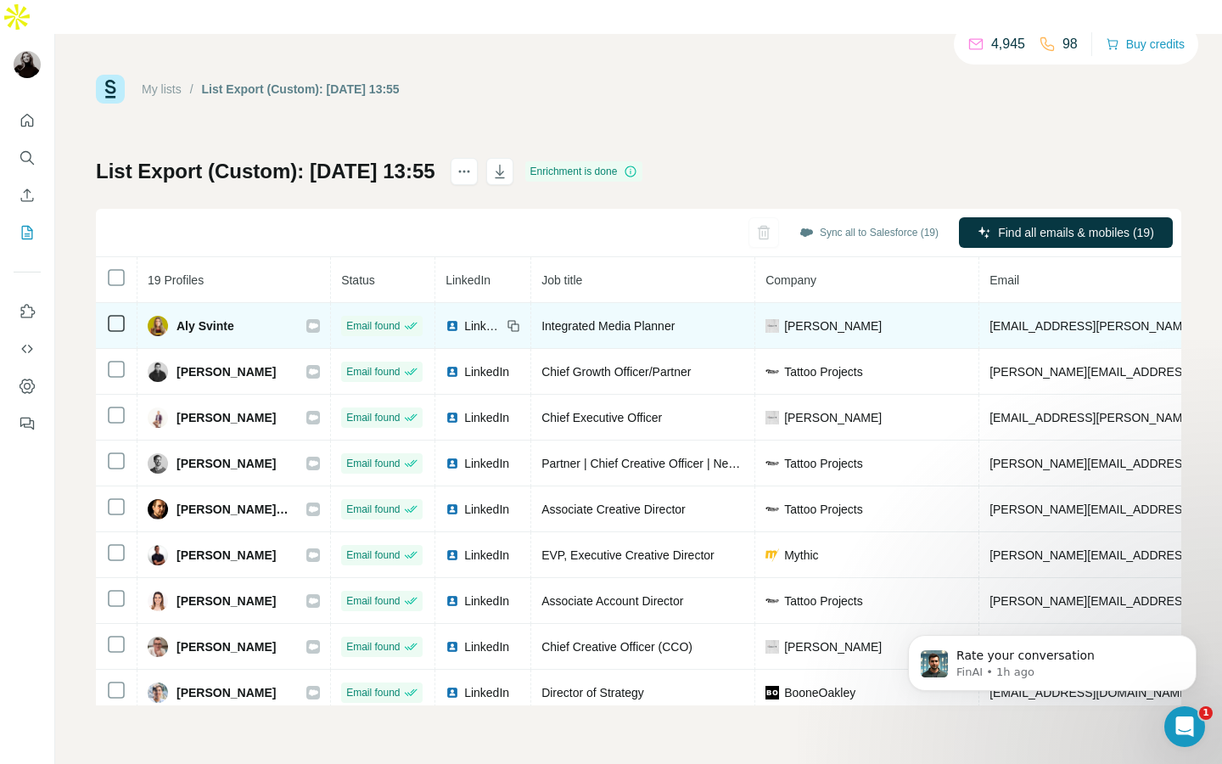
click at [516, 320] on icon at bounding box center [512, 324] width 8 height 8
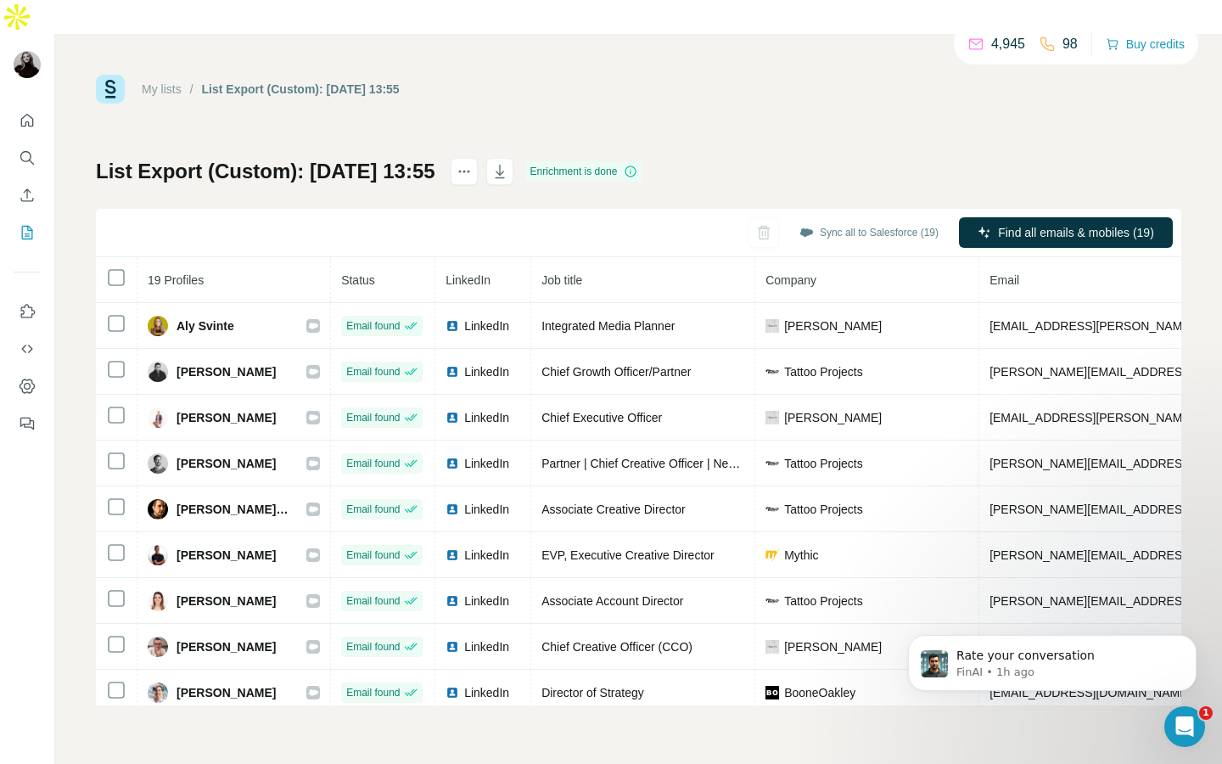
click at [159, 82] on link "My lists" at bounding box center [162, 89] width 40 height 14
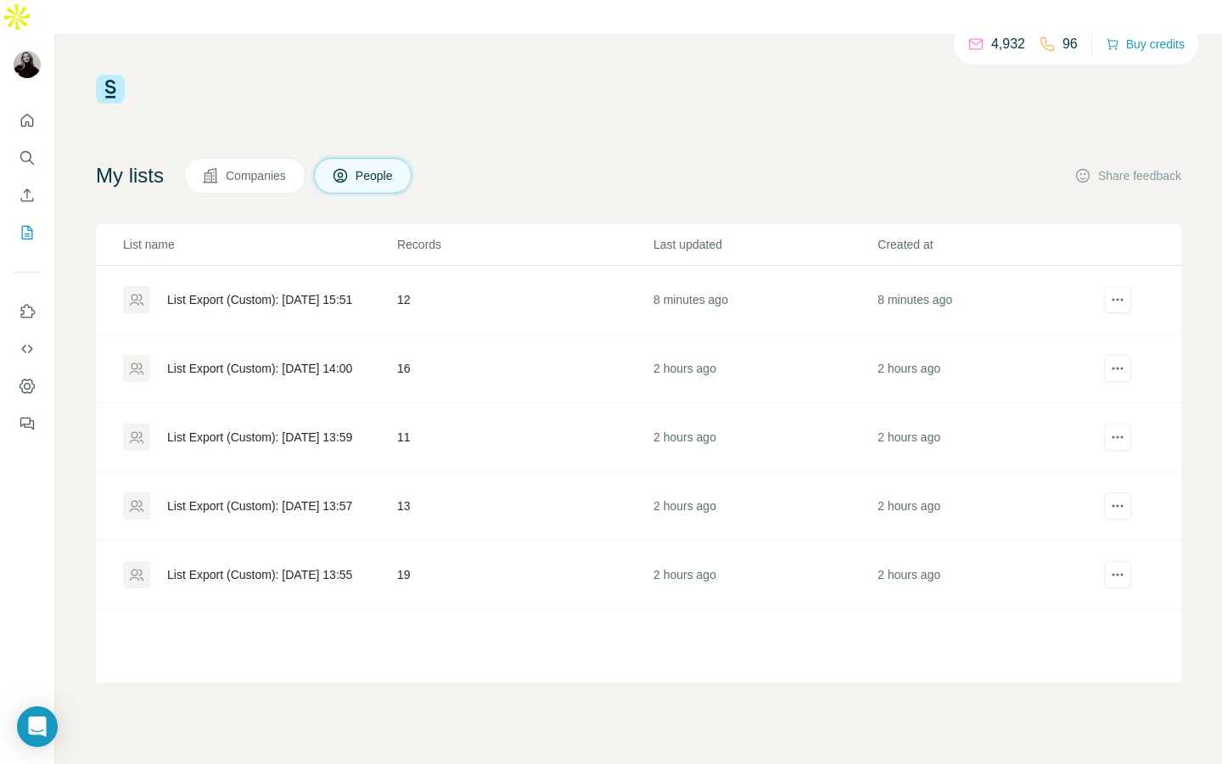
click at [294, 291] on div "List Export (Custom): 18/09/2025 15:51" at bounding box center [259, 299] width 185 height 17
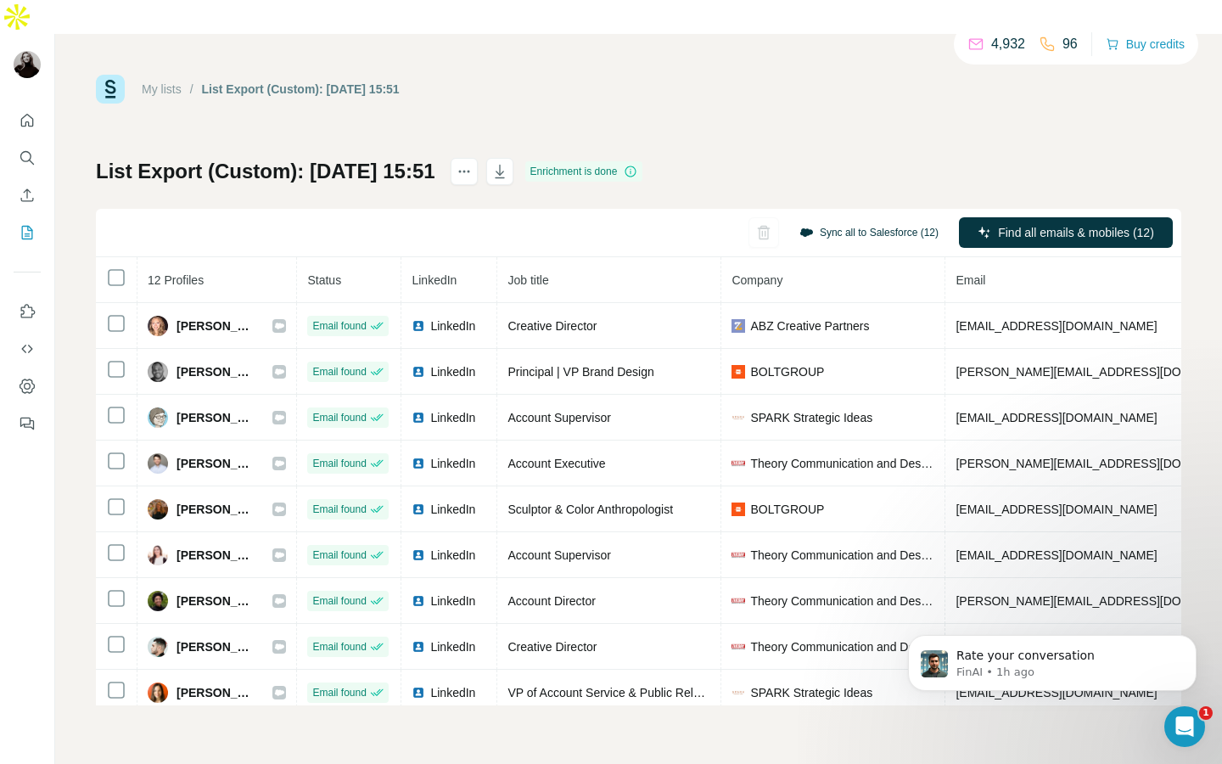
click at [819, 220] on button "Sync all to Salesforce (12)" at bounding box center [868, 232] width 163 height 25
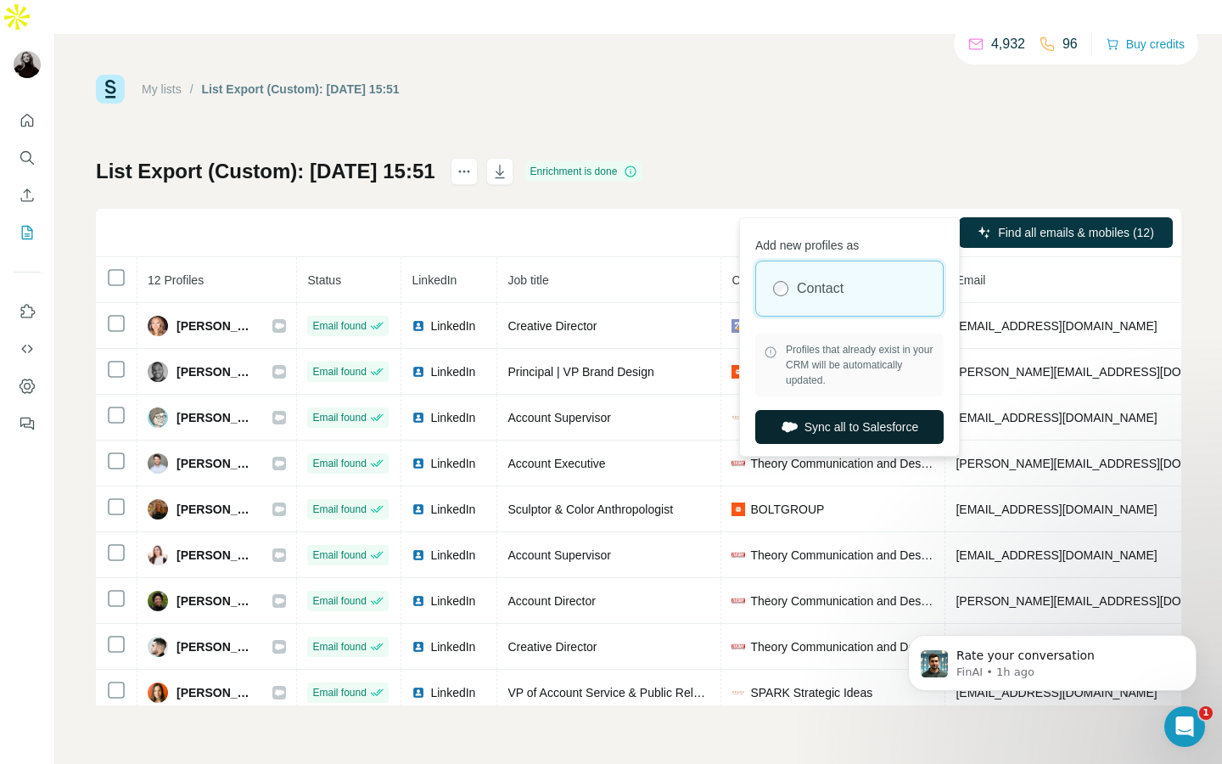
click at [831, 417] on button "Sync all to Salesforce" at bounding box center [849, 427] width 188 height 34
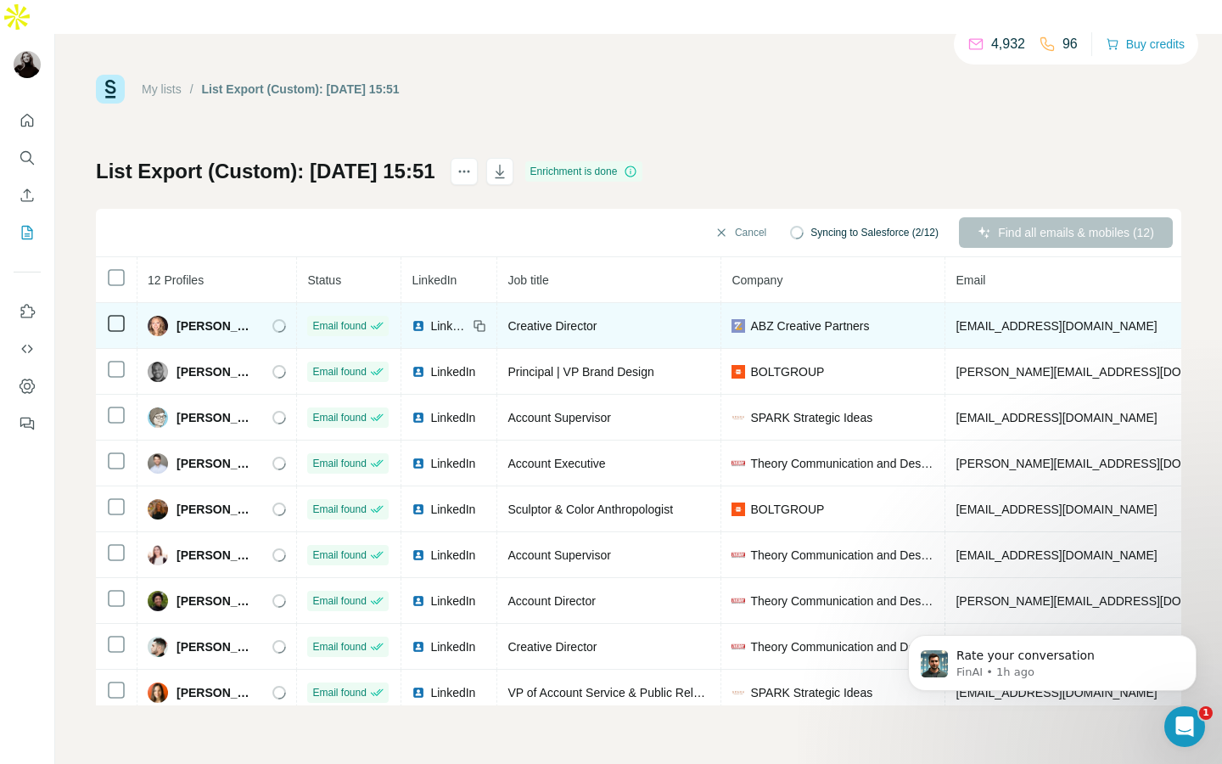
click at [481, 319] on icon at bounding box center [480, 326] width 14 height 14
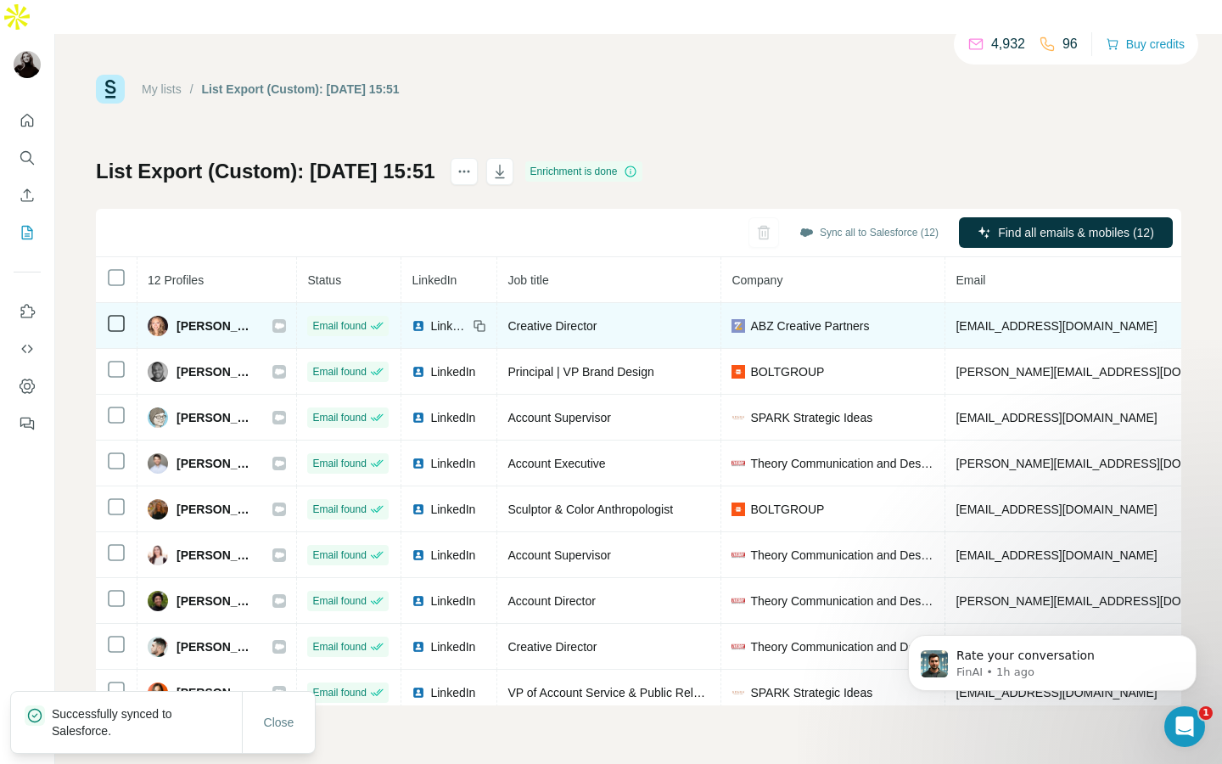
click at [493, 303] on td "LinkedIn" at bounding box center [449, 326] width 96 height 46
click at [479, 320] on icon at bounding box center [478, 324] width 8 height 8
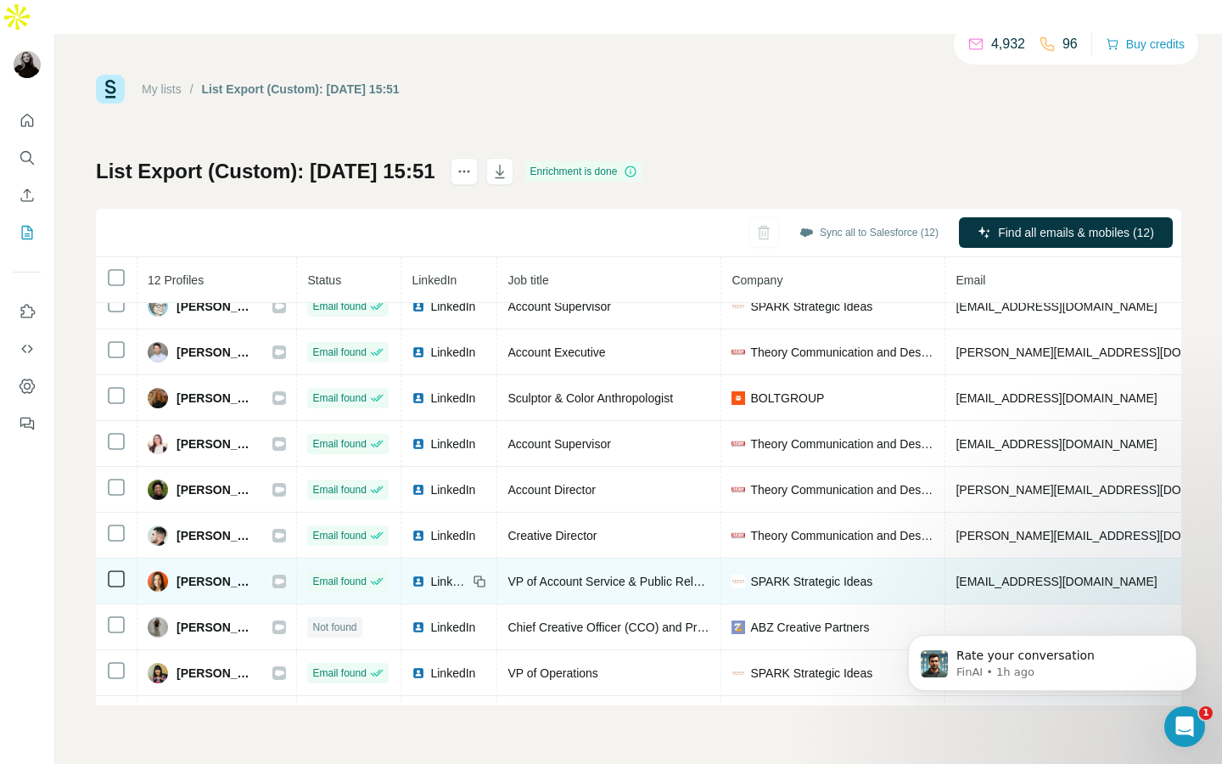
scroll to position [148, 0]
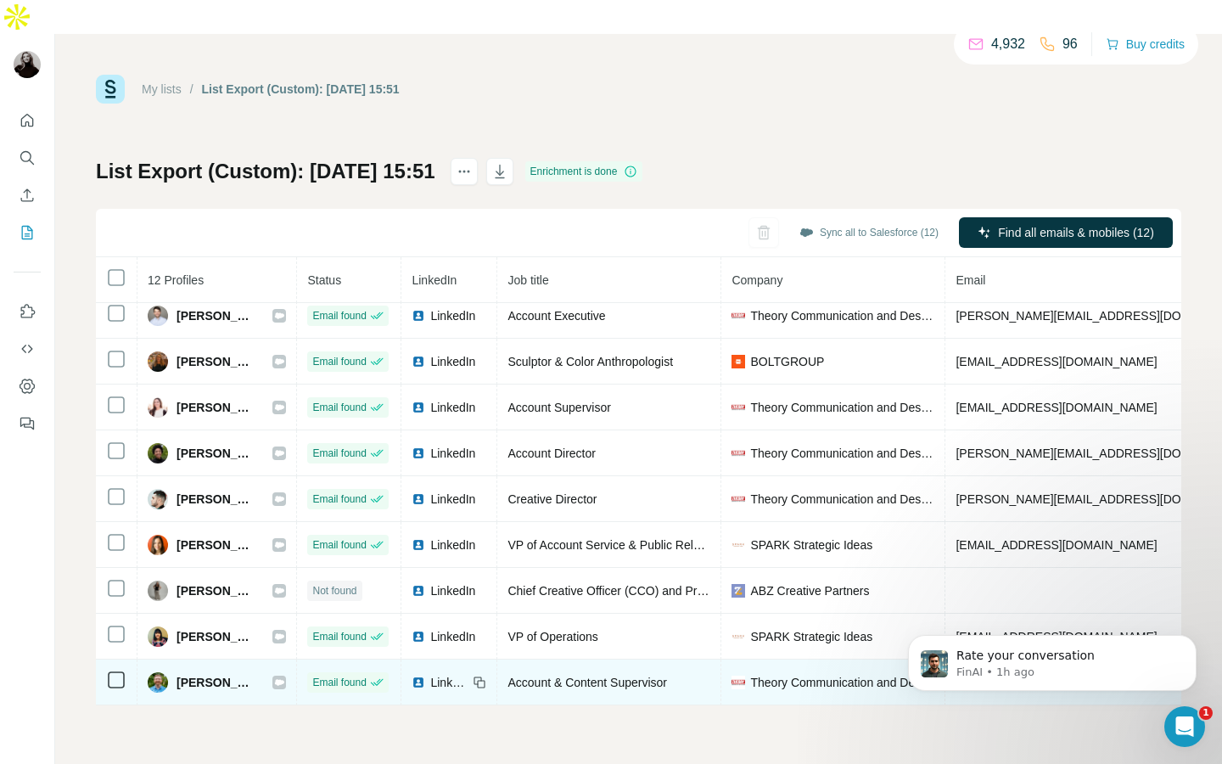
click at [483, 680] on icon at bounding box center [482, 684] width 8 height 8
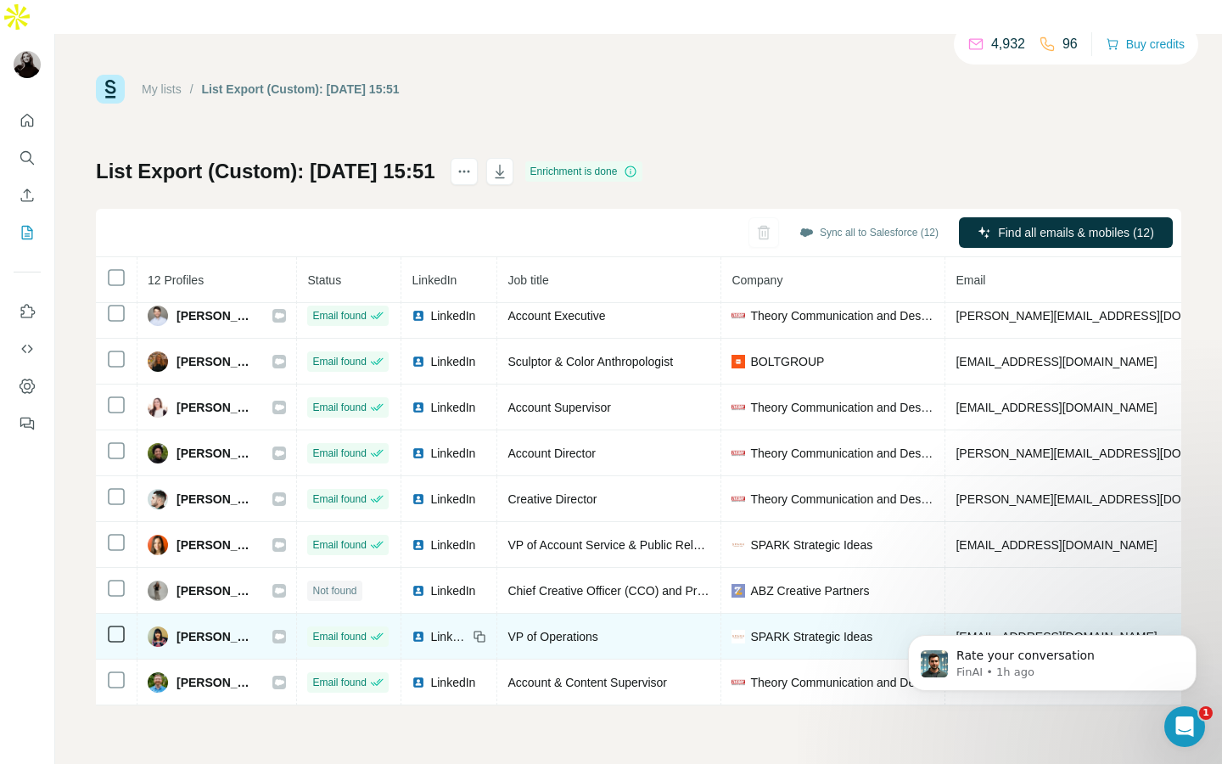
click at [485, 630] on icon at bounding box center [480, 637] width 14 height 14
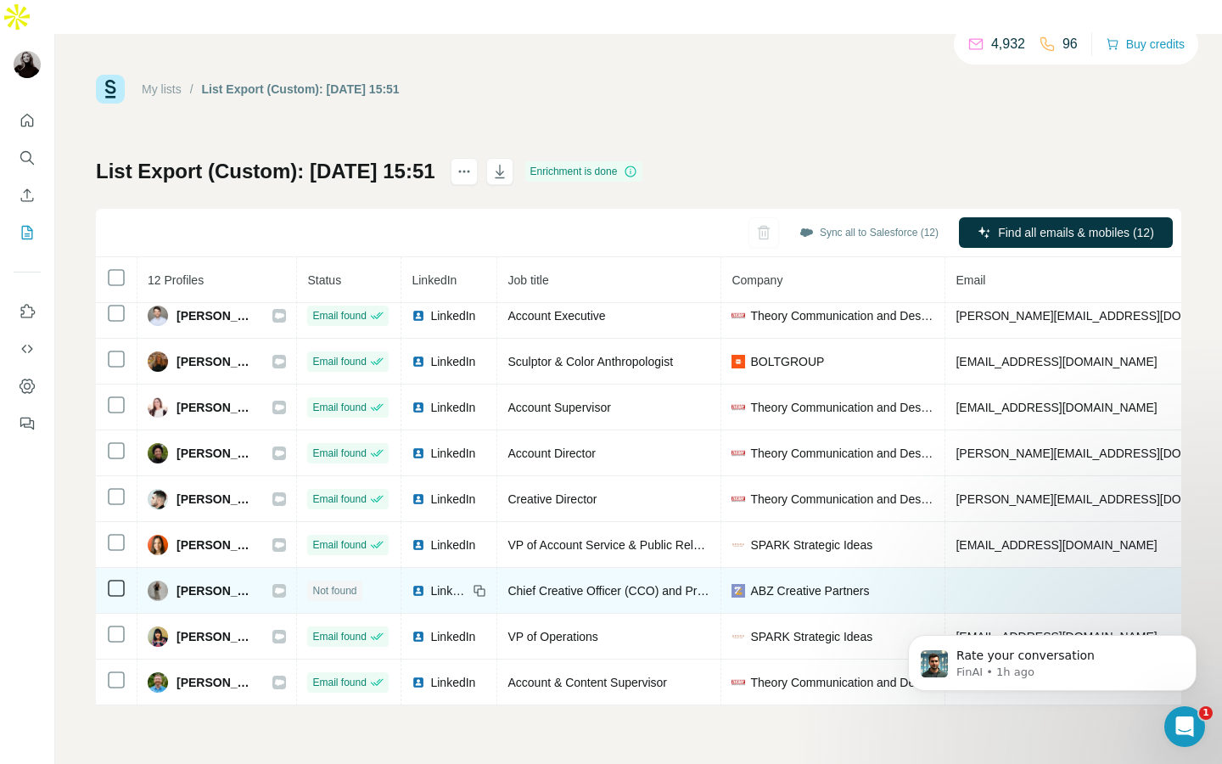
click at [479, 584] on icon at bounding box center [480, 591] width 14 height 14
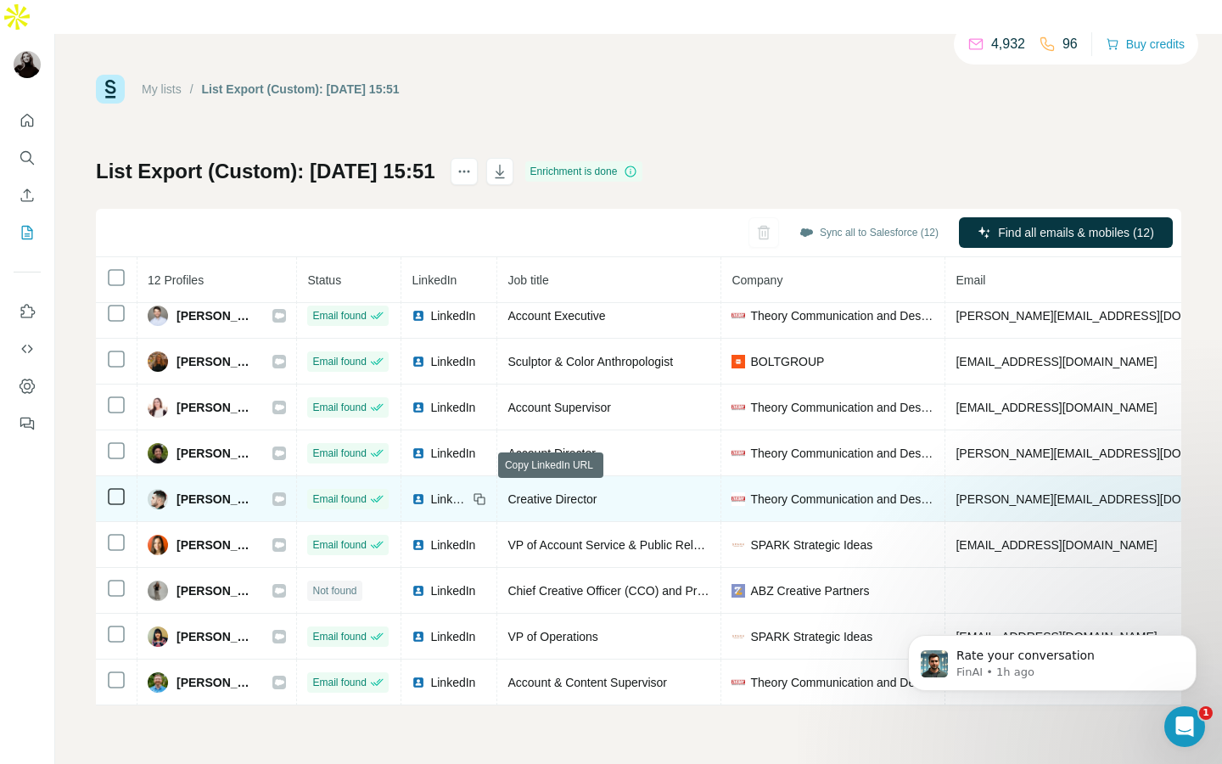
click at [483, 492] on icon at bounding box center [480, 499] width 14 height 14
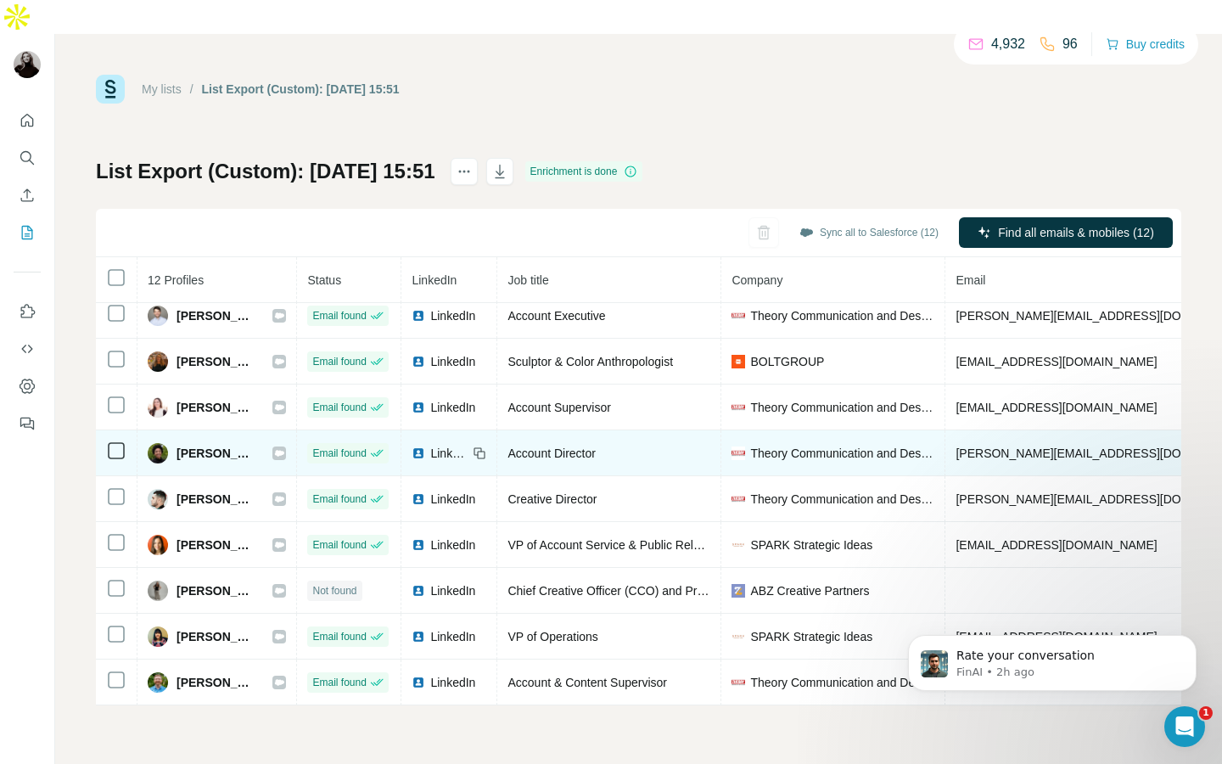
click at [481, 446] on icon at bounding box center [480, 453] width 14 height 14
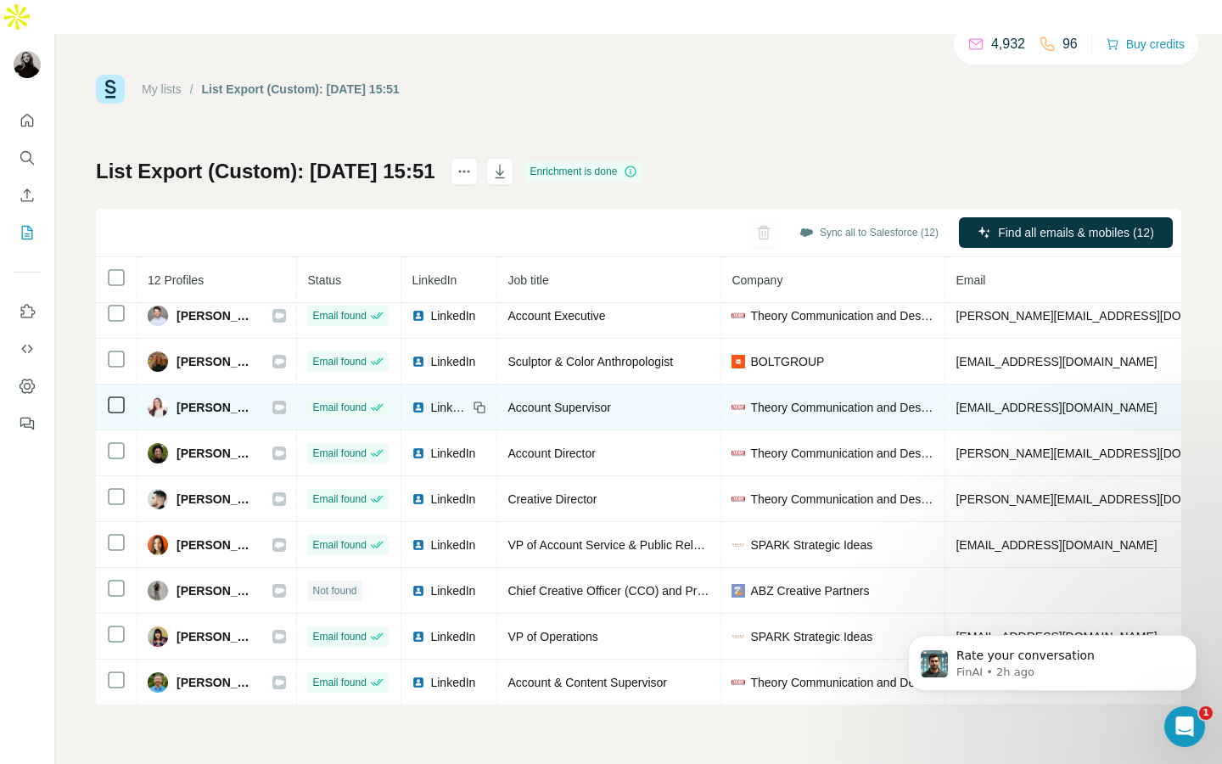
click at [483, 401] on icon at bounding box center [480, 408] width 14 height 14
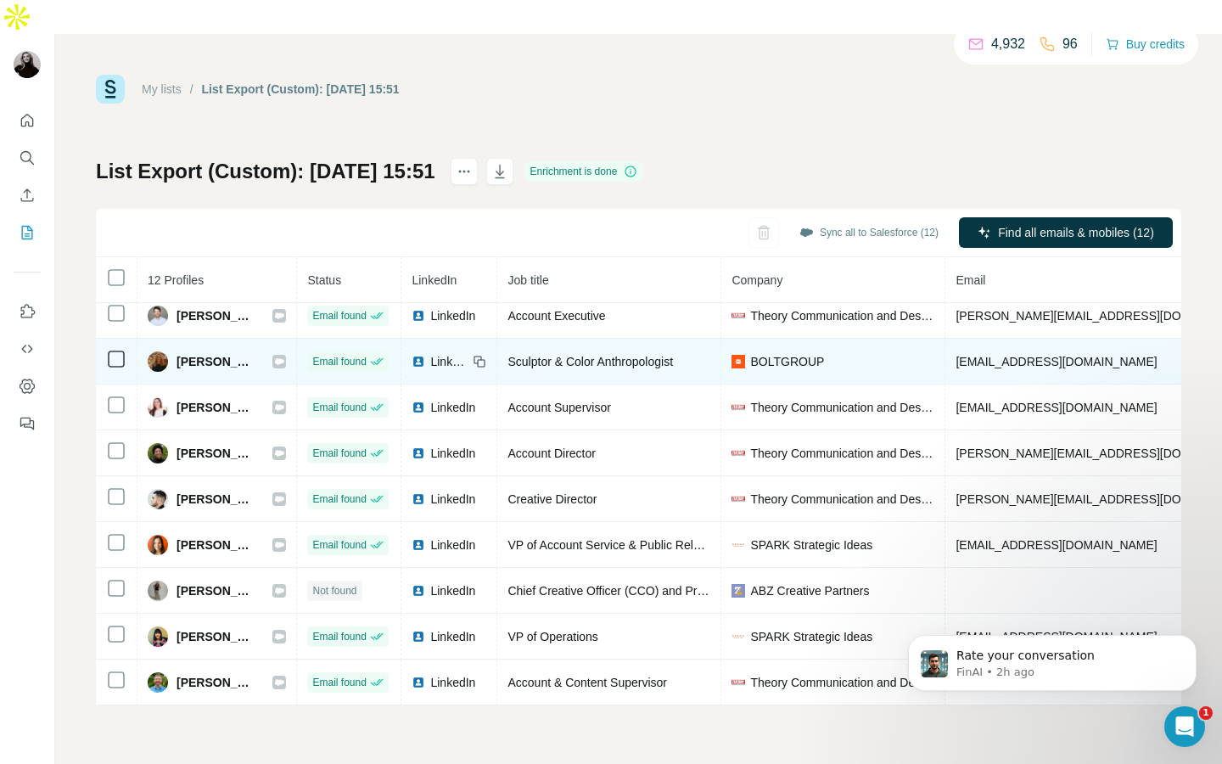
click at [481, 355] on icon at bounding box center [480, 362] width 14 height 14
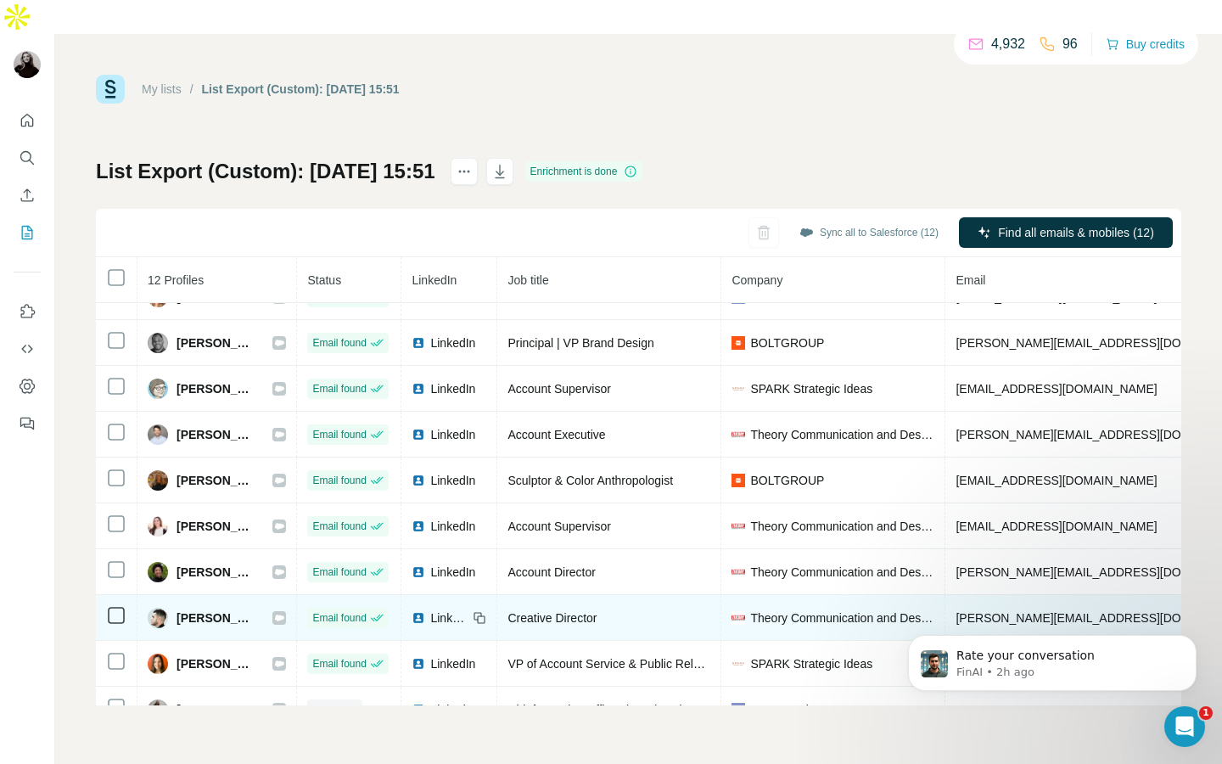
scroll to position [15, 0]
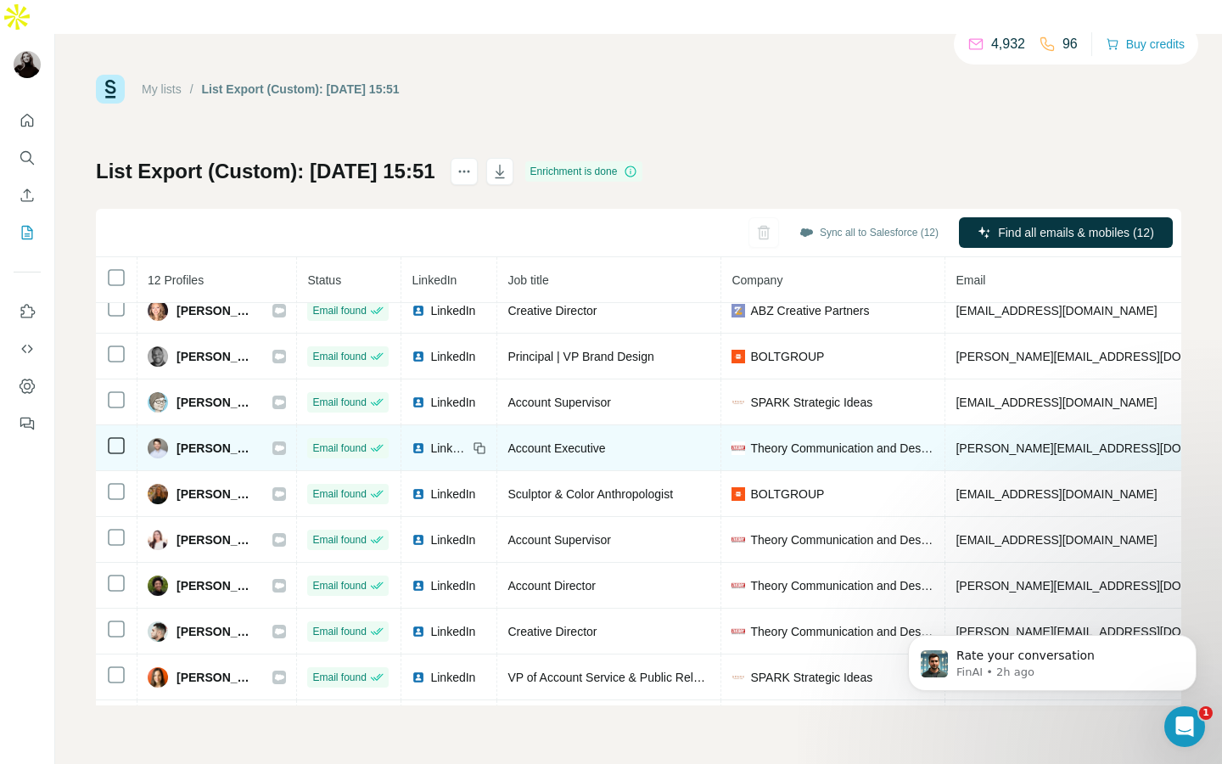
click at [482, 445] on icon at bounding box center [482, 449] width 8 height 8
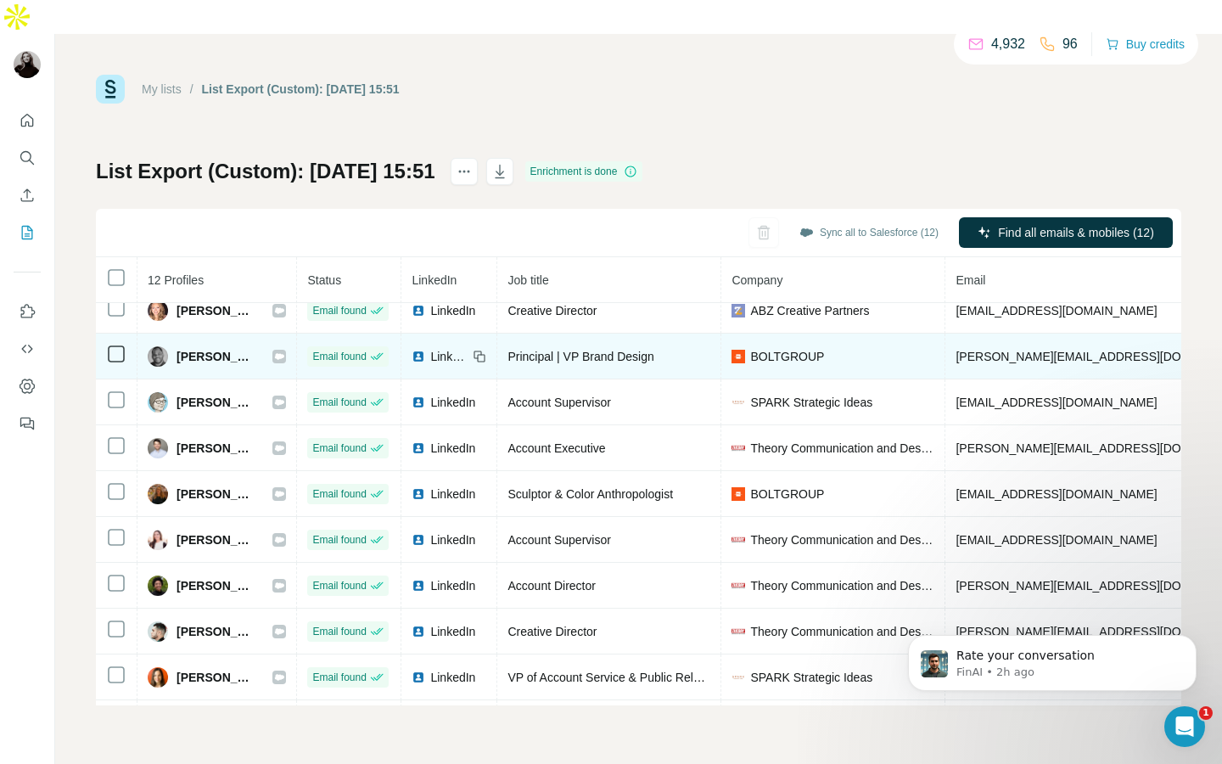
scroll to position [0, 0]
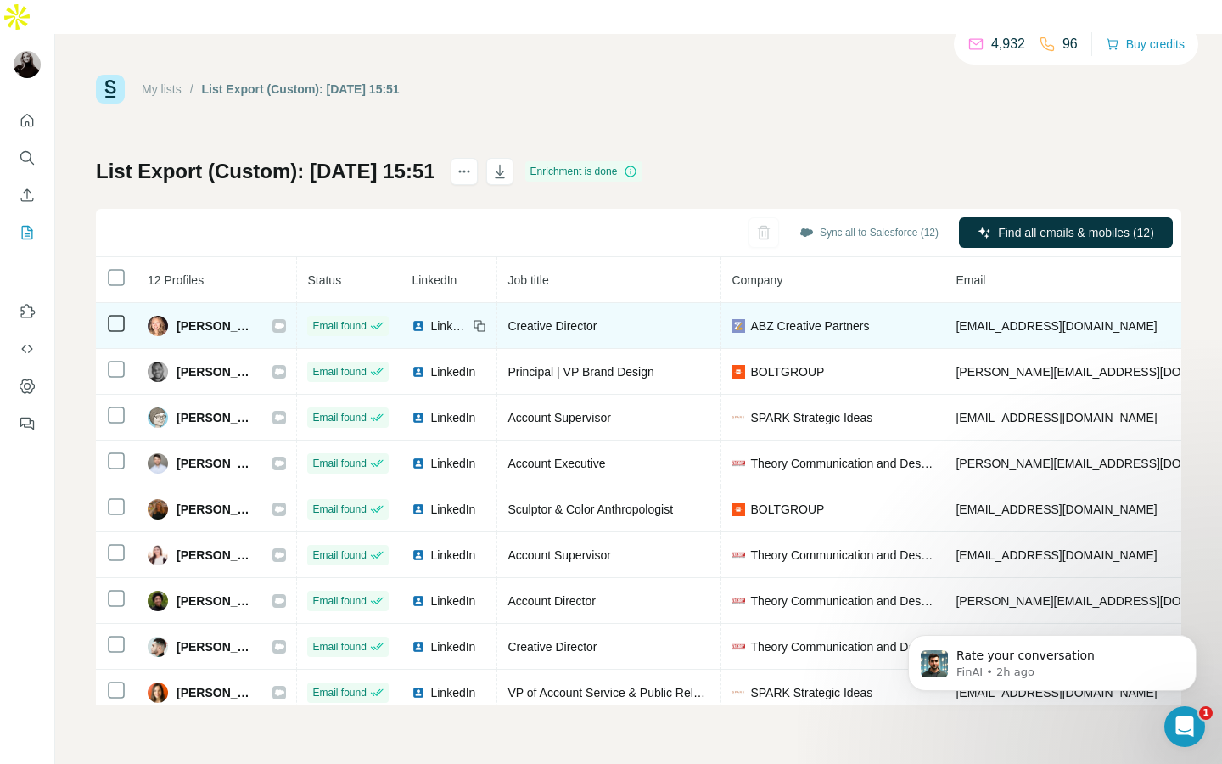
click at [483, 319] on icon at bounding box center [480, 326] width 14 height 14
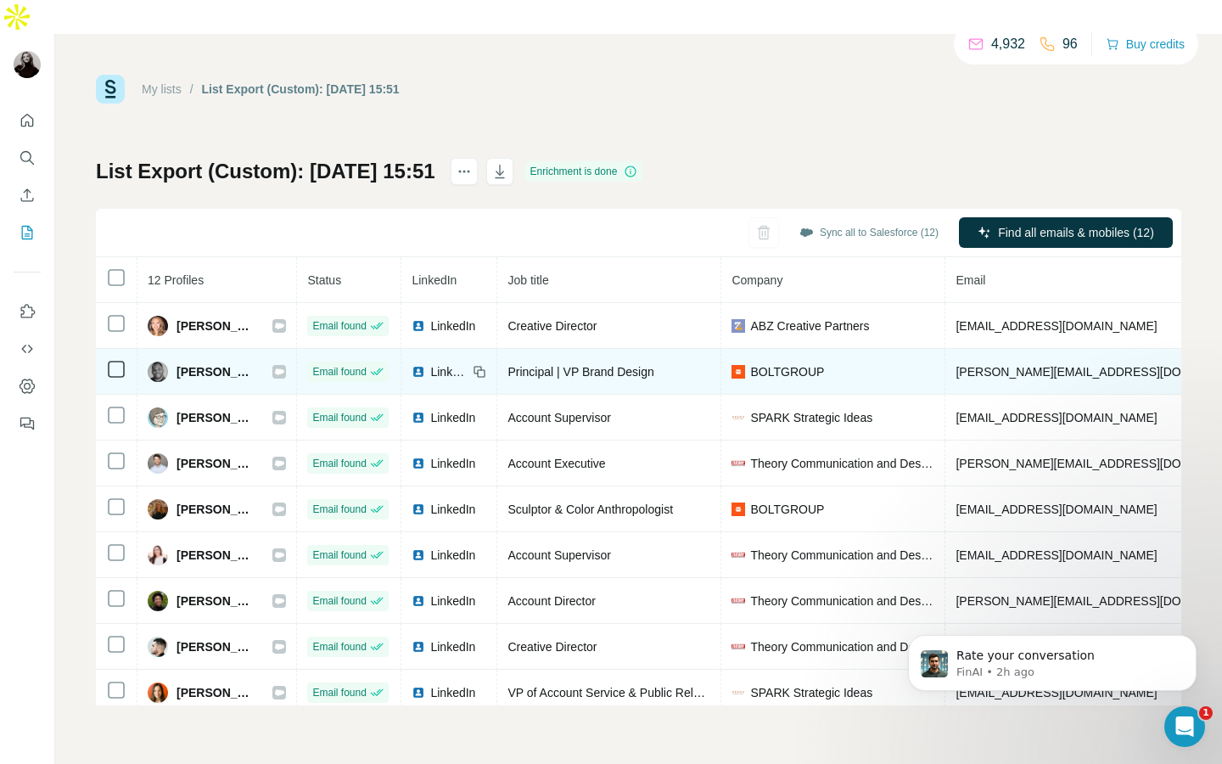
click at [486, 365] on icon at bounding box center [480, 372] width 14 height 14
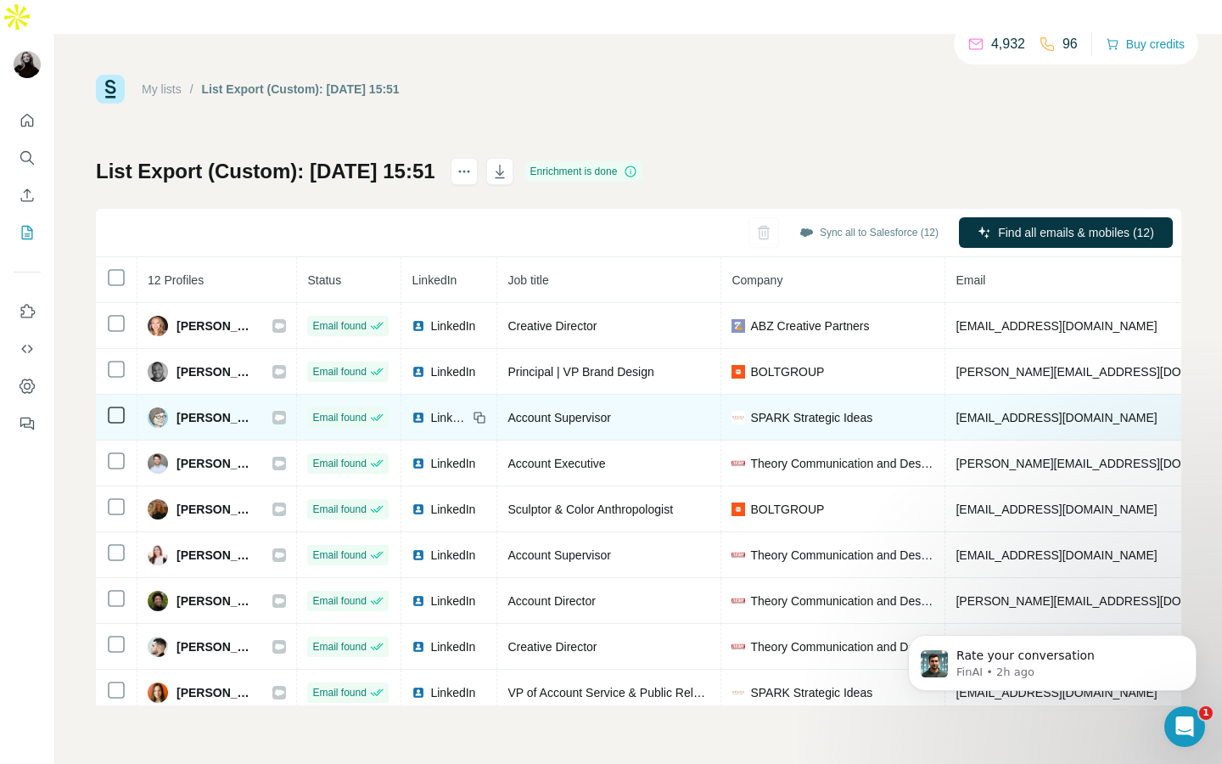
click at [486, 411] on icon at bounding box center [480, 418] width 14 height 14
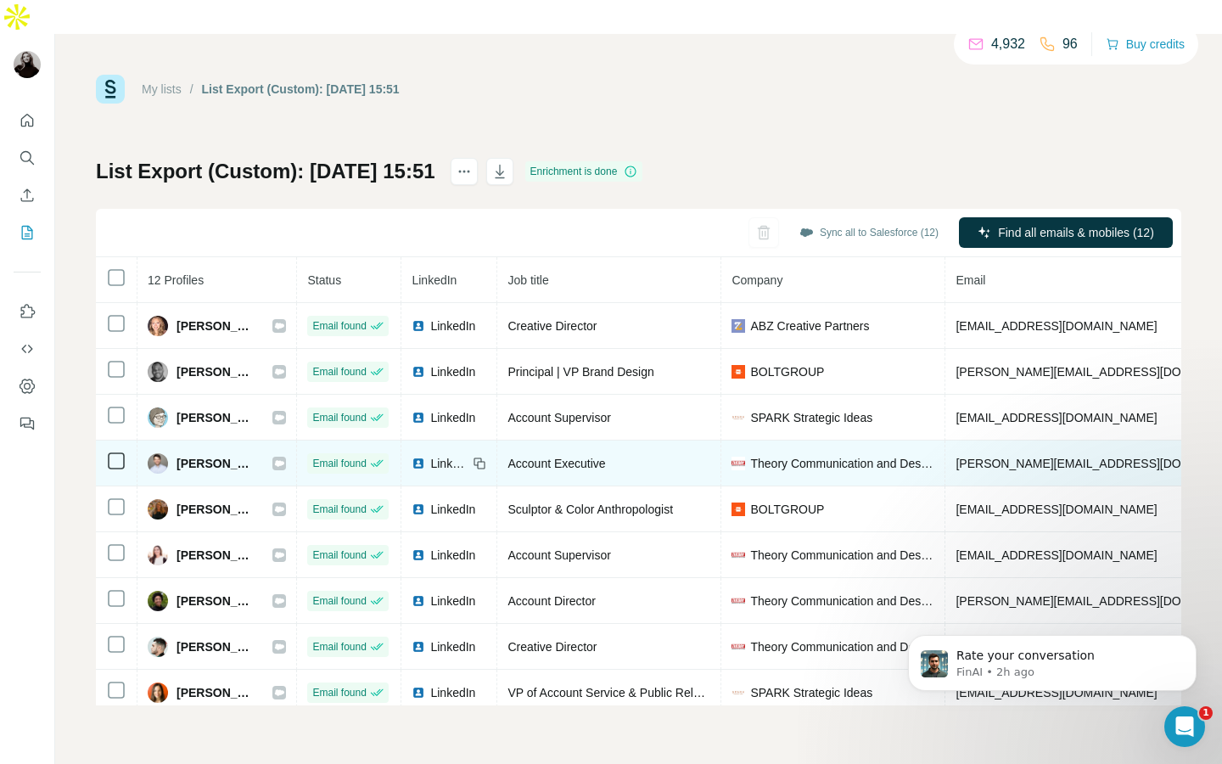
click at [485, 455] on div "LinkedIn" at bounding box center [449, 463] width 75 height 17
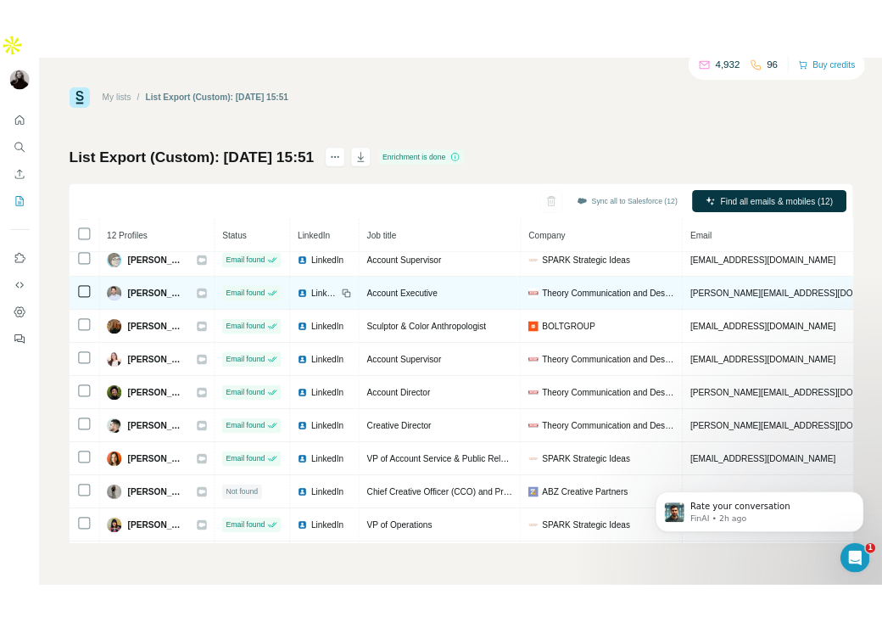
scroll to position [148, 0]
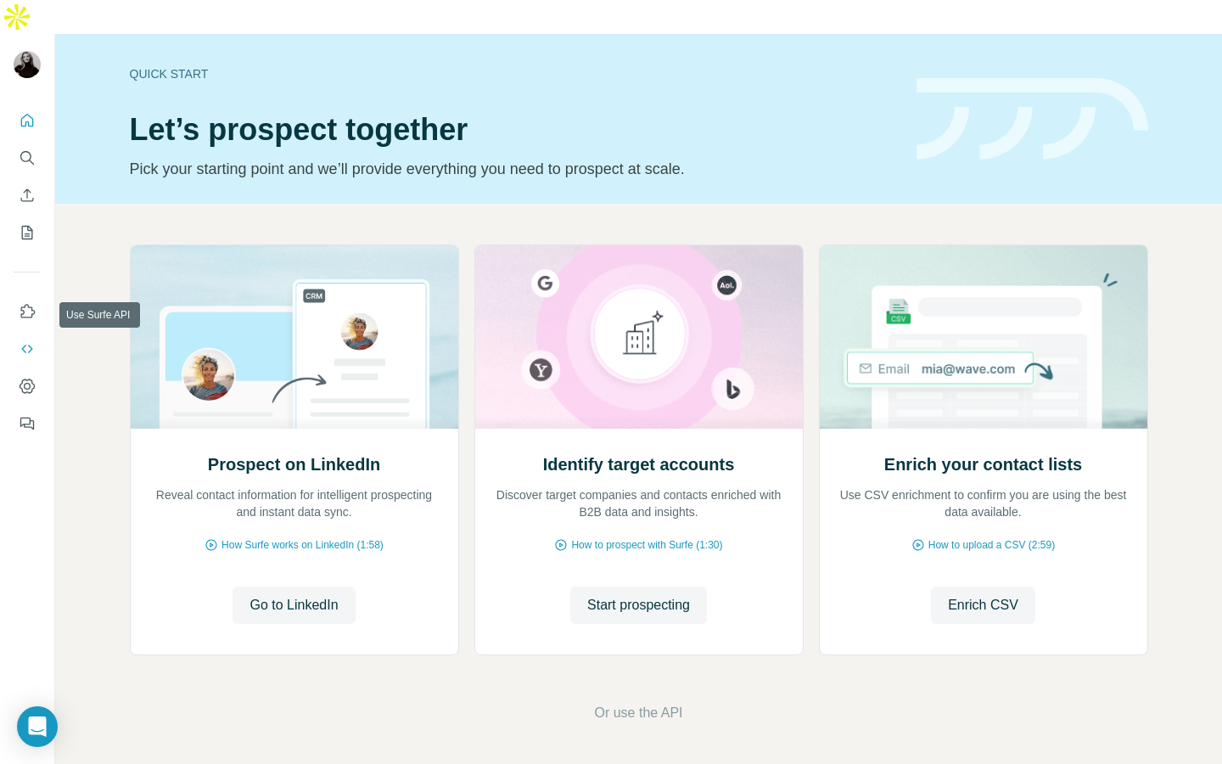
click at [28, 340] on icon "Use Surfe API" at bounding box center [27, 348] width 17 height 17
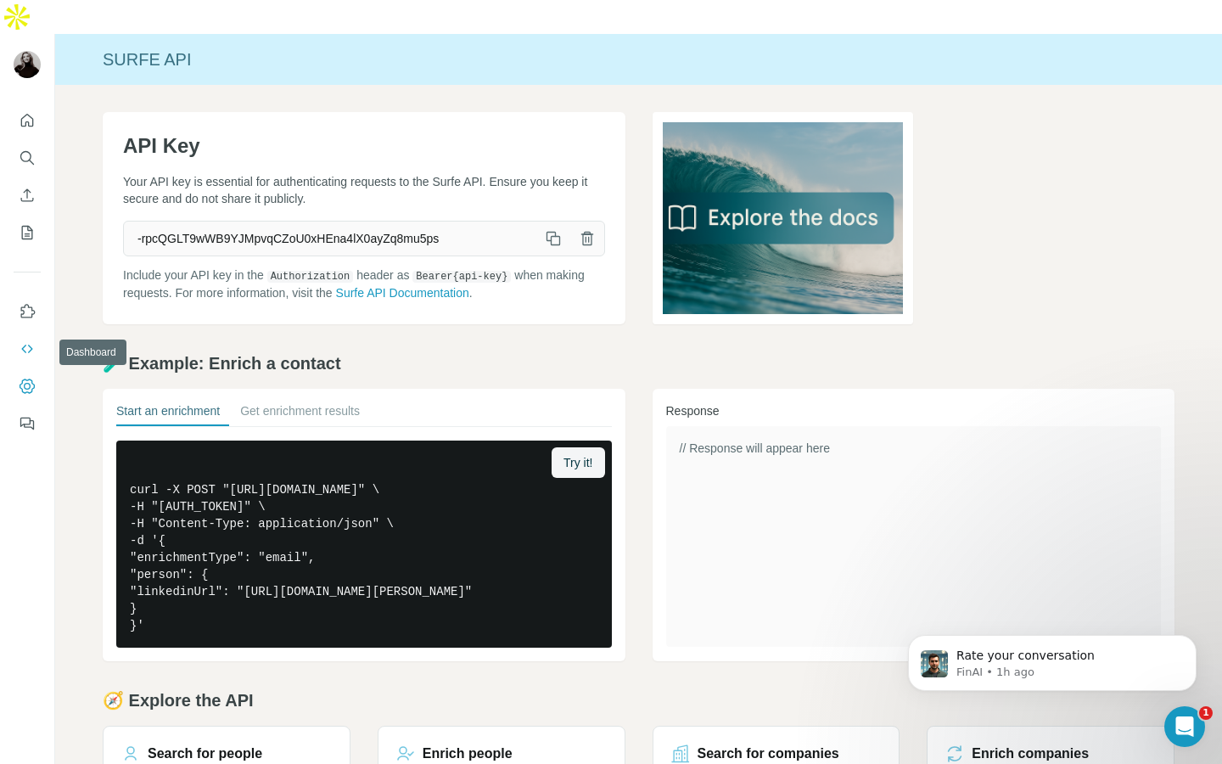
click at [25, 378] on icon "Dashboard" at bounding box center [27, 385] width 15 height 14
click at [26, 224] on icon "My lists" at bounding box center [27, 232] width 17 height 17
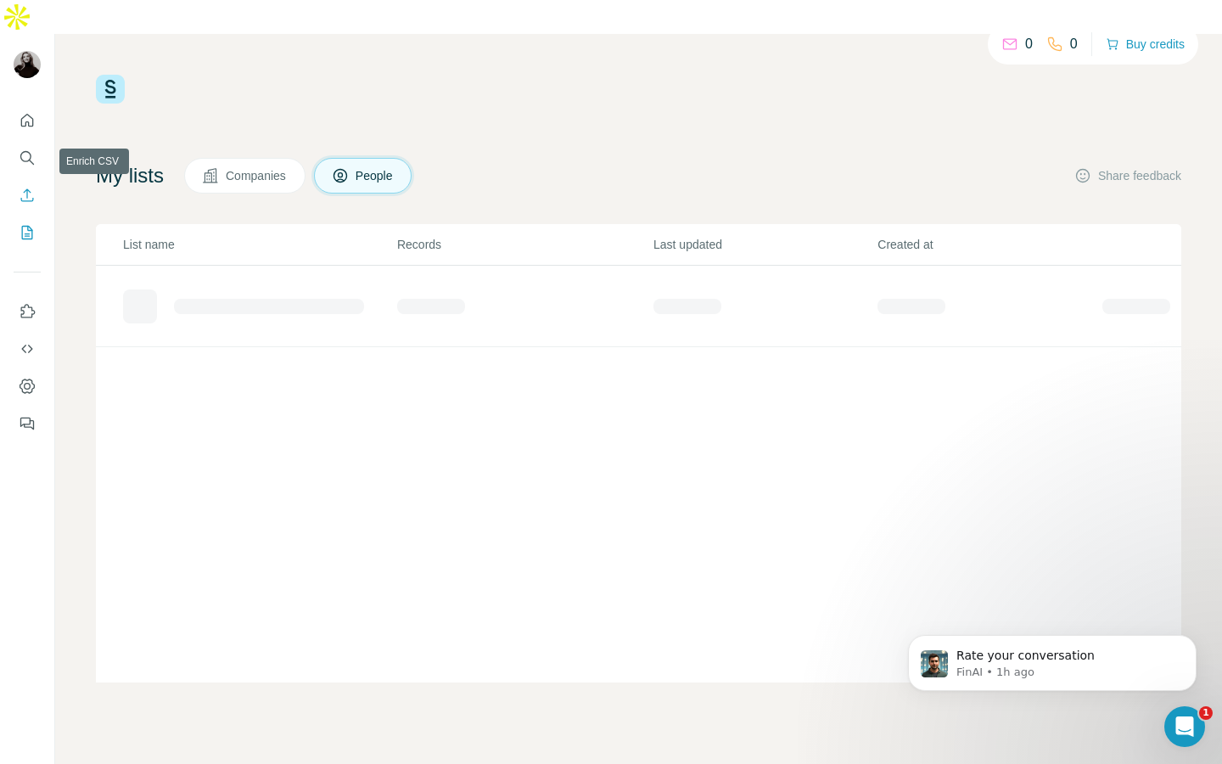
click at [29, 188] on icon "Enrich CSV" at bounding box center [27, 194] width 13 height 13
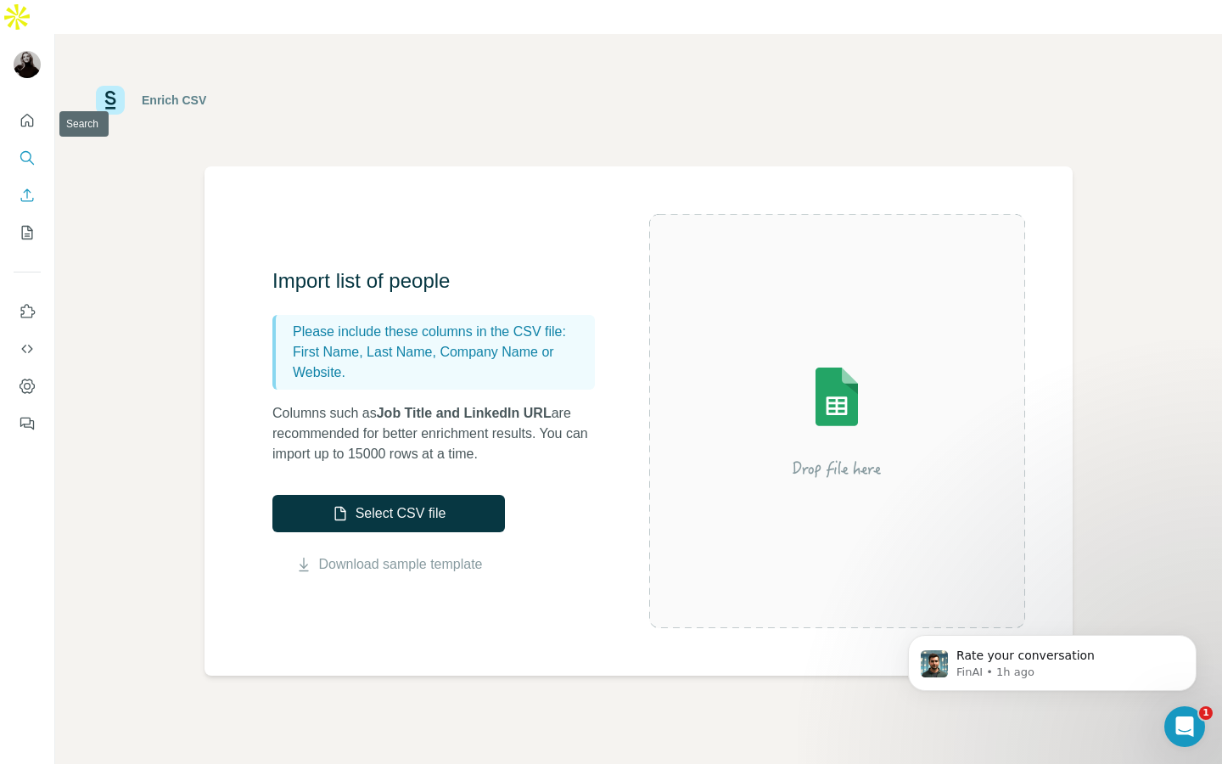
click at [25, 149] on icon "Search" at bounding box center [27, 157] width 17 height 17
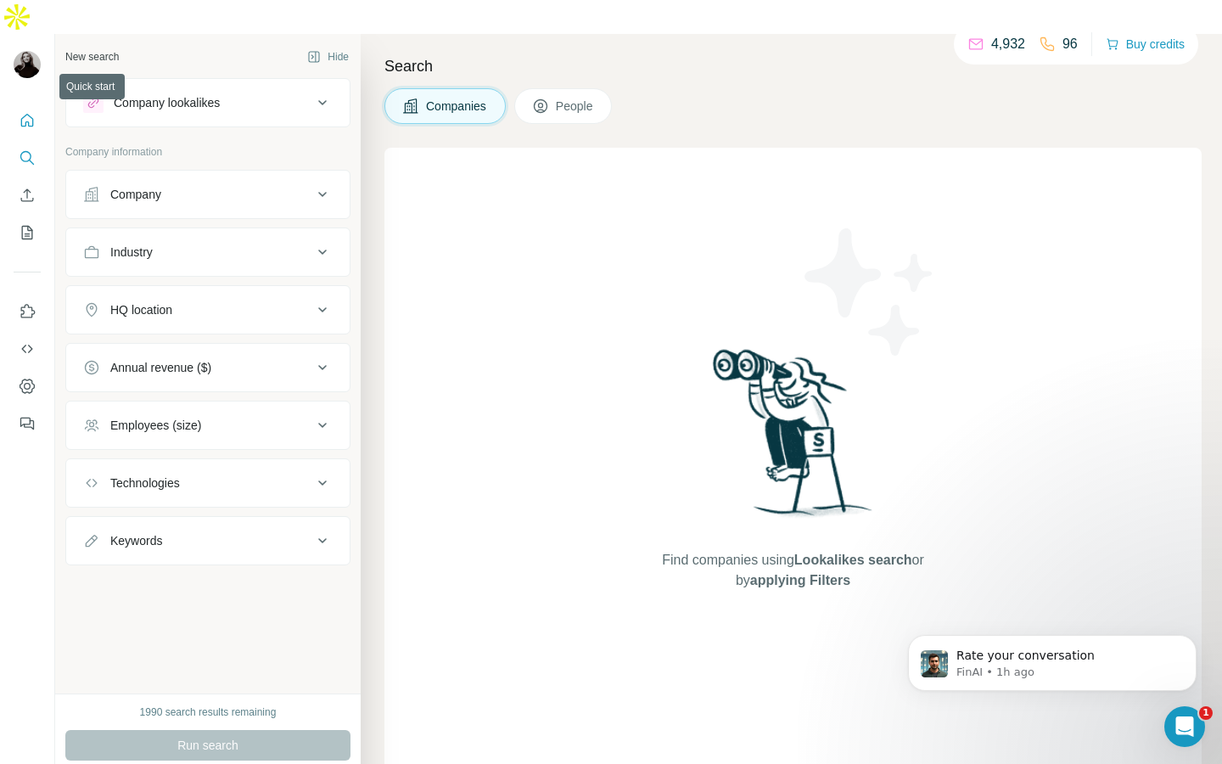
click at [26, 105] on button "Quick start" at bounding box center [27, 120] width 27 height 31
